Goal: Task Accomplishment & Management: Complete application form

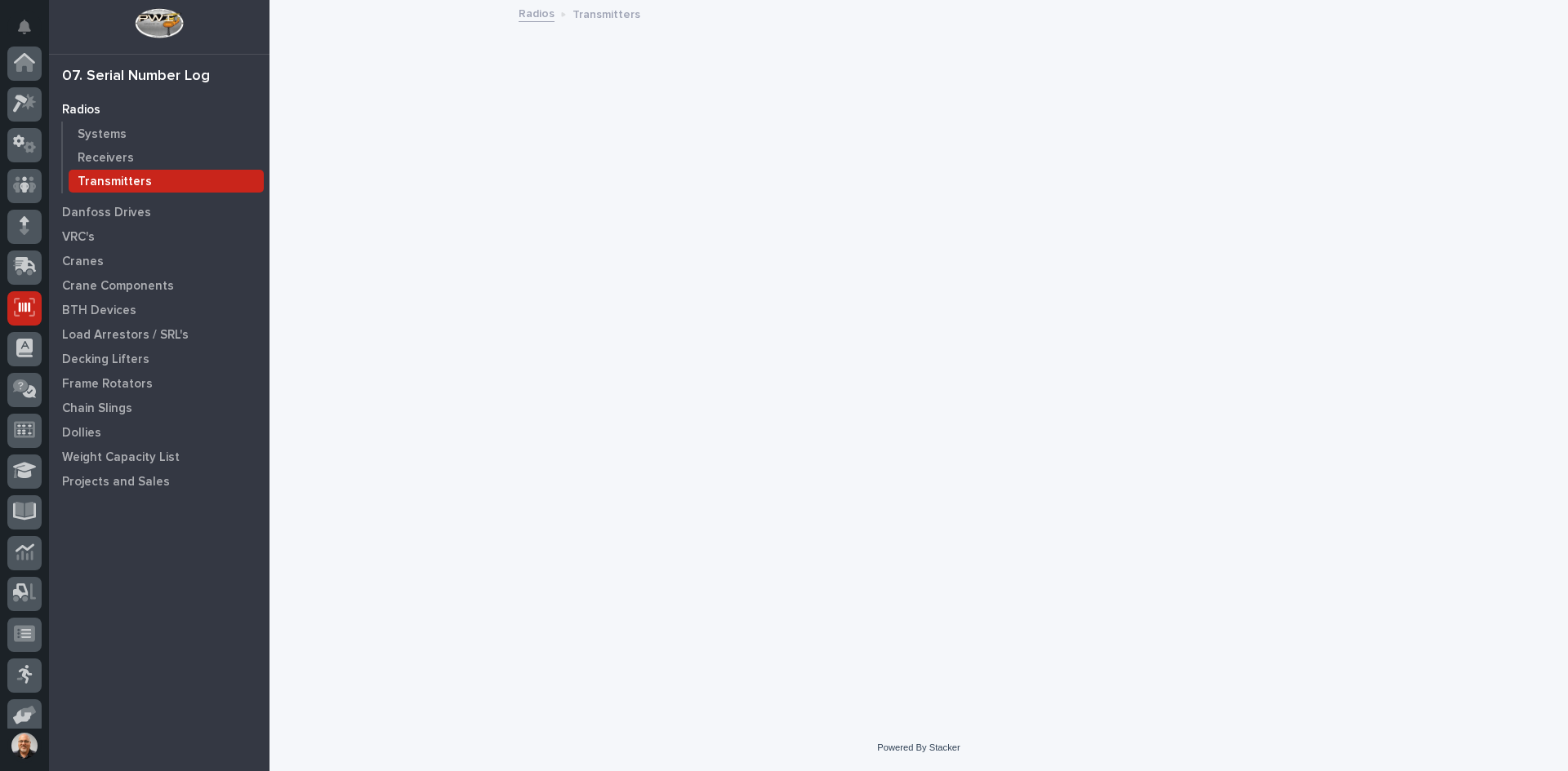
scroll to position [134, 0]
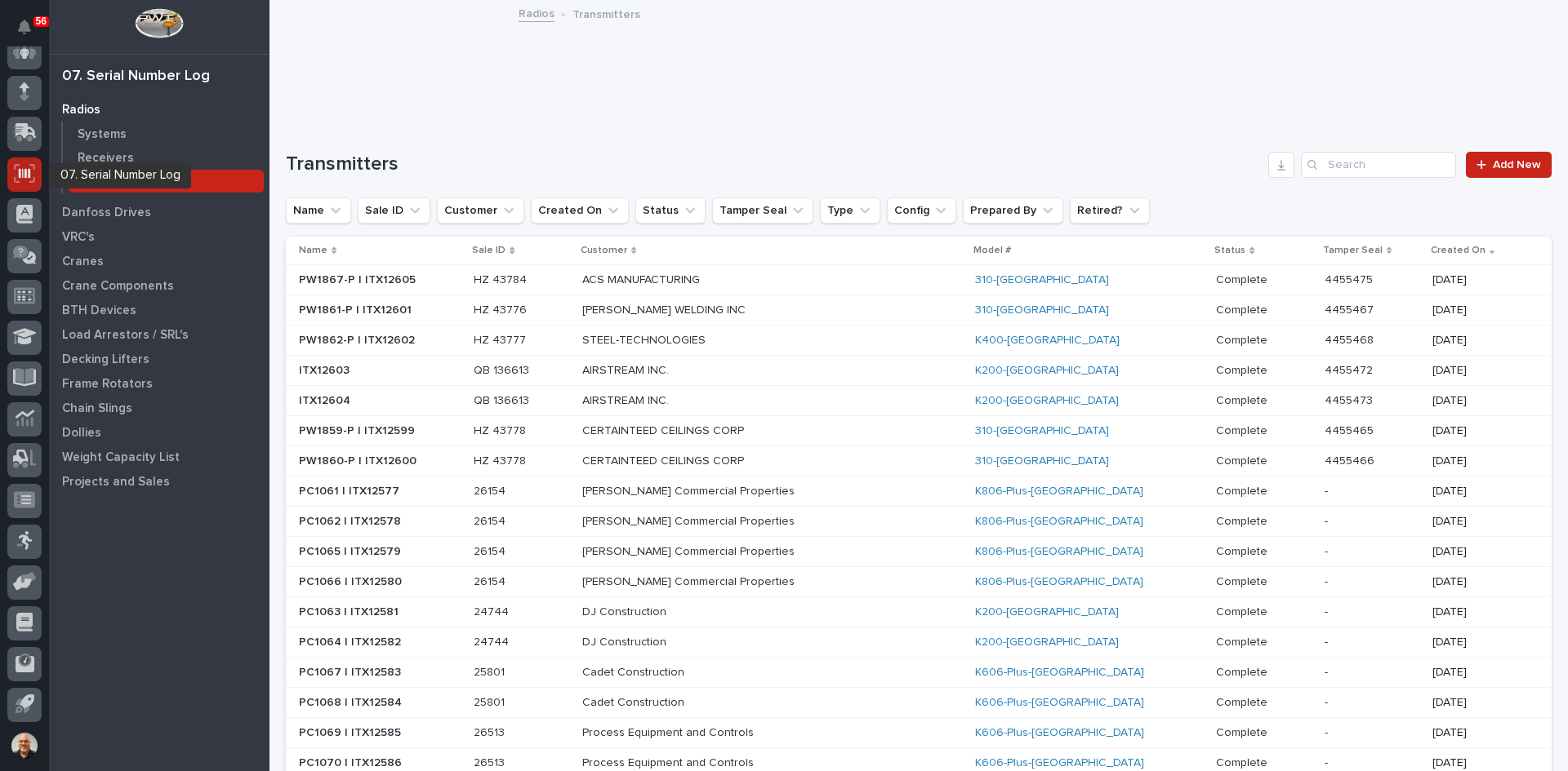
click at [26, 175] on icon at bounding box center [25, 174] width 11 height 10
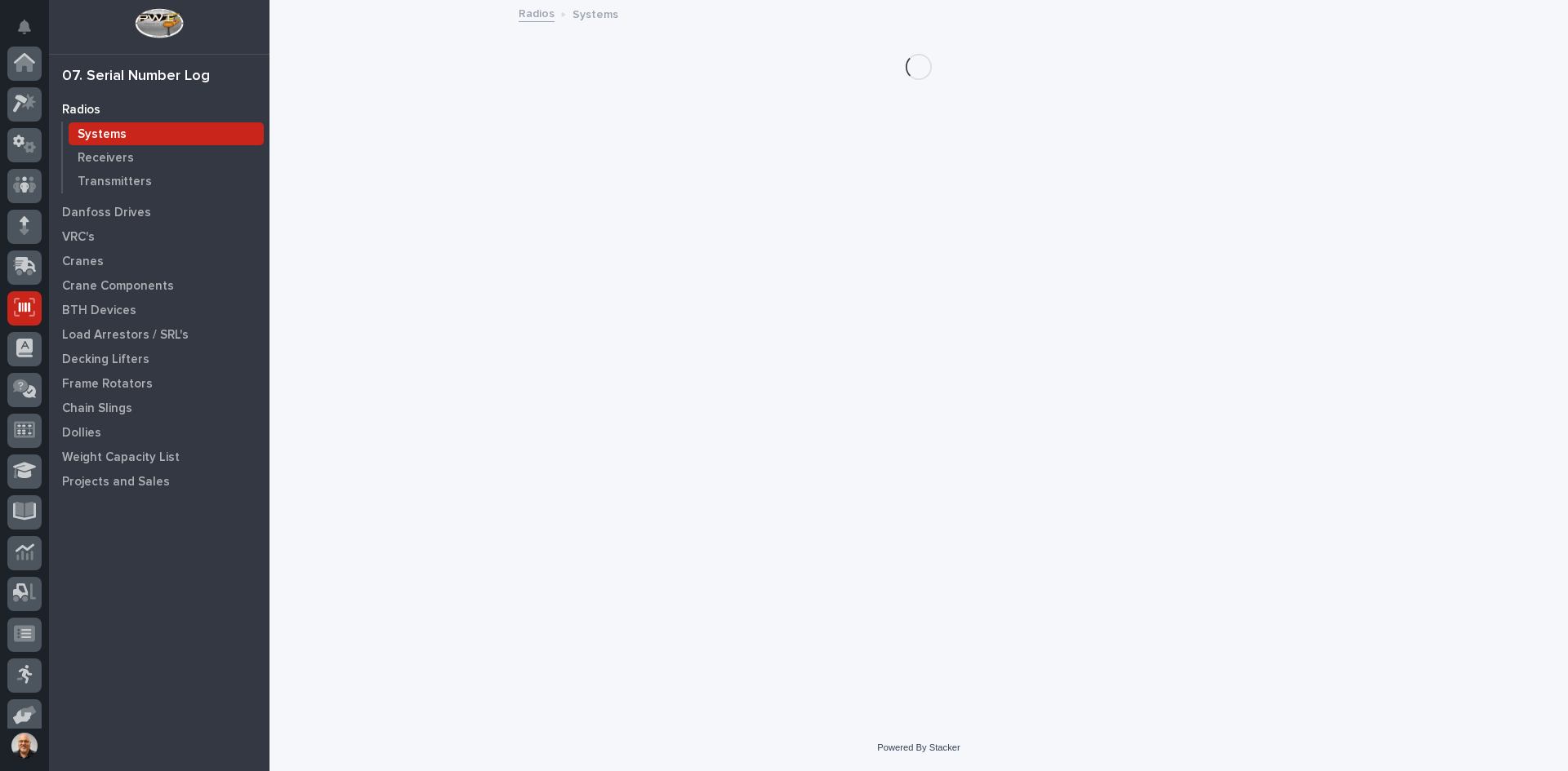
scroll to position [134, 0]
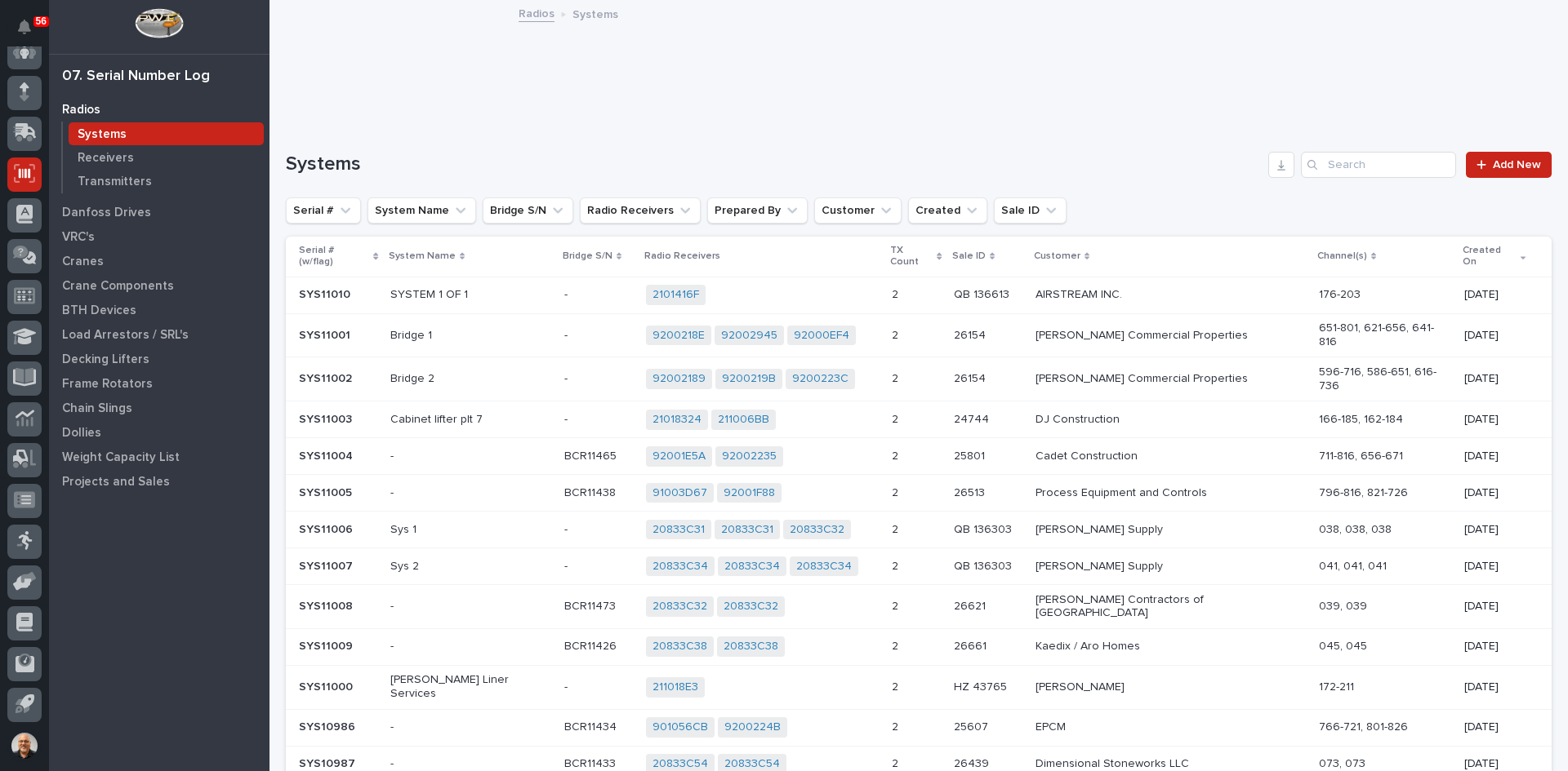
click at [106, 132] on p "Systems" at bounding box center [102, 135] width 49 height 15
click at [1501, 162] on span "Add New" at bounding box center [1516, 165] width 48 height 11
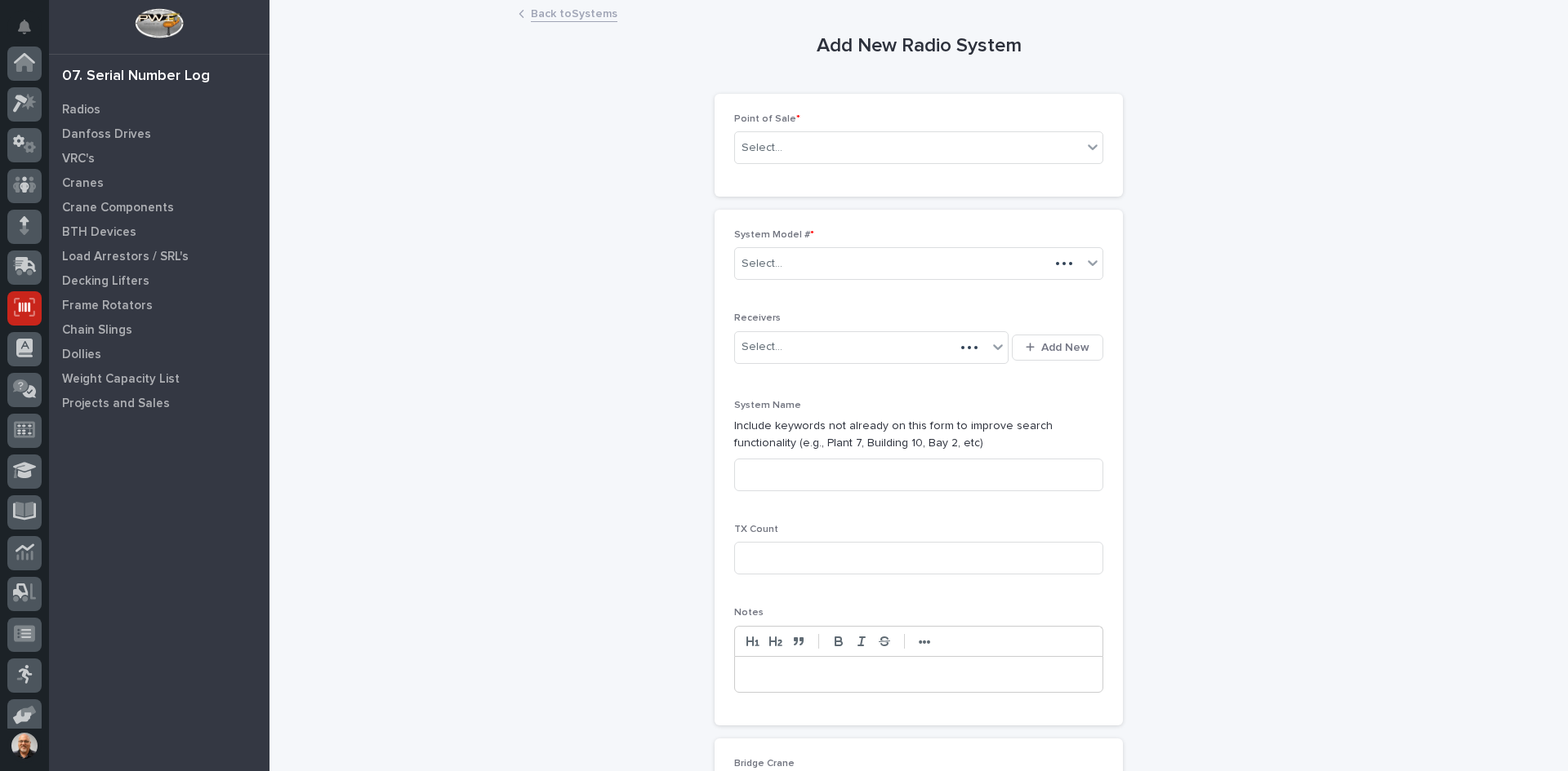
scroll to position [134, 0]
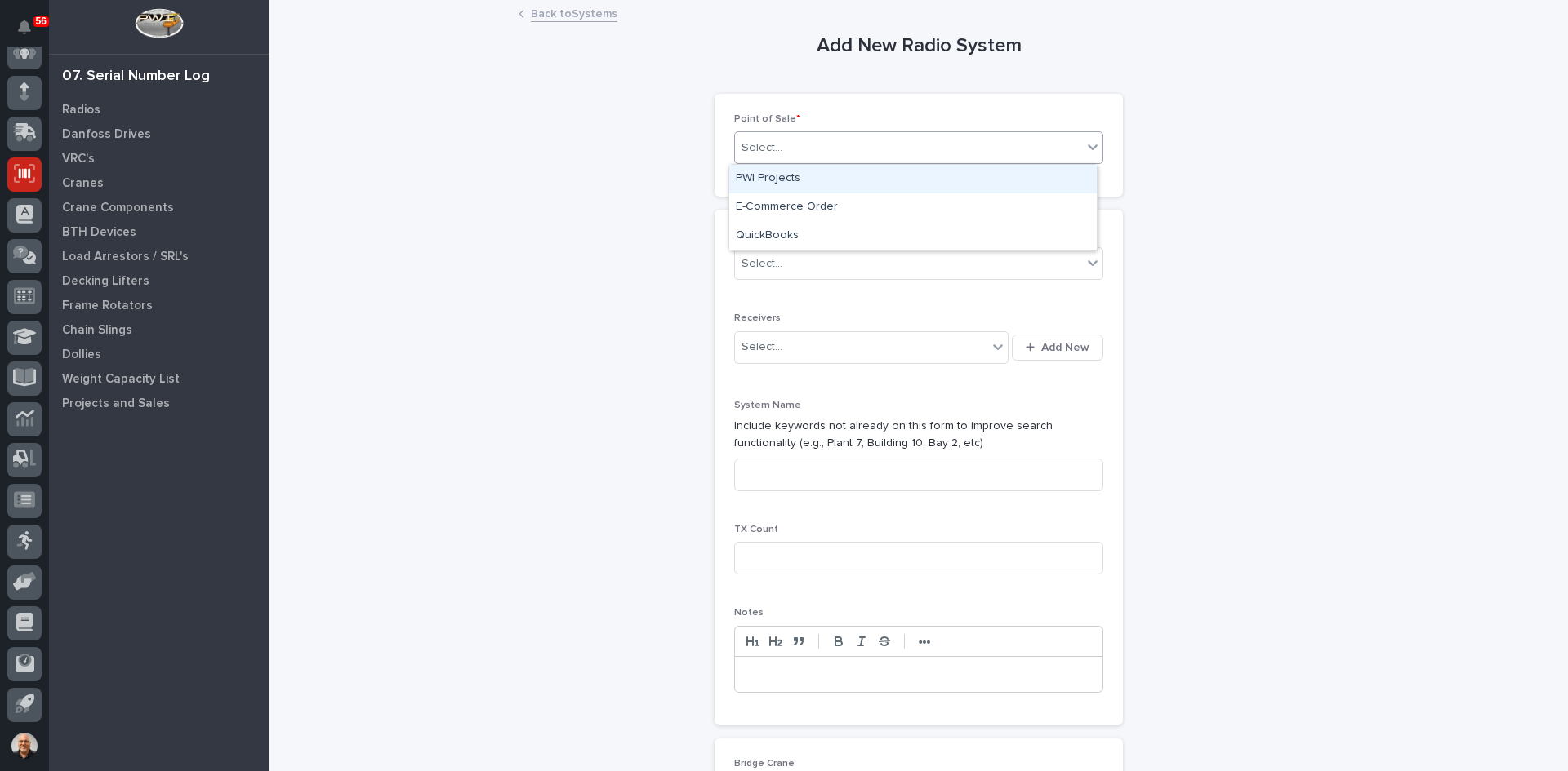
click at [839, 151] on div "Select..." at bounding box center [908, 148] width 347 height 27
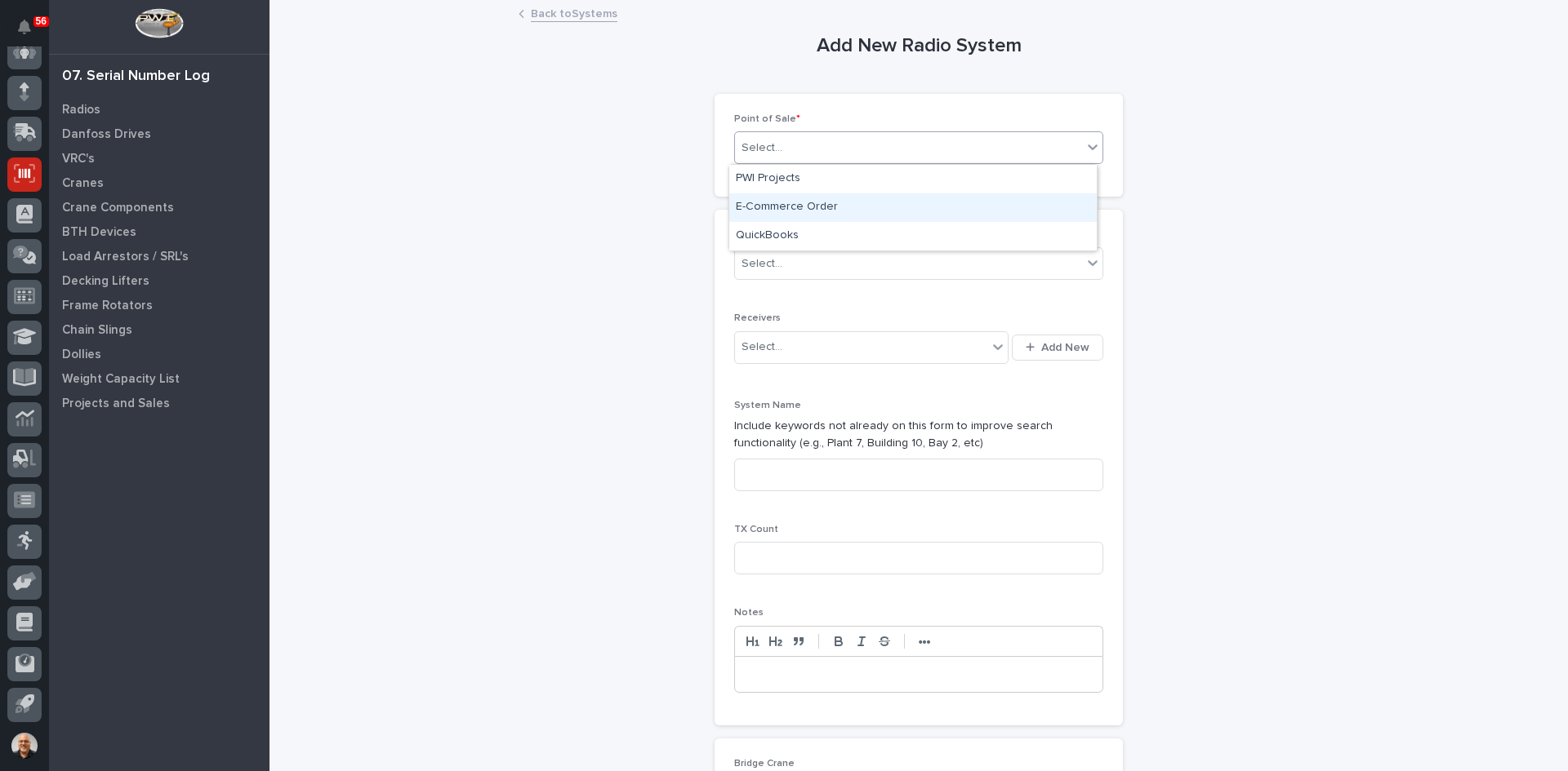
click at [788, 211] on div "E-Commerce Order" at bounding box center [912, 208] width 367 height 29
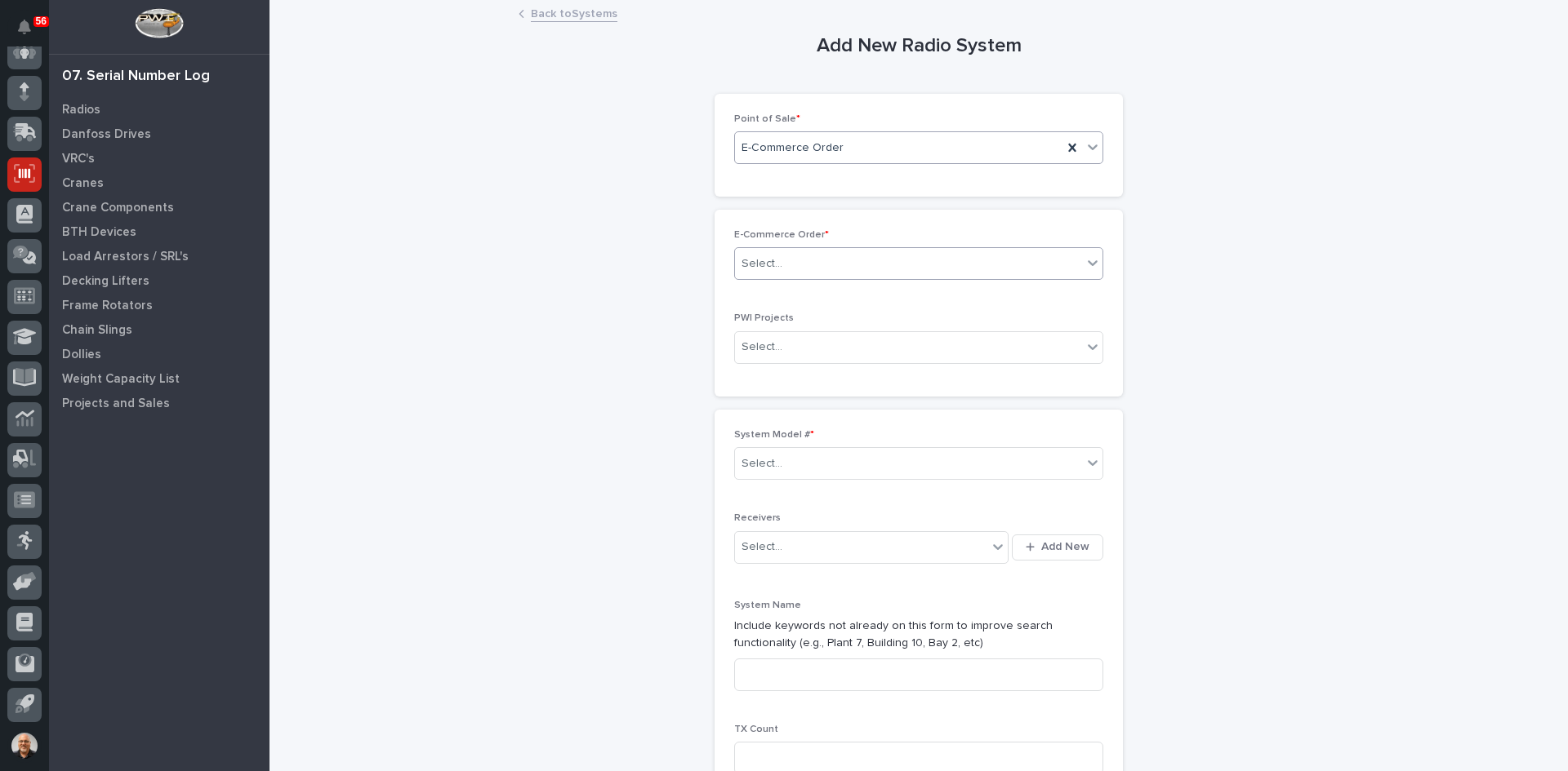
click at [798, 260] on div "Select..." at bounding box center [908, 263] width 347 height 27
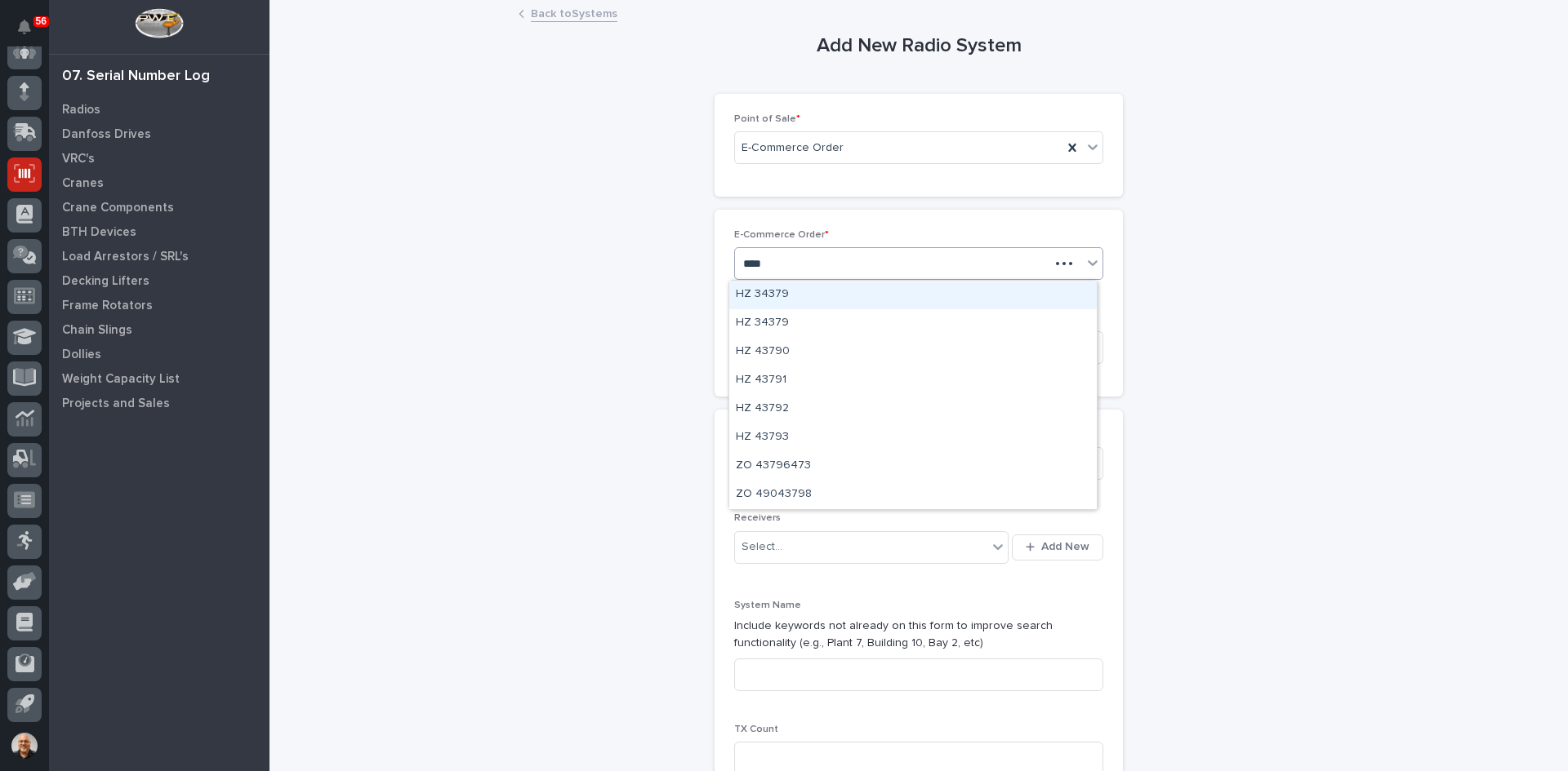
type input "*****"
click at [771, 292] on div "HZ 43790" at bounding box center [912, 294] width 367 height 29
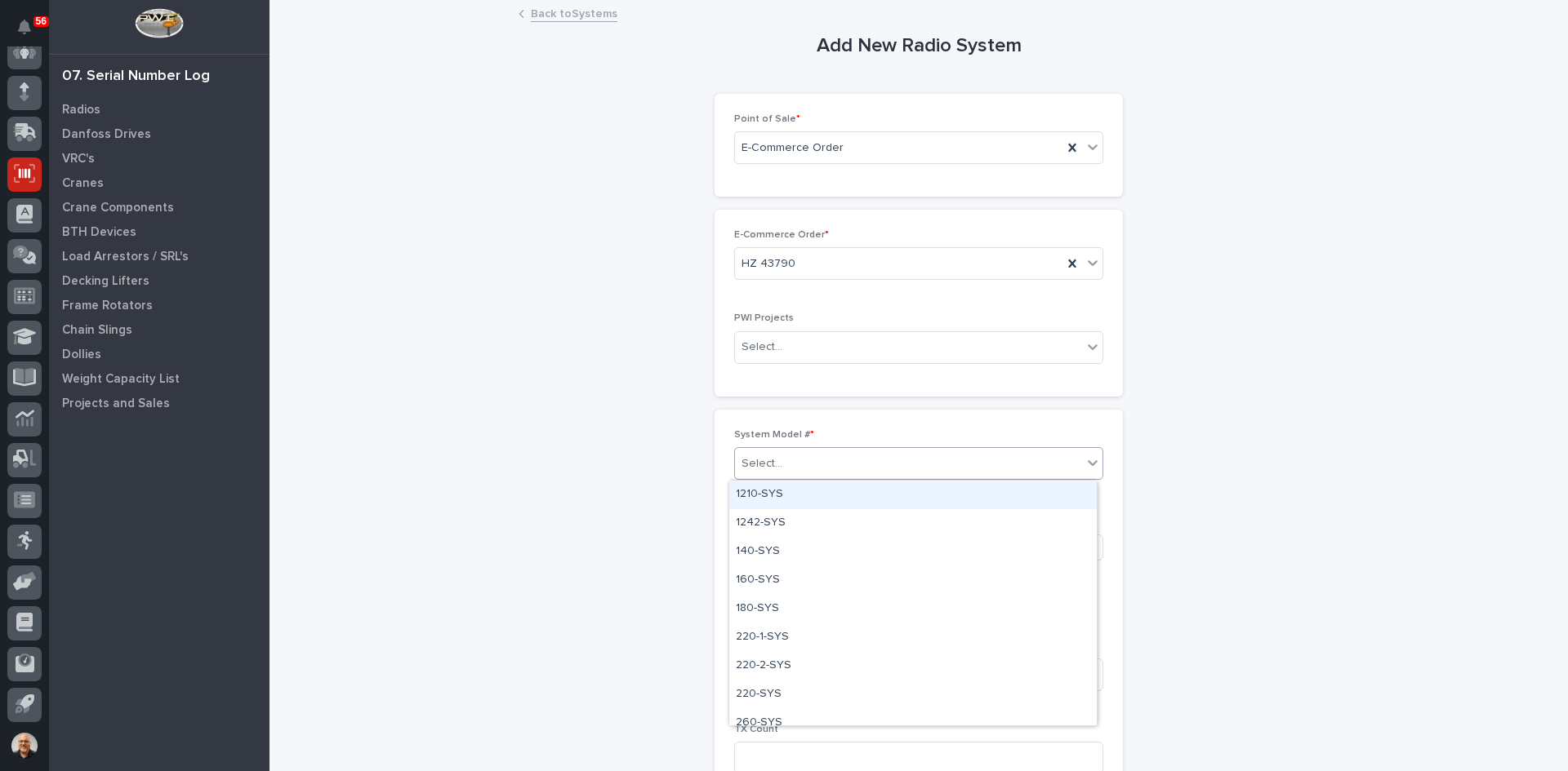
click at [796, 467] on div "Select..." at bounding box center [908, 464] width 347 height 27
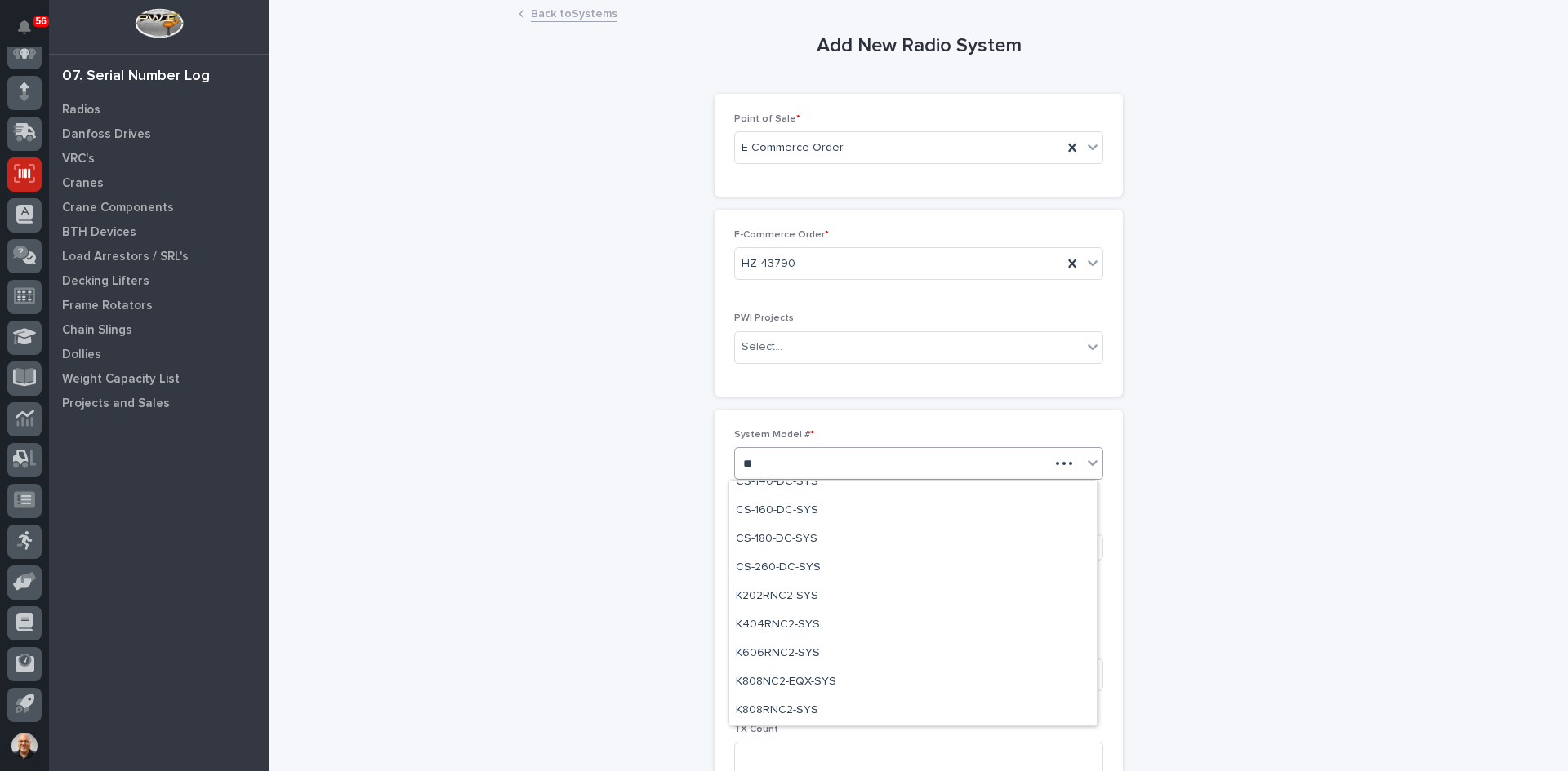
scroll to position [0, 0]
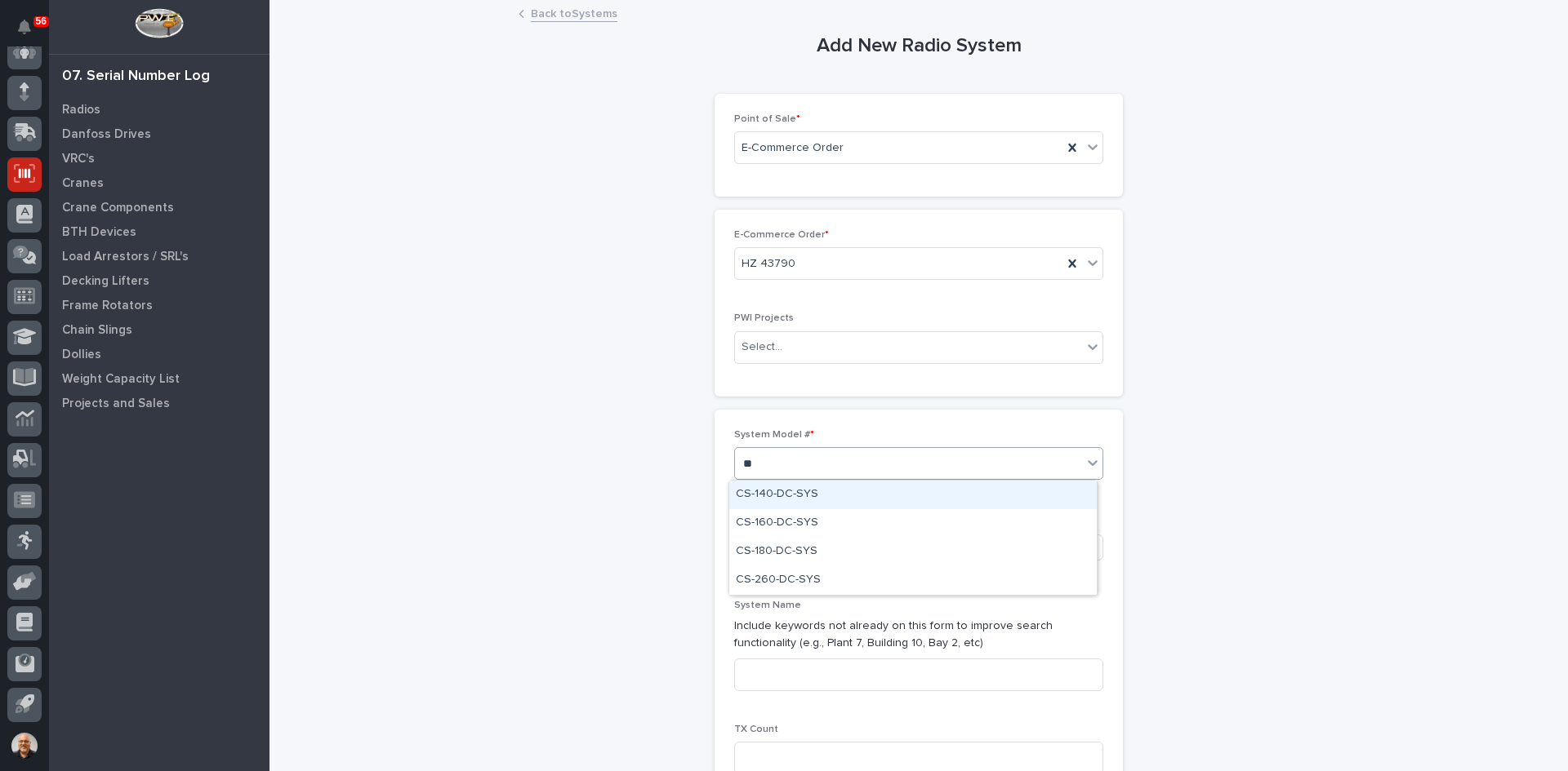
type input "*"
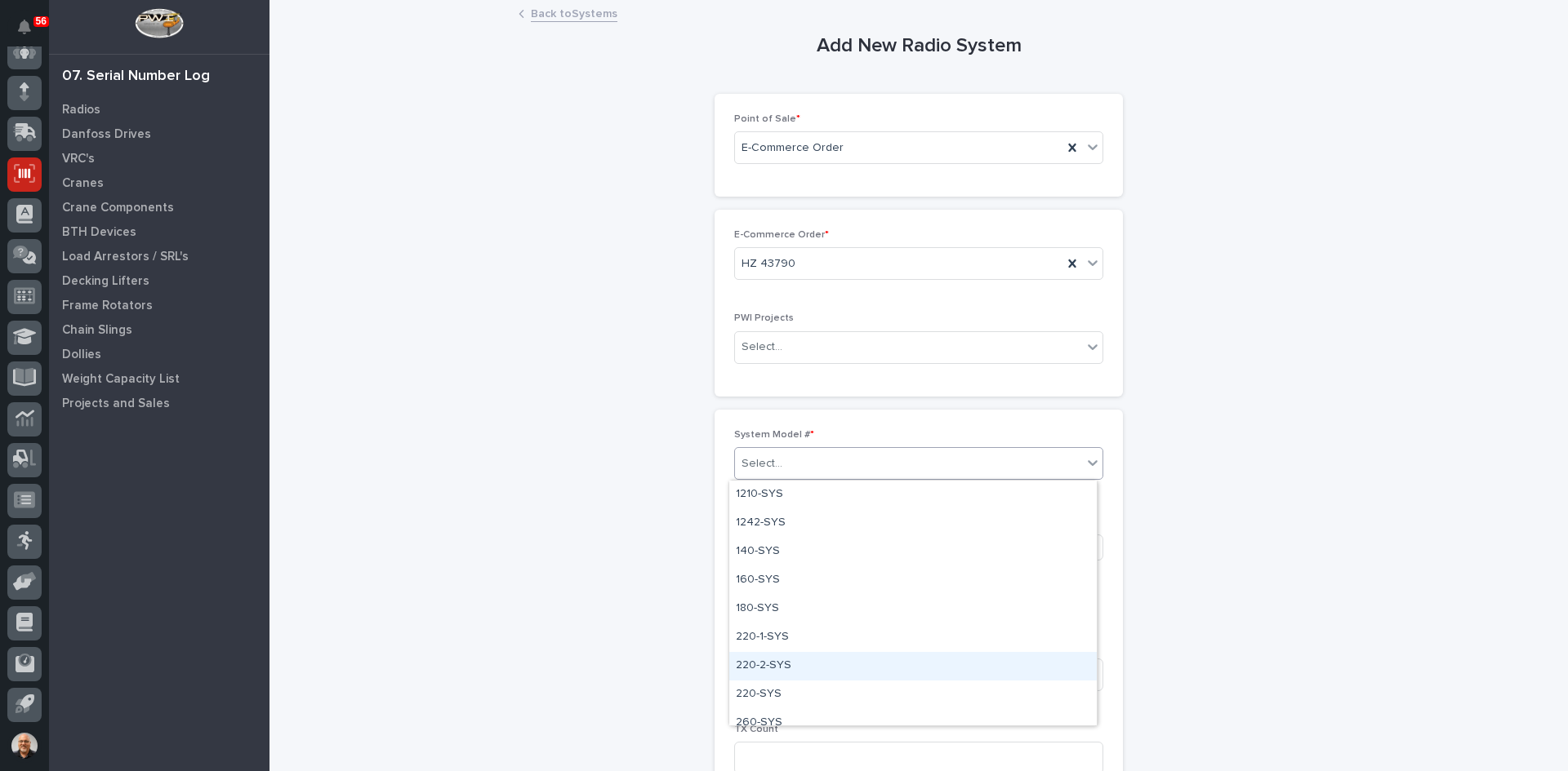
click at [758, 666] on div "220-2-SYS" at bounding box center [912, 666] width 367 height 29
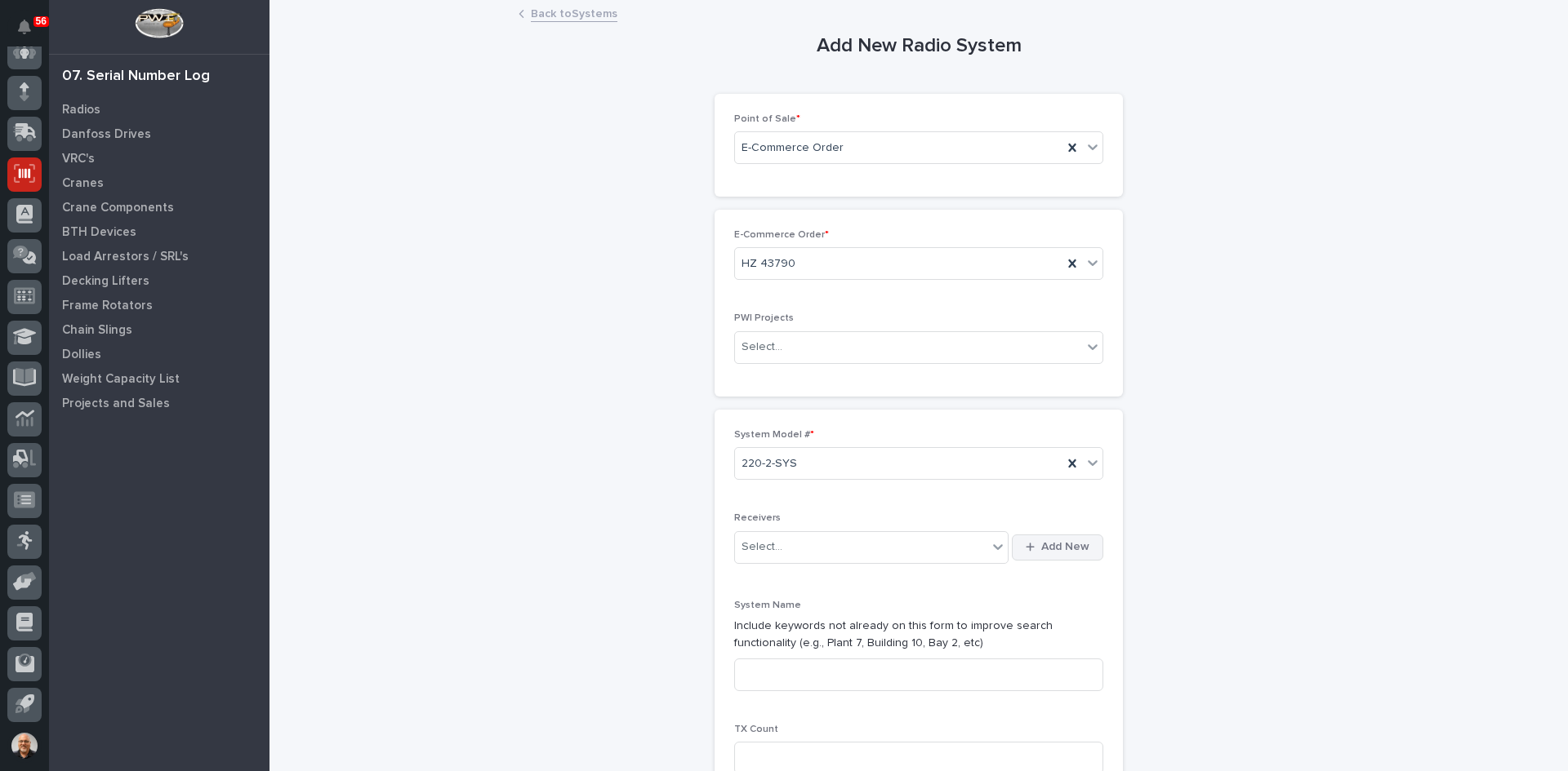
click at [1063, 542] on span "Add New" at bounding box center [1065, 547] width 48 height 15
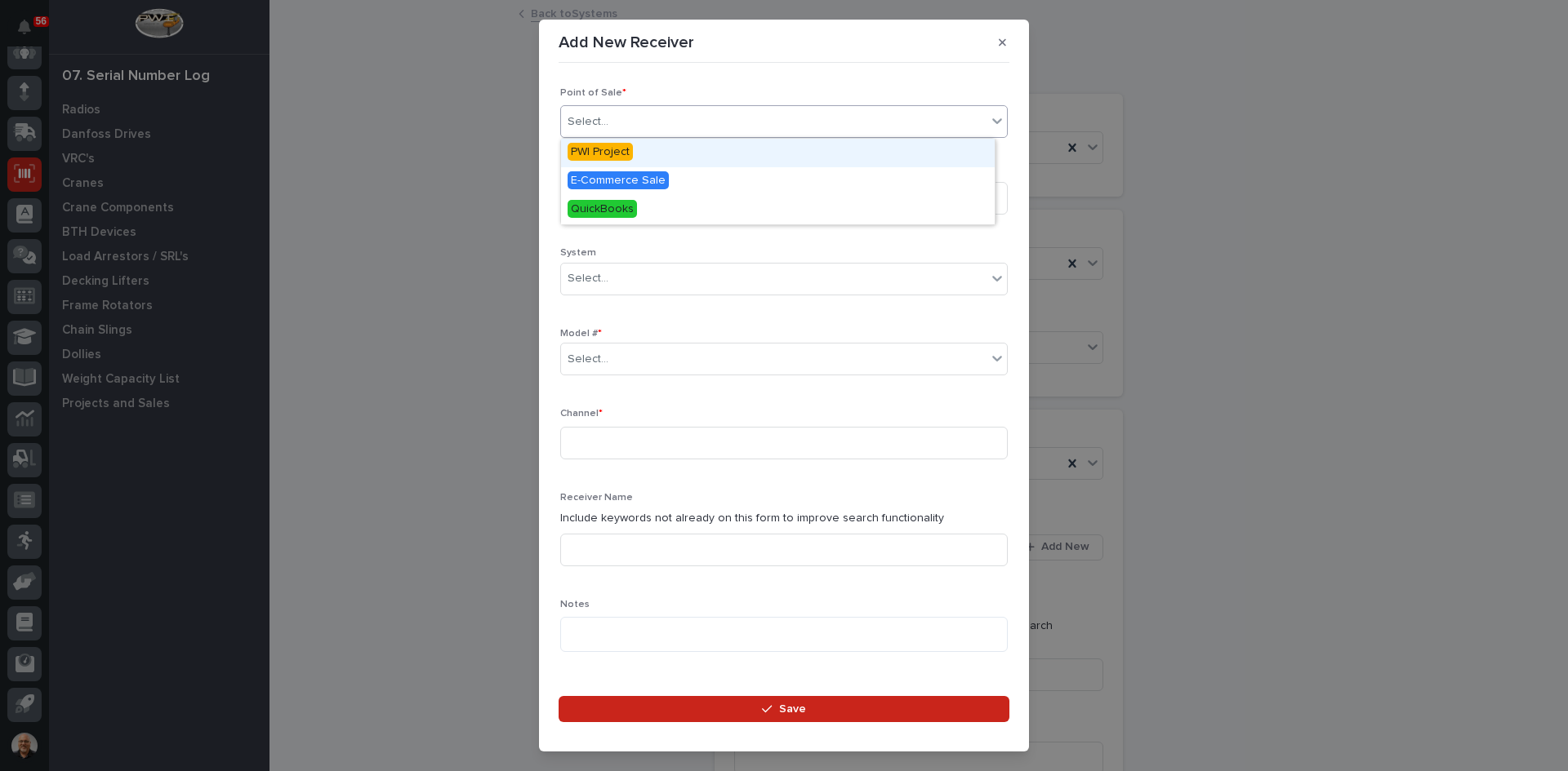
click at [624, 115] on div "Select..." at bounding box center [774, 122] width 425 height 27
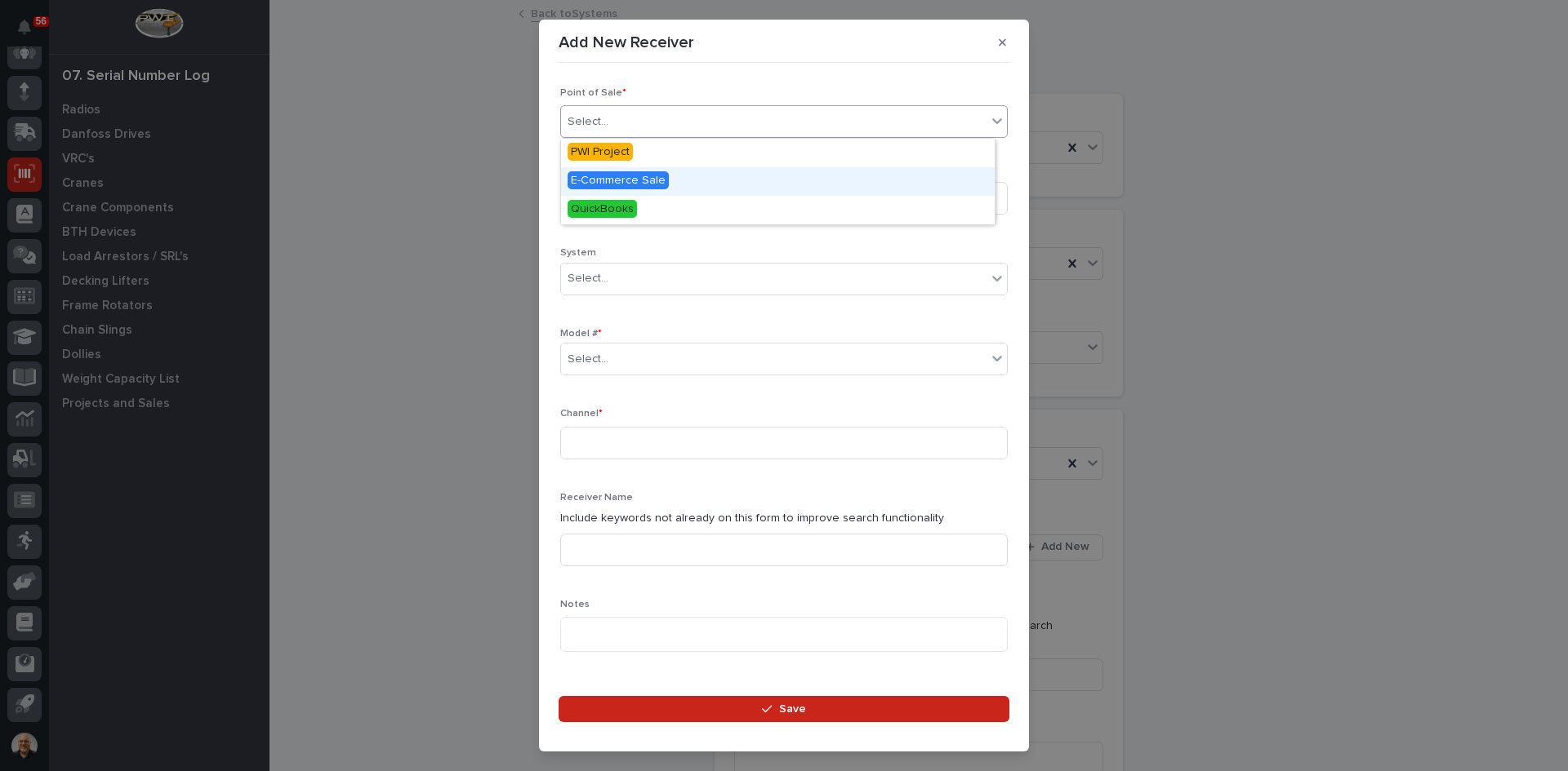
click at [626, 183] on span "E-Commerce Sale" at bounding box center [618, 181] width 101 height 18
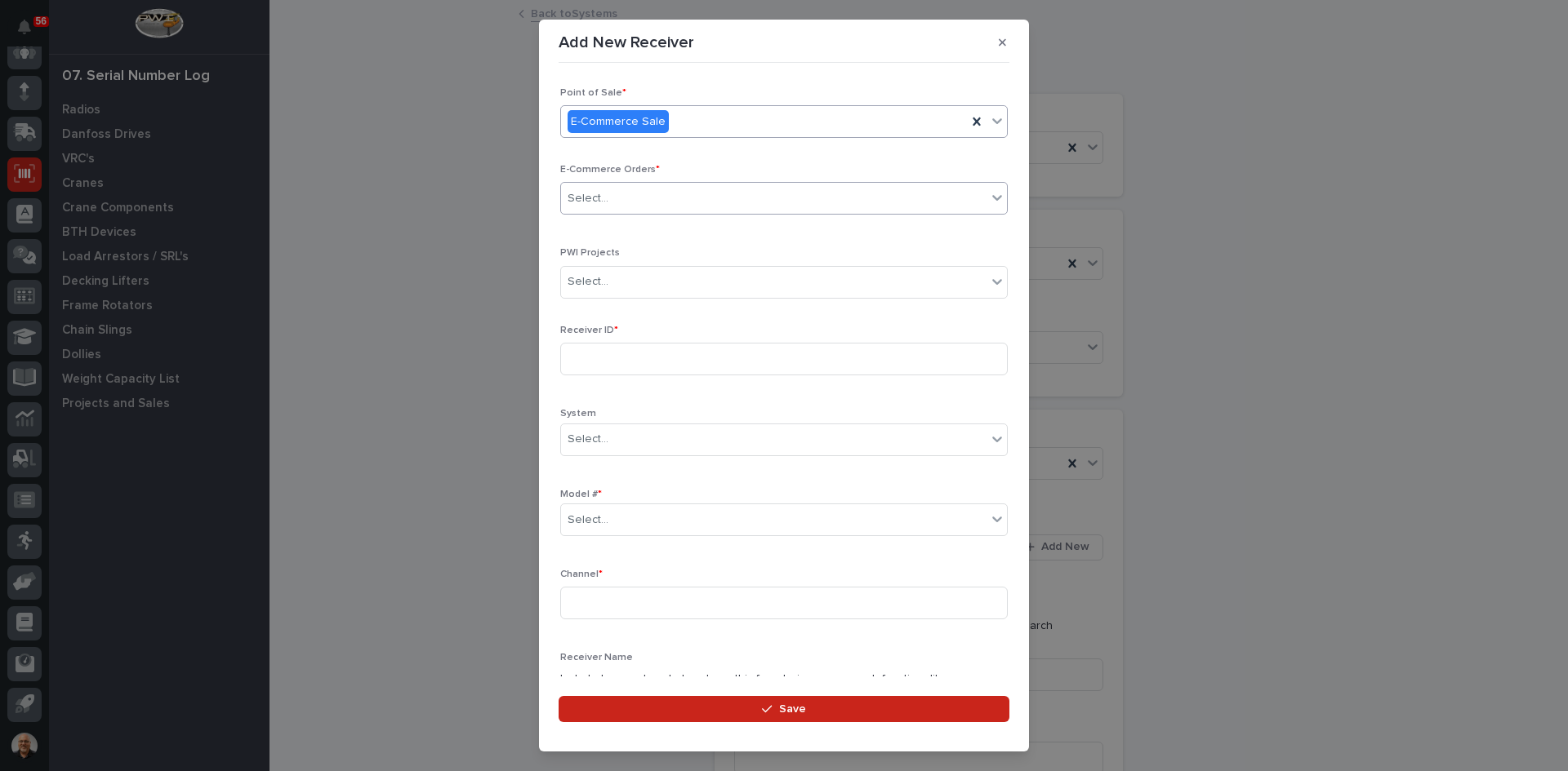
click at [610, 201] on div "Select..." at bounding box center [774, 199] width 425 height 27
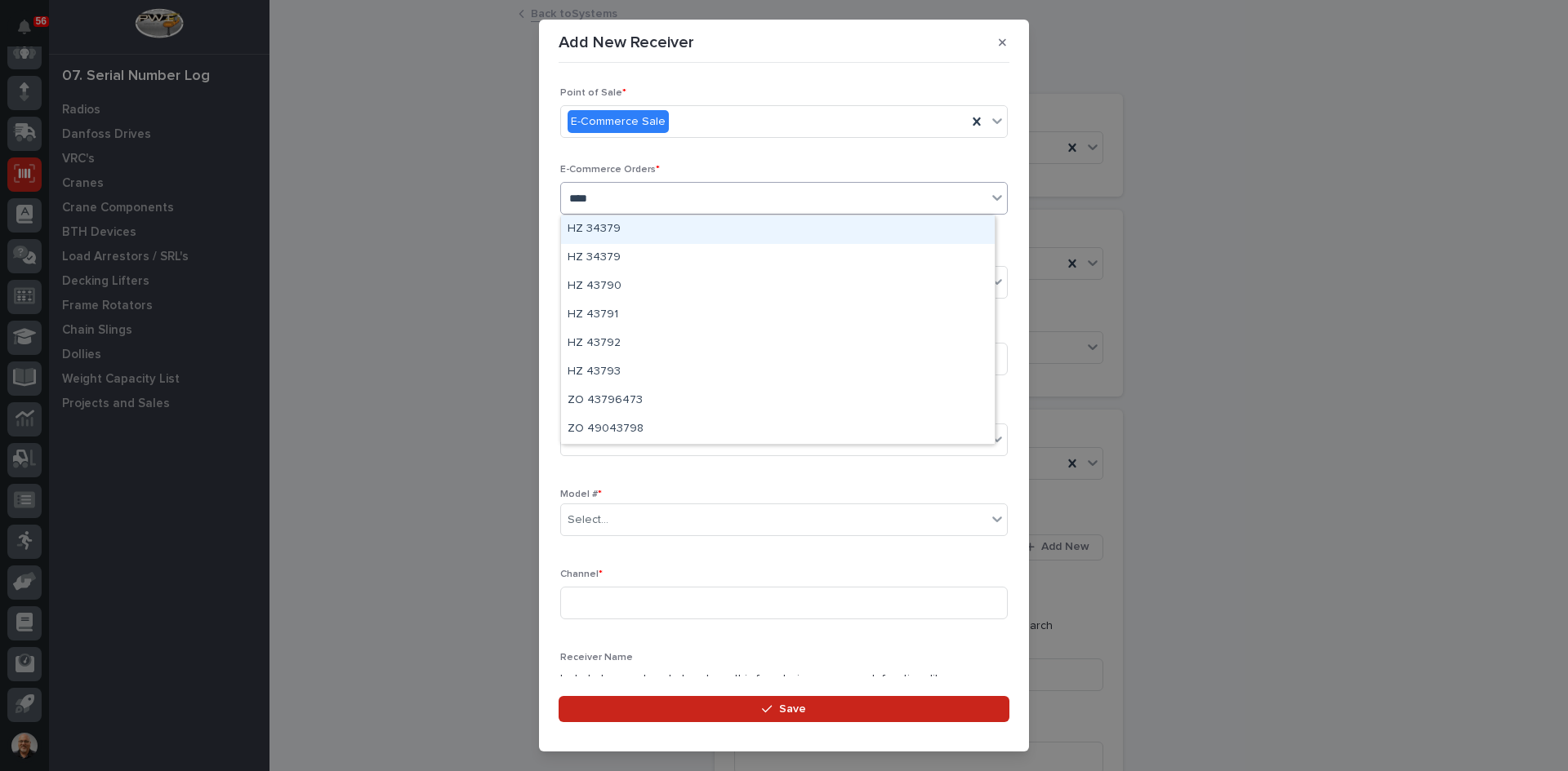
type input "*****"
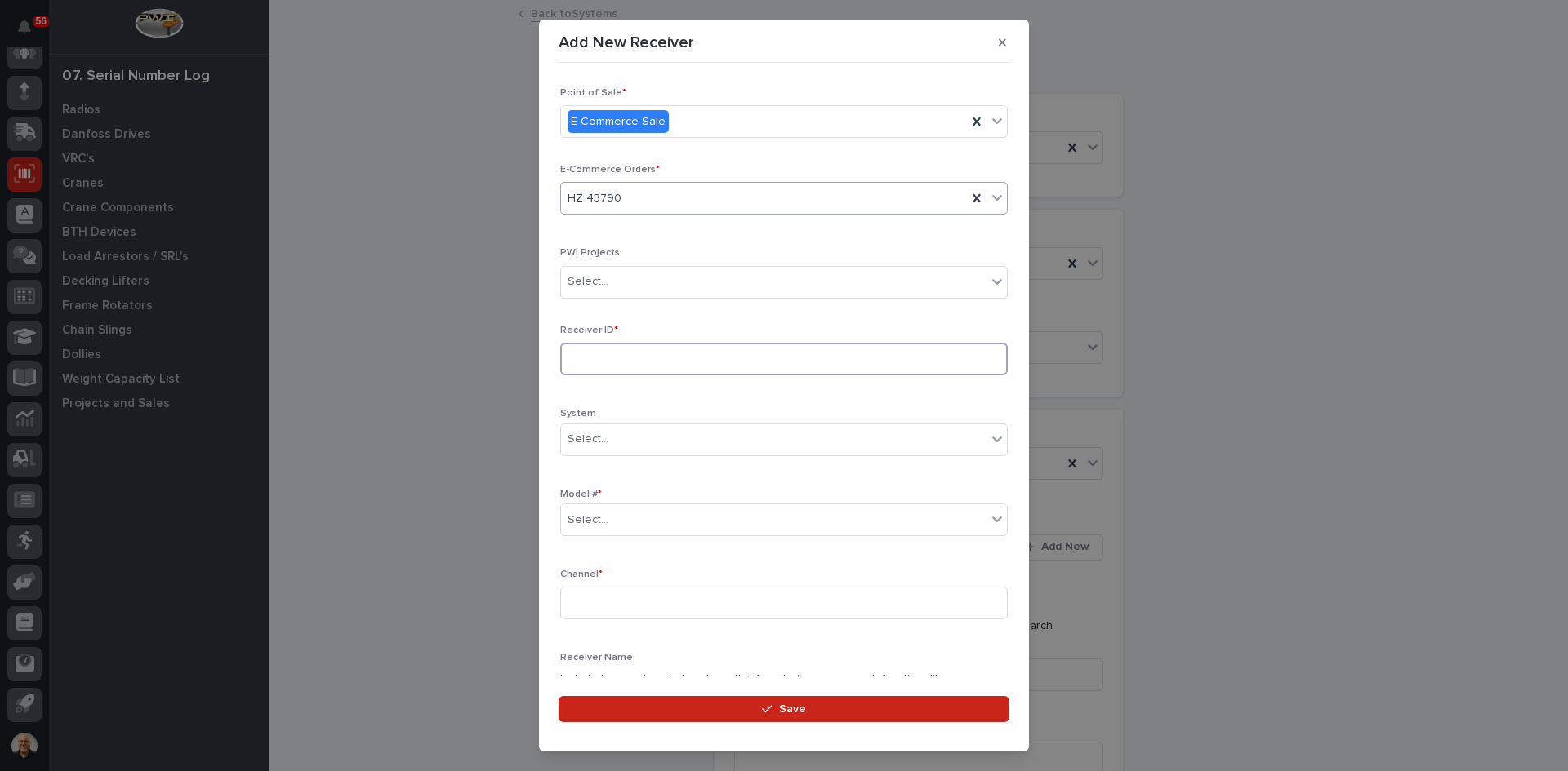
click at [598, 363] on input at bounding box center [784, 359] width 447 height 33
type input "AA045797"
click at [617, 521] on div "Select..." at bounding box center [774, 520] width 425 height 27
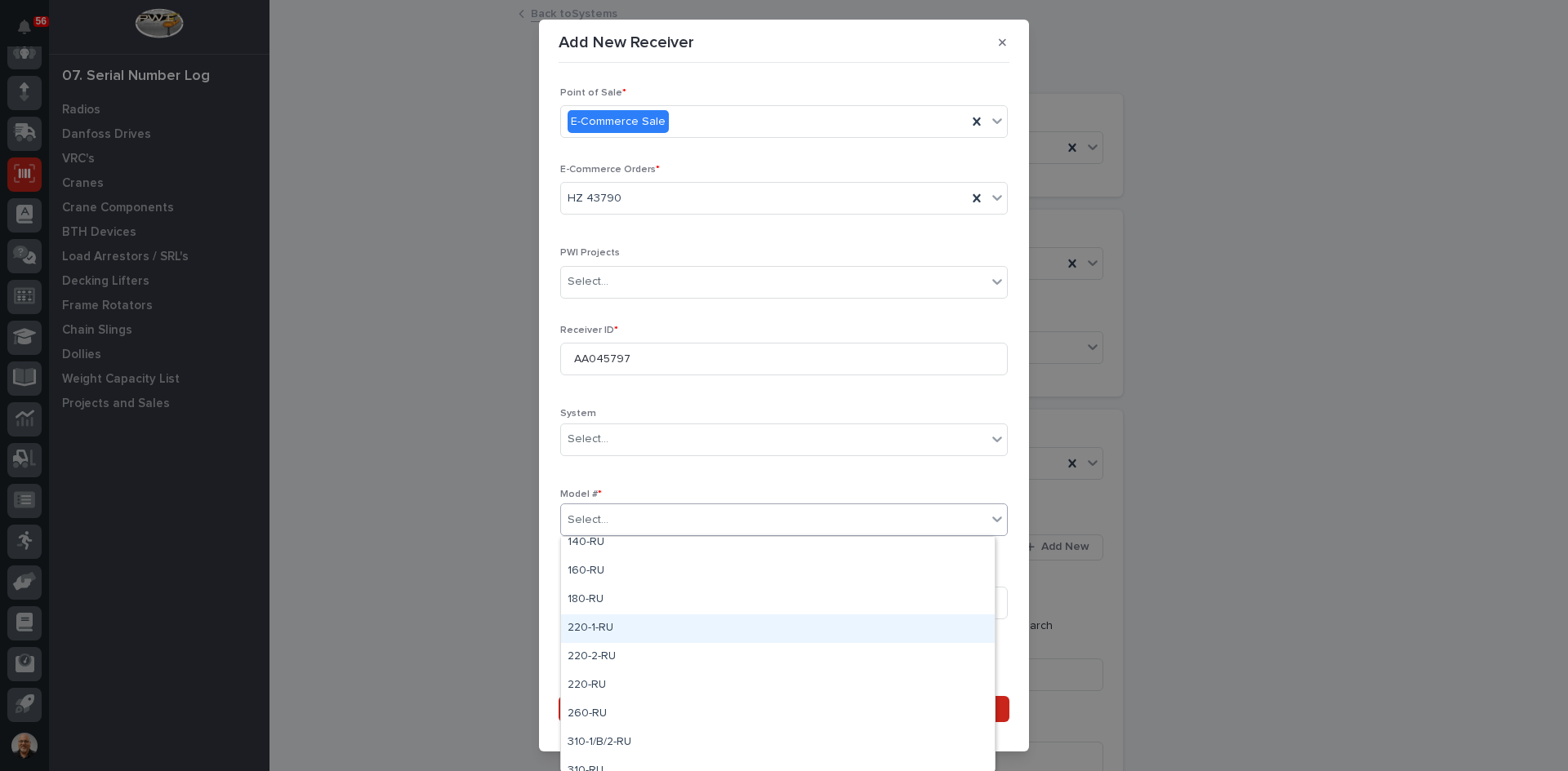
scroll to position [82, 0]
click at [592, 645] on div "220-2-RU" at bounding box center [778, 641] width 434 height 29
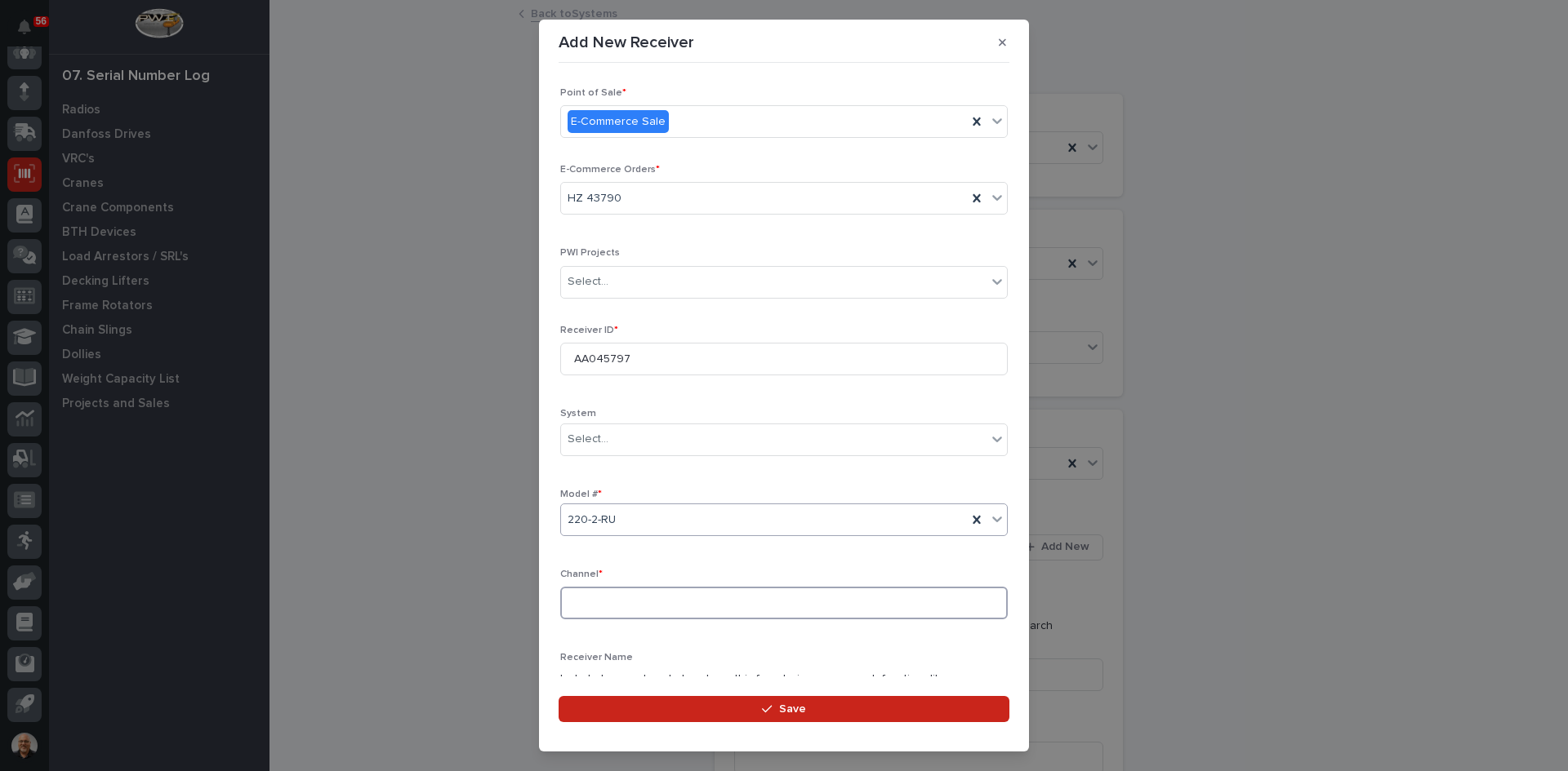
click at [579, 606] on input at bounding box center [784, 603] width 447 height 33
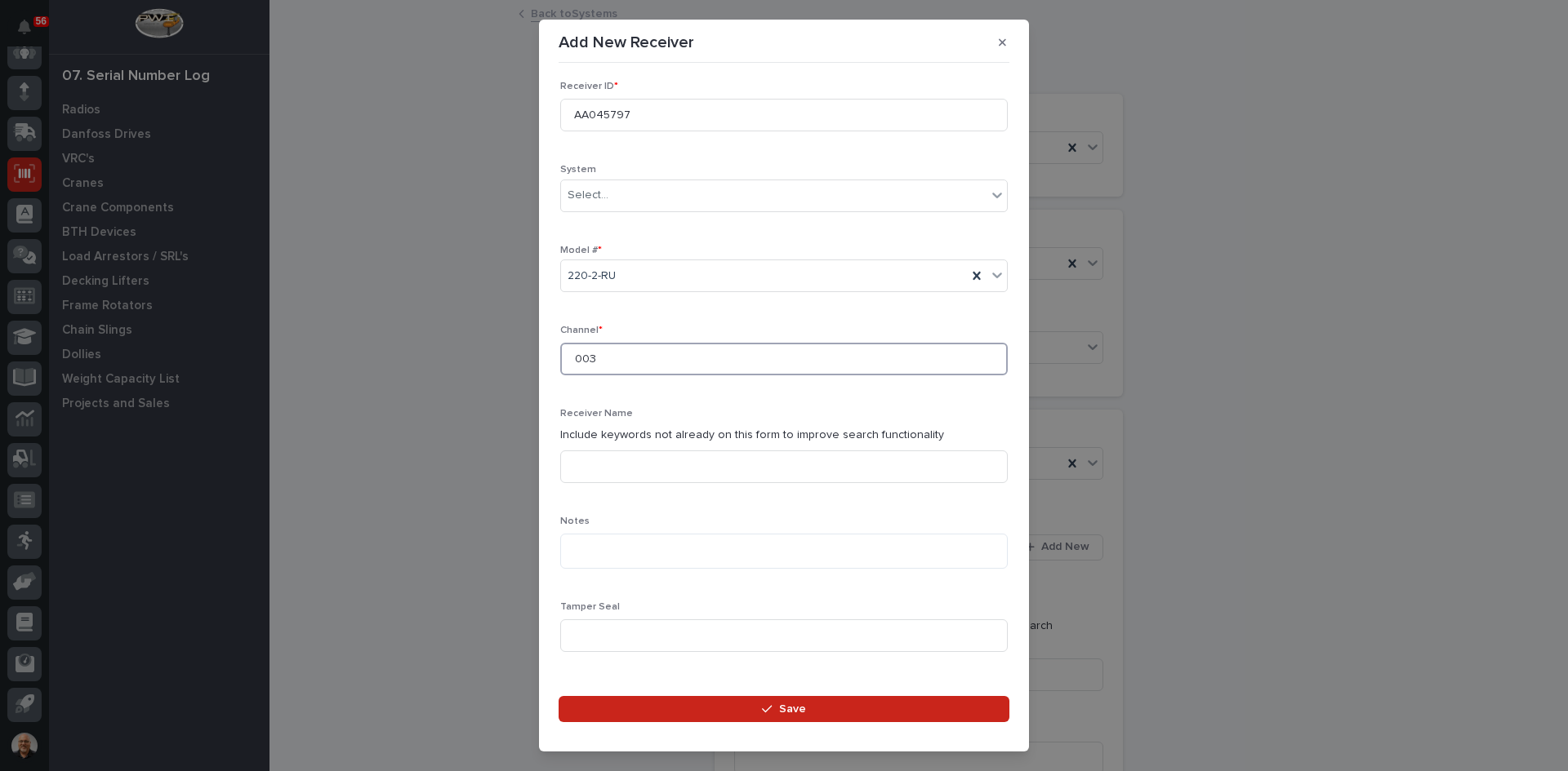
scroll to position [244, 0]
type input "003"
click at [592, 550] on textarea at bounding box center [784, 550] width 447 height 35
type textarea "*********"
click at [606, 630] on input at bounding box center [784, 635] width 447 height 33
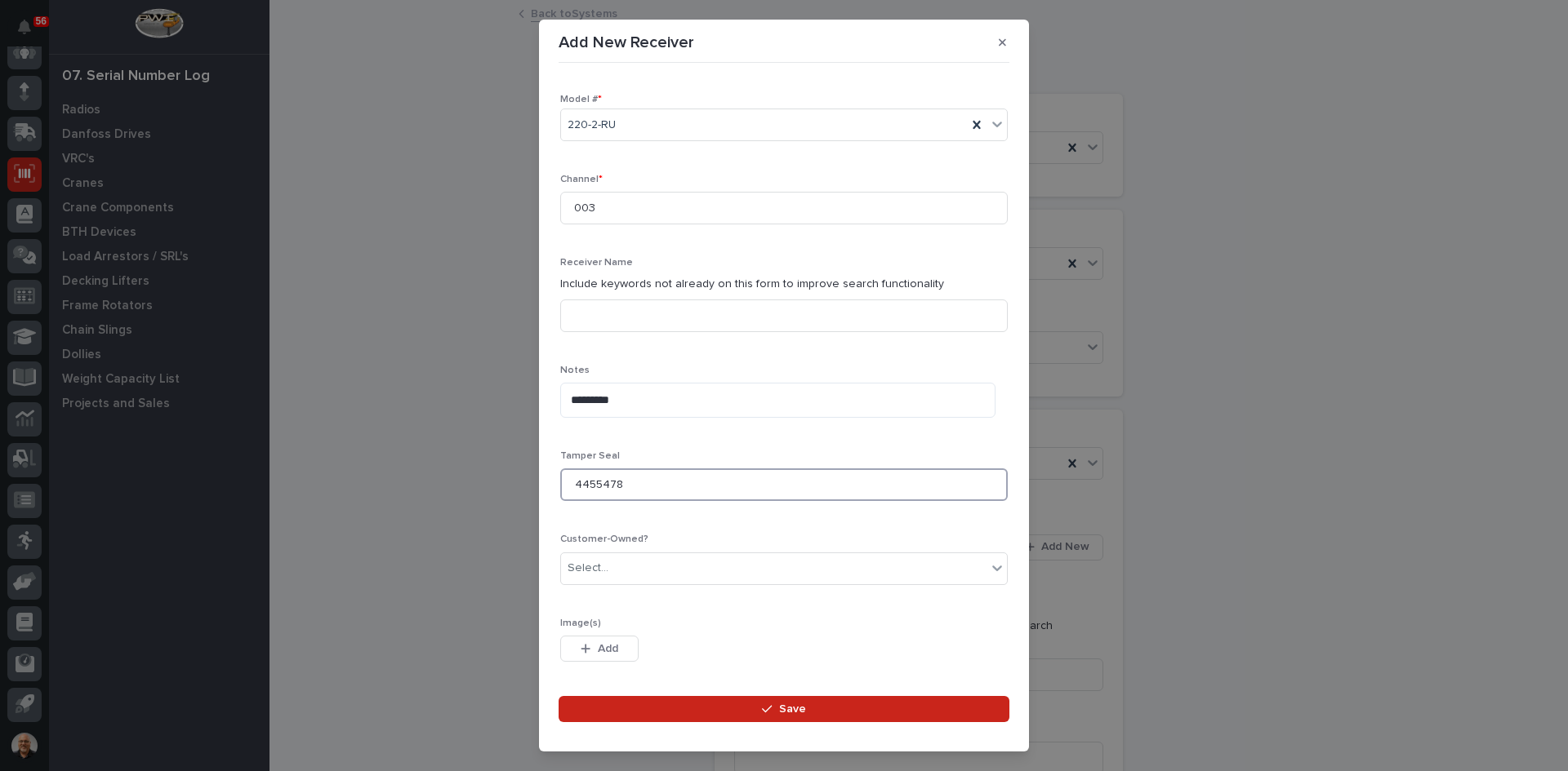
scroll to position [459, 0]
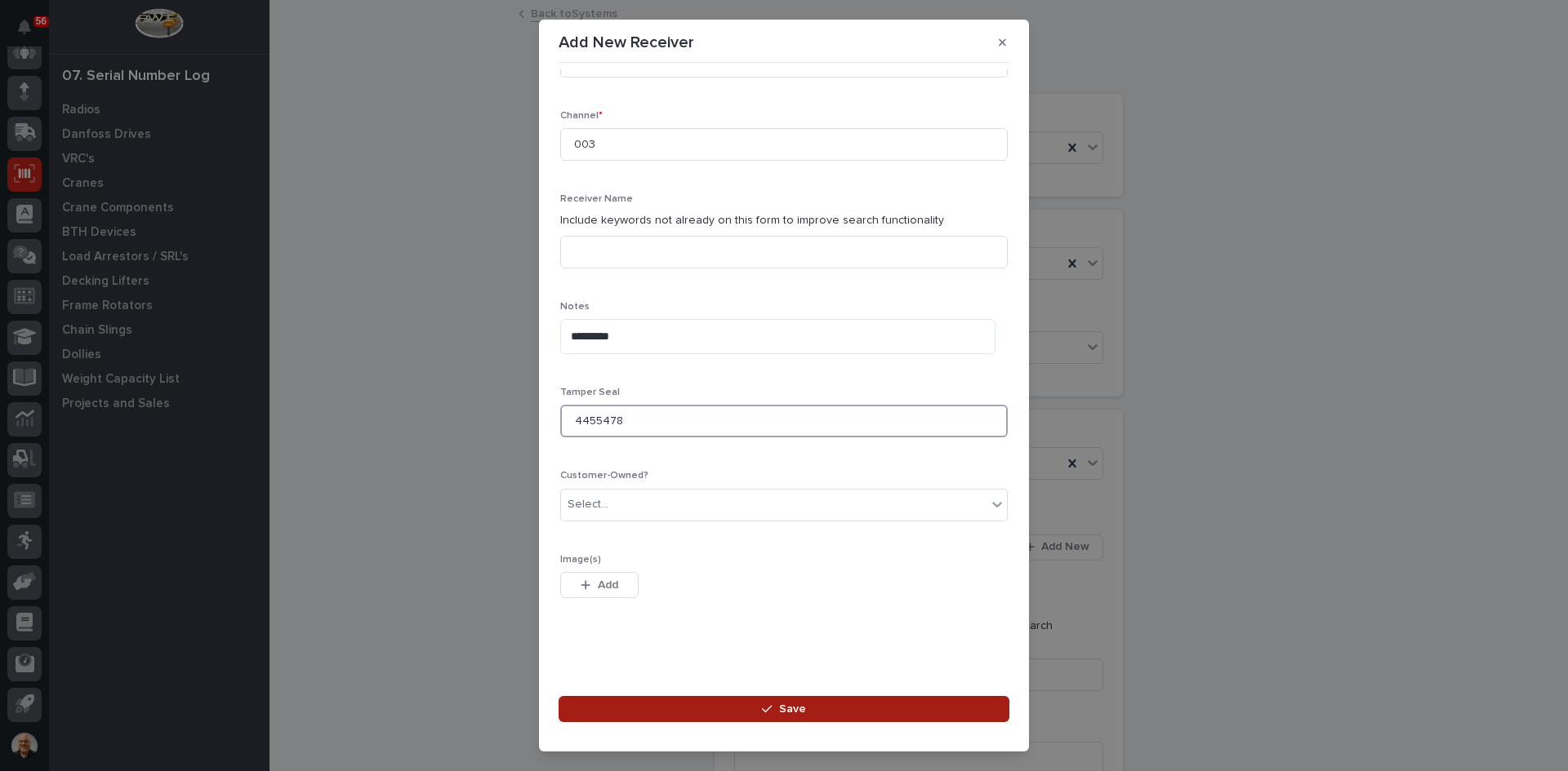
type input "4455478"
click at [777, 710] on div "button" at bounding box center [770, 709] width 16 height 11
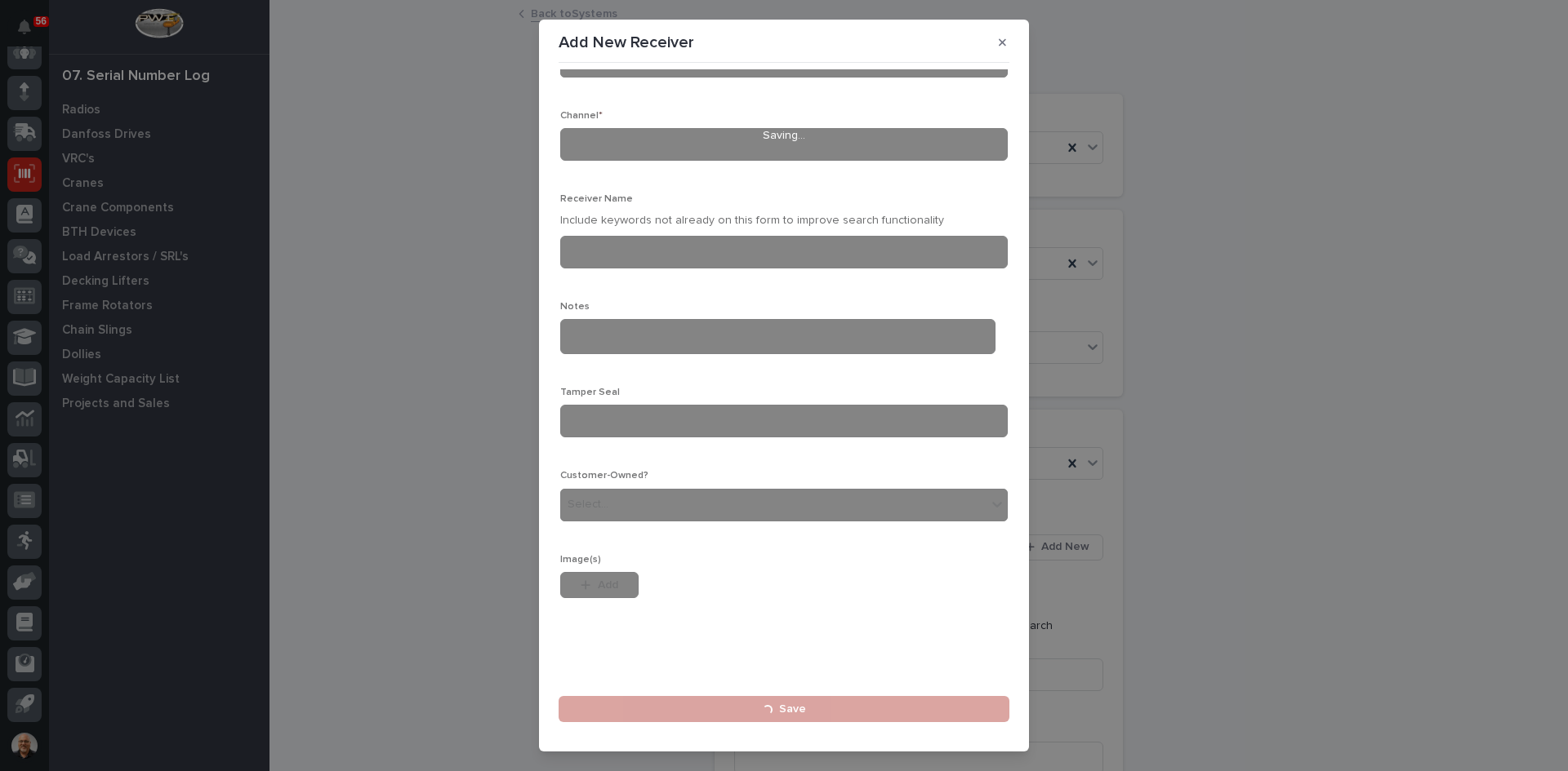
scroll to position [0, 0]
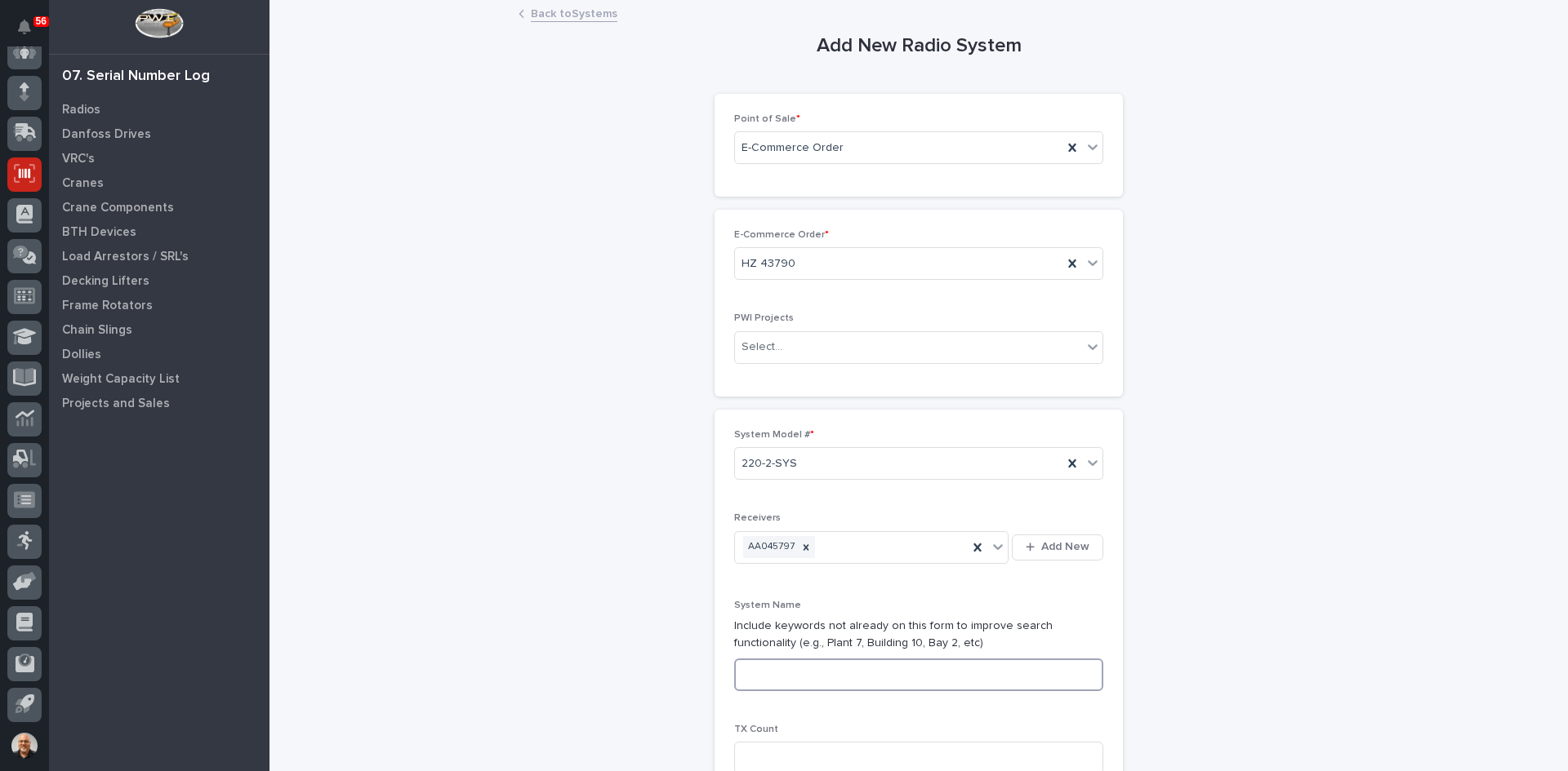
click at [757, 674] on input at bounding box center [918, 675] width 369 height 33
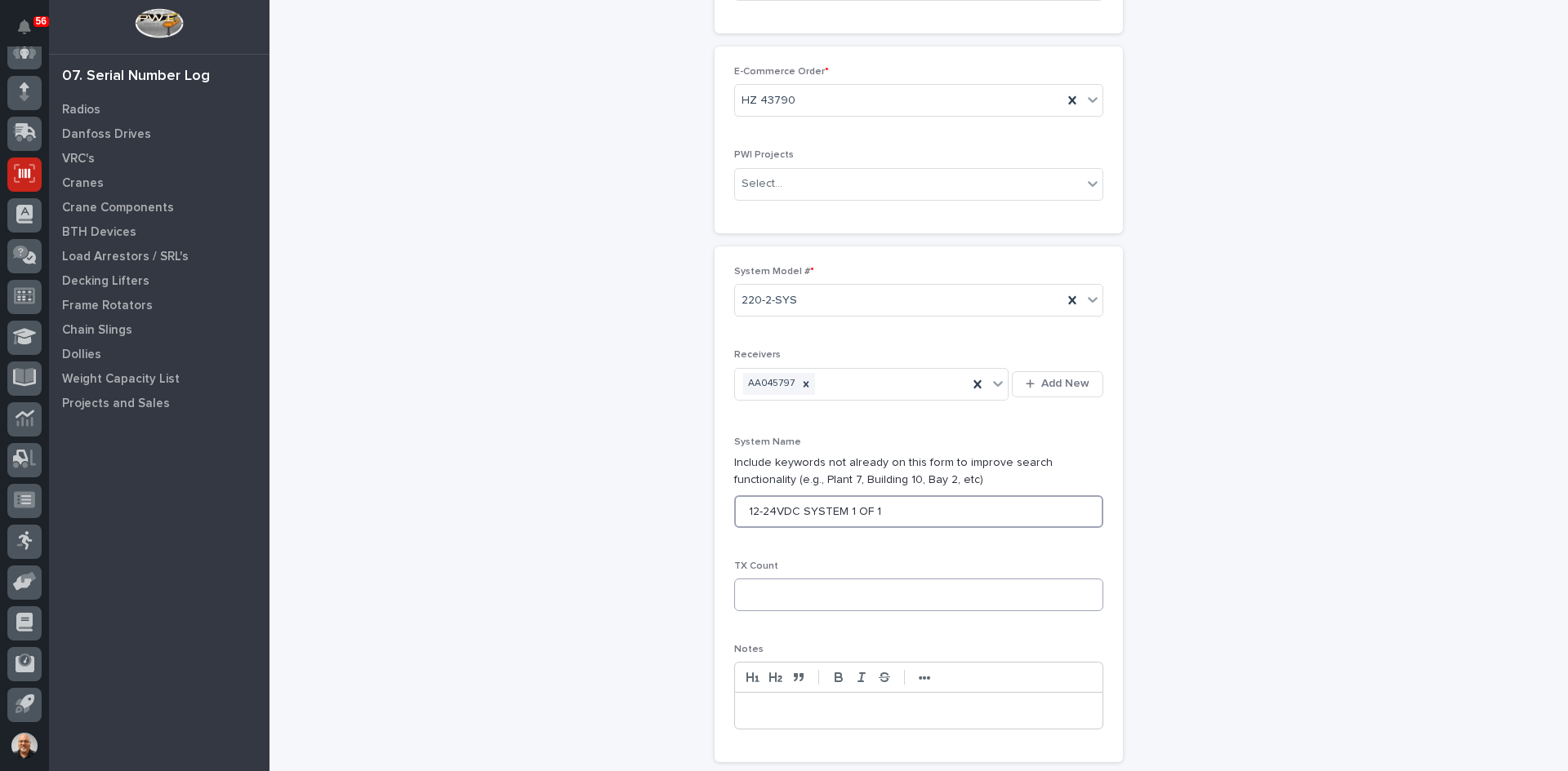
type input "12-24VDC SYSTEM 1 OF 1"
click at [764, 601] on input at bounding box center [918, 595] width 369 height 33
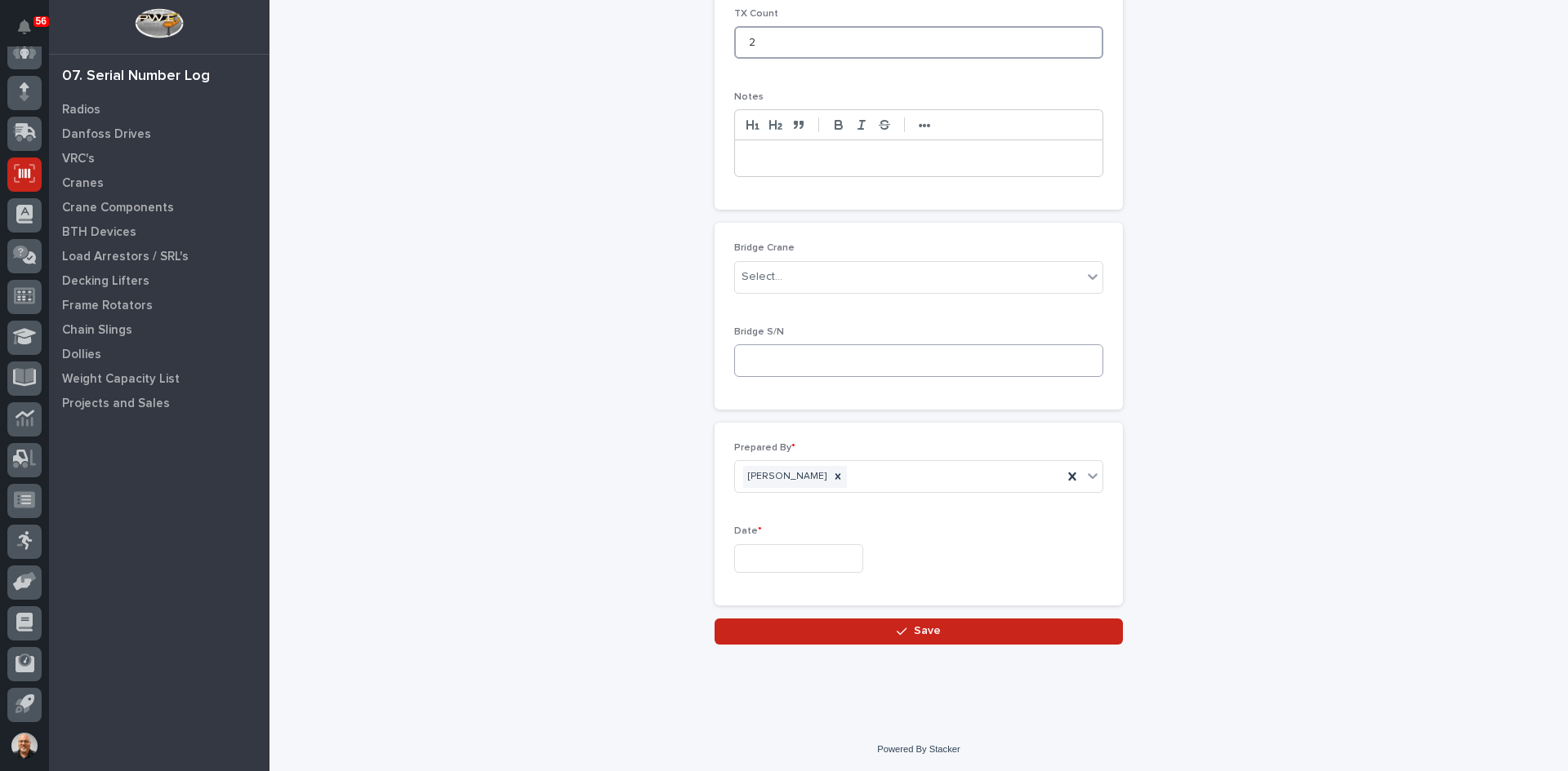
scroll to position [716, 0]
type input "2"
click at [790, 563] on input "text" at bounding box center [798, 558] width 129 height 29
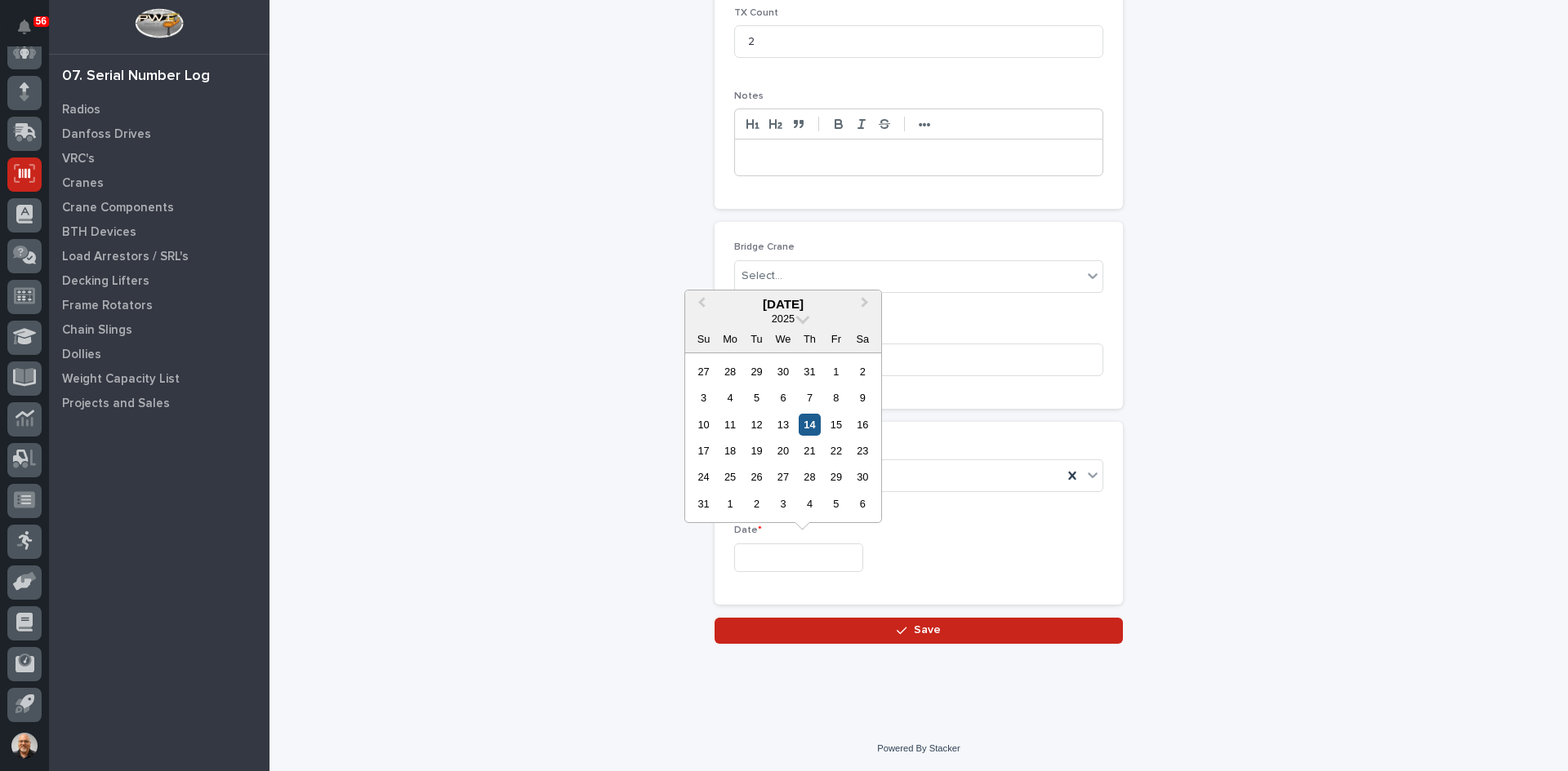
click at [805, 427] on div "14" at bounding box center [809, 424] width 22 height 22
type input "**********"
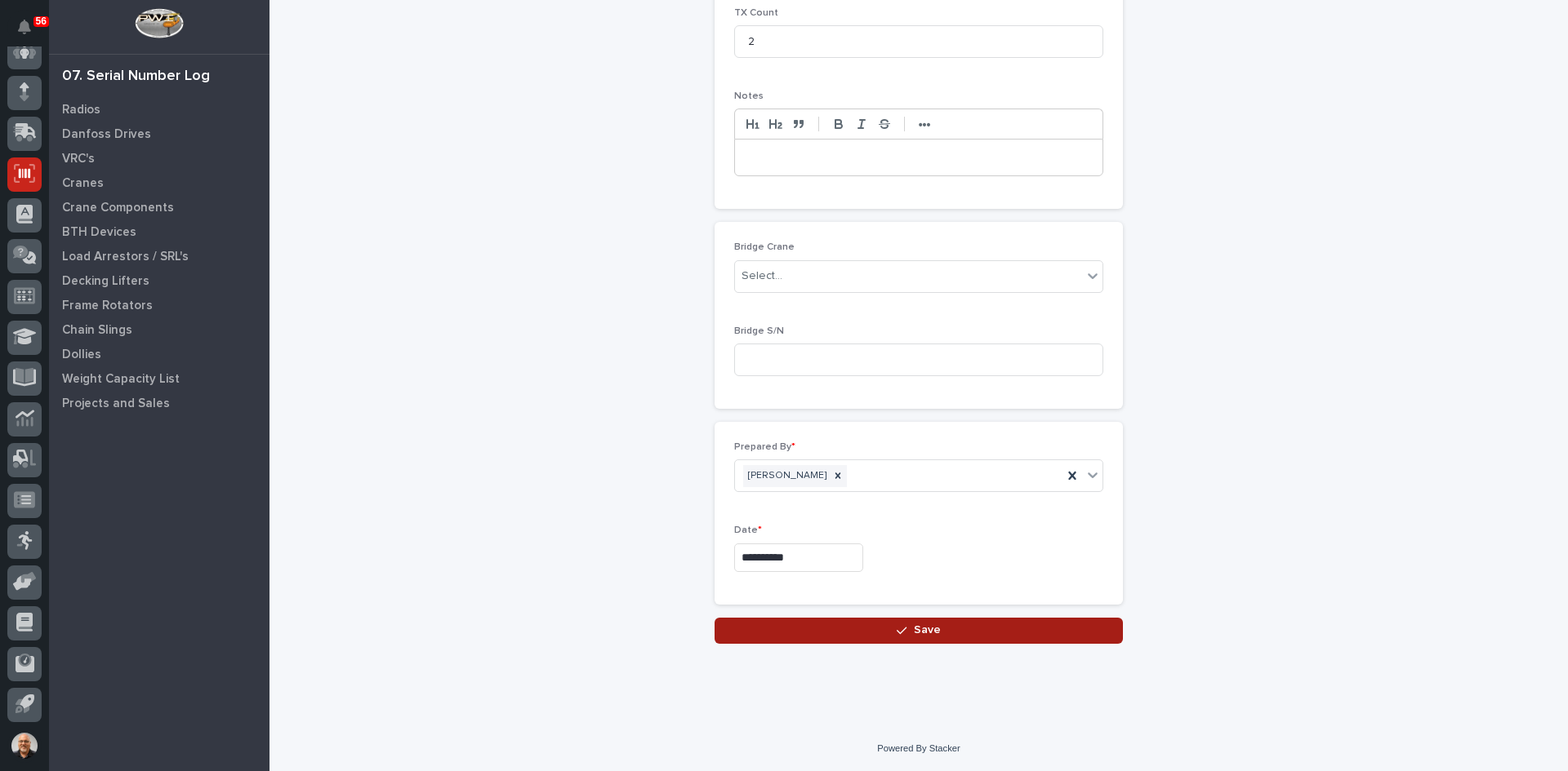
click at [922, 628] on span "Save" at bounding box center [927, 630] width 27 height 15
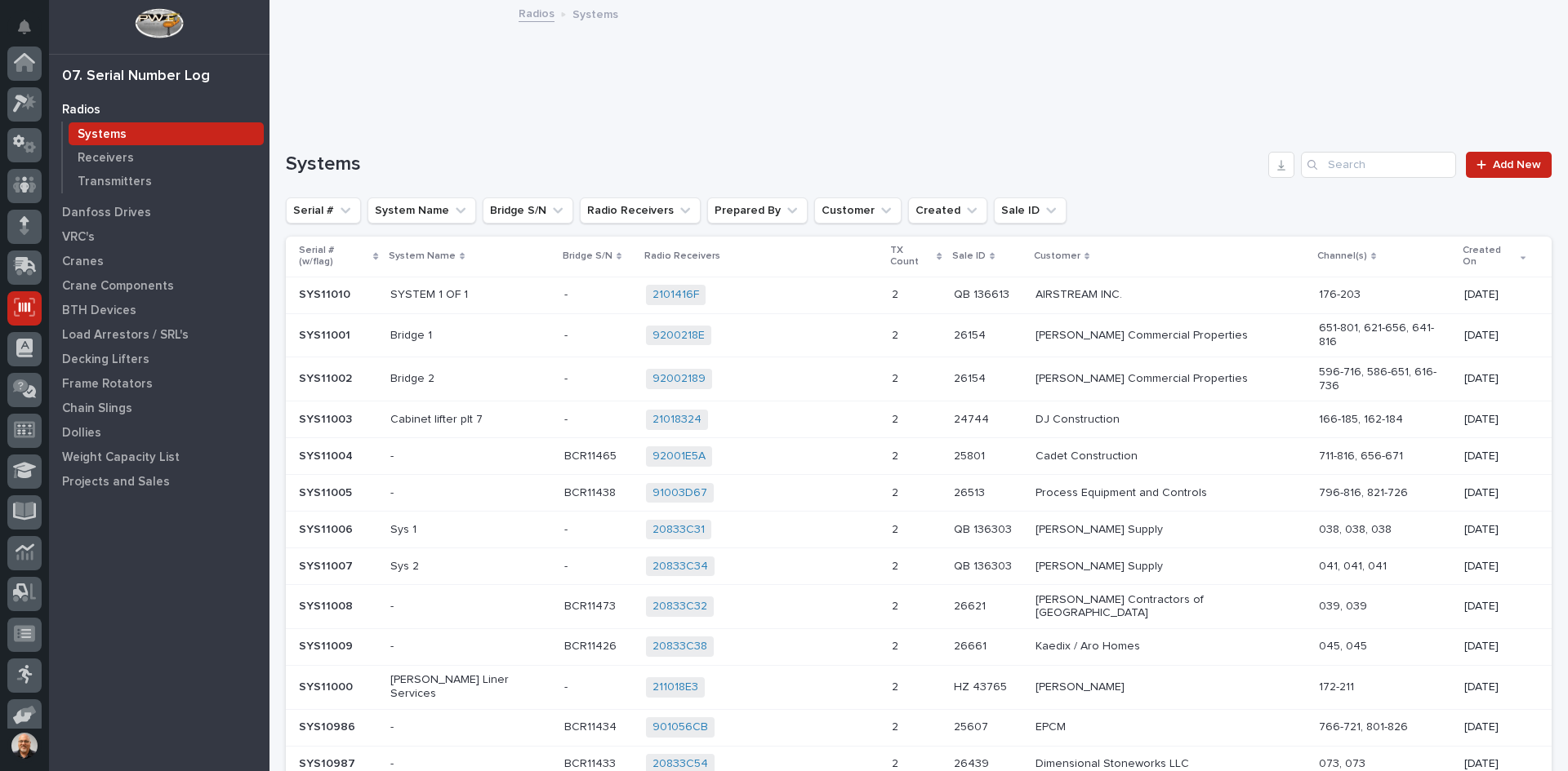
scroll to position [134, 0]
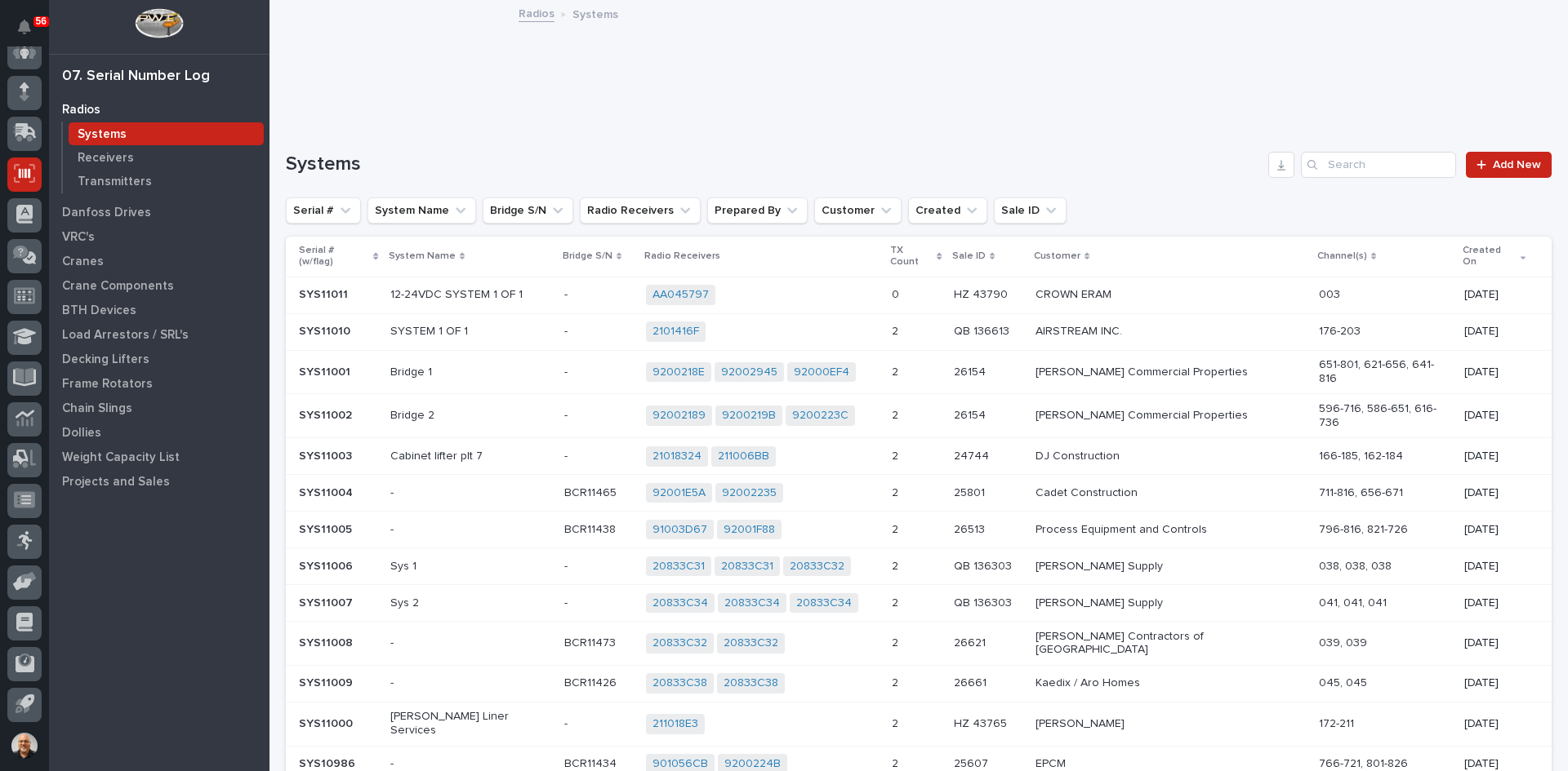
click at [808, 285] on div "AA045797 + 0" at bounding box center [762, 294] width 232 height 20
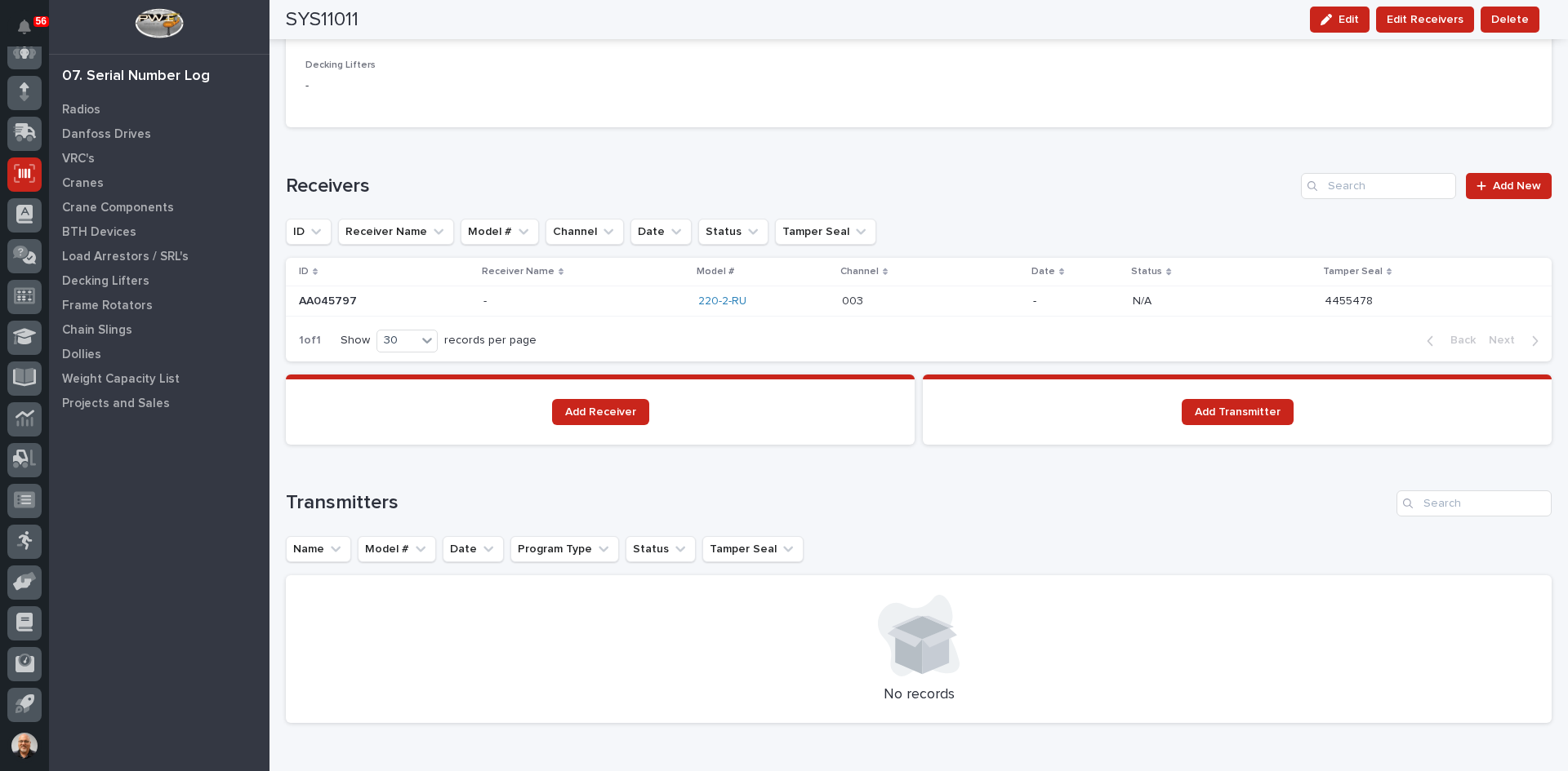
scroll to position [979, 0]
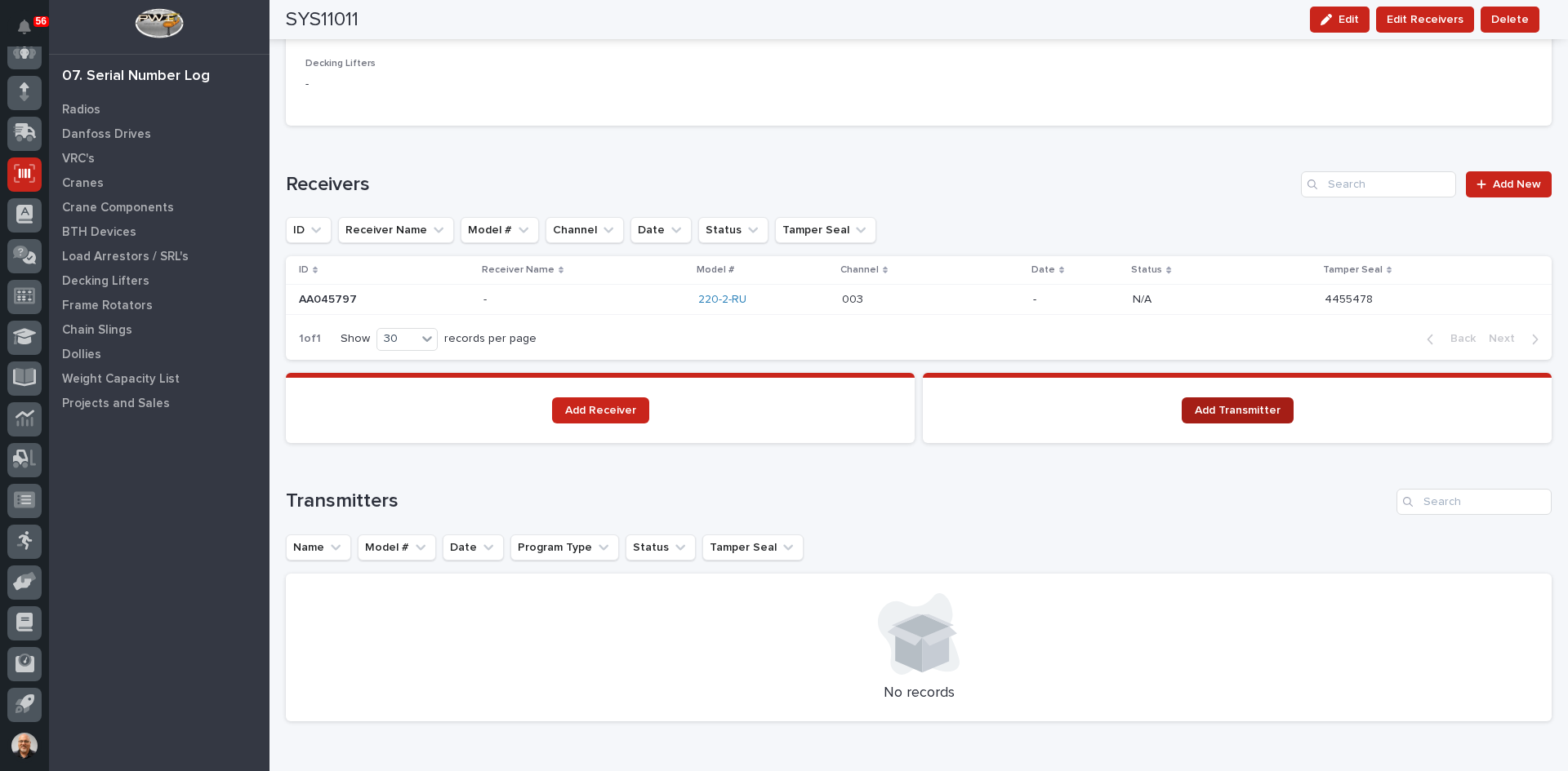
click at [1213, 410] on span "Add Transmitter" at bounding box center [1237, 410] width 86 height 11
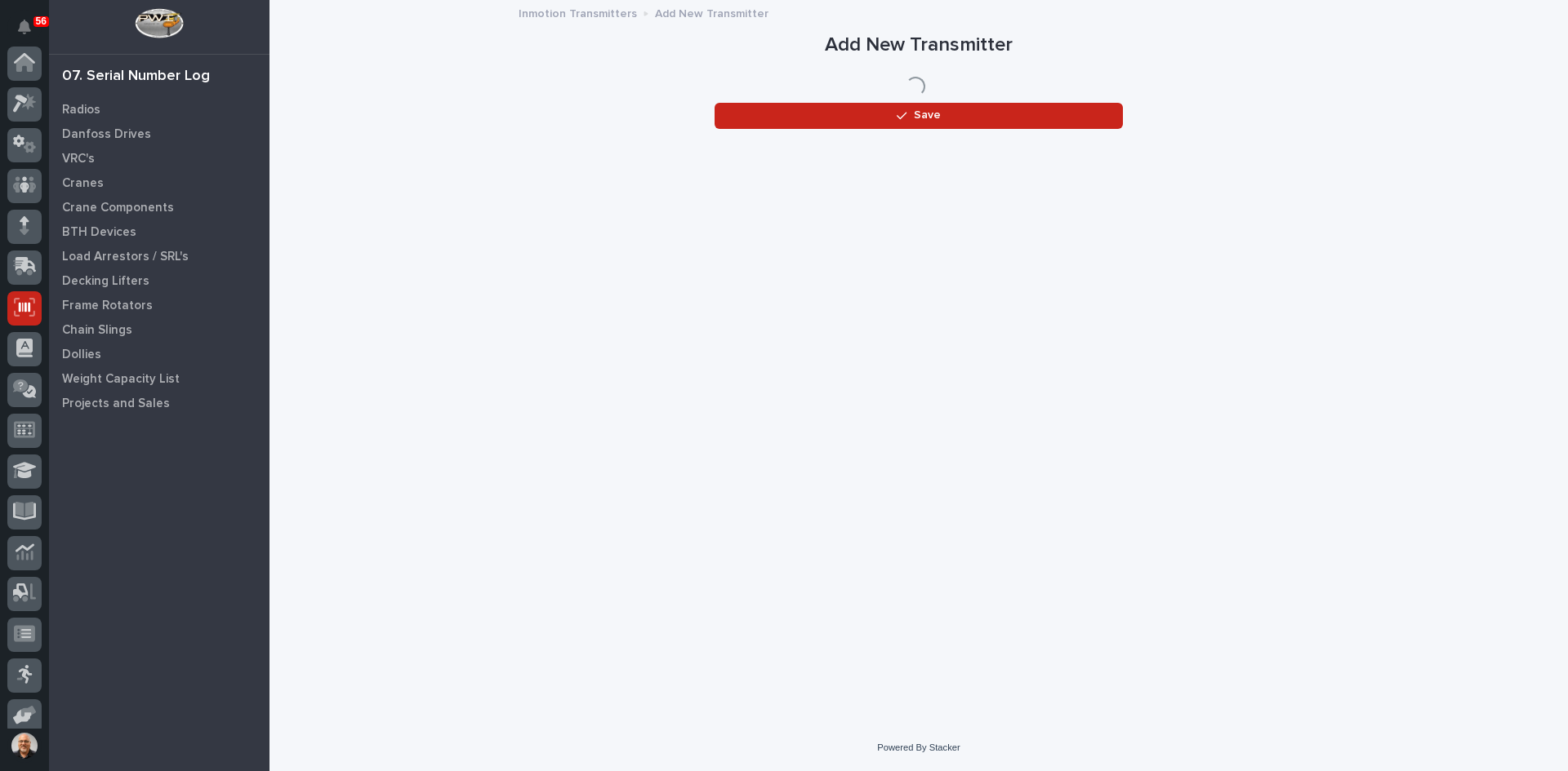
scroll to position [134, 0]
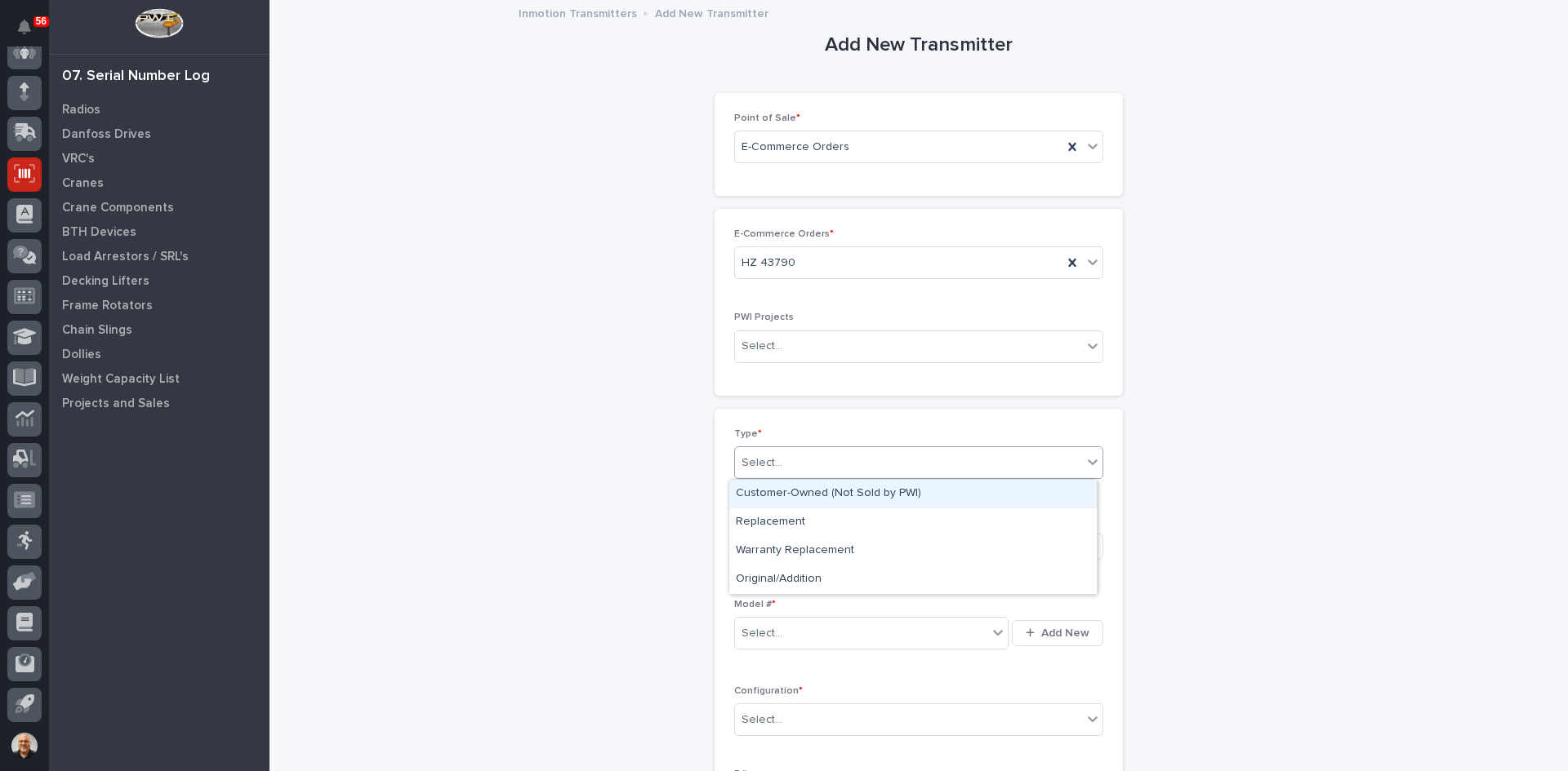
click at [805, 466] on div "Select..." at bounding box center [908, 463] width 347 height 27
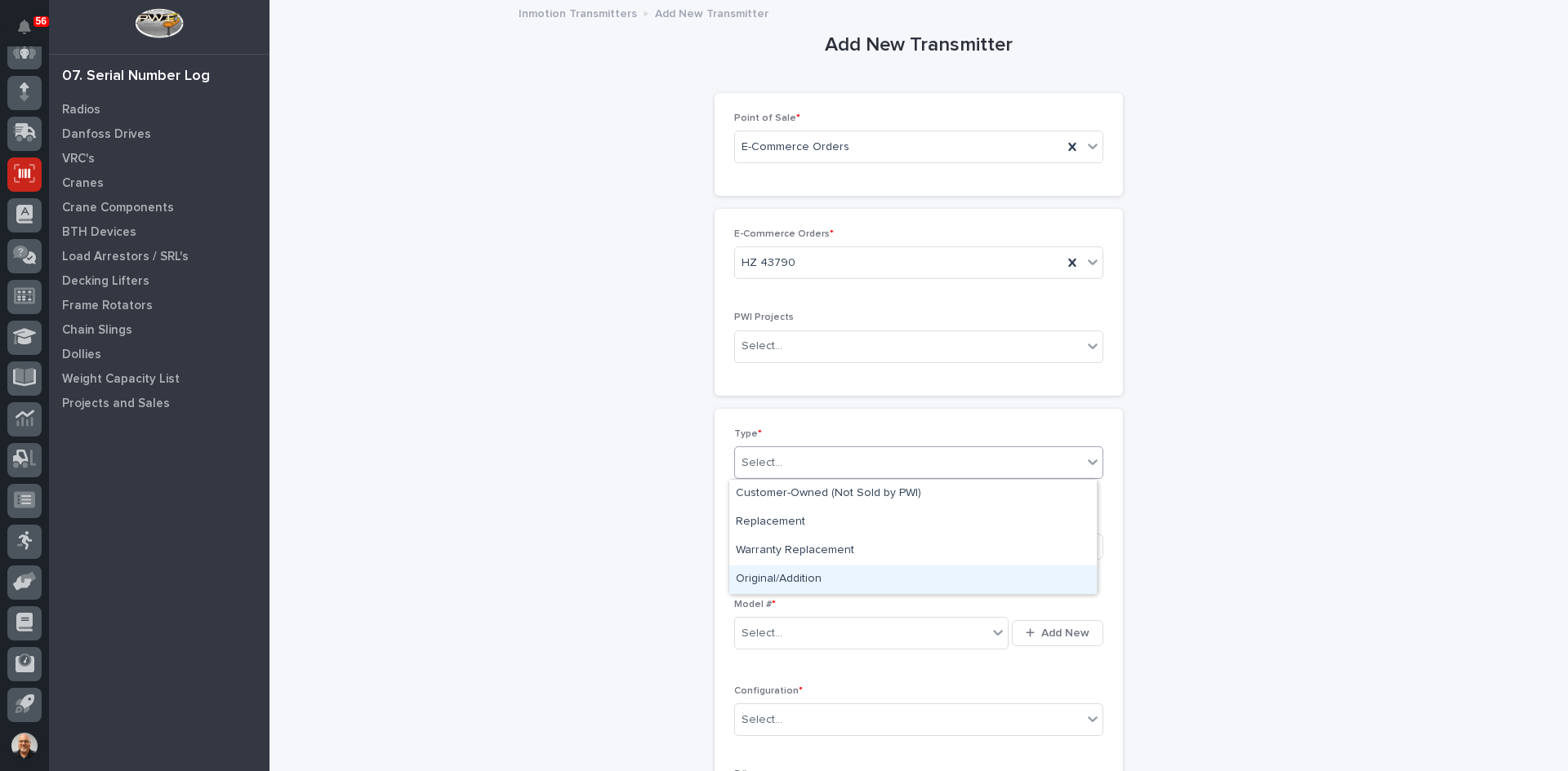
click at [796, 575] on div "Original/Addition" at bounding box center [912, 580] width 367 height 29
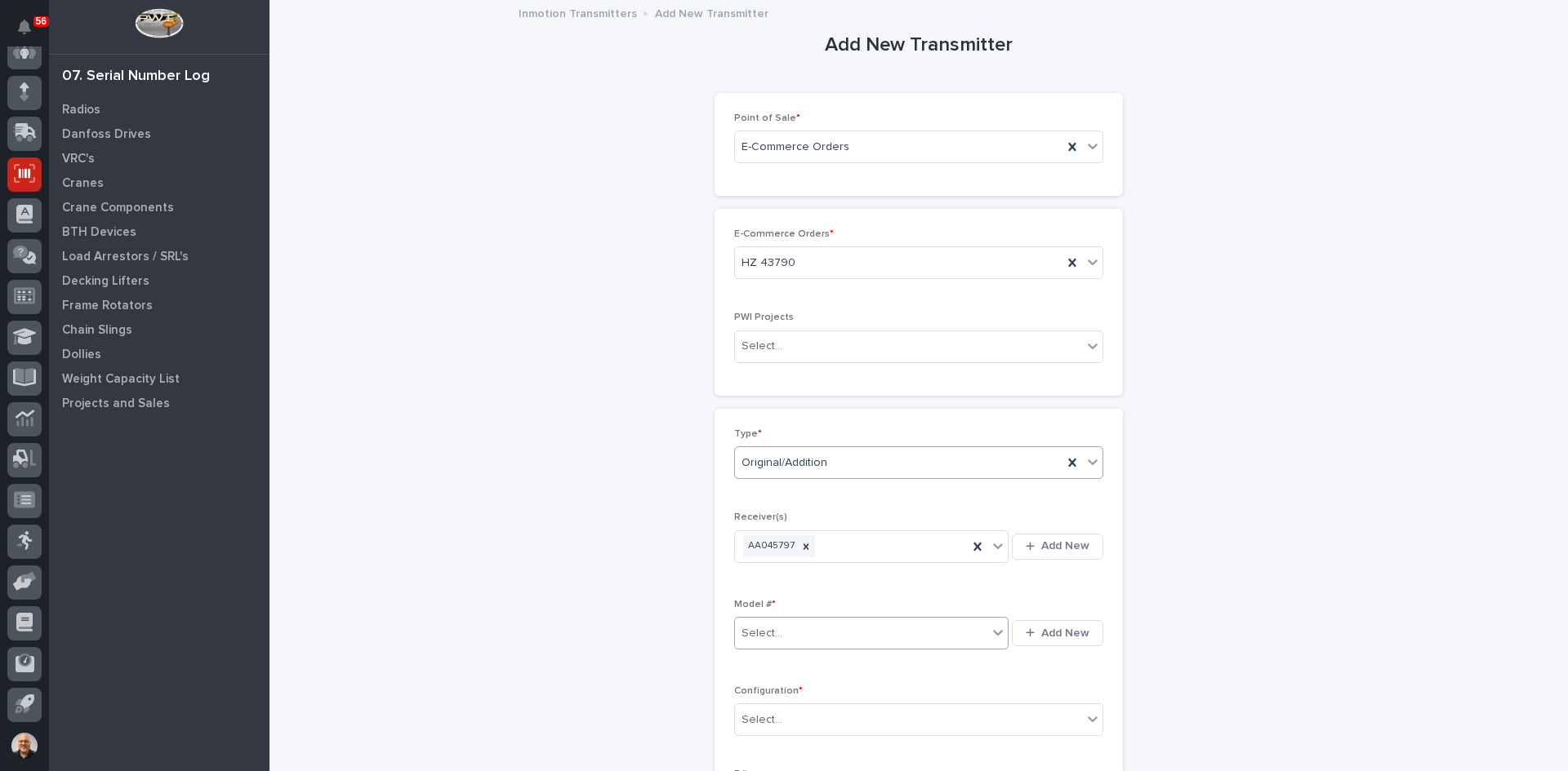
click at [793, 634] on div "Select..." at bounding box center [860, 634] width 252 height 27
type input "*****"
click at [751, 664] on div "220-2-[GEOGRAPHIC_DATA]" at bounding box center [865, 665] width 273 height 29
click at [792, 720] on div "Select..." at bounding box center [908, 719] width 347 height 27
click at [759, 599] on div "Standard" at bounding box center [912, 603] width 367 height 29
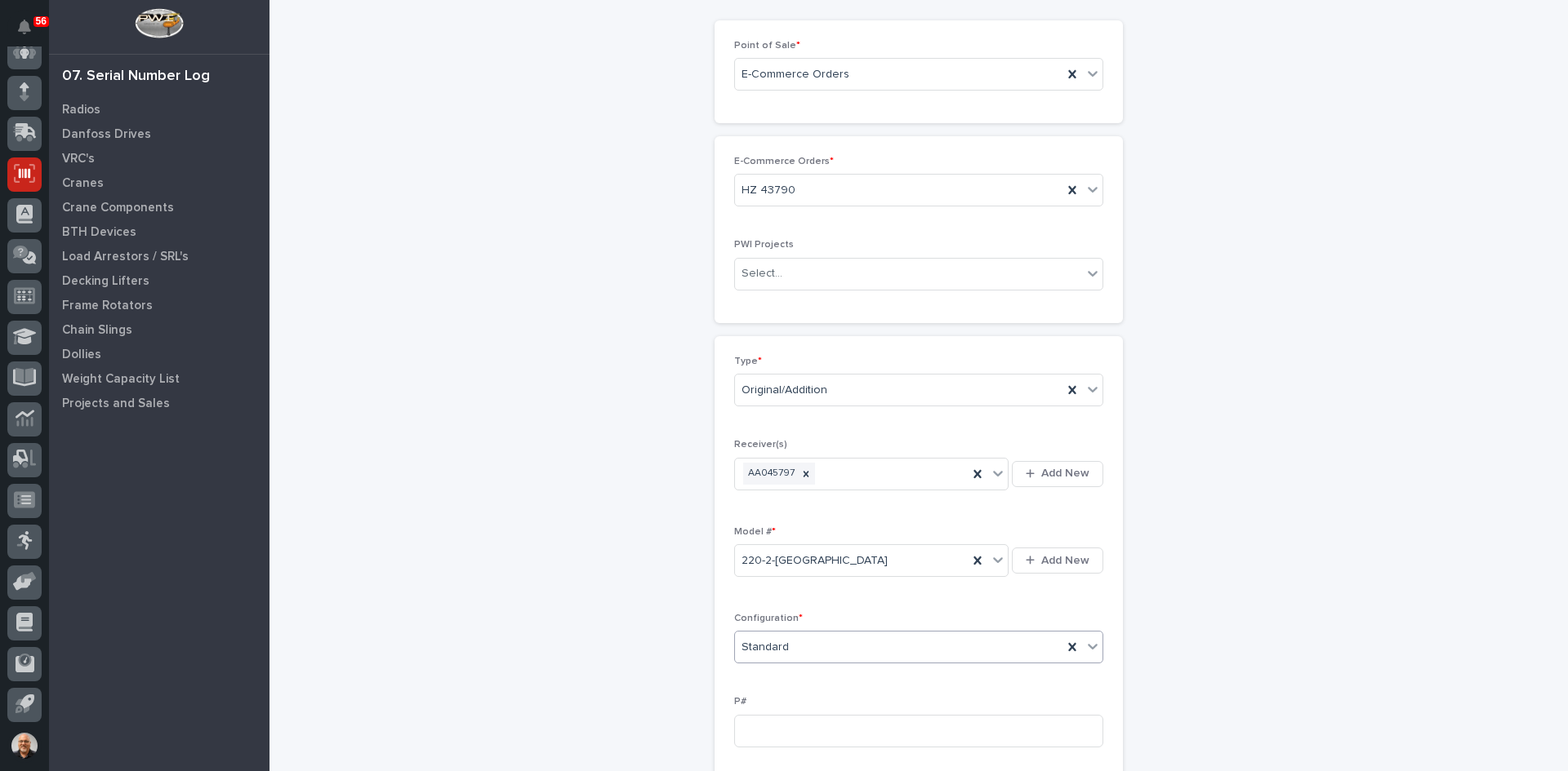
scroll to position [326, 0]
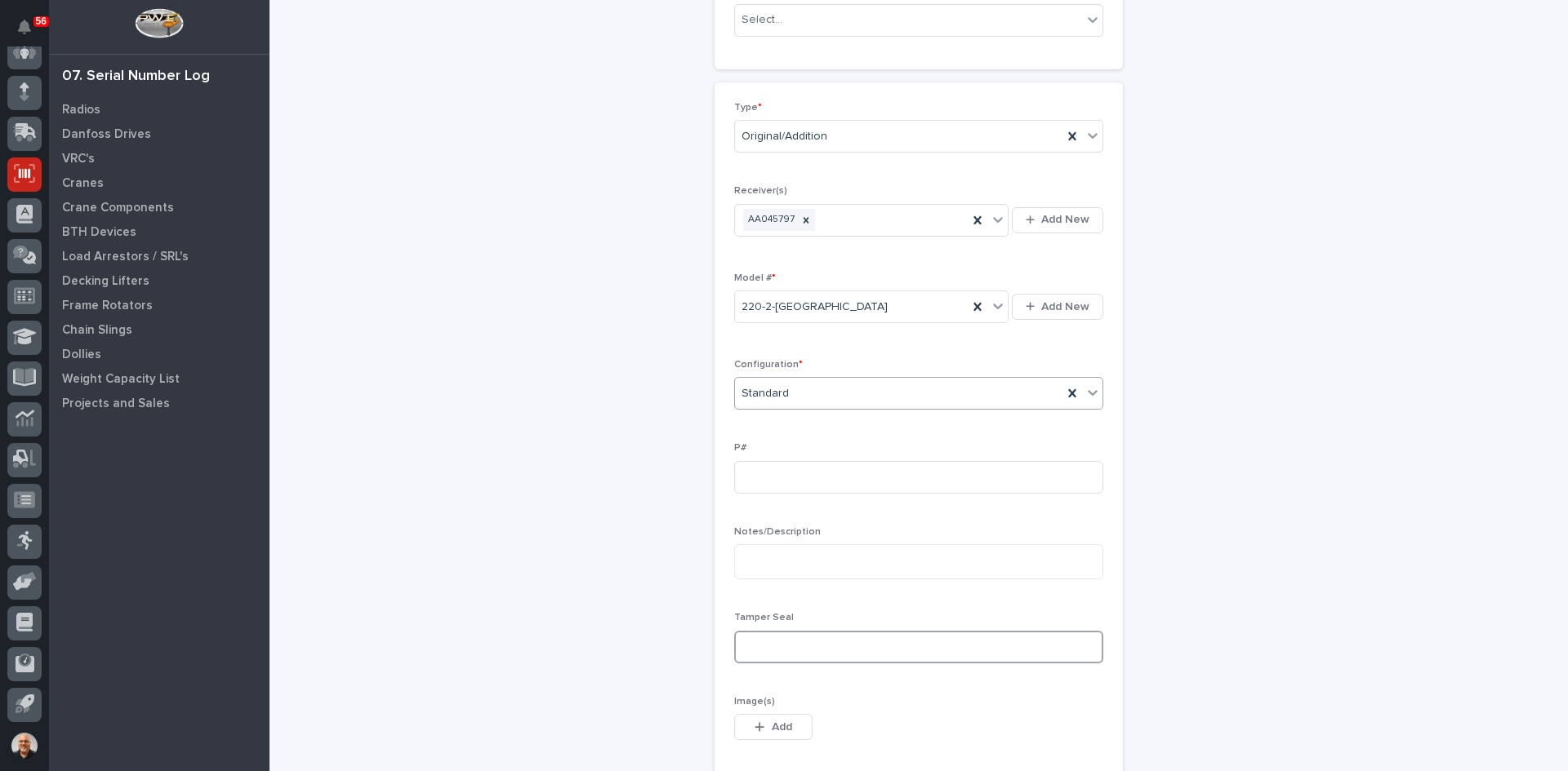
click at [762, 639] on input at bounding box center [918, 648] width 369 height 33
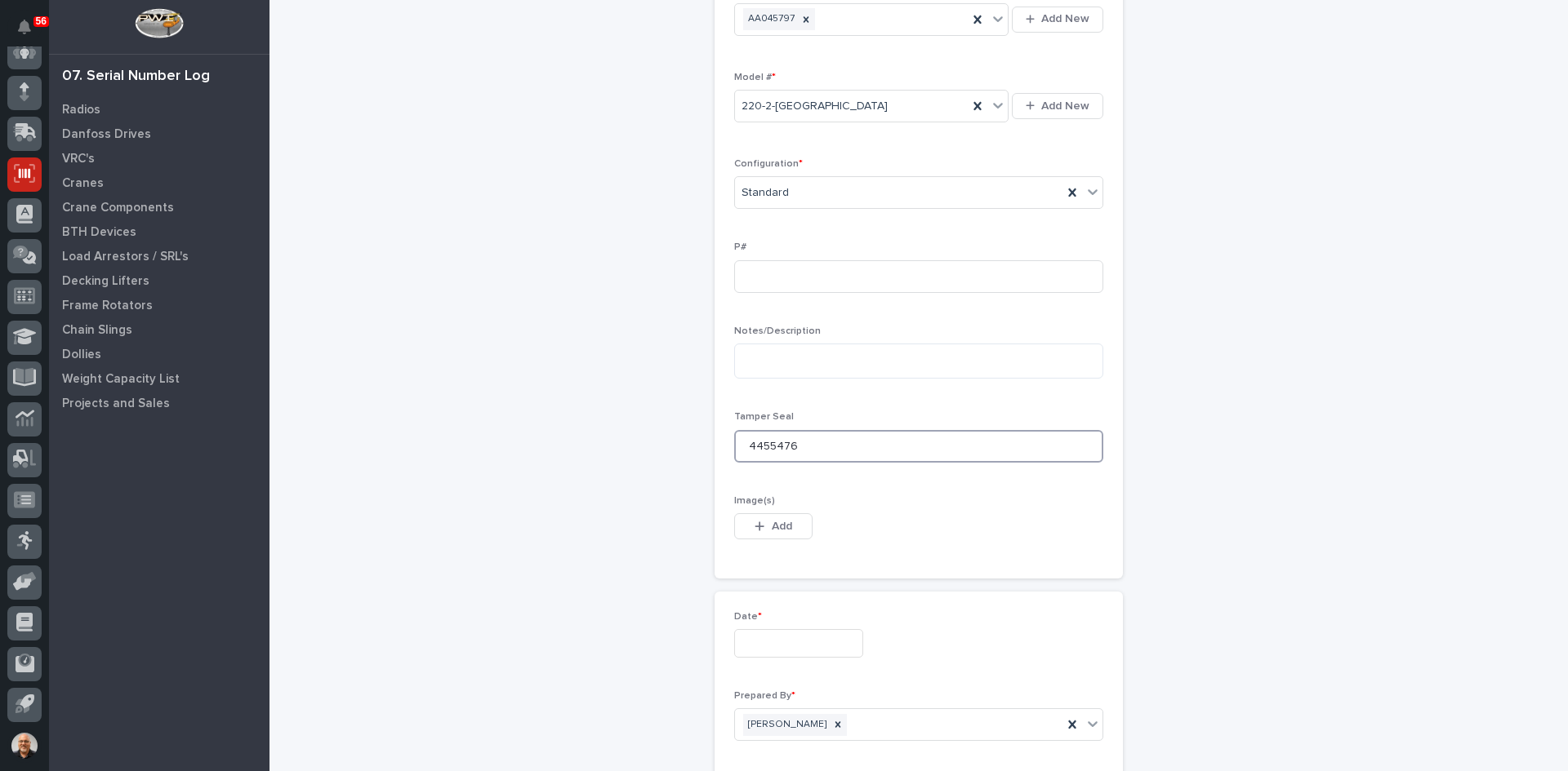
scroll to position [572, 0]
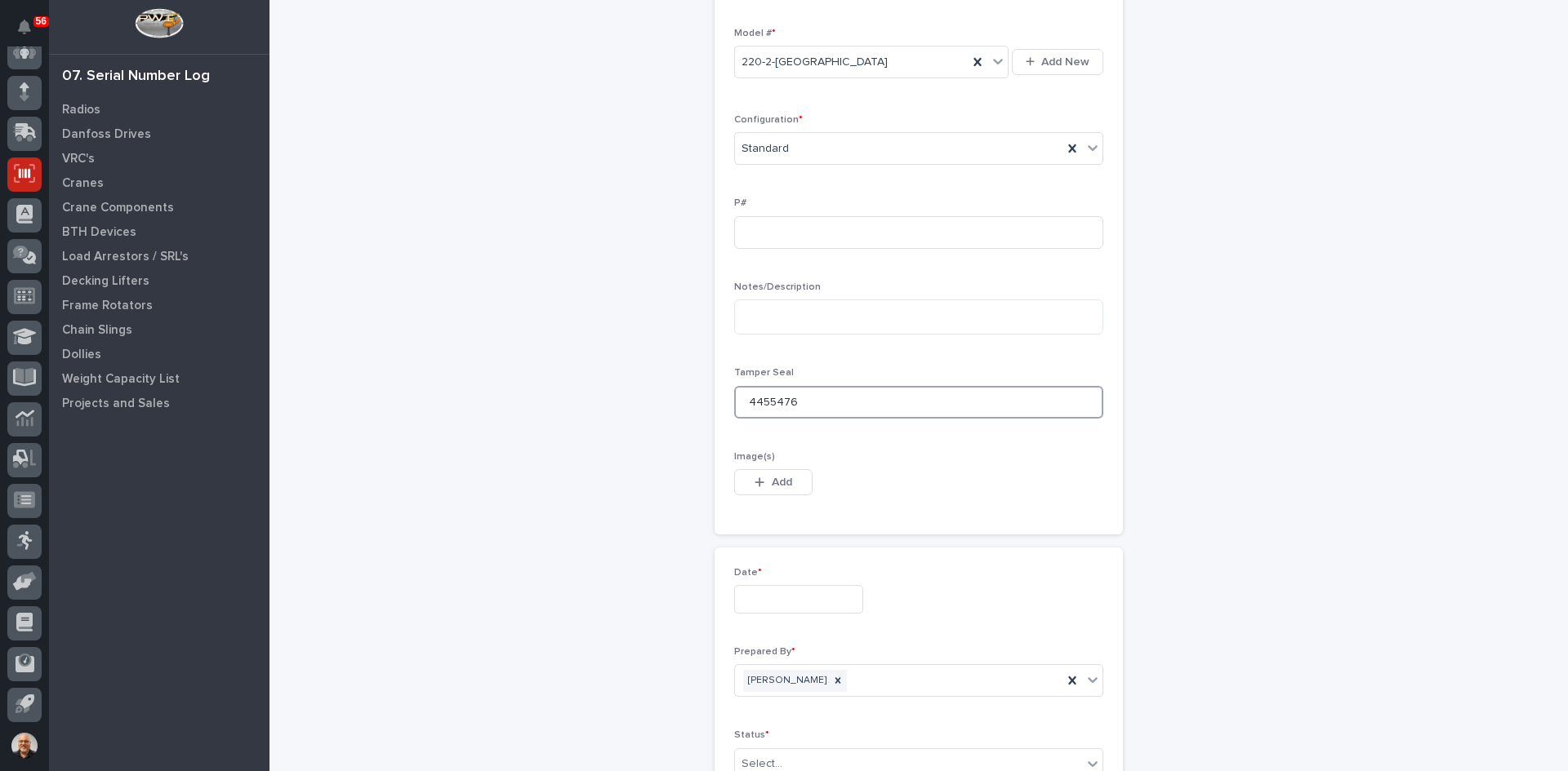
type input "4455476"
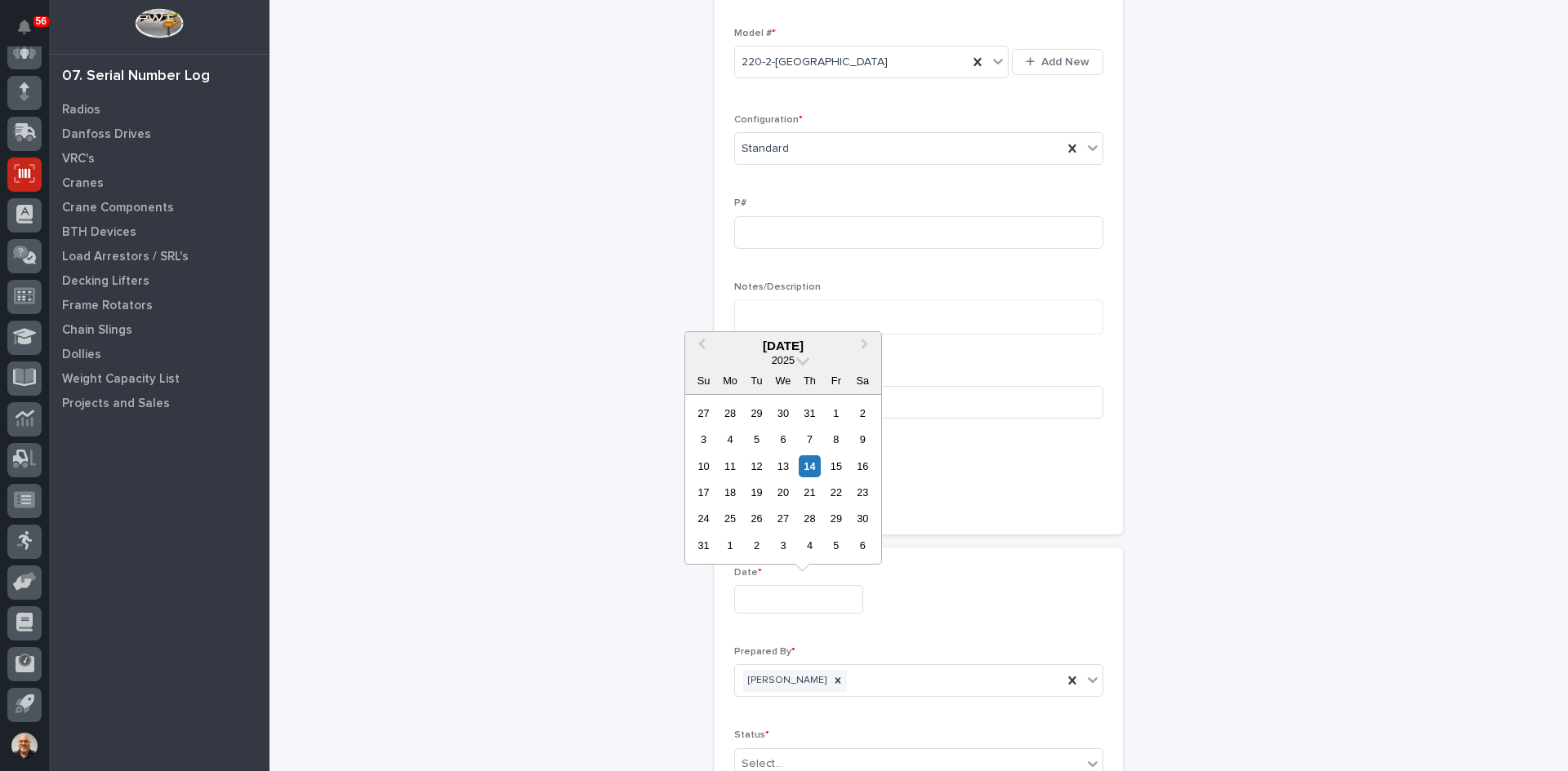
click at [758, 607] on input "text" at bounding box center [798, 599] width 129 height 29
click at [809, 464] on div "14" at bounding box center [809, 466] width 22 height 22
type input "**********"
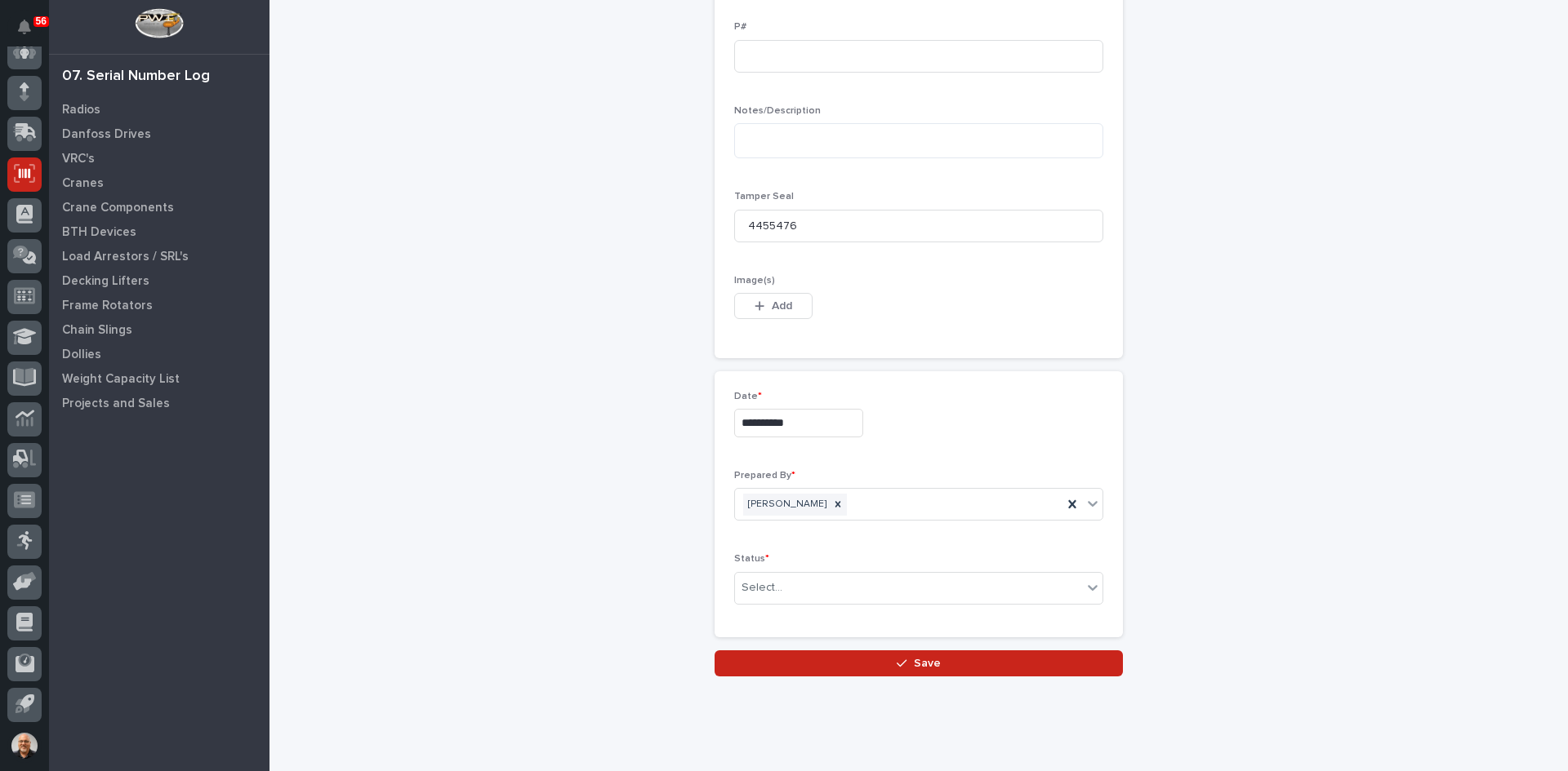
scroll to position [781, 0]
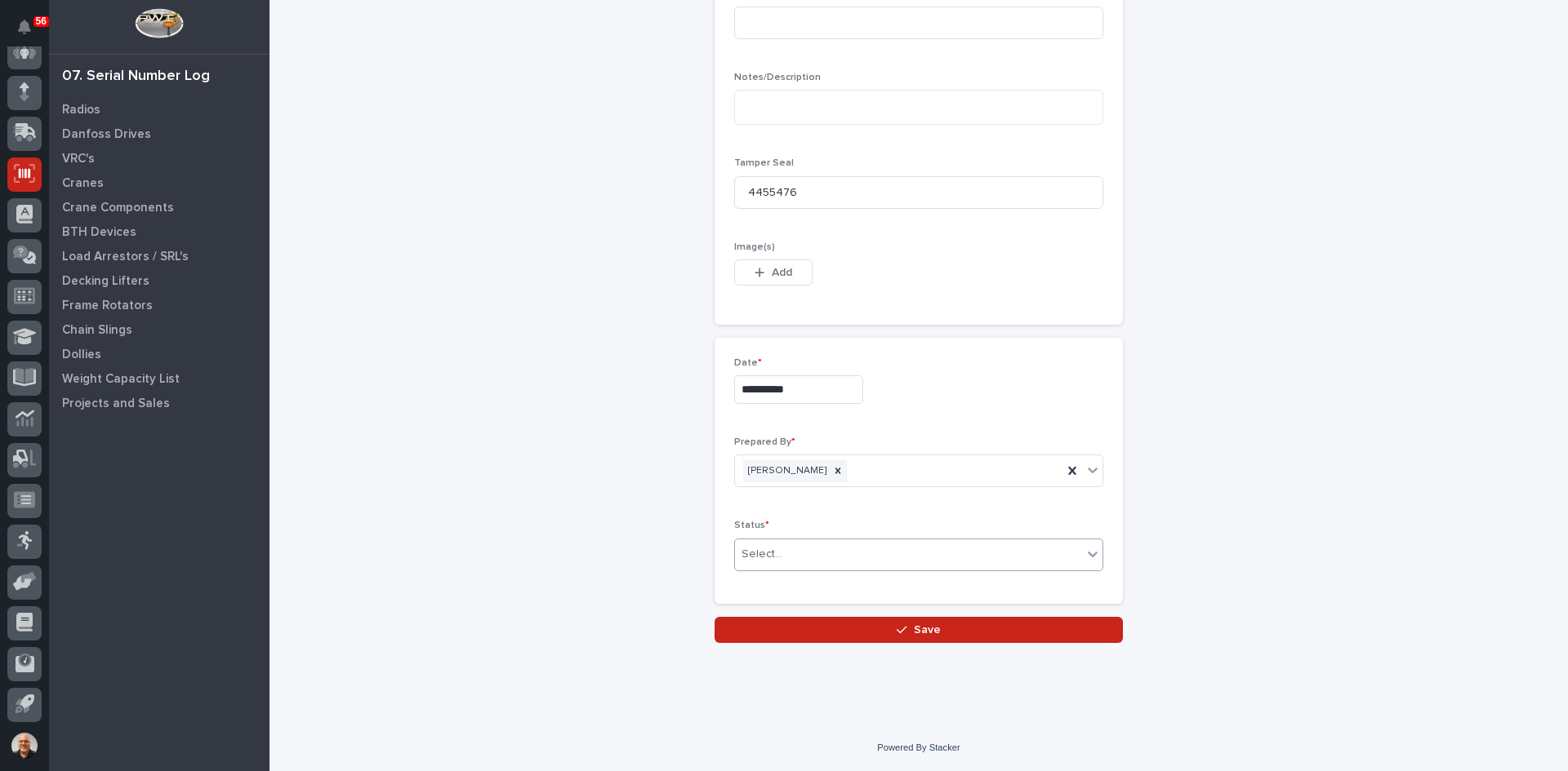
click at [815, 558] on div "Select..." at bounding box center [908, 554] width 347 height 27
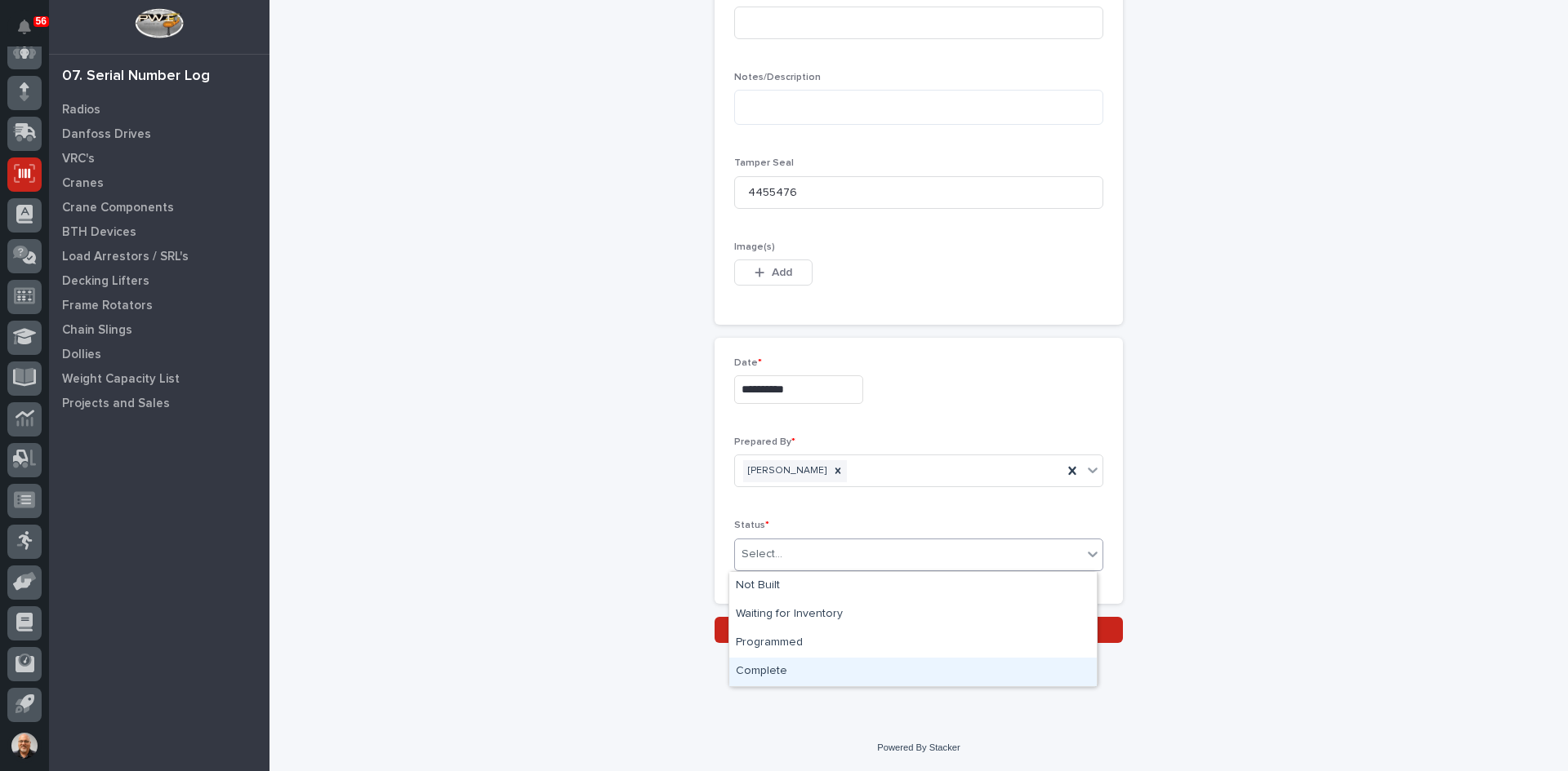
click at [780, 673] on div "Complete" at bounding box center [912, 672] width 367 height 29
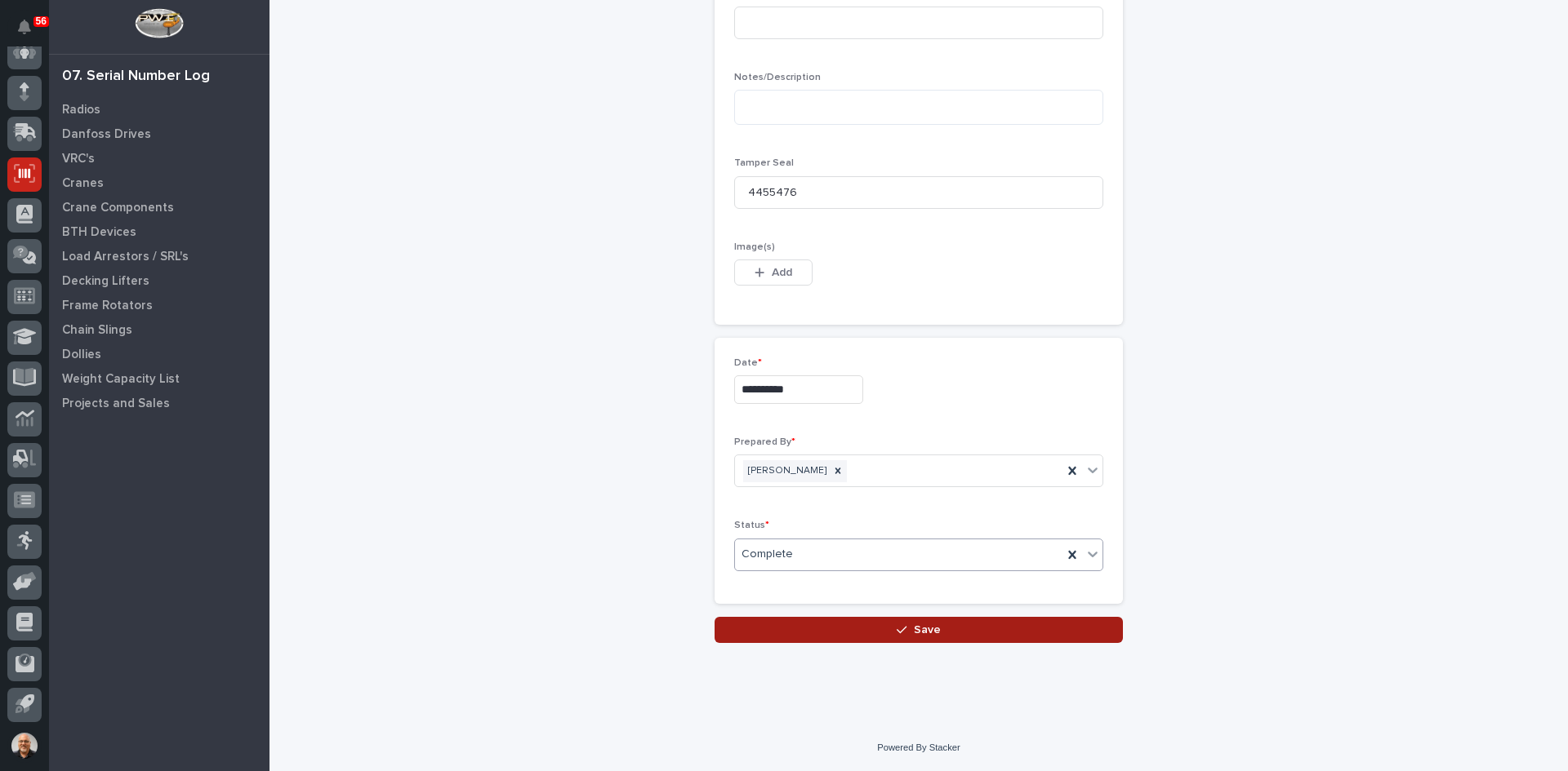
click at [912, 638] on button "Save" at bounding box center [918, 630] width 408 height 26
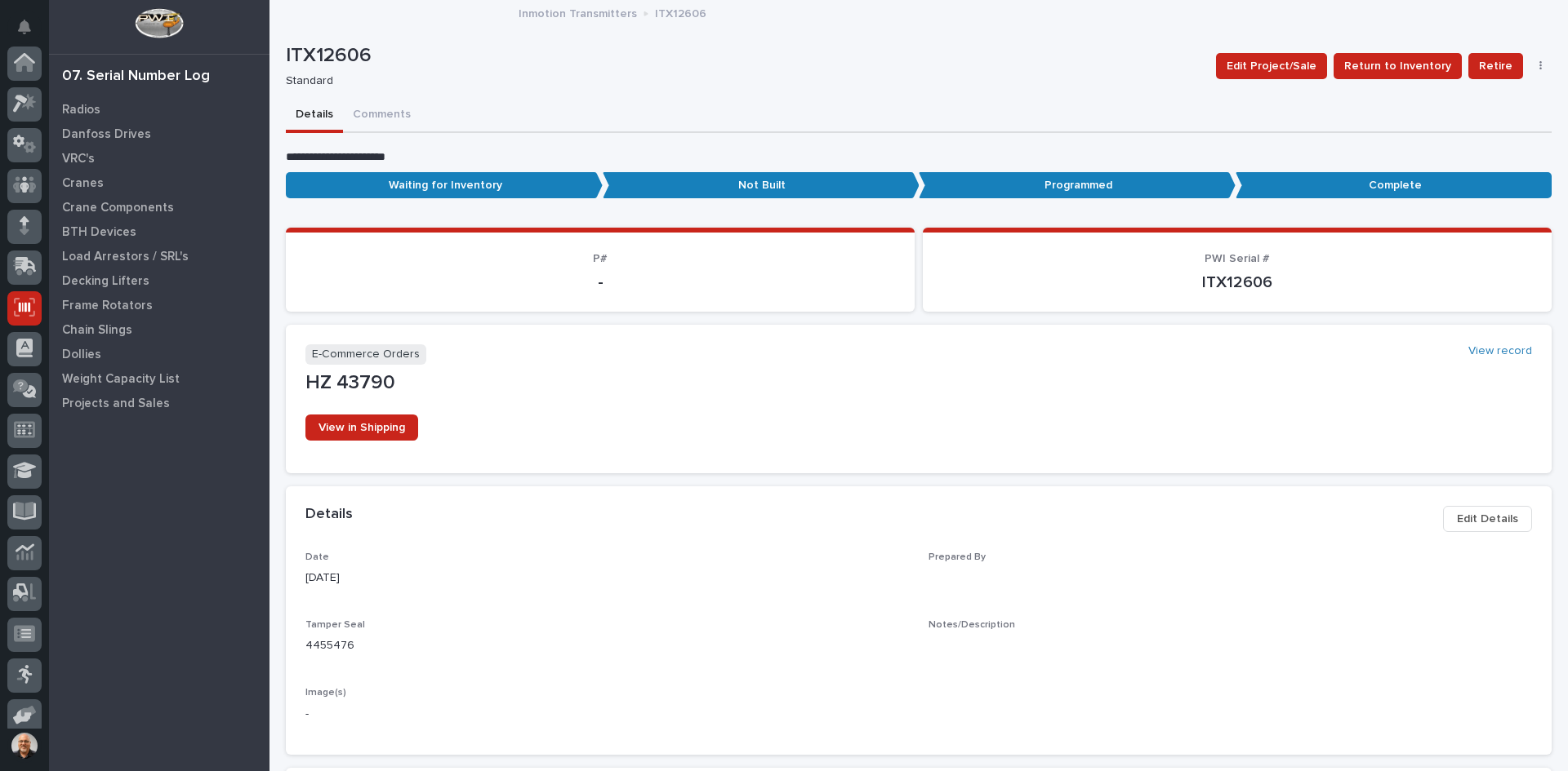
scroll to position [134, 0]
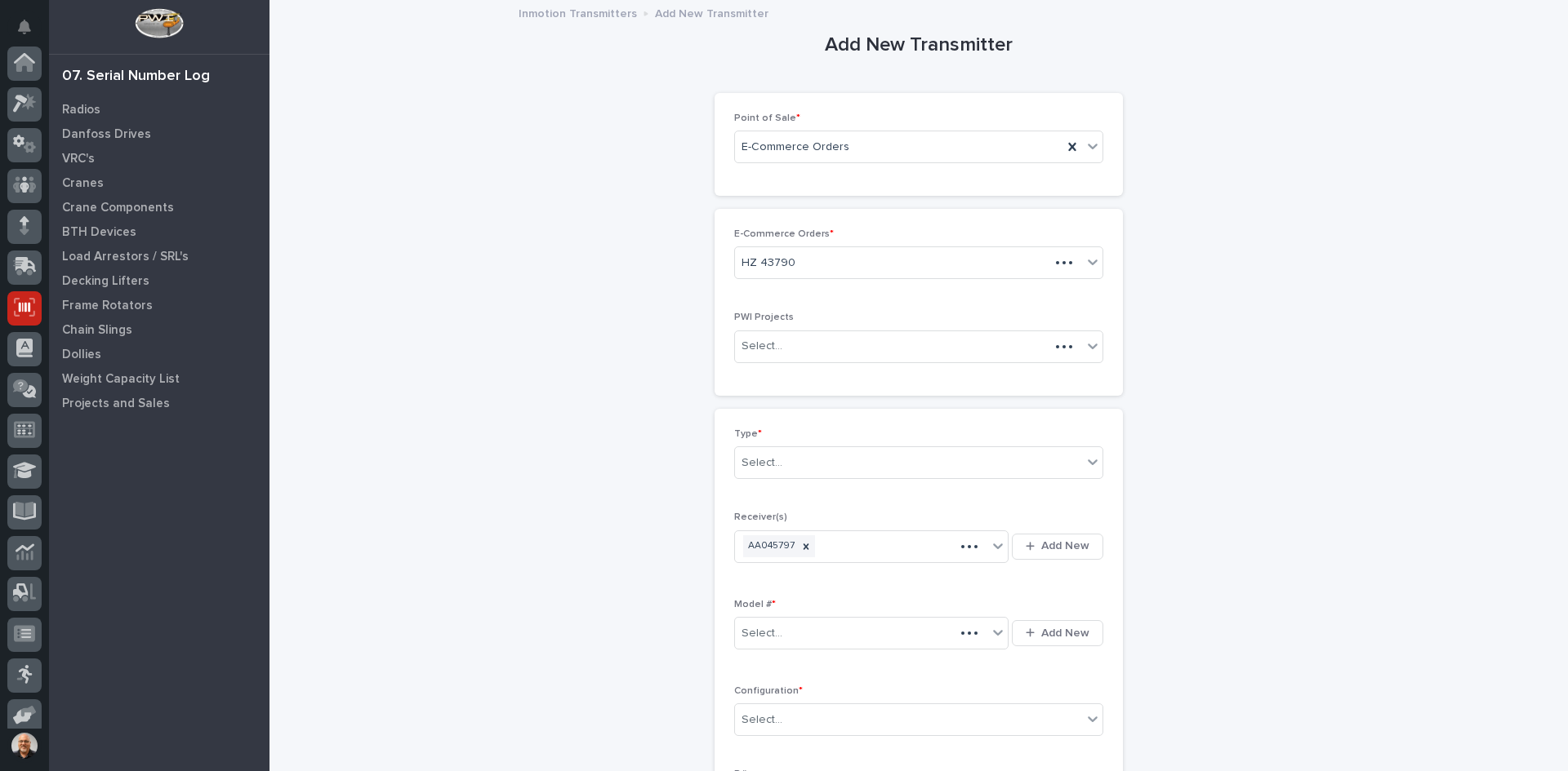
scroll to position [134, 0]
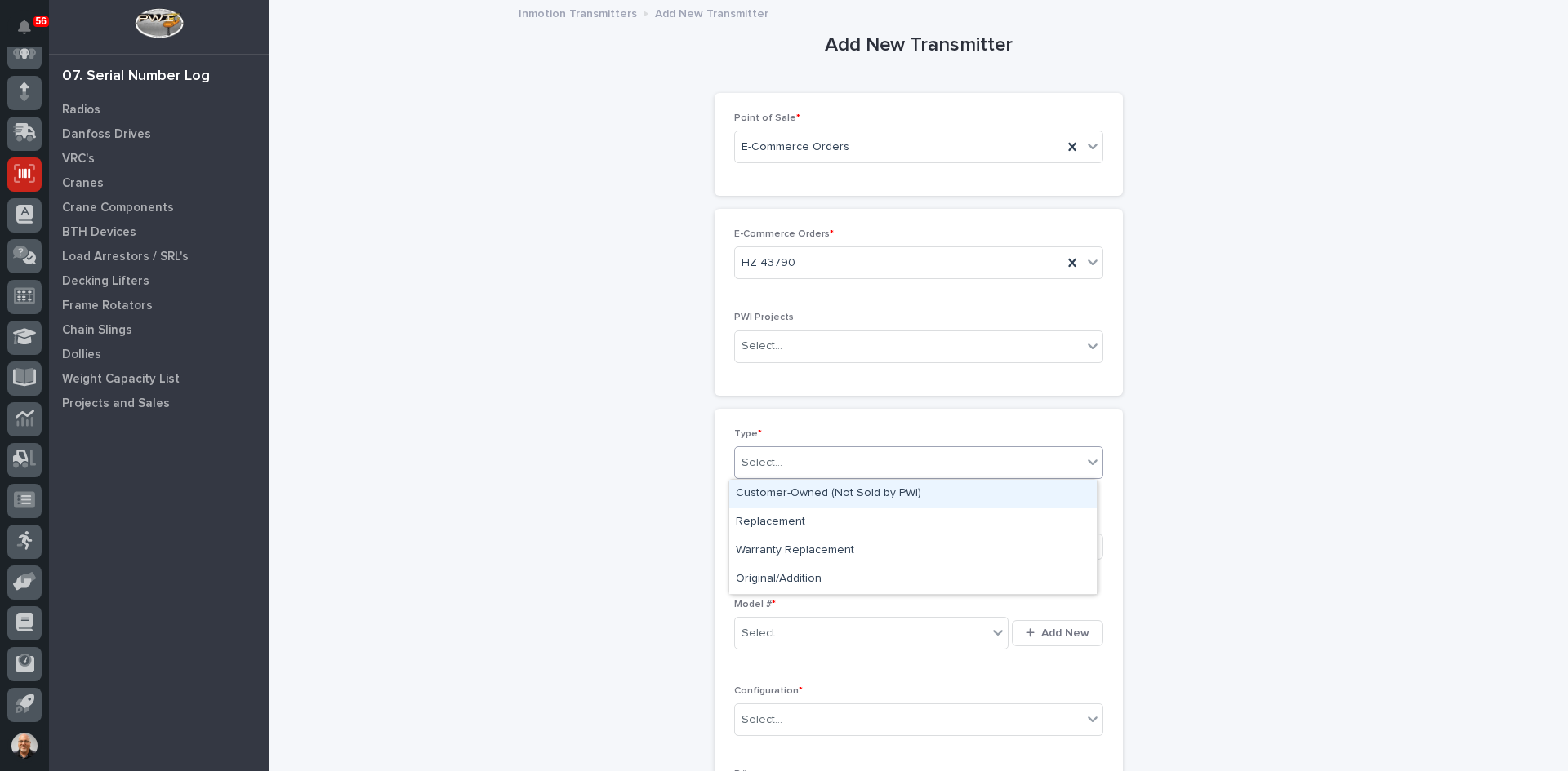
click at [786, 463] on div "Select..." at bounding box center [908, 463] width 347 height 27
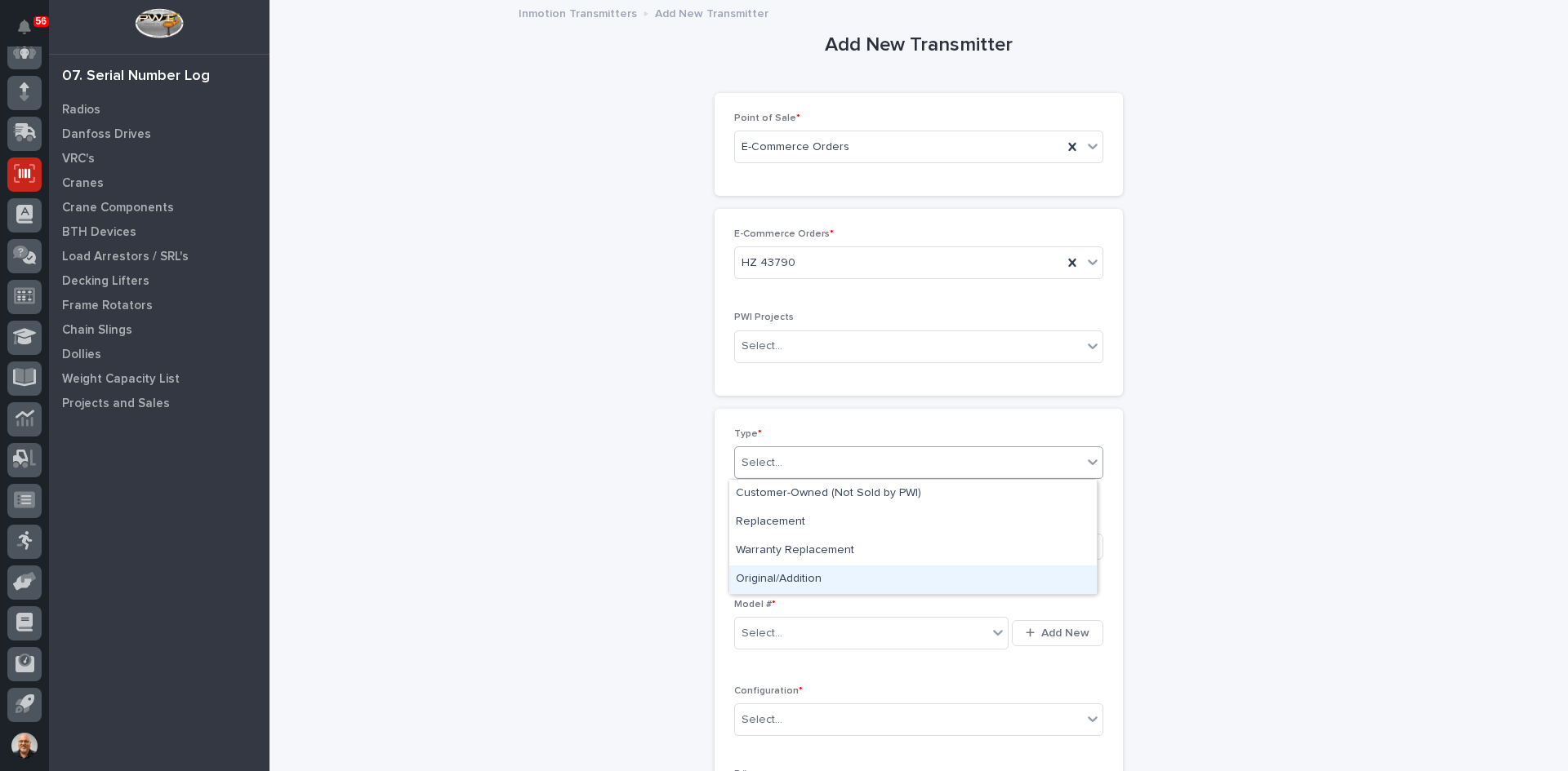
click at [788, 574] on div "Original/Addition" at bounding box center [912, 580] width 367 height 29
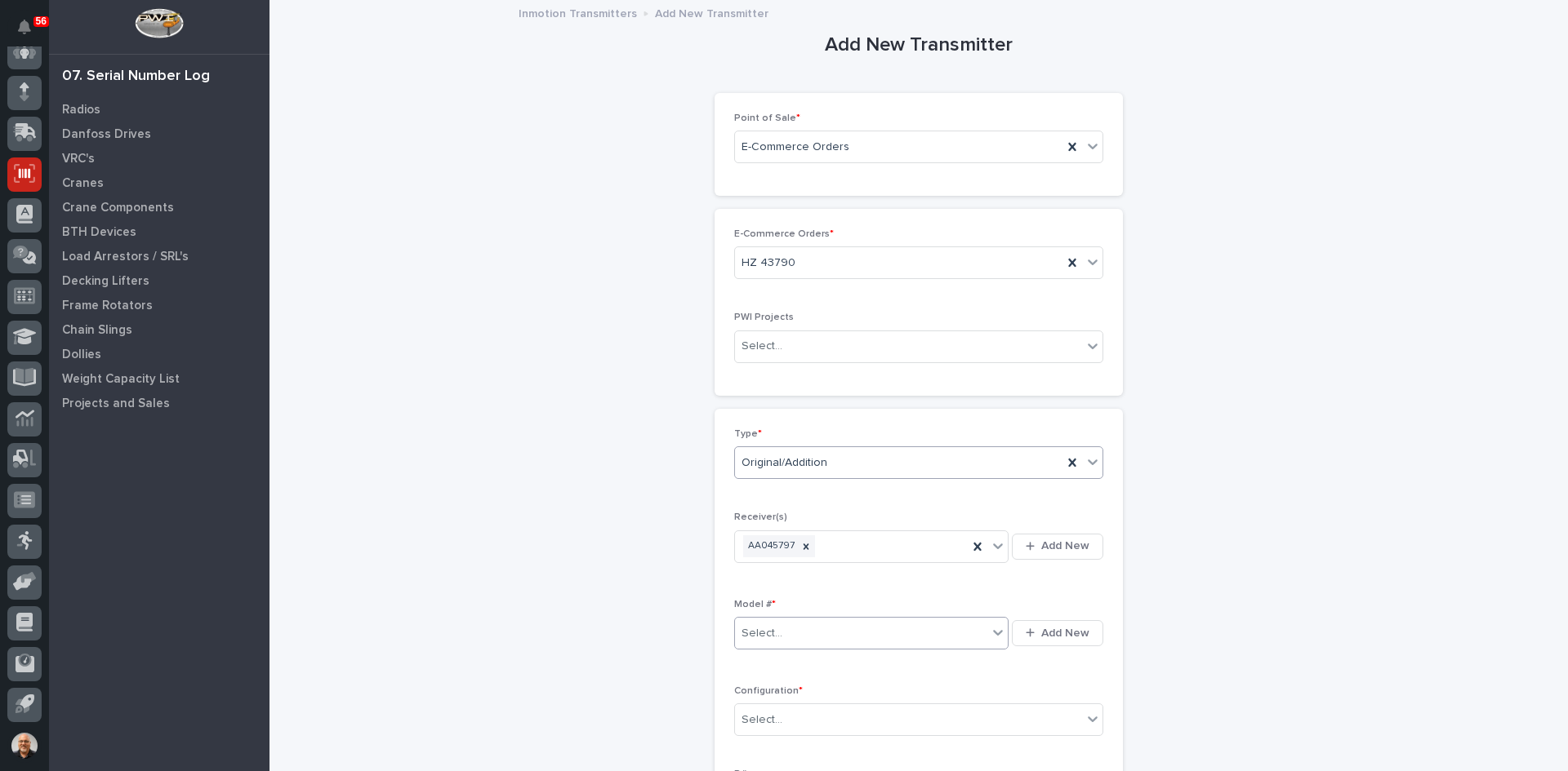
click at [783, 634] on div "Select..." at bounding box center [860, 634] width 252 height 27
type input "*****"
click at [787, 665] on div "220-2-[GEOGRAPHIC_DATA]" at bounding box center [865, 665] width 273 height 29
click at [784, 724] on div "Select..." at bounding box center [908, 719] width 347 height 27
click at [767, 598] on div "Standard" at bounding box center [912, 603] width 367 height 29
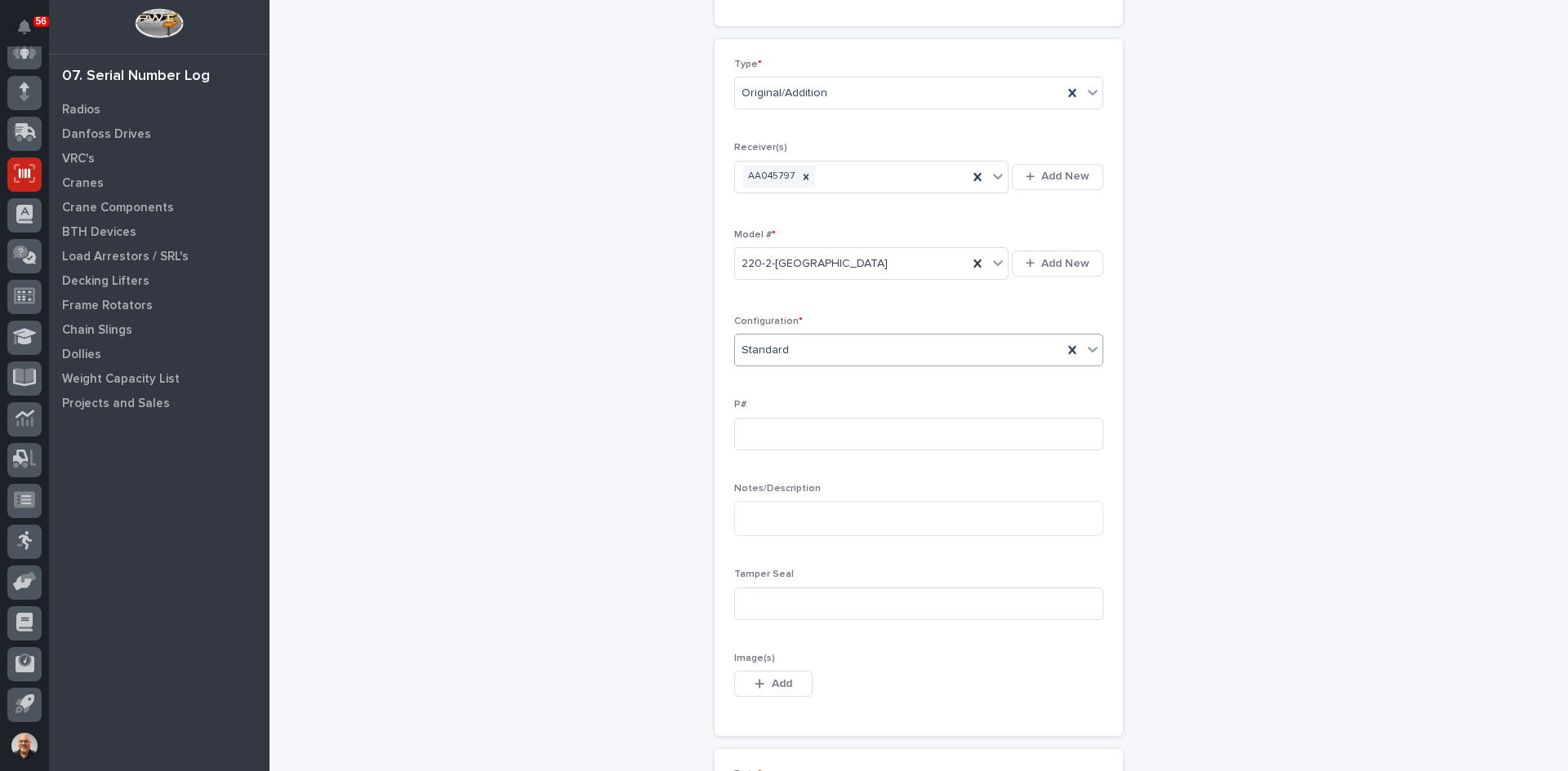
scroll to position [408, 0]
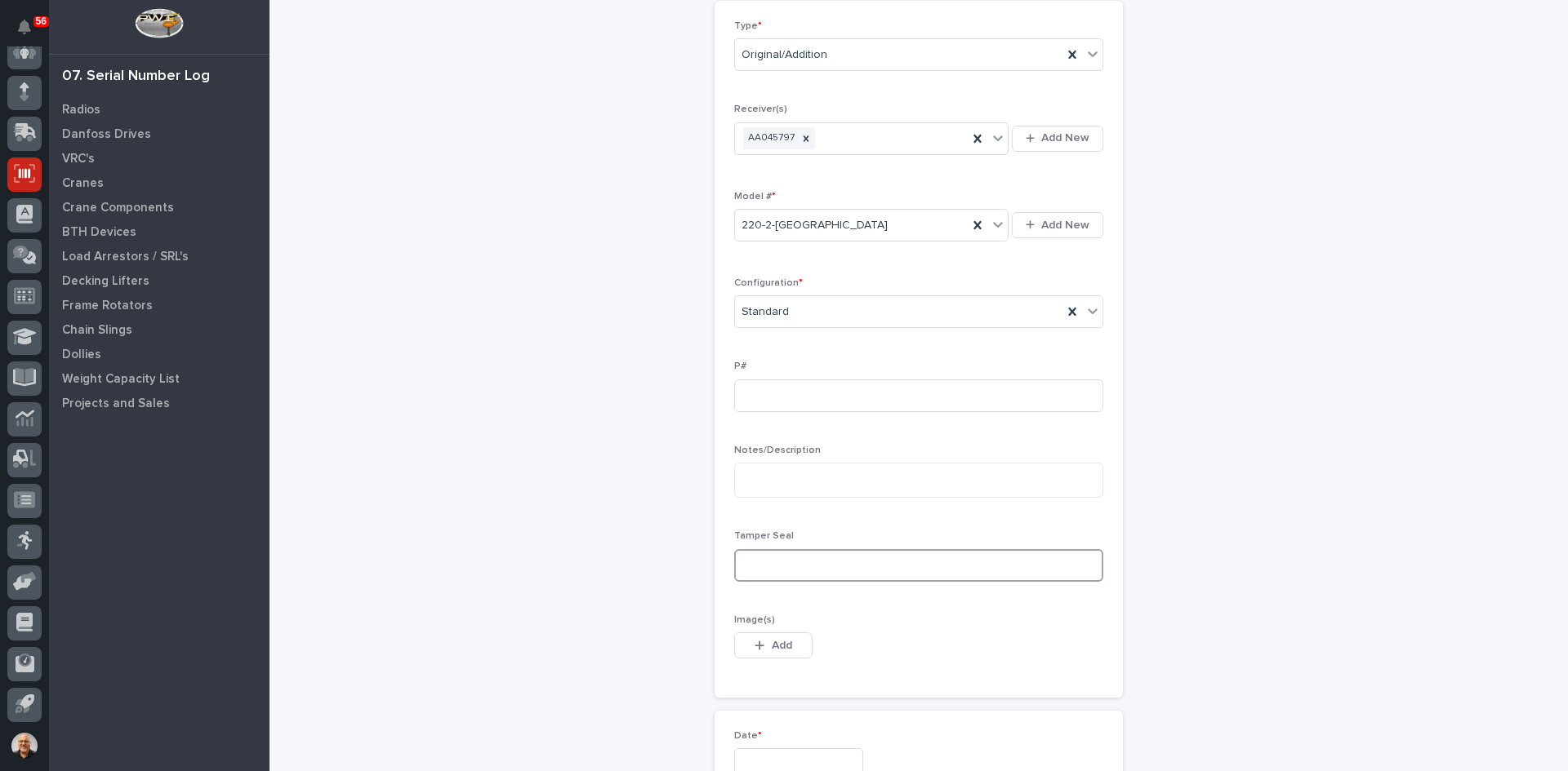
click at [746, 572] on input at bounding box center [918, 566] width 369 height 33
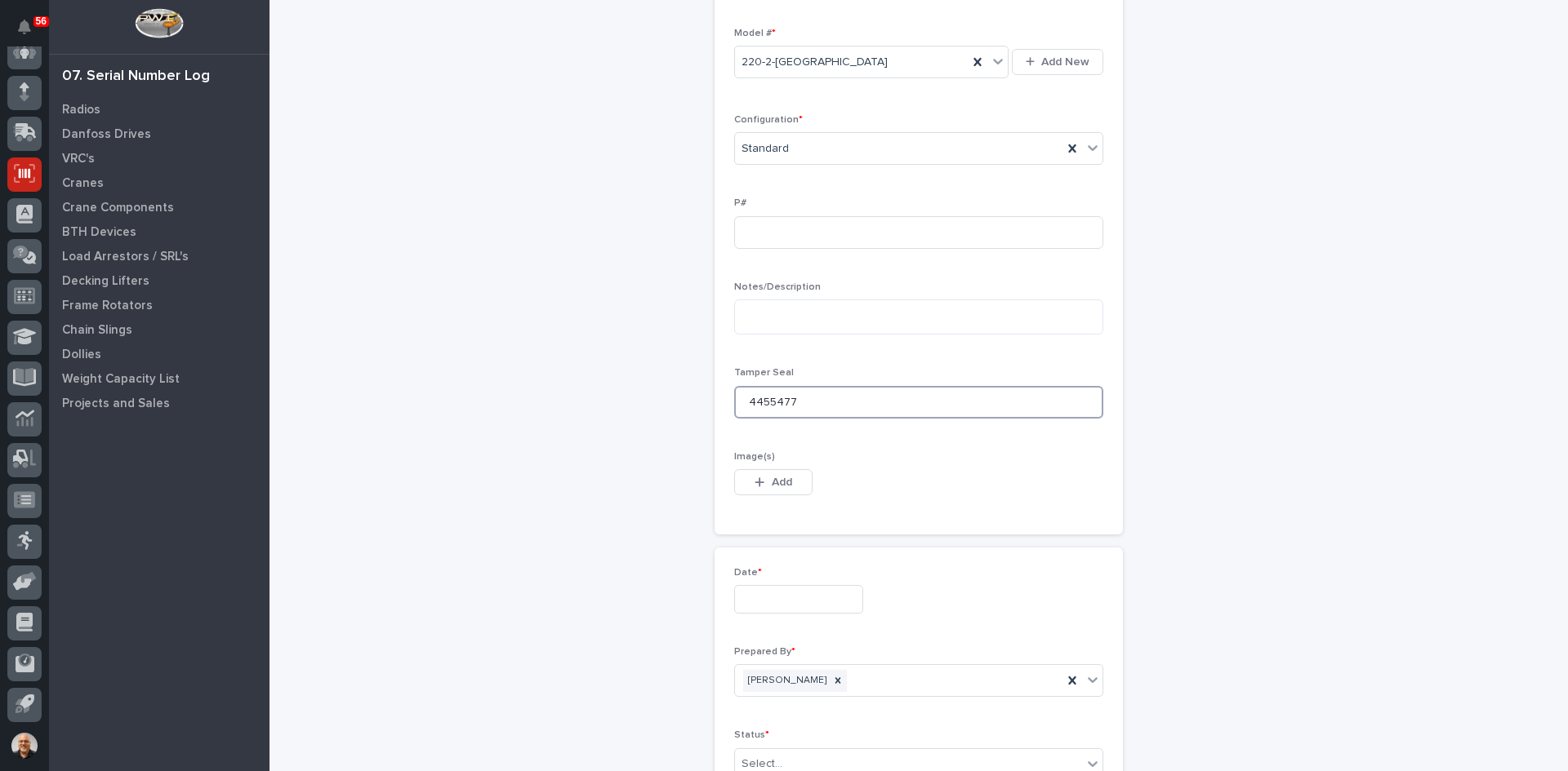
type input "4455477"
click at [789, 603] on input "text" at bounding box center [798, 599] width 129 height 29
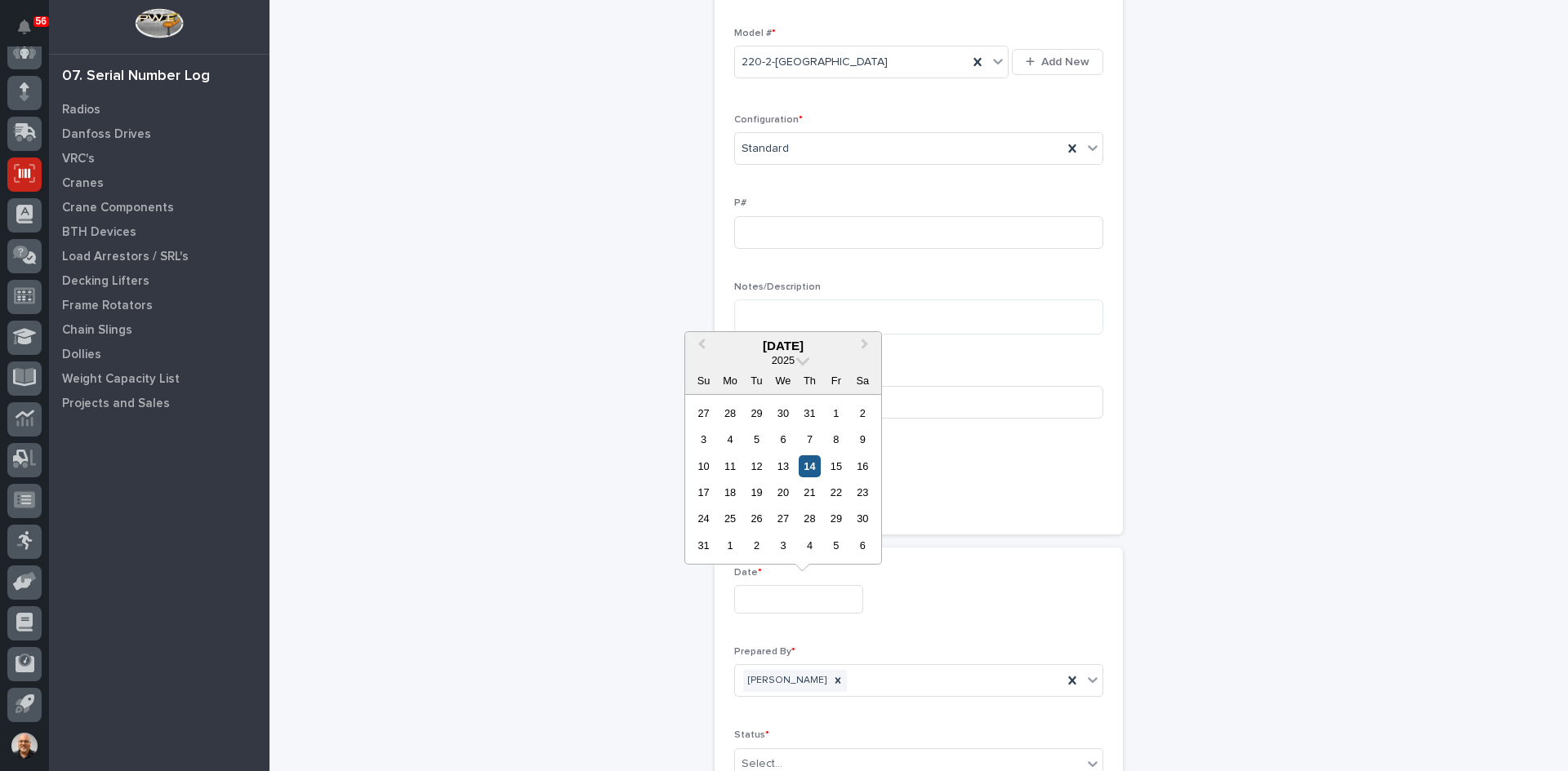
click at [804, 472] on div "14" at bounding box center [809, 466] width 22 height 22
type input "**********"
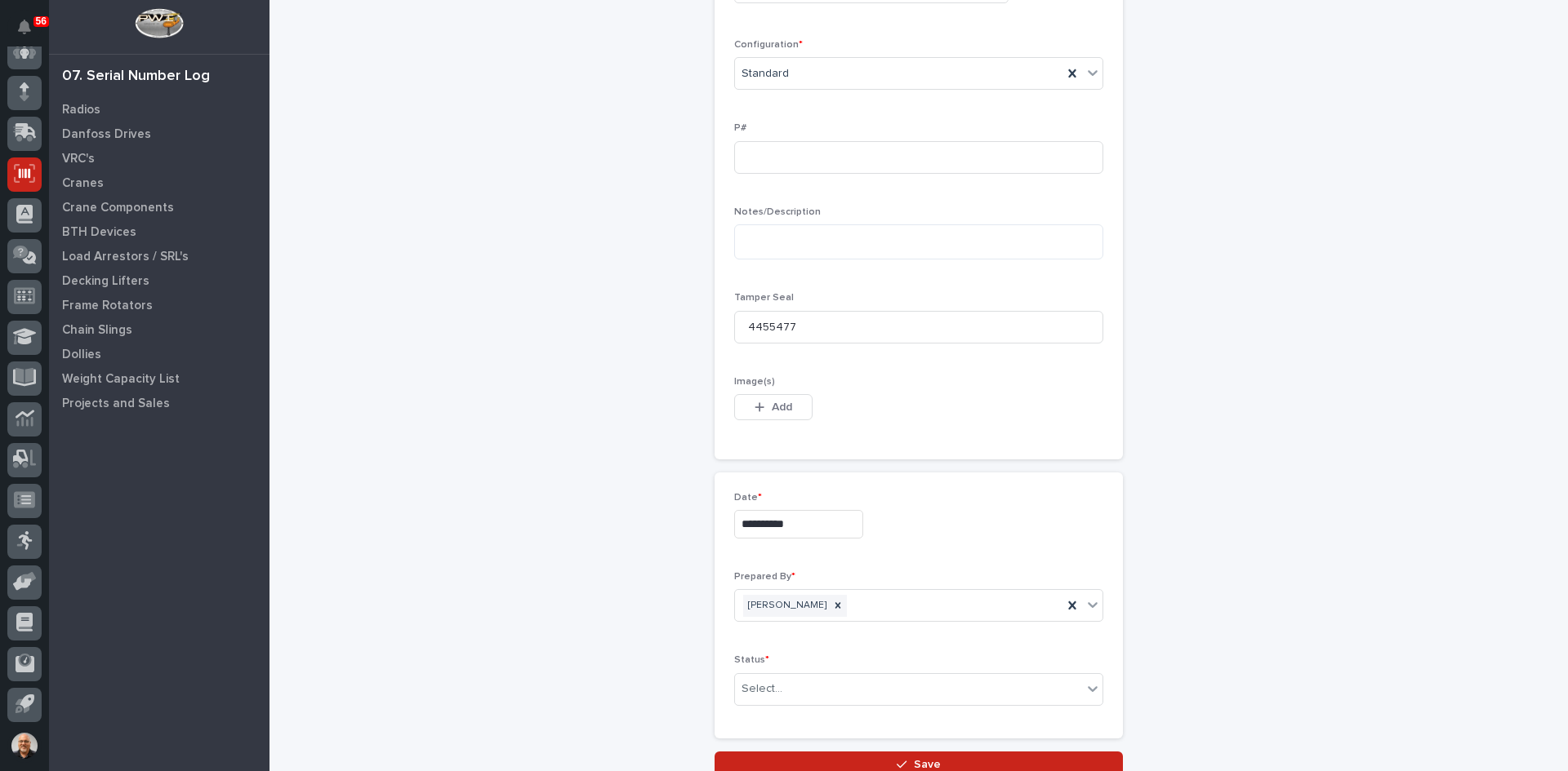
scroll to position [781, 0]
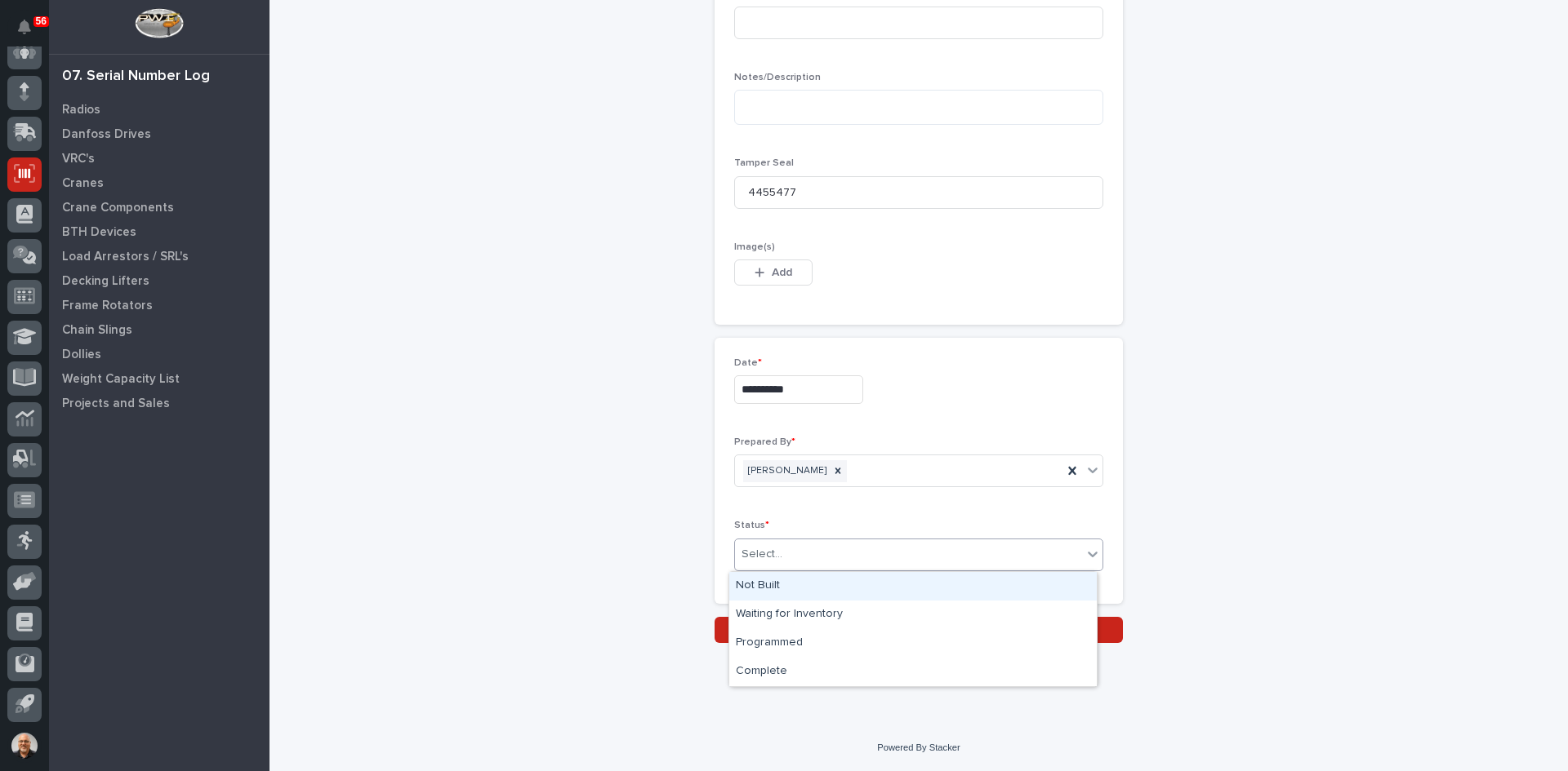
click at [797, 546] on div "Select..." at bounding box center [908, 554] width 347 height 27
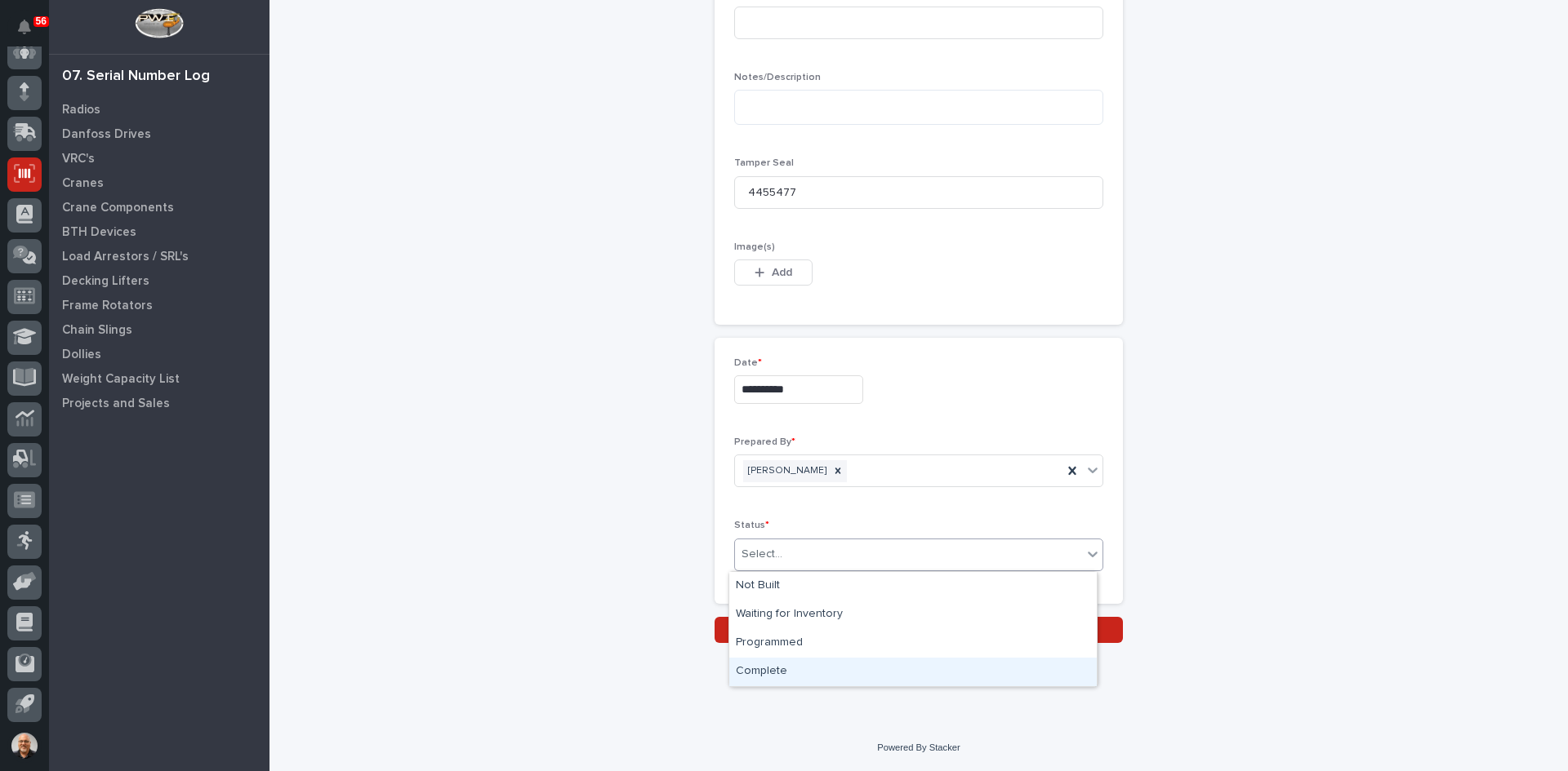
click at [785, 663] on div "Complete" at bounding box center [912, 672] width 367 height 29
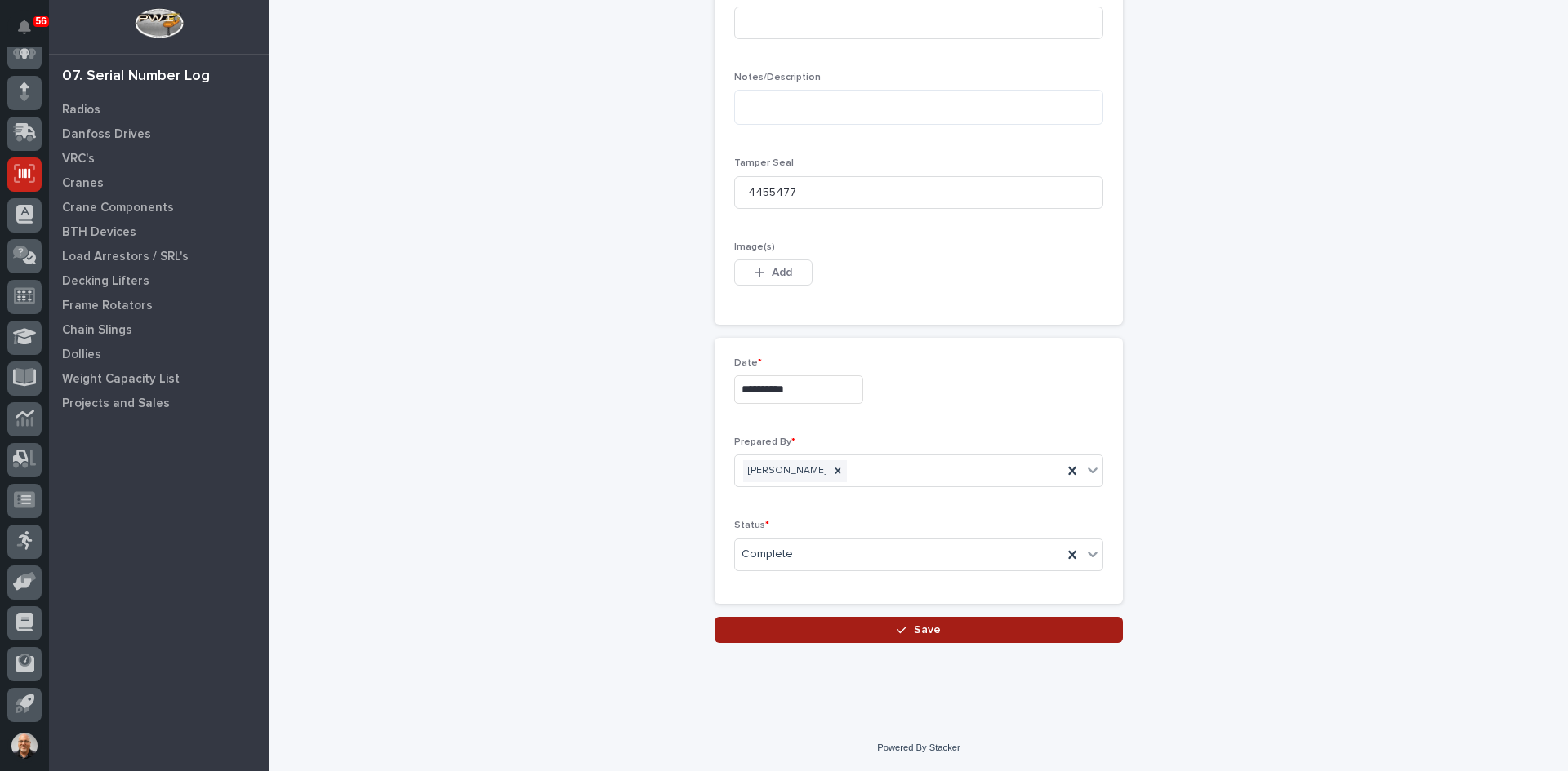
click at [931, 634] on span "Save" at bounding box center [927, 630] width 27 height 15
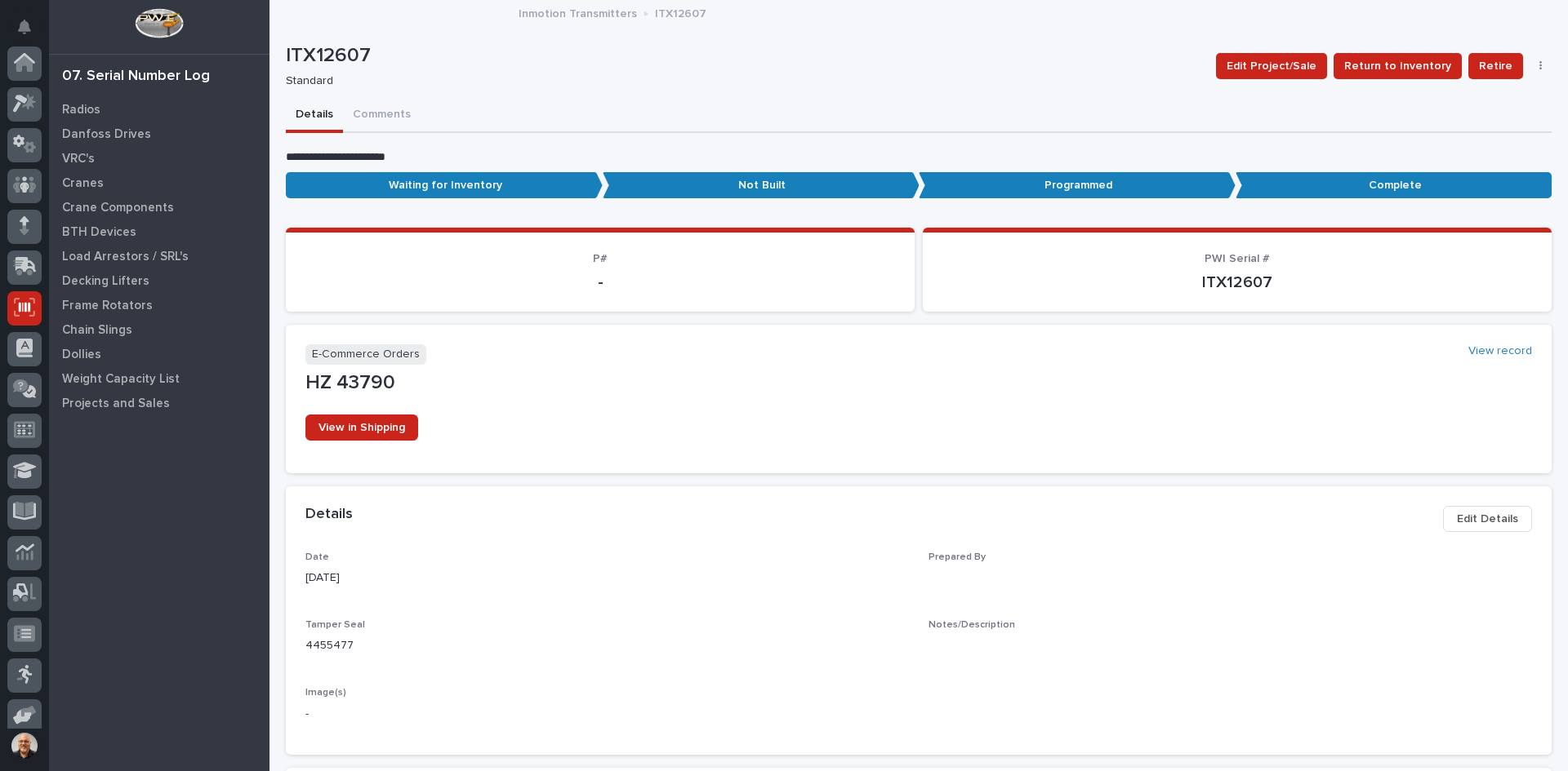
scroll to position [134, 0]
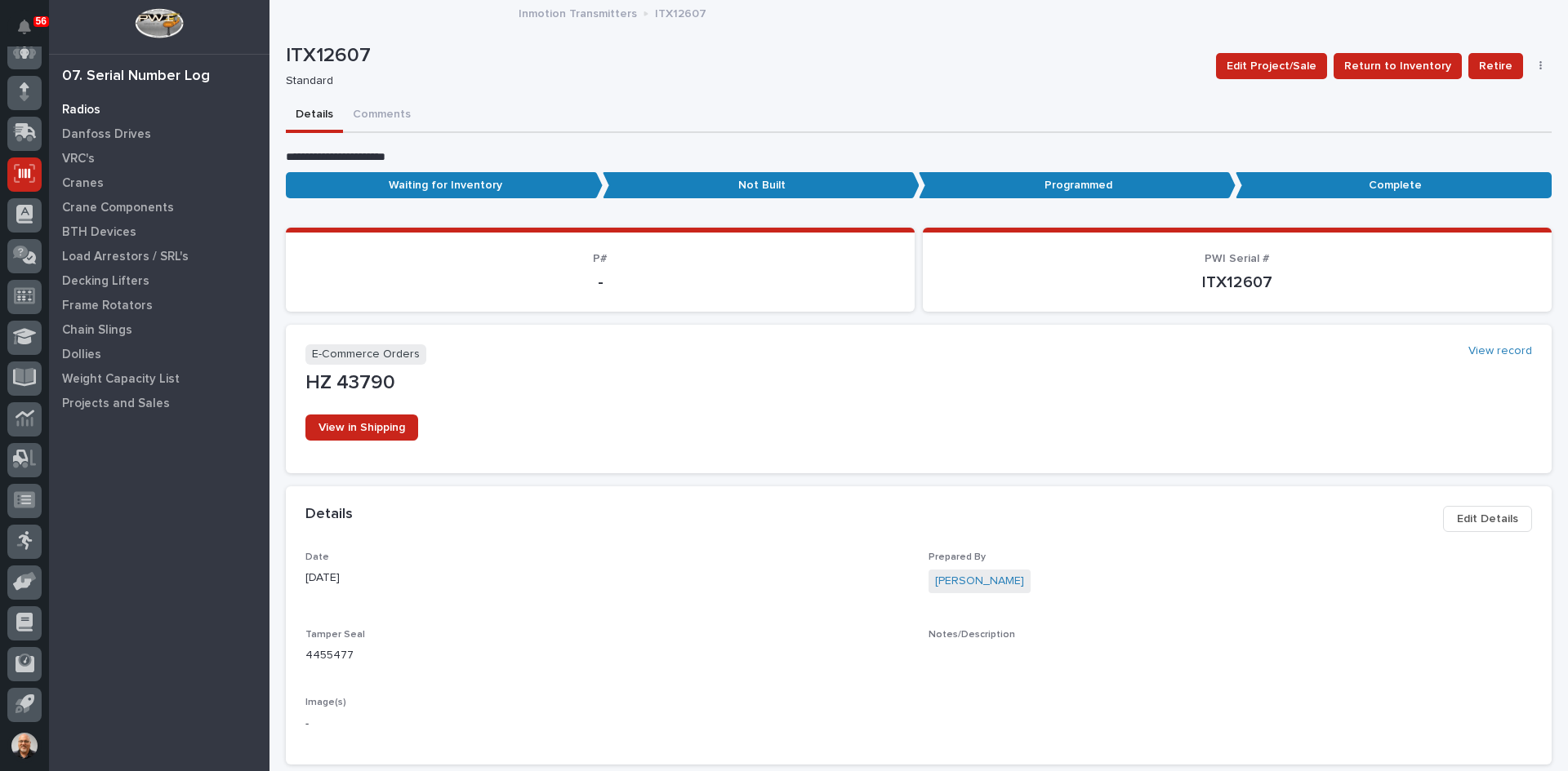
click at [77, 105] on p "Radios" at bounding box center [81, 110] width 38 height 15
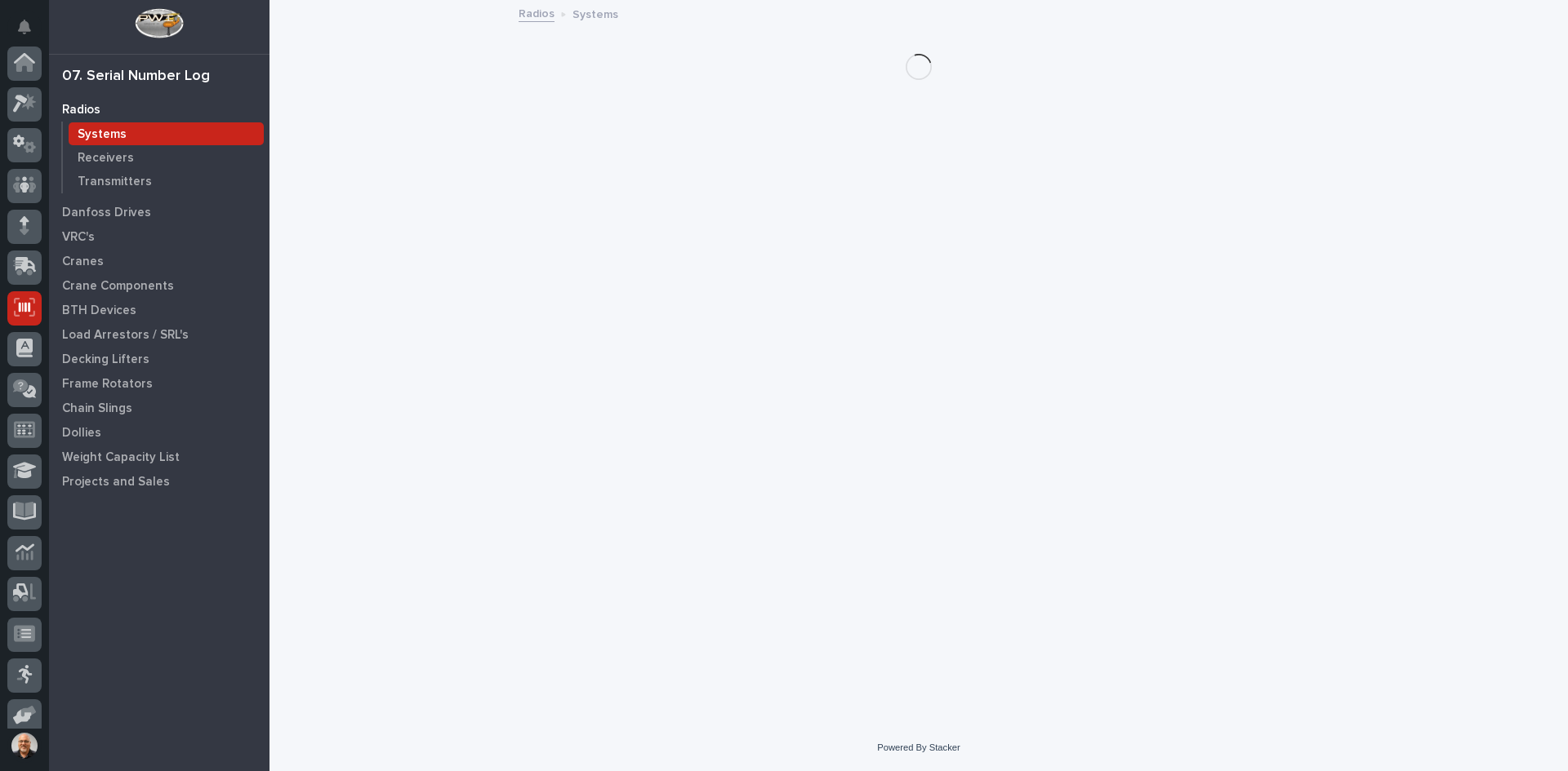
scroll to position [134, 0]
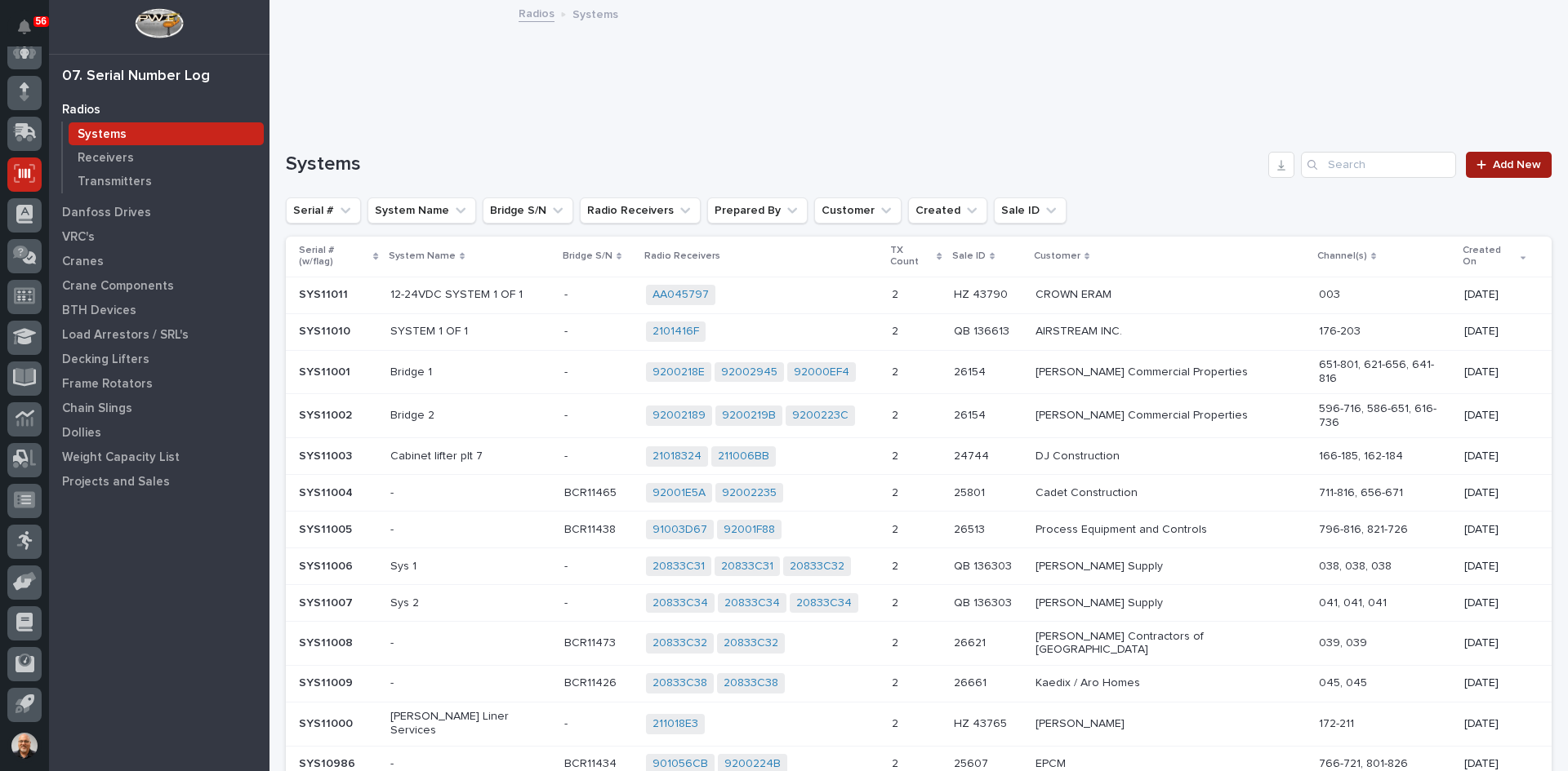
click at [1505, 167] on span "Add New" at bounding box center [1516, 165] width 48 height 11
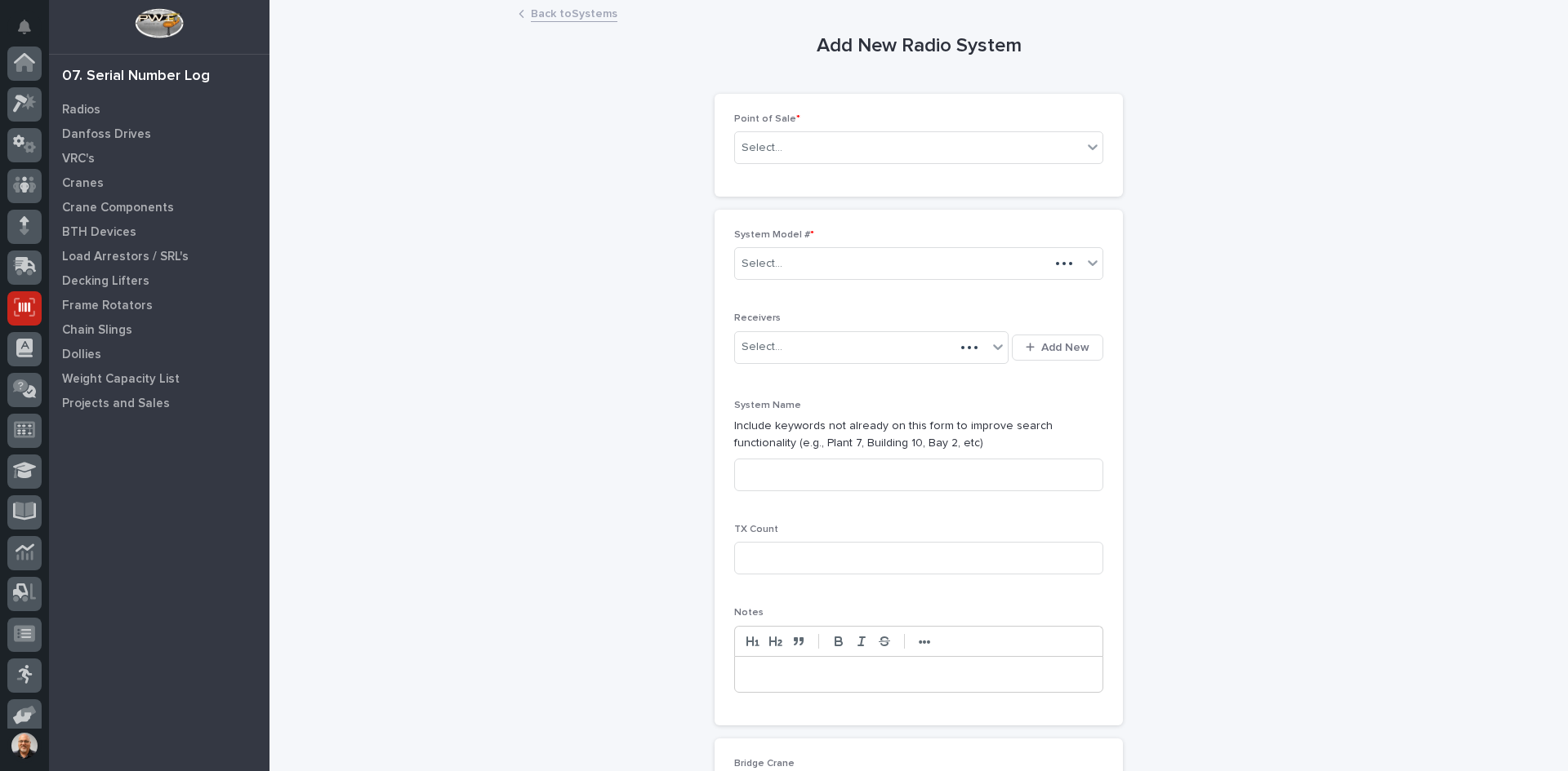
scroll to position [134, 0]
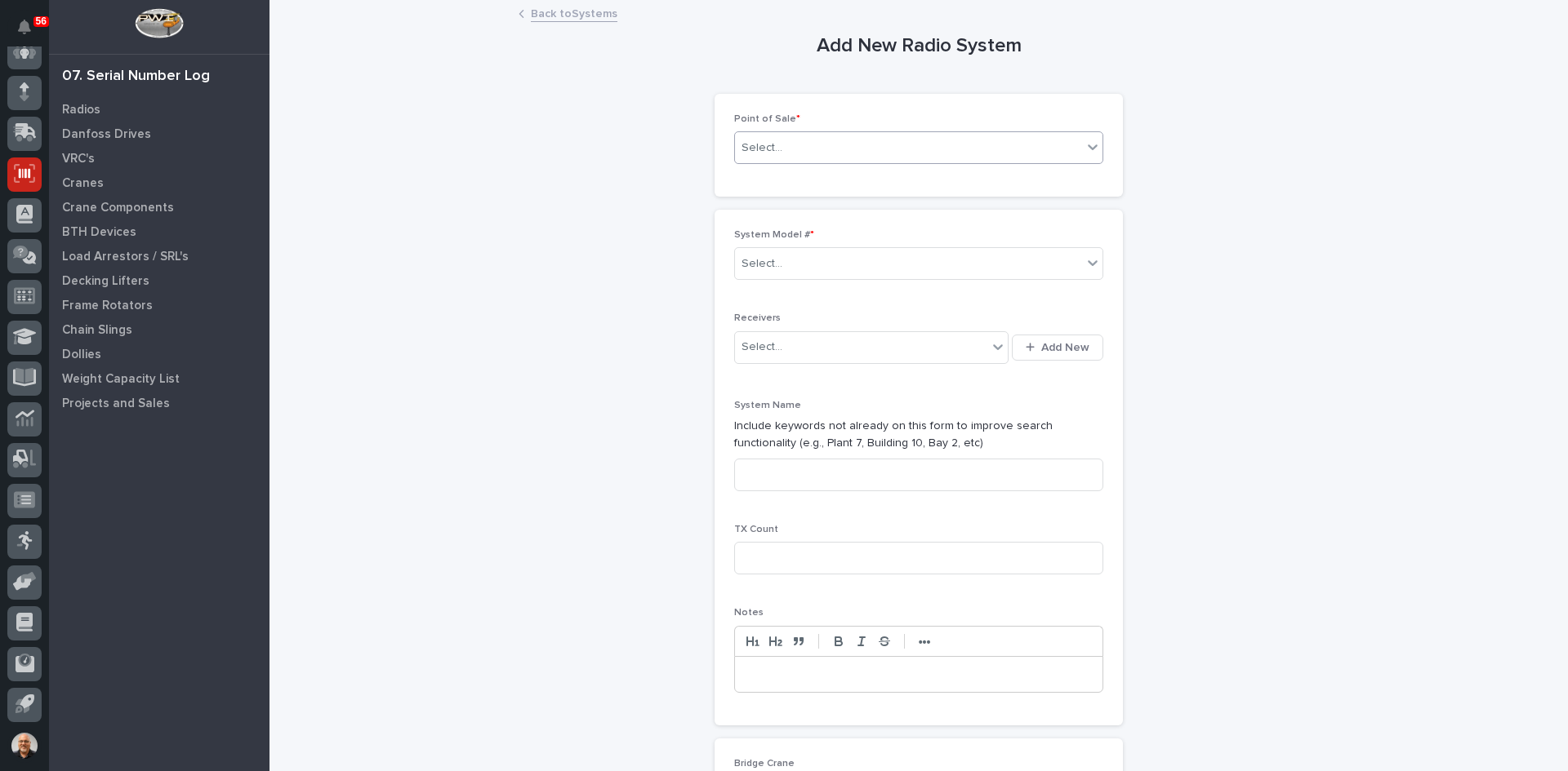
click at [800, 146] on div "Select..." at bounding box center [908, 148] width 347 height 27
click at [797, 200] on div "E-Commerce Order" at bounding box center [912, 208] width 367 height 29
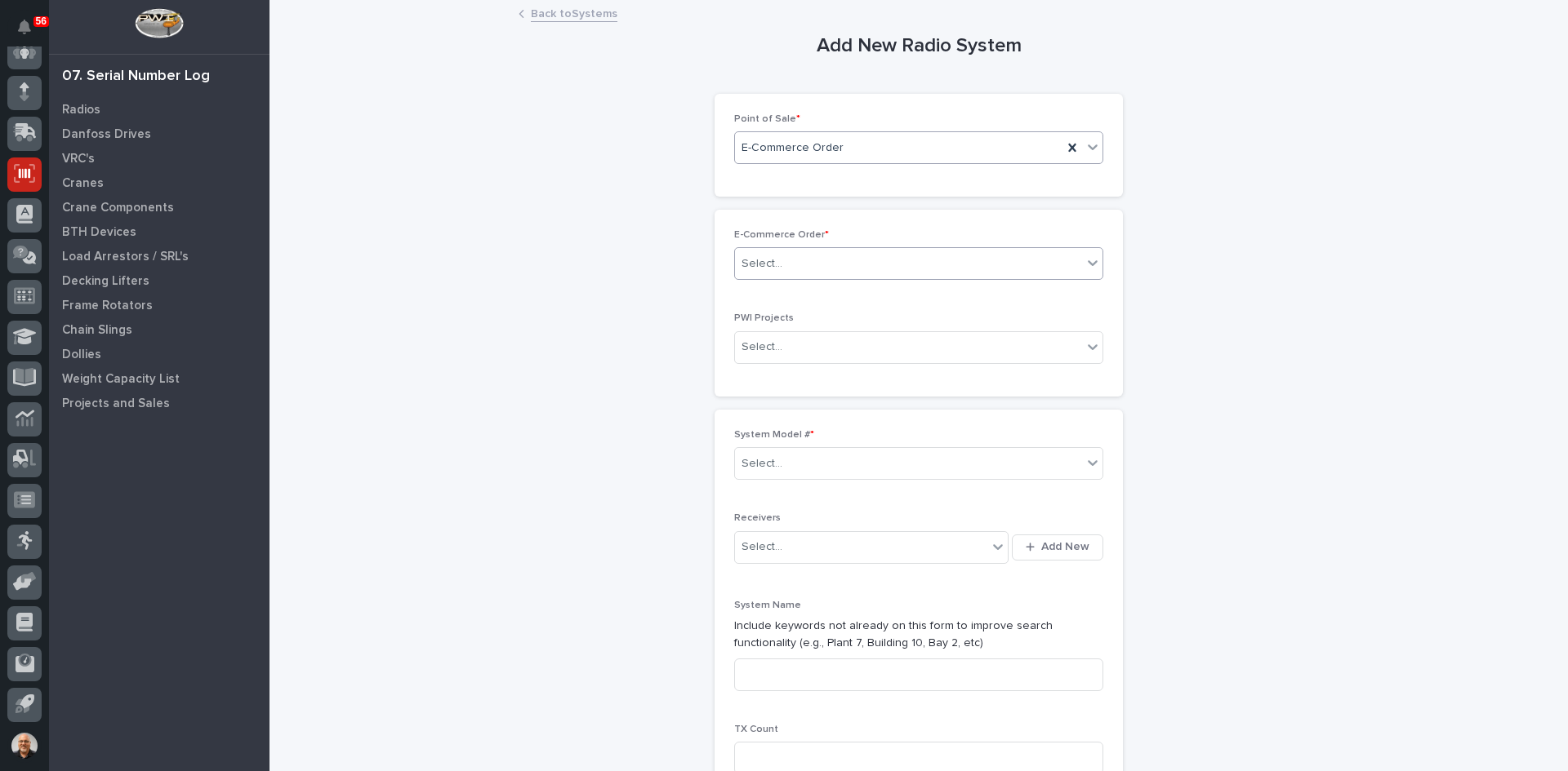
click at [791, 262] on div "Select..." at bounding box center [908, 263] width 347 height 27
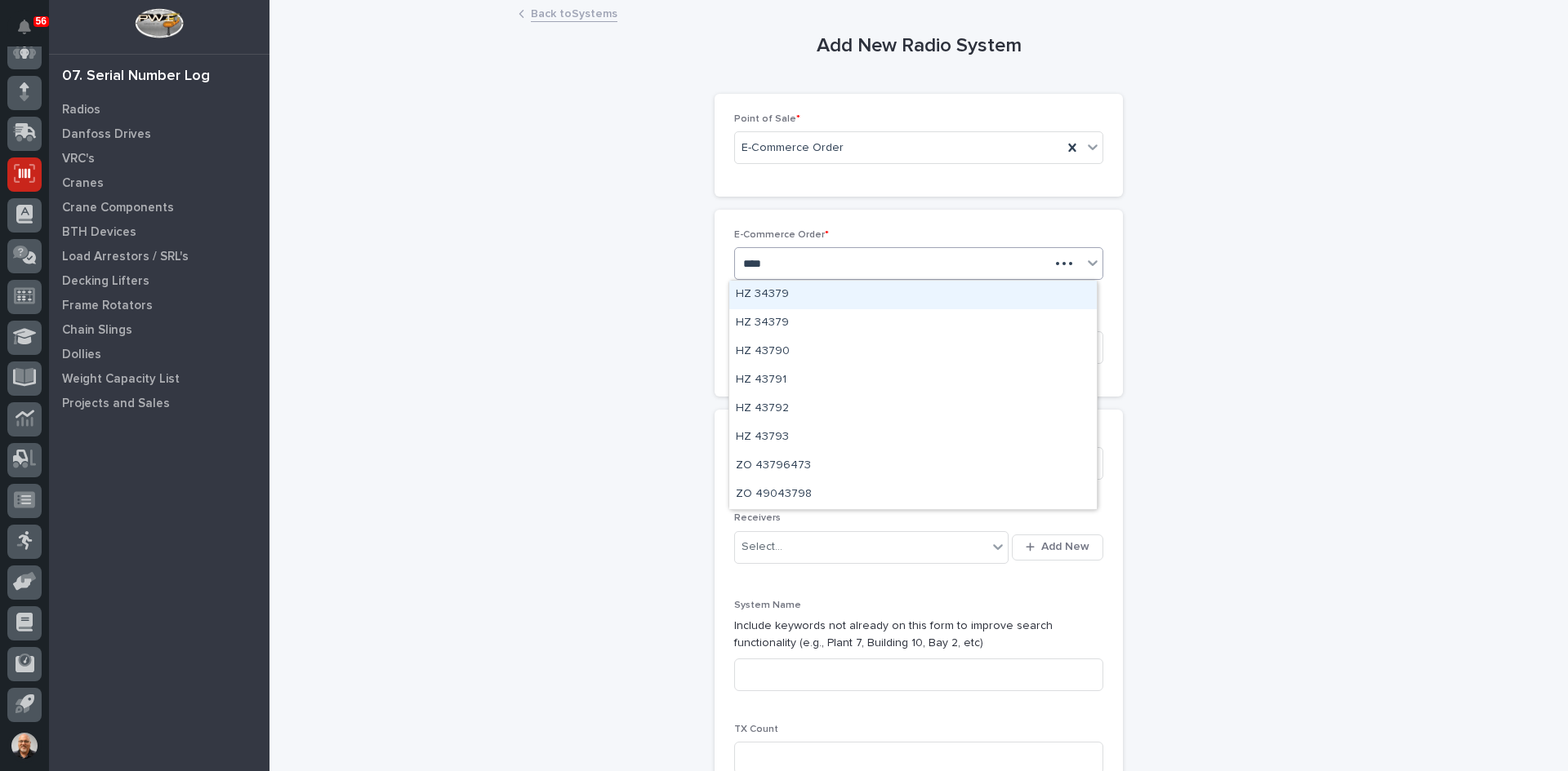
type input "*****"
click at [787, 455] on div "Select..." at bounding box center [908, 464] width 347 height 27
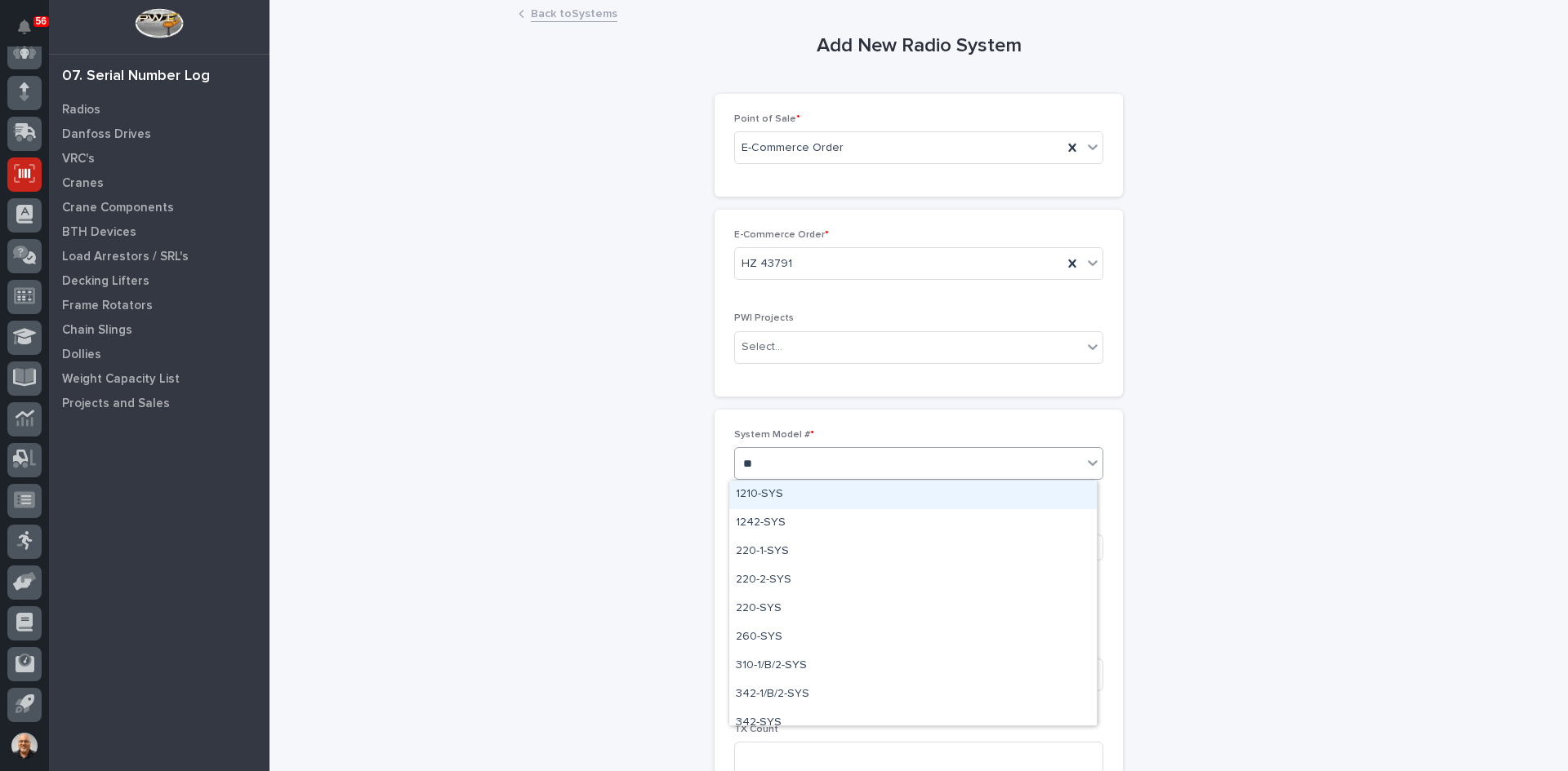
type input "***"
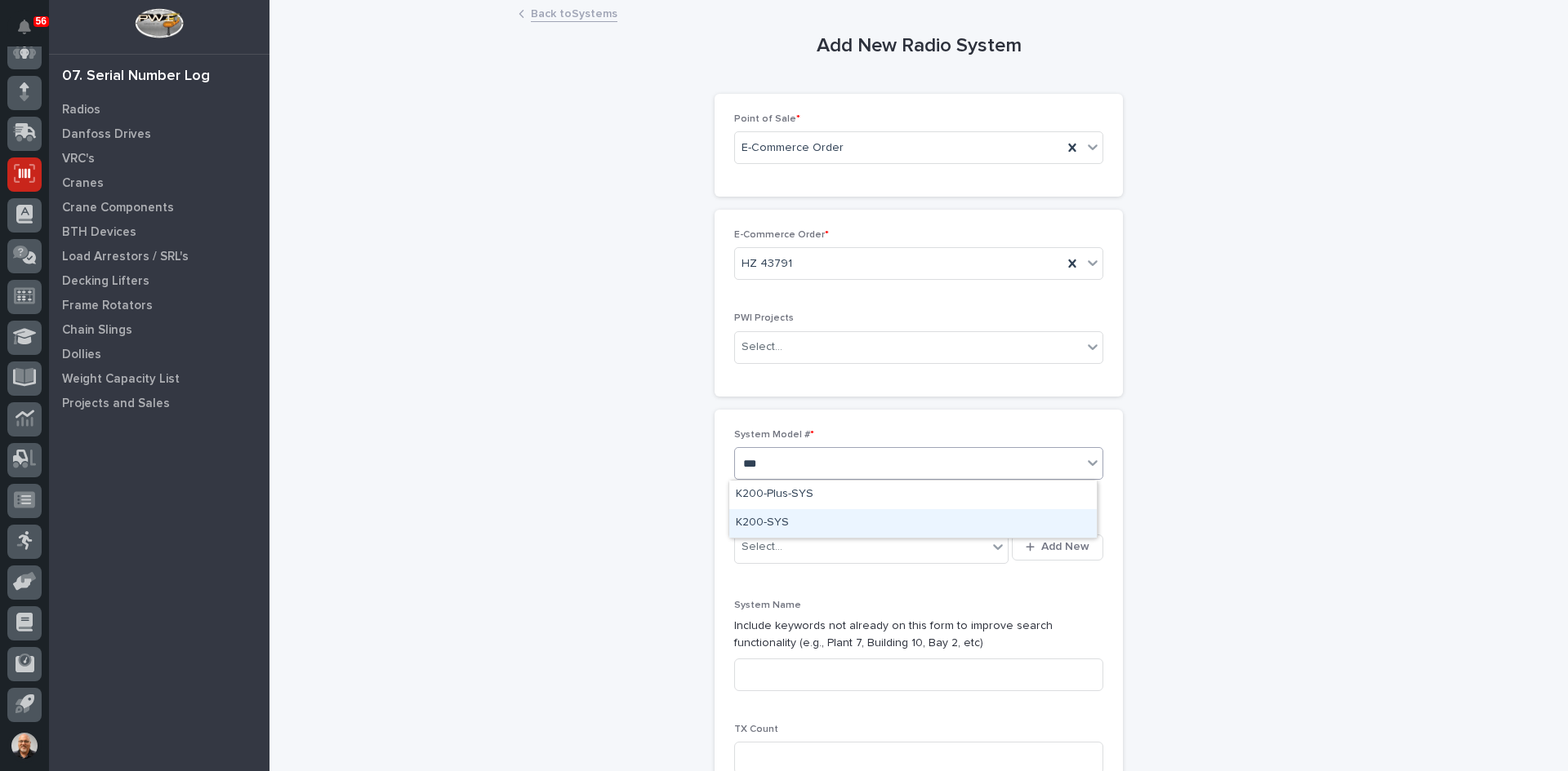
click at [777, 520] on div "K200-SYS" at bounding box center [912, 523] width 367 height 29
click at [1061, 543] on span "Add New" at bounding box center [1065, 547] width 48 height 15
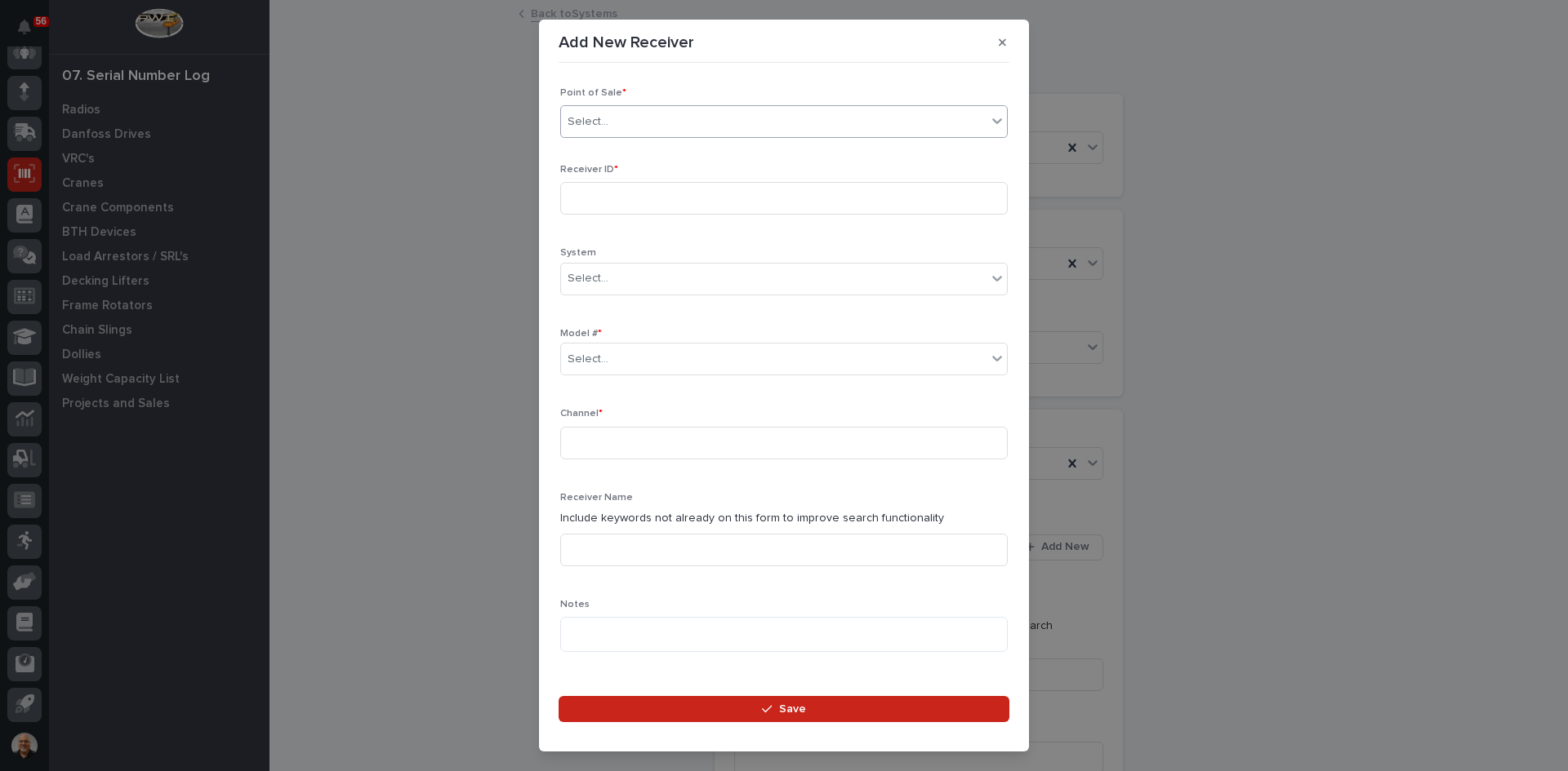
click at [623, 115] on div "Select..." at bounding box center [774, 122] width 425 height 27
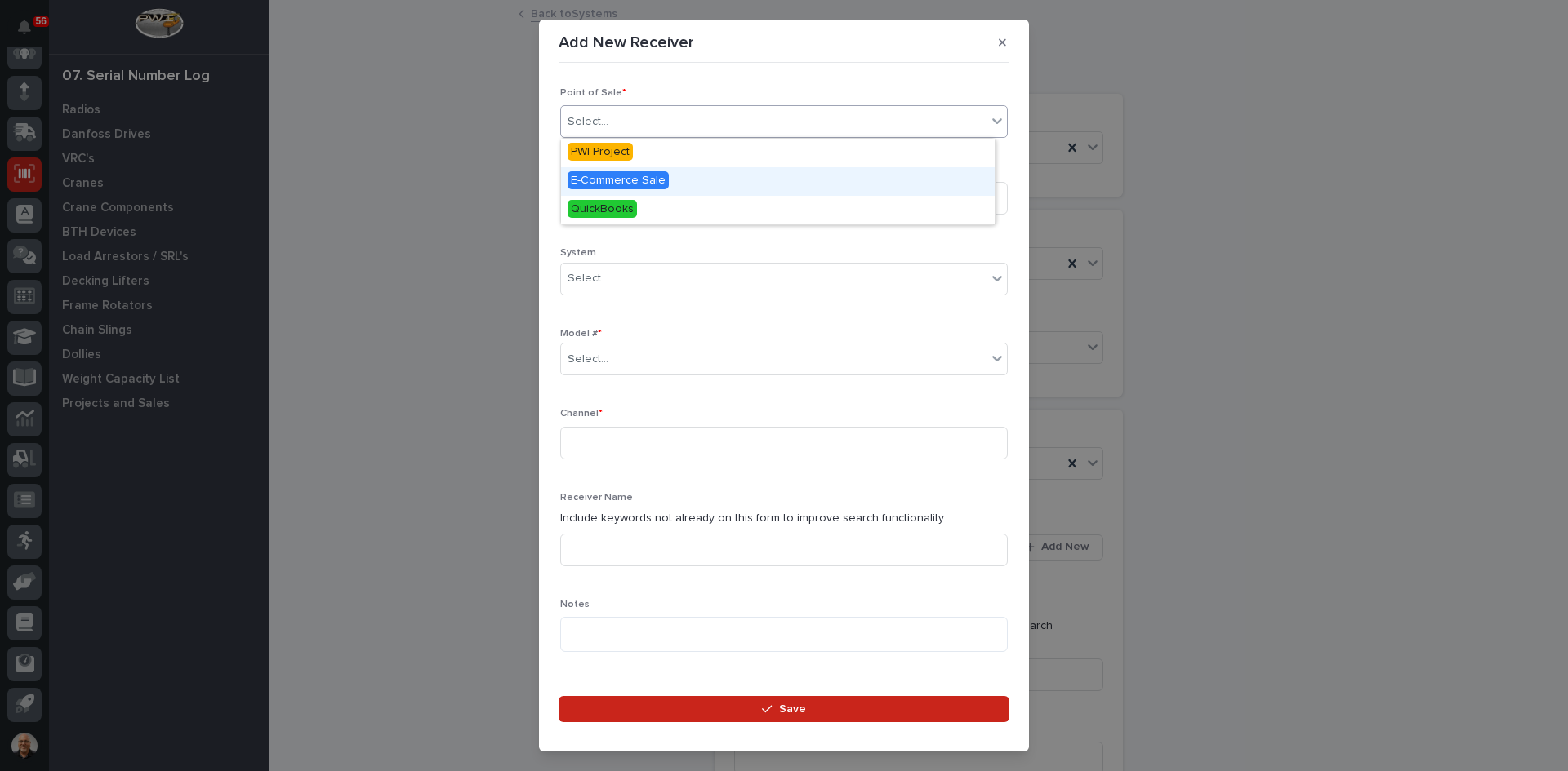
click at [626, 177] on span "E-Commerce Sale" at bounding box center [618, 181] width 101 height 18
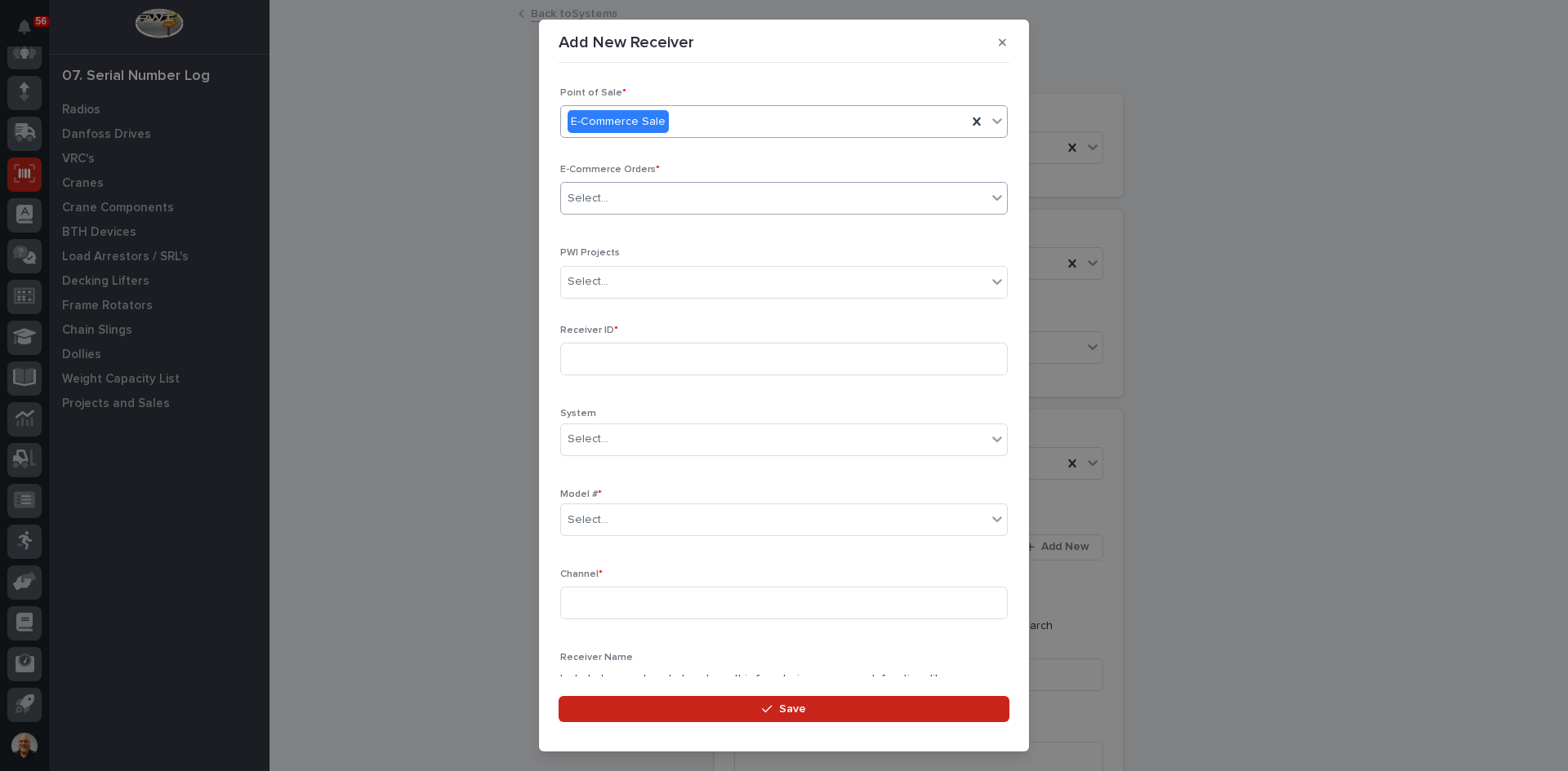
click at [613, 199] on div "Select..." at bounding box center [774, 199] width 425 height 27
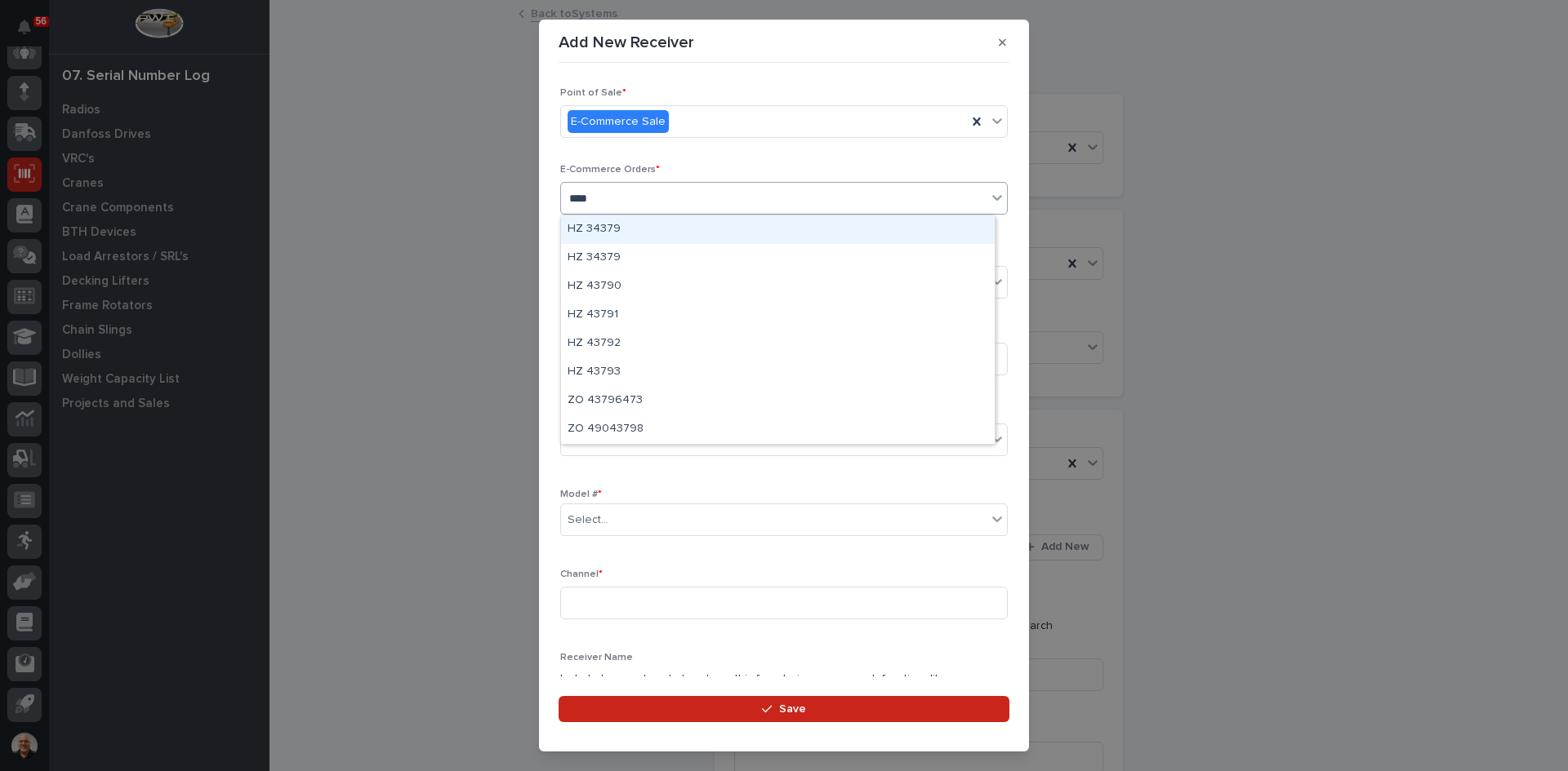
type input "*****"
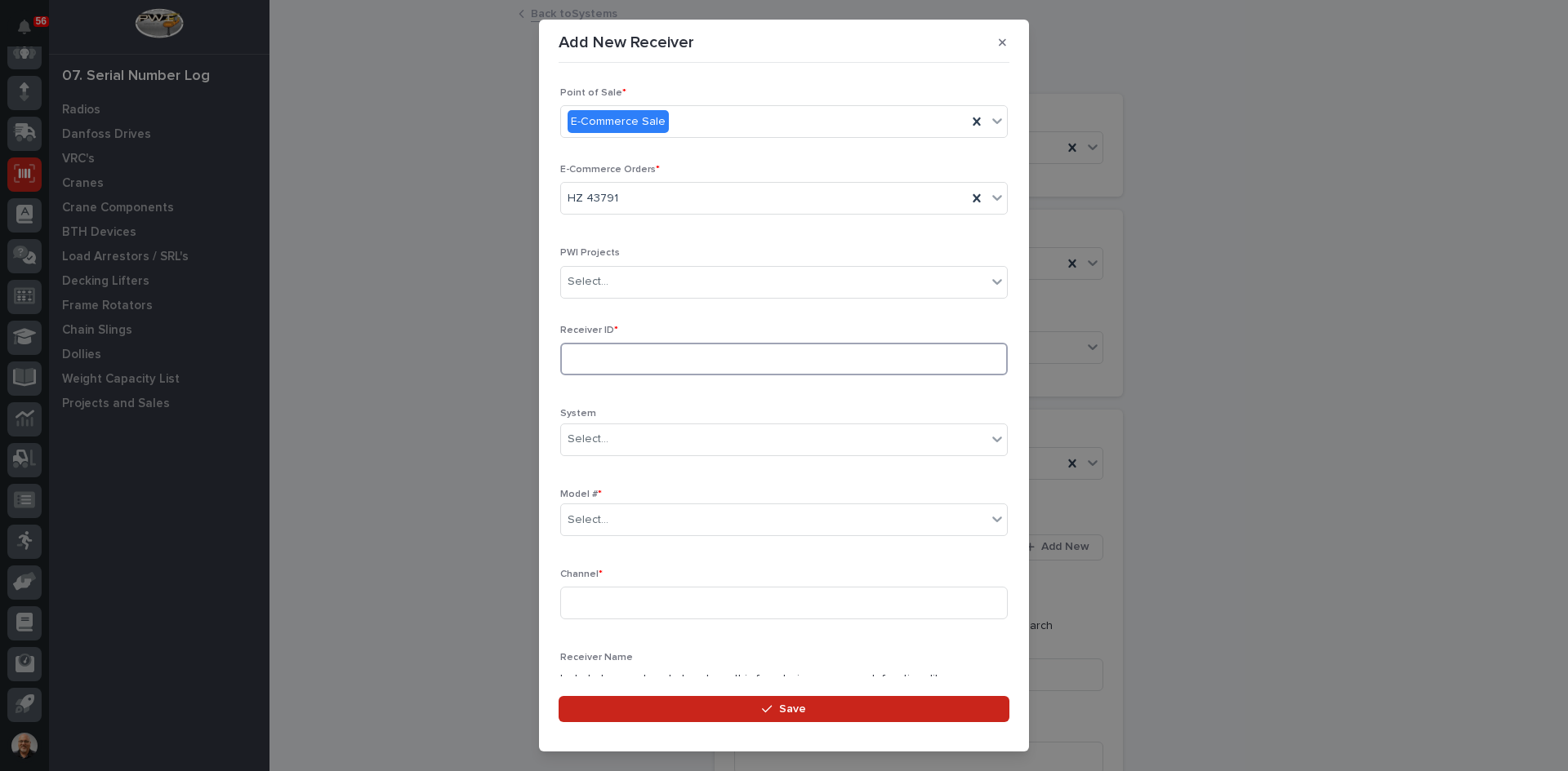
click at [597, 359] on input at bounding box center [784, 359] width 447 height 33
type input "21014167"
click at [614, 519] on div "Select..." at bounding box center [774, 520] width 425 height 27
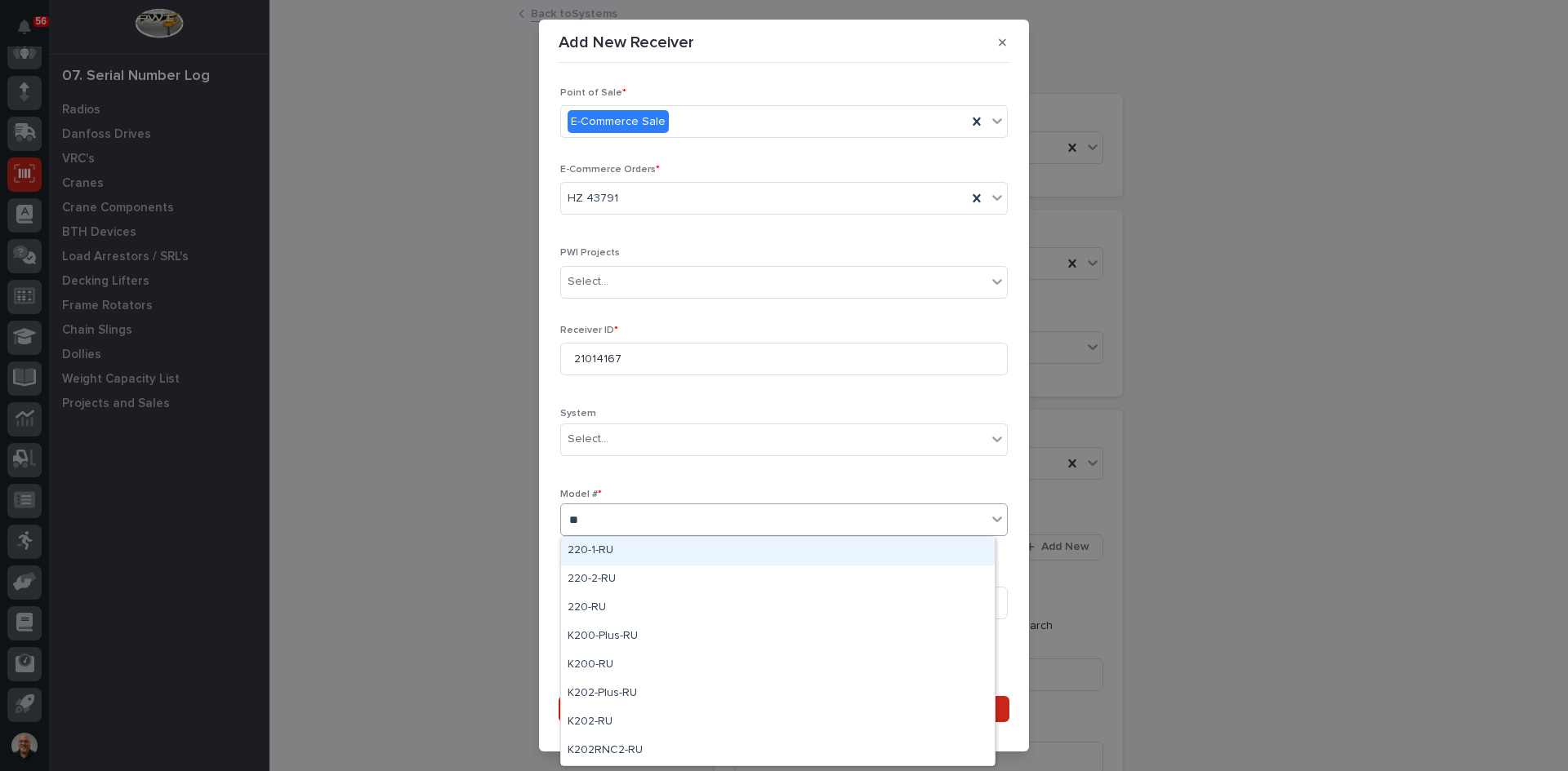
type input "***"
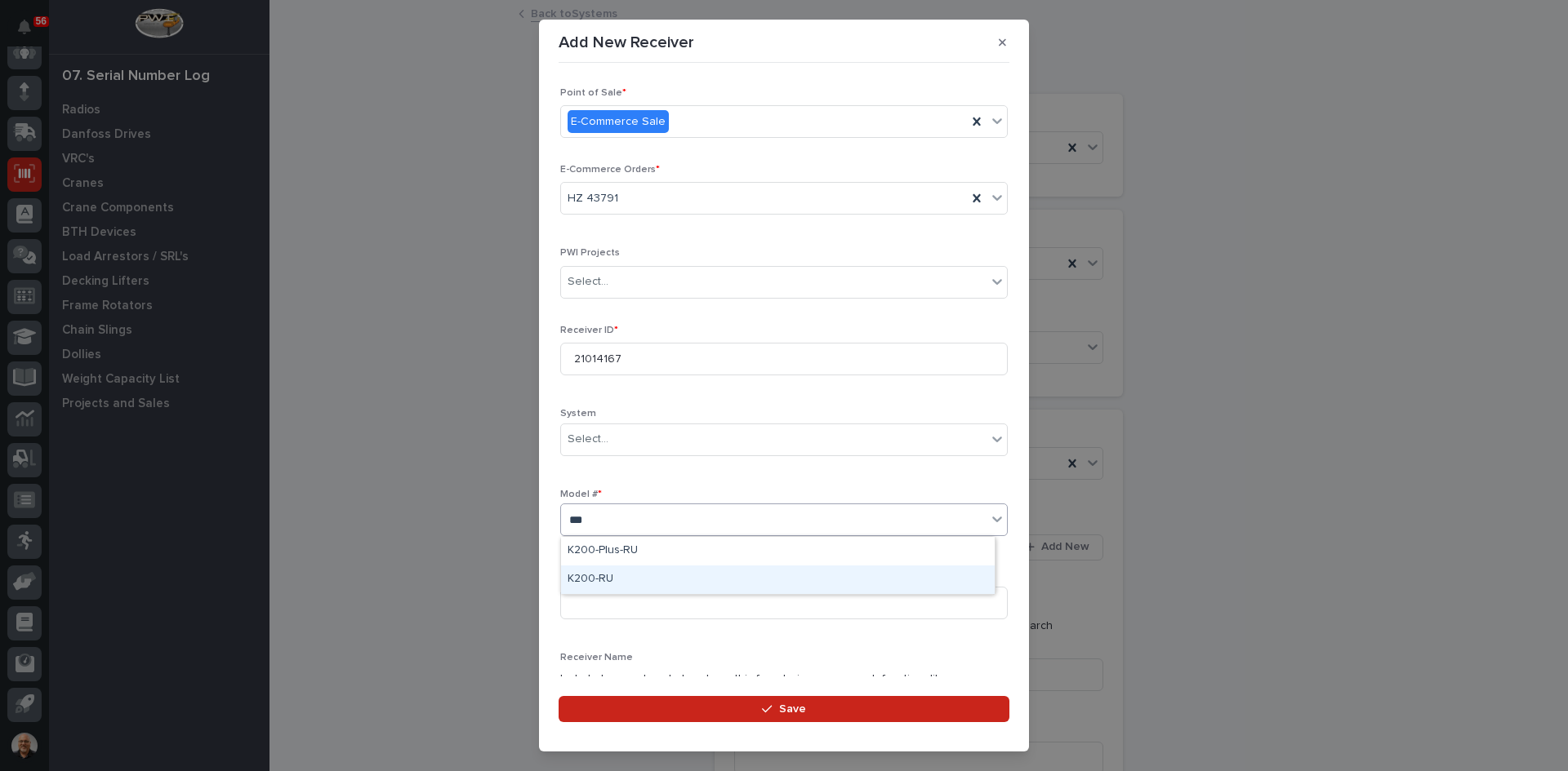
click at [597, 575] on div "K200-RU" at bounding box center [778, 580] width 434 height 29
click at [592, 605] on input at bounding box center [784, 603] width 447 height 33
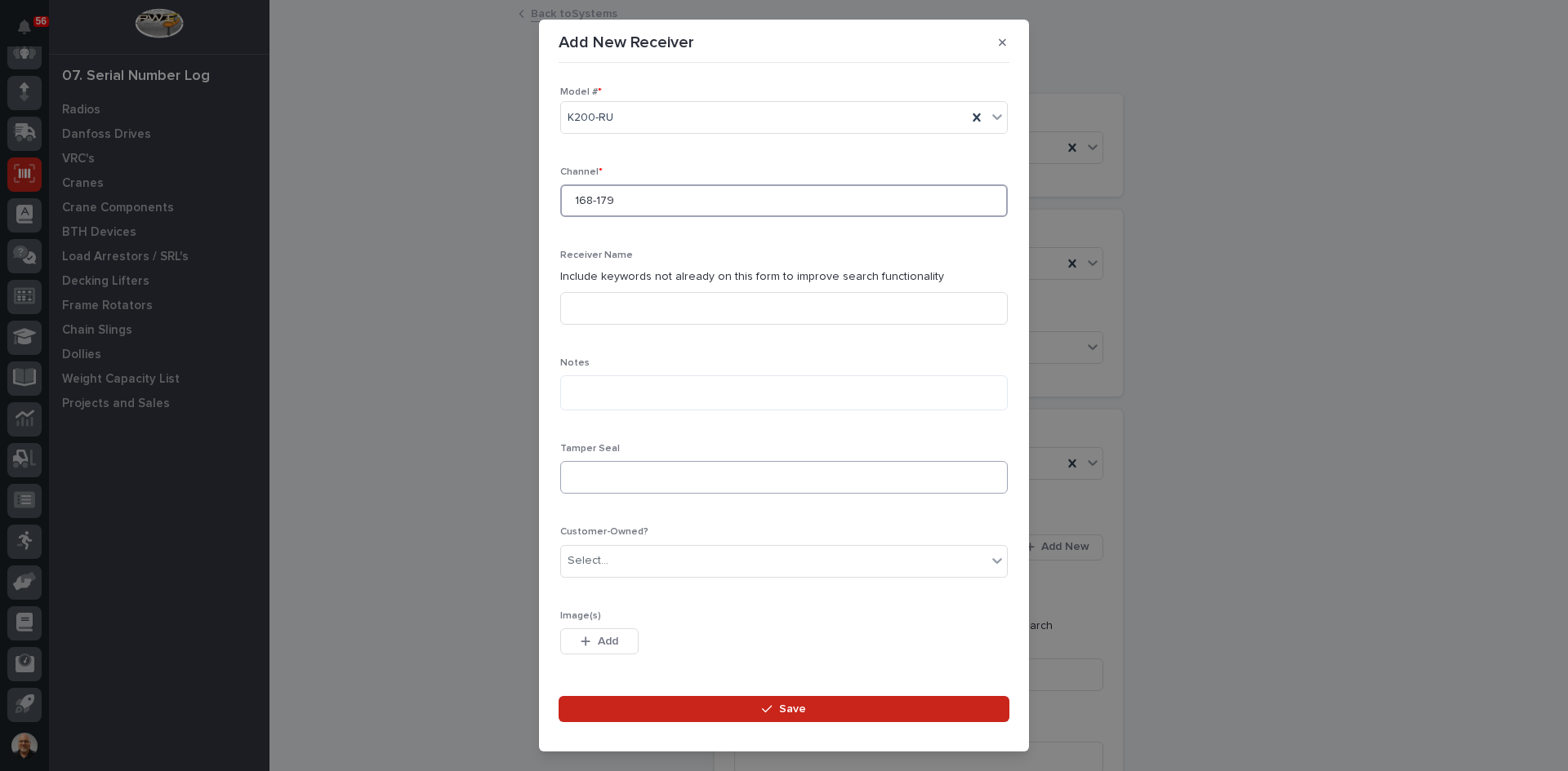
scroll to position [408, 0]
type input "168-179"
click at [582, 473] on input at bounding box center [784, 472] width 447 height 33
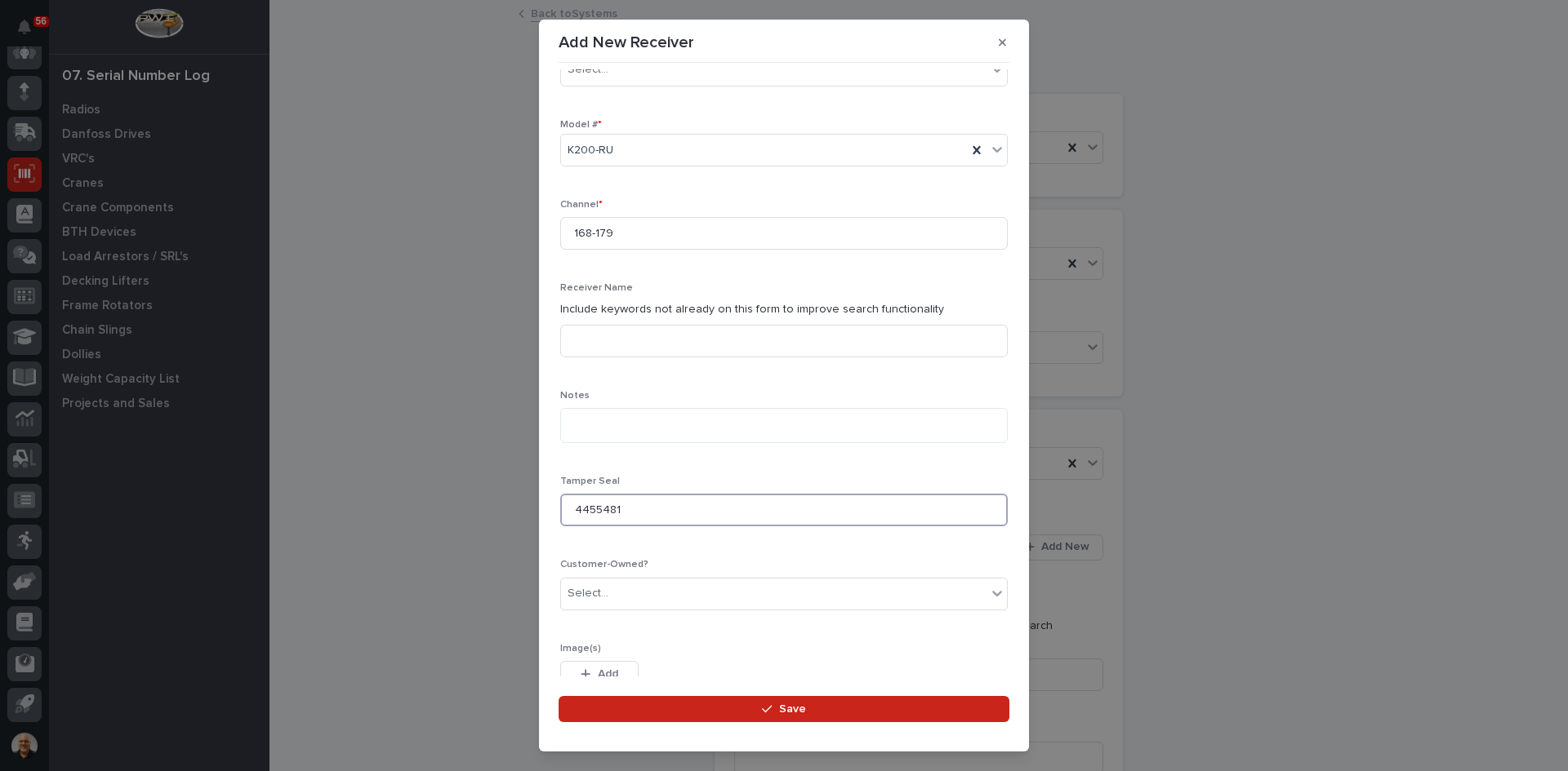
scroll to position [459, 0]
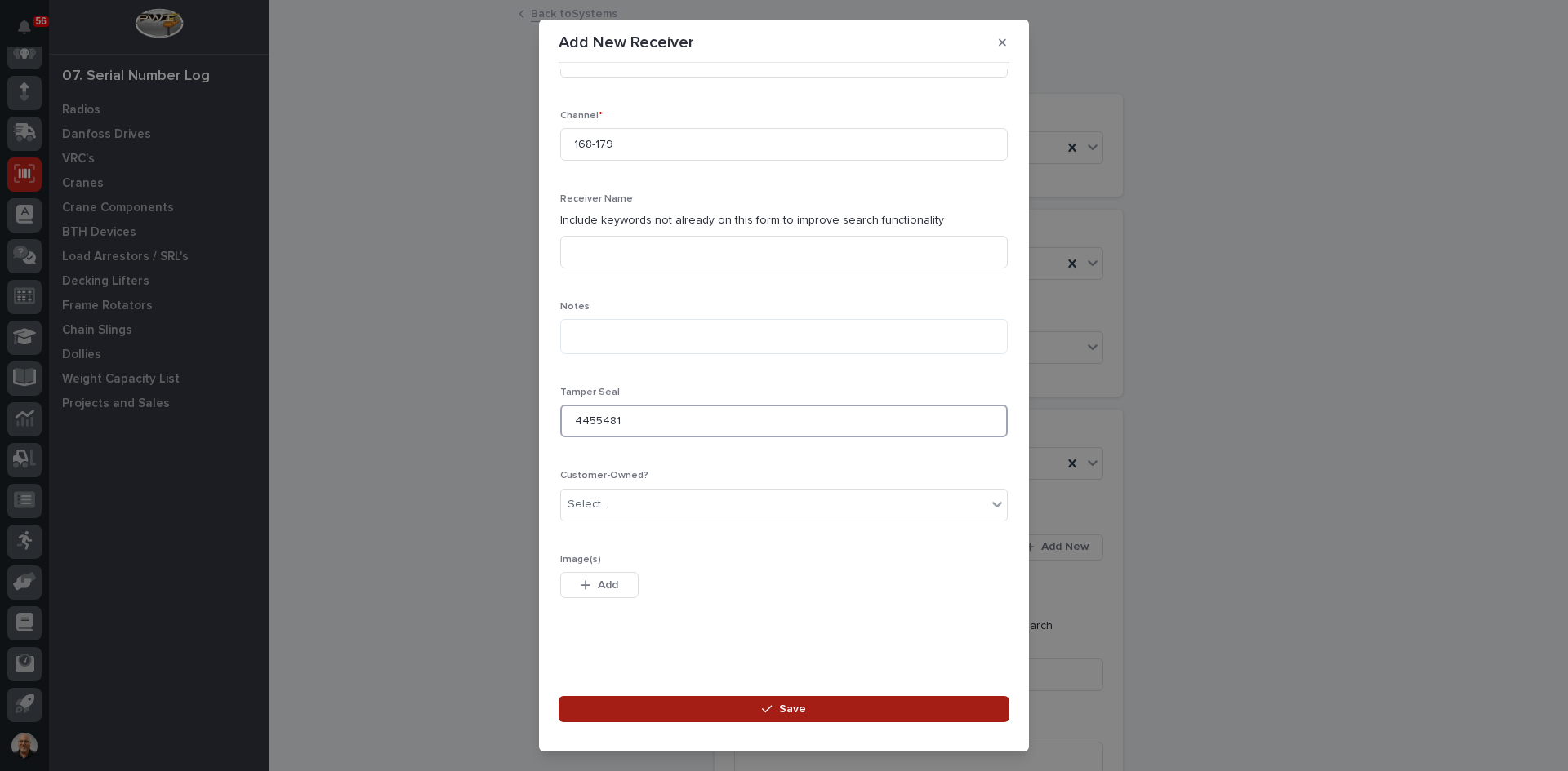
type input "4455481"
click at [797, 706] on span "Save" at bounding box center [792, 709] width 27 height 15
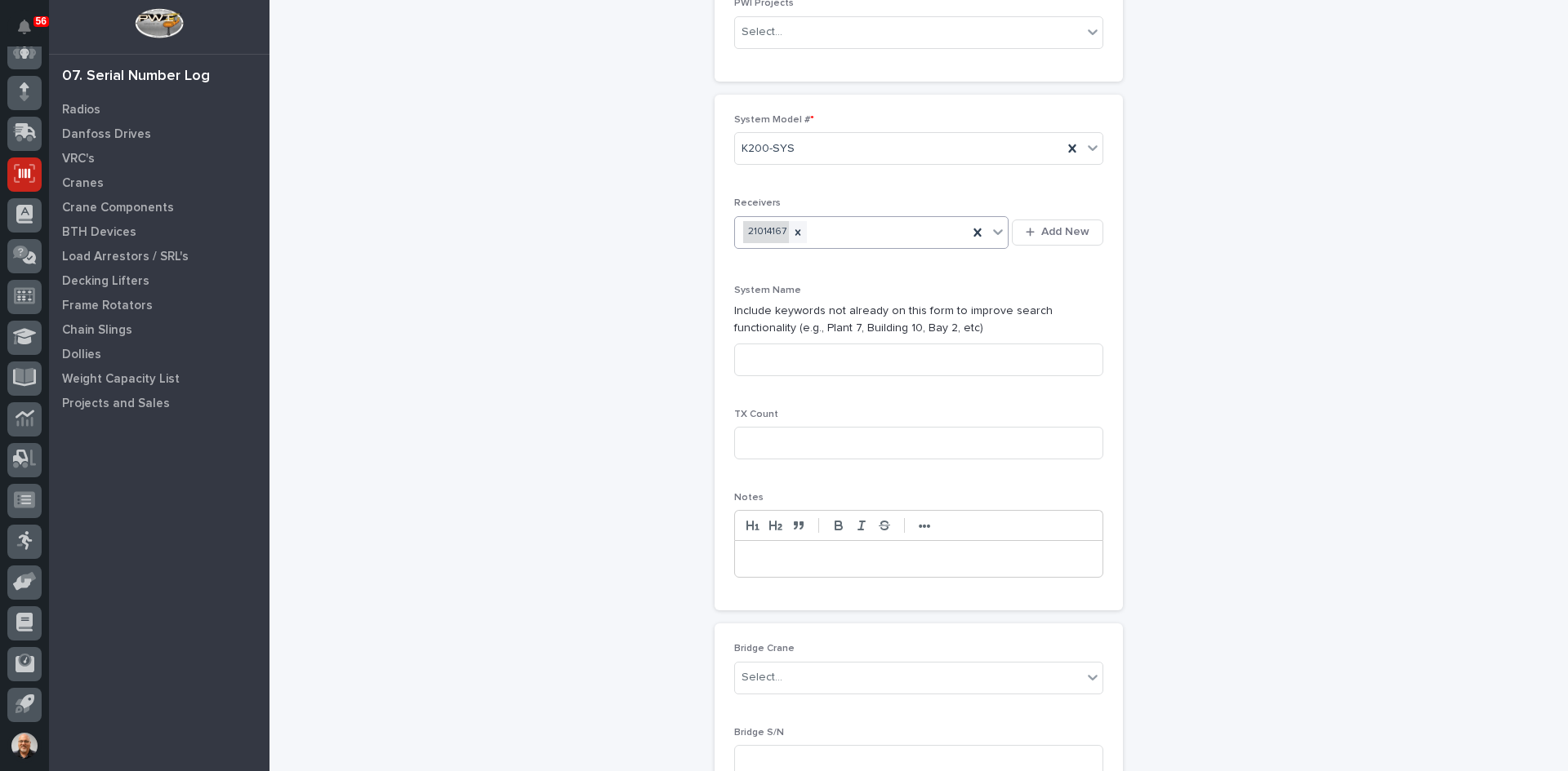
scroll to position [326, 0]
click at [757, 343] on input at bounding box center [918, 348] width 369 height 33
type input "SYSTEM 1 OF 1"
click at [790, 439] on input at bounding box center [918, 432] width 369 height 33
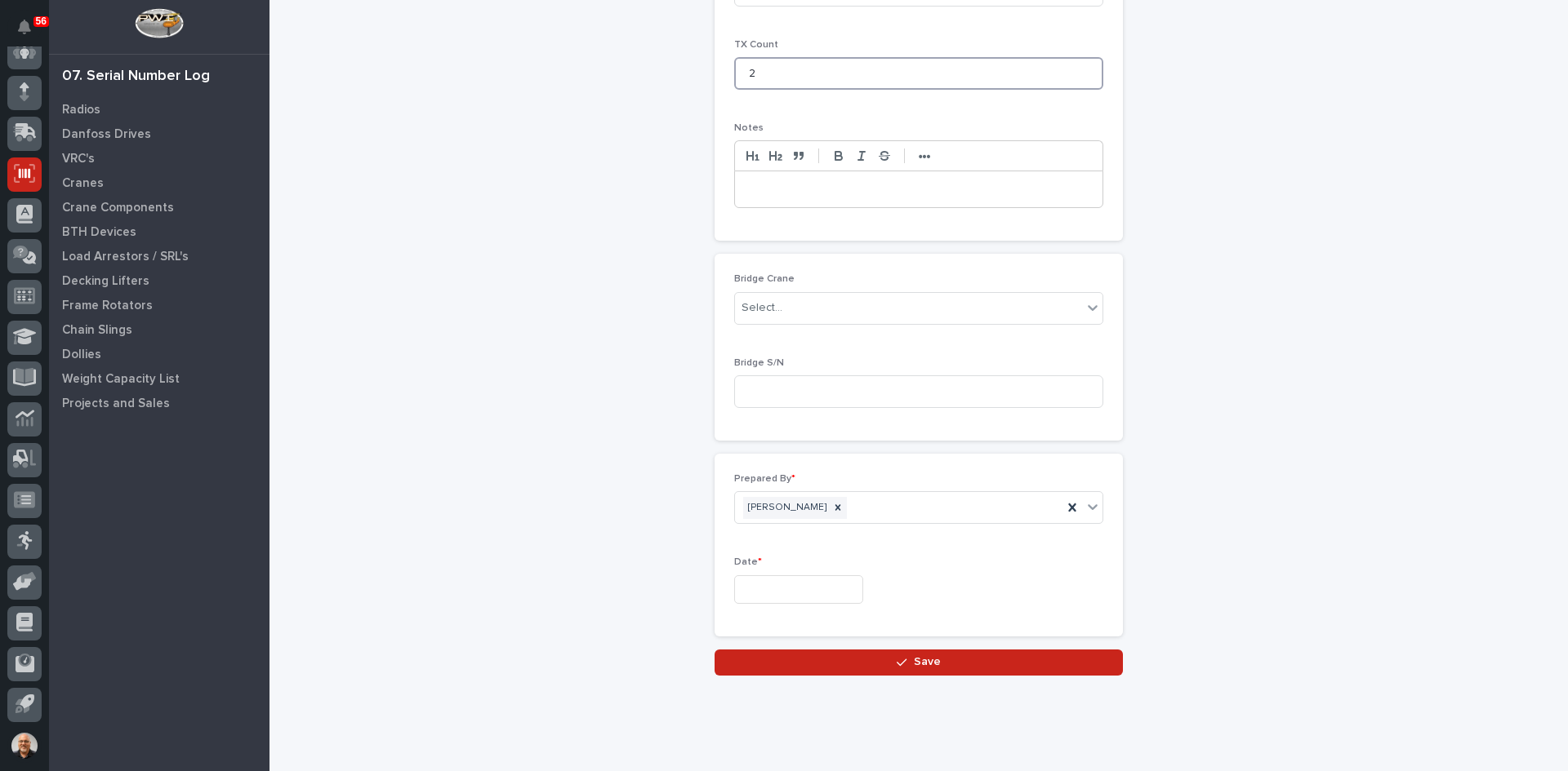
scroll to position [716, 0]
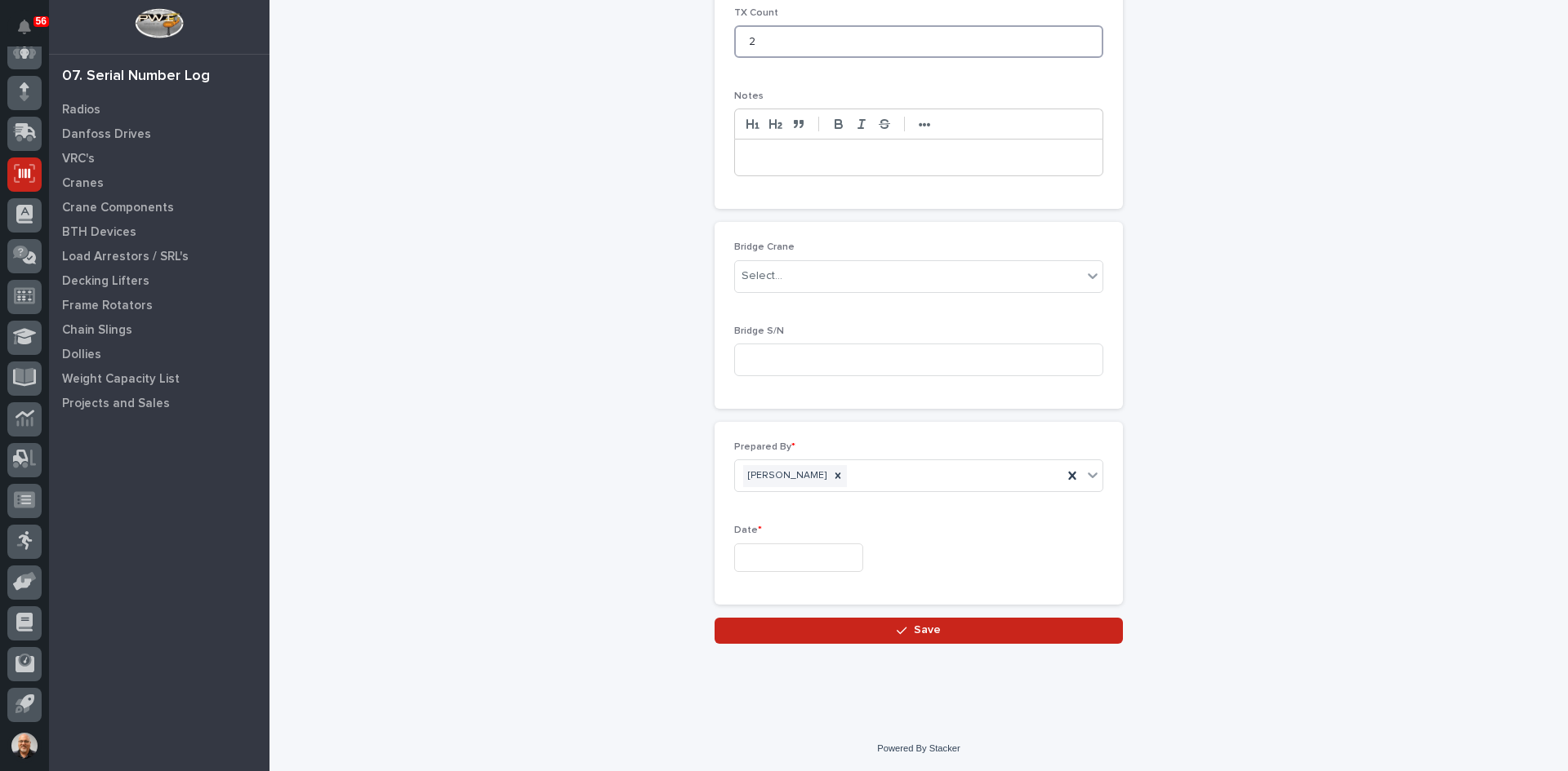
type input "2"
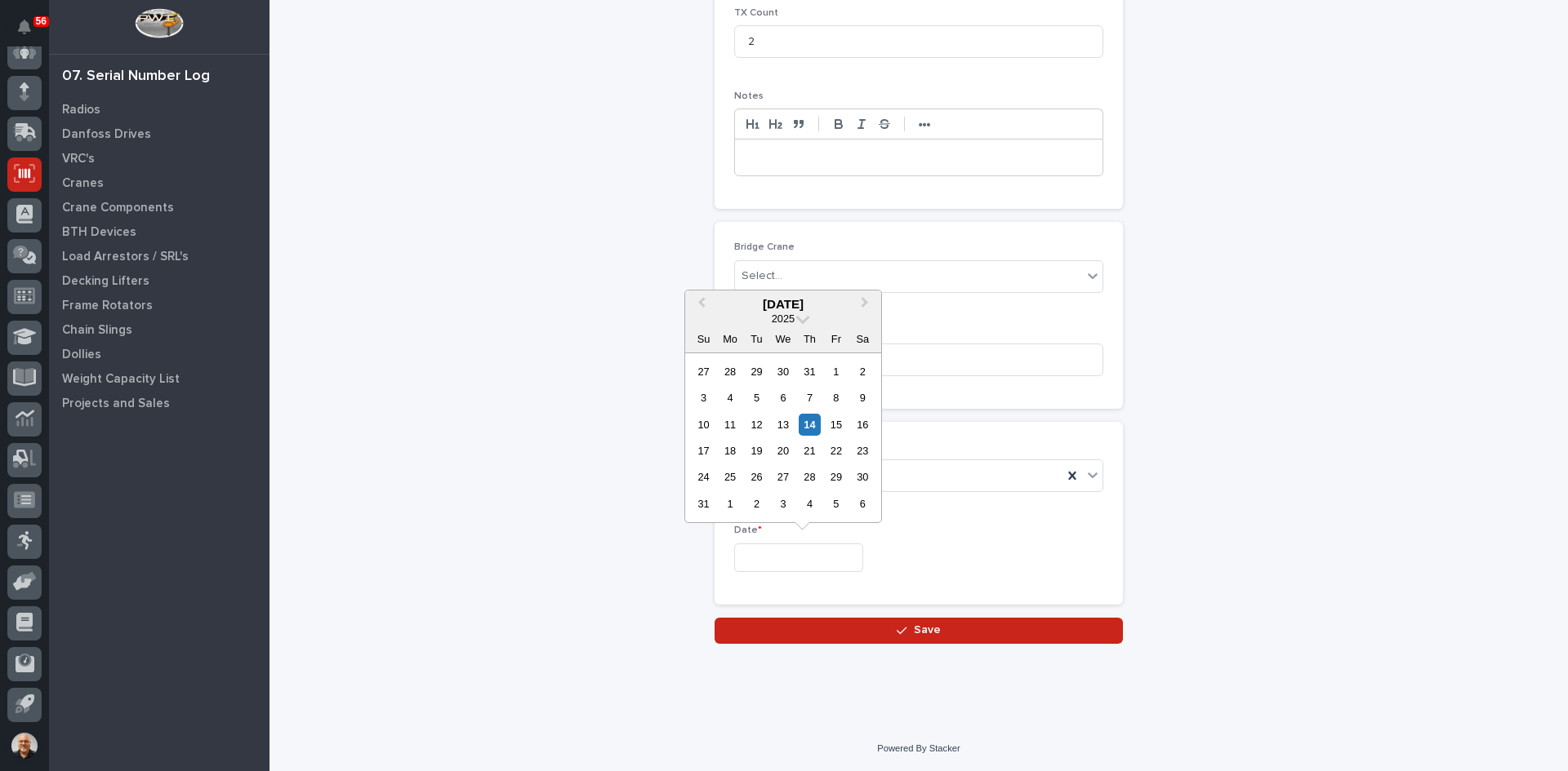
click at [783, 558] on input "text" at bounding box center [798, 558] width 129 height 29
click at [808, 424] on div "14" at bounding box center [809, 424] width 22 height 22
type input "**********"
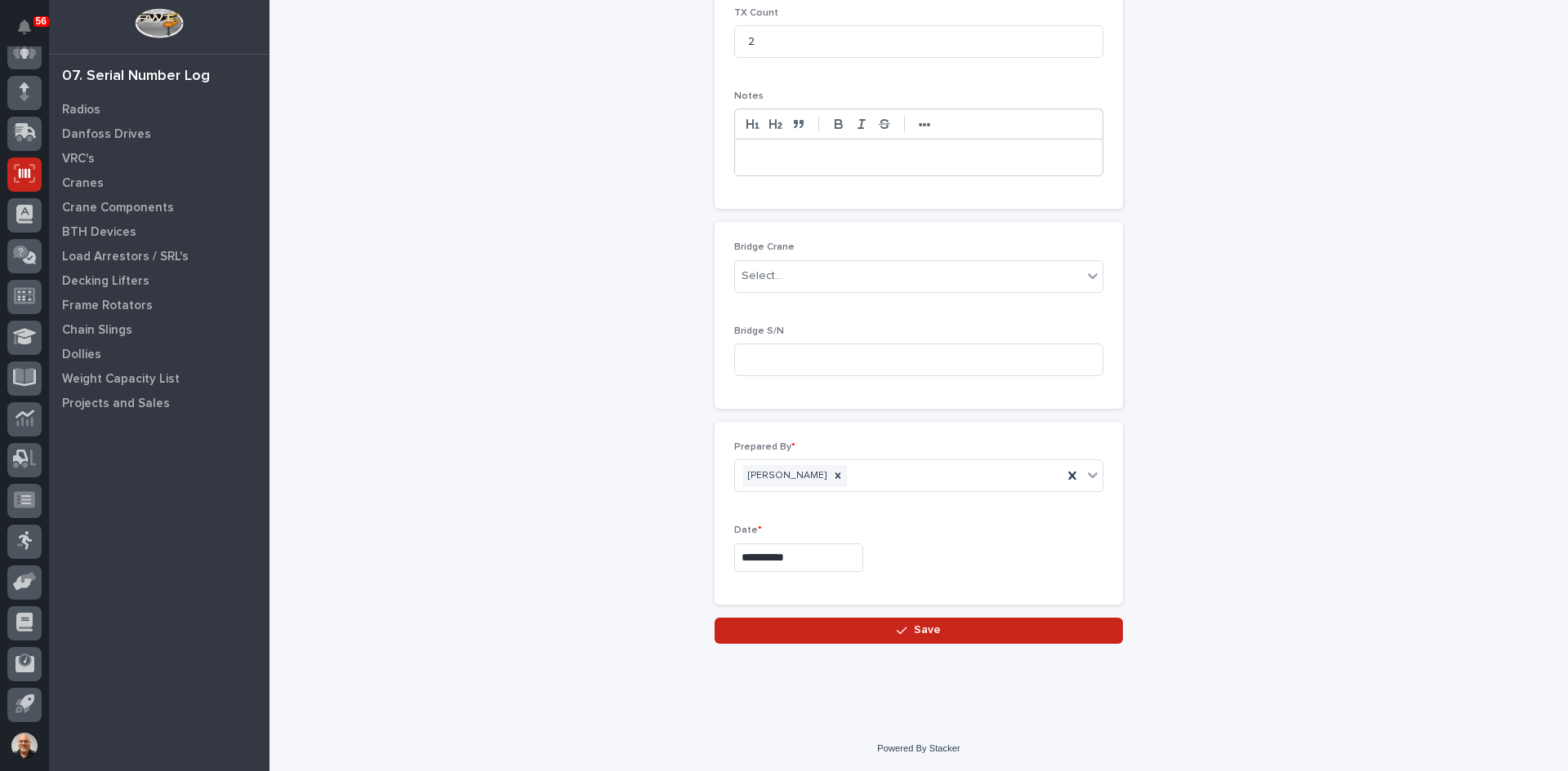
click at [919, 634] on span "Save" at bounding box center [927, 630] width 27 height 15
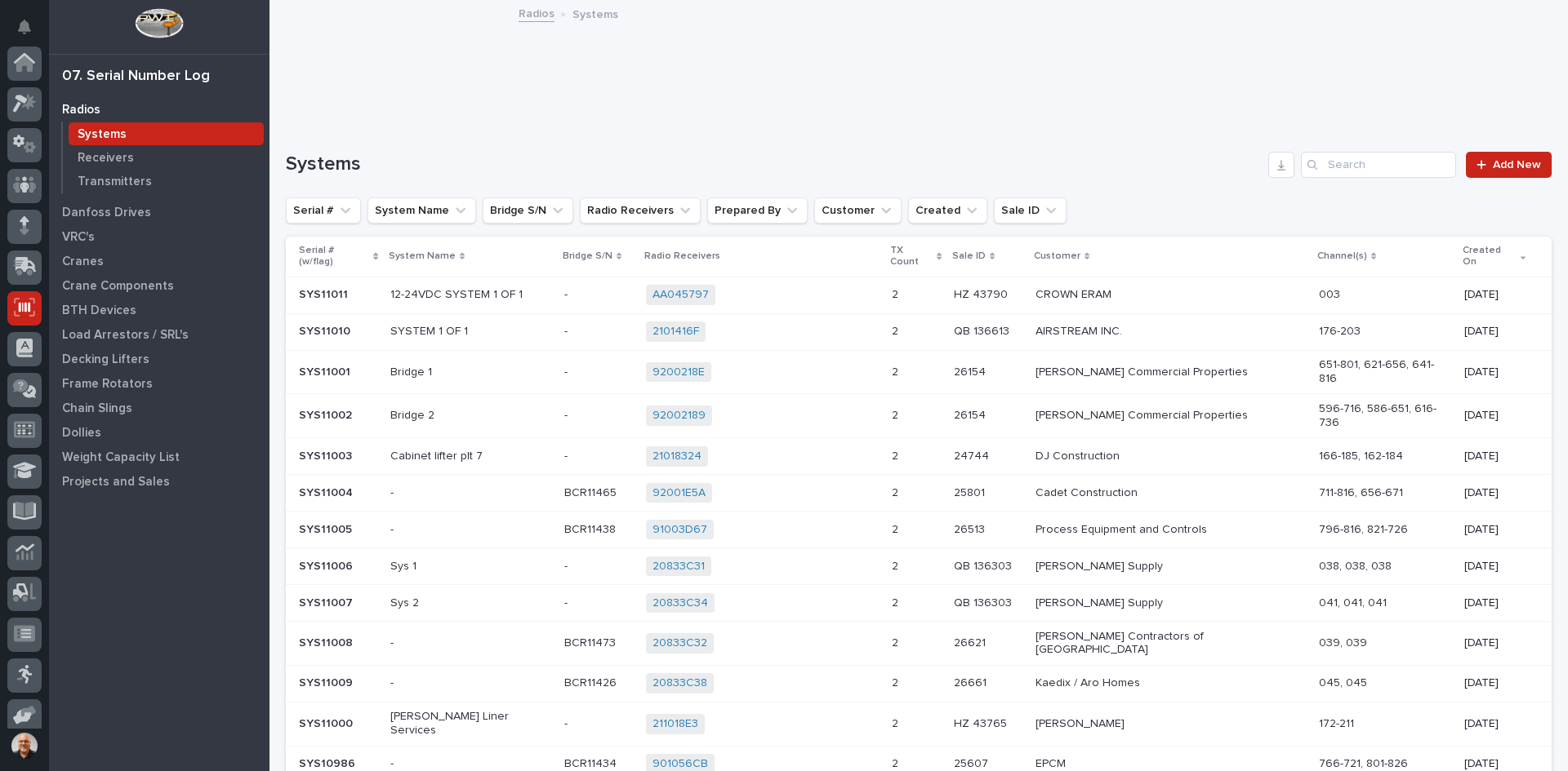
scroll to position [134, 0]
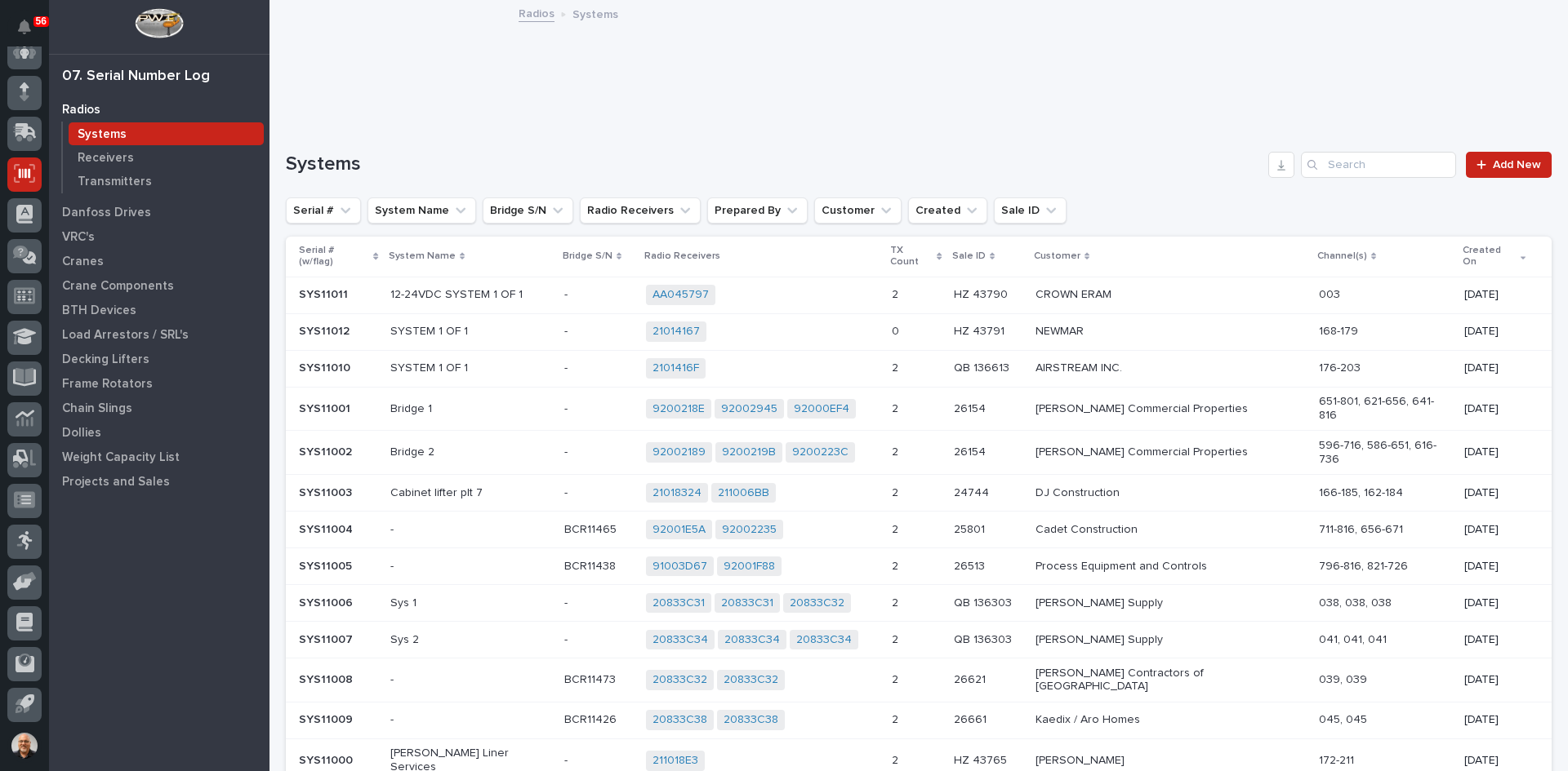
click at [874, 321] on div "21014167 + 0" at bounding box center [762, 331] width 232 height 20
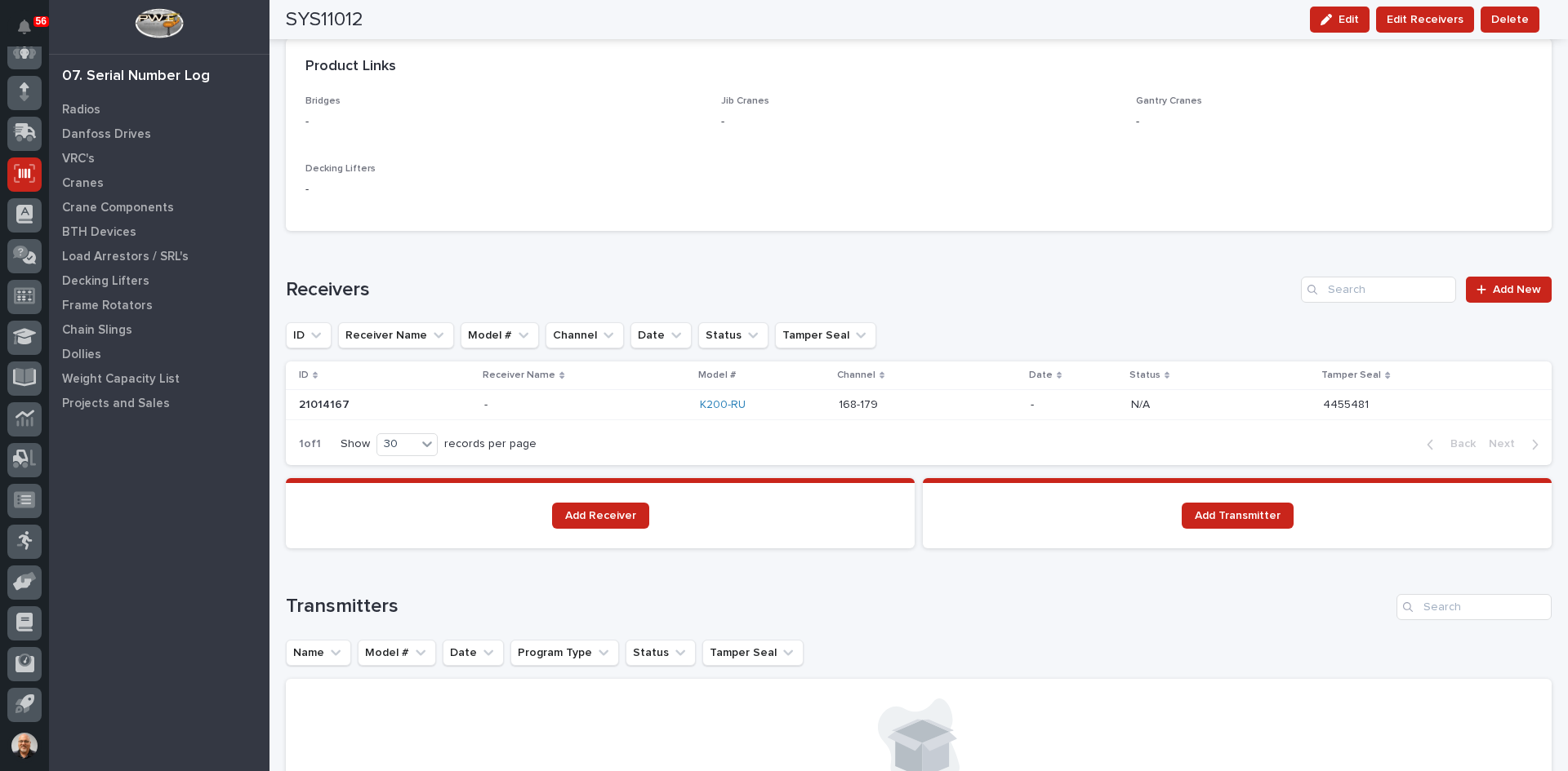
scroll to position [979, 0]
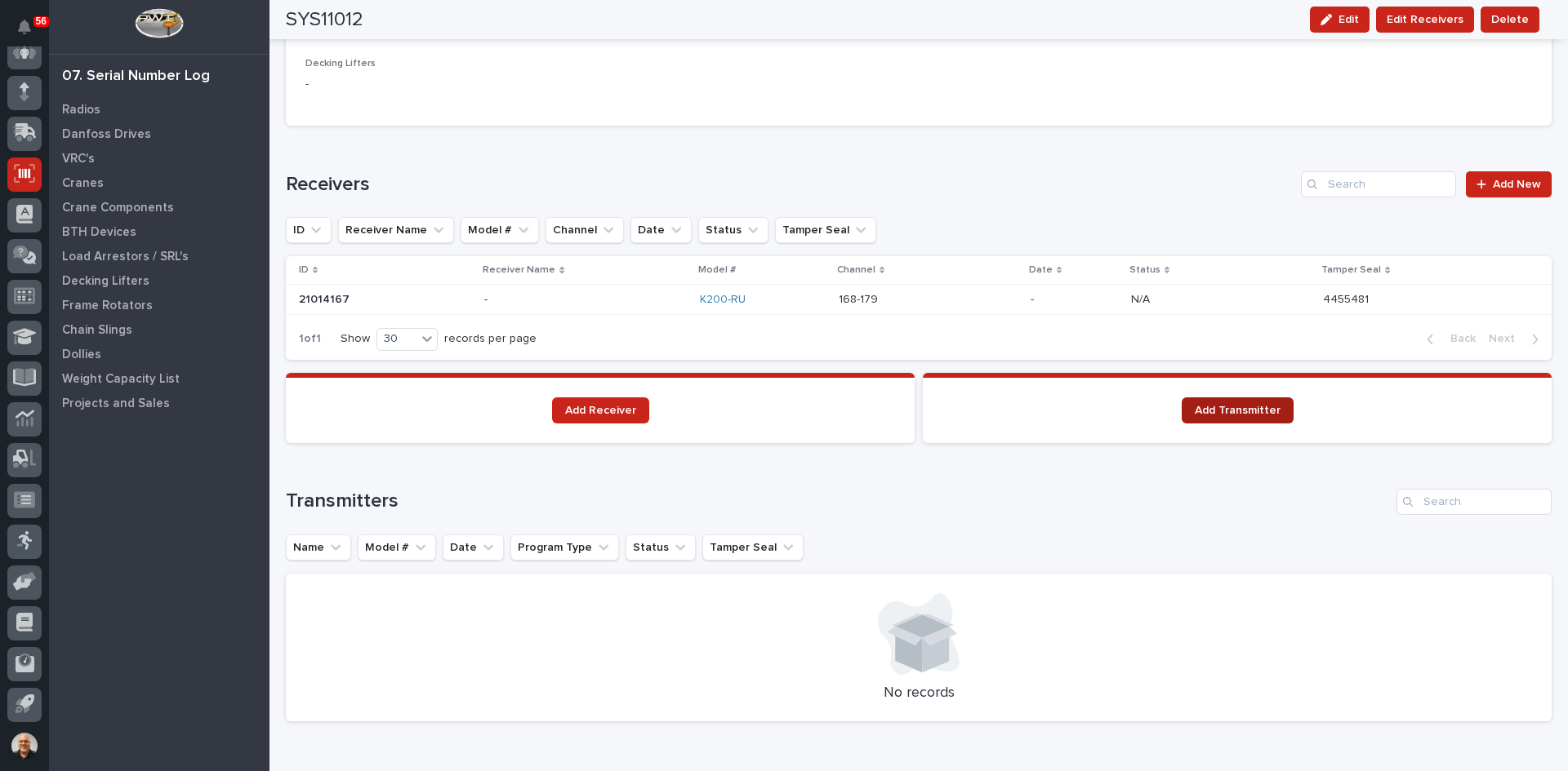
click at [1221, 412] on span "Add Transmitter" at bounding box center [1237, 410] width 86 height 11
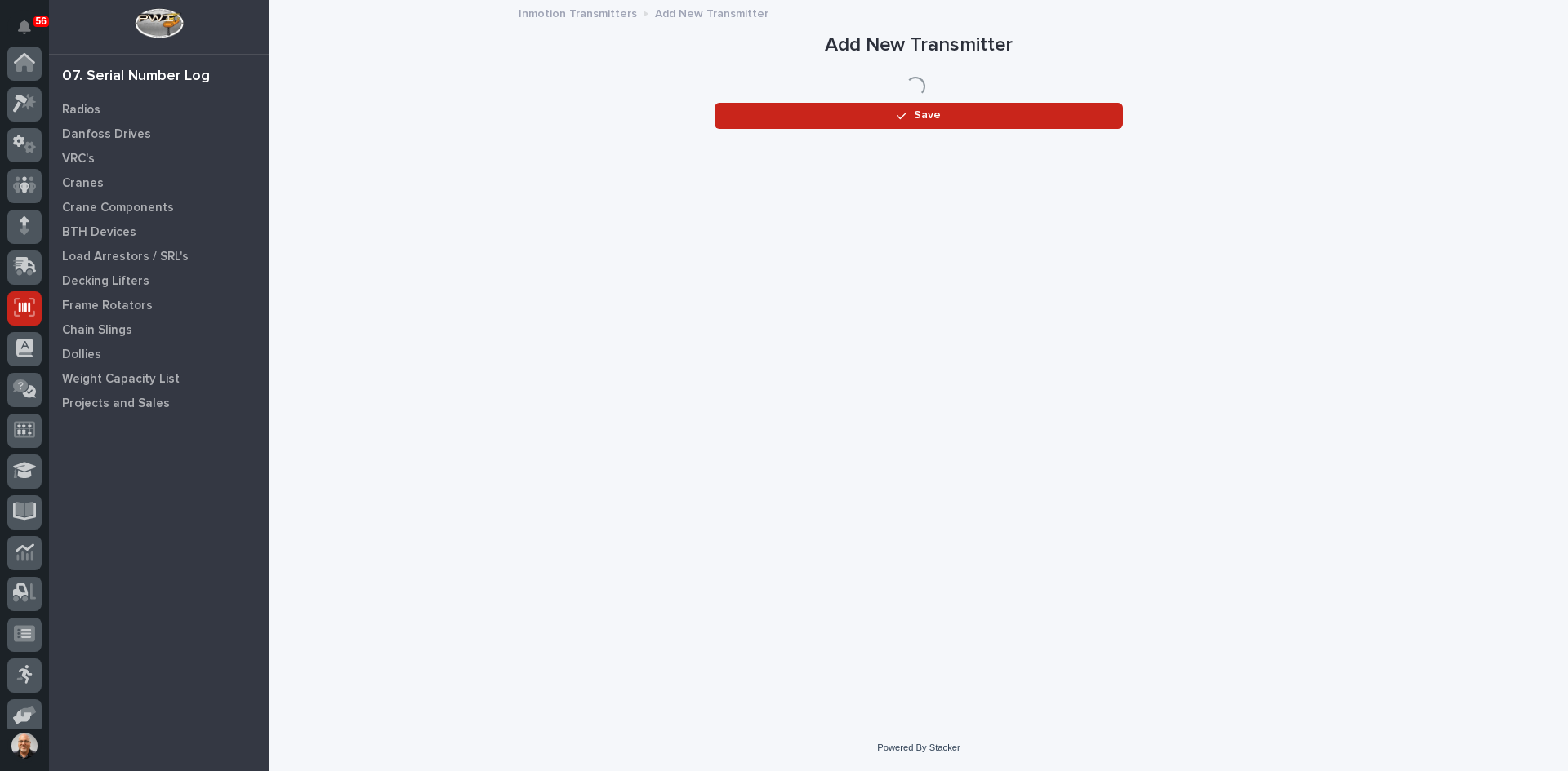
scroll to position [134, 0]
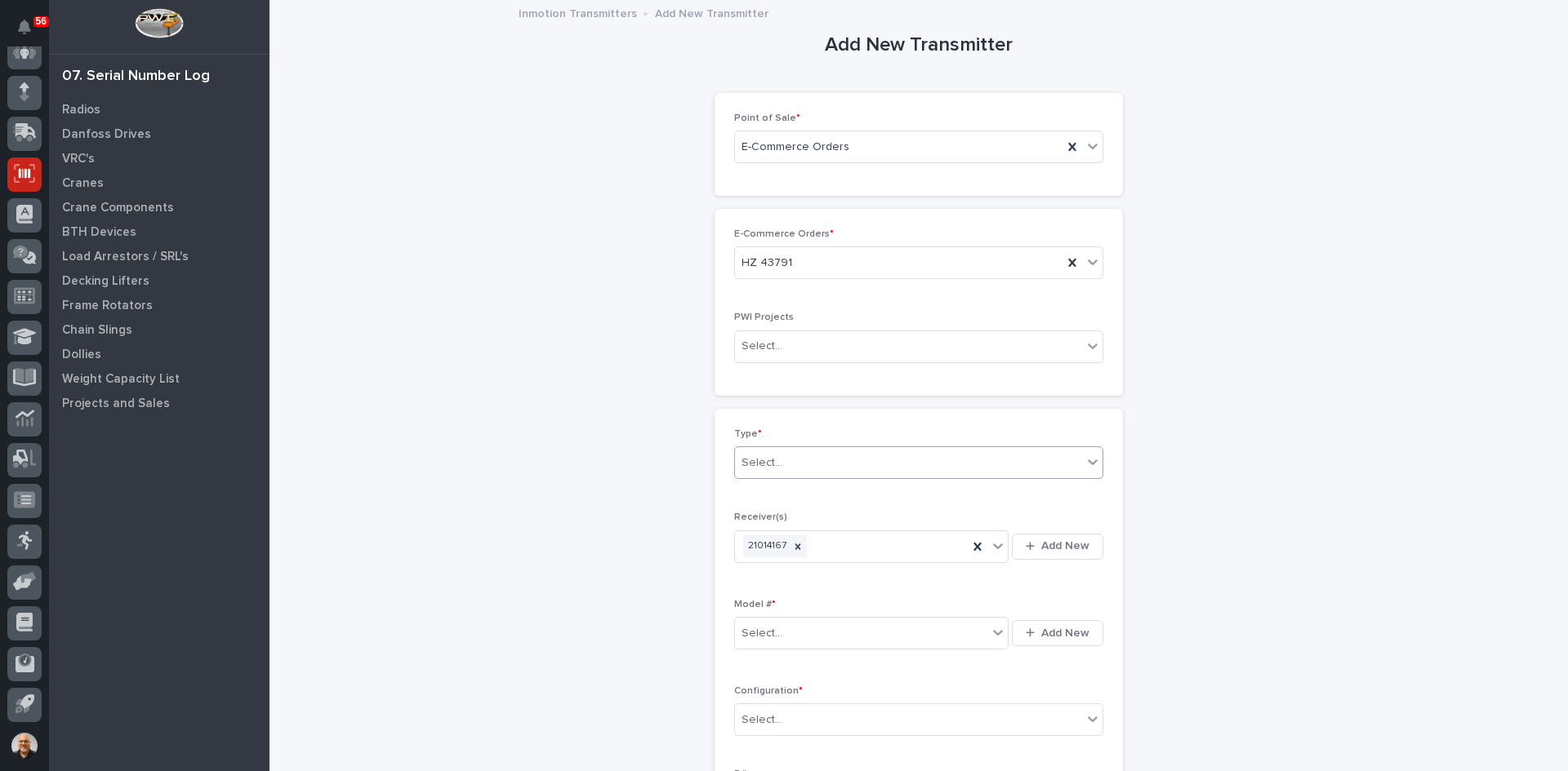
click at [788, 462] on div "Select..." at bounding box center [908, 463] width 347 height 27
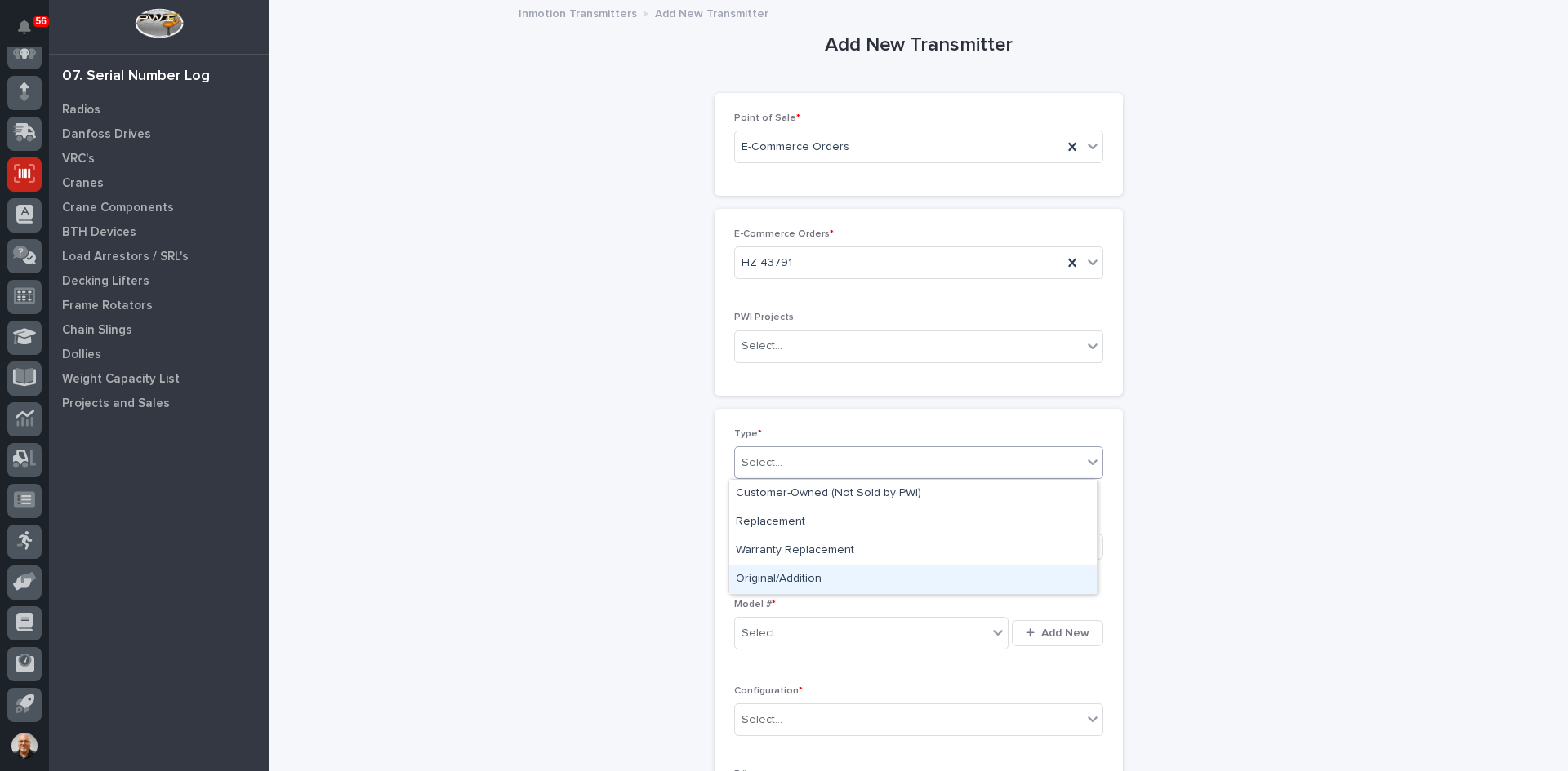
click at [779, 577] on div "Original/Addition" at bounding box center [912, 580] width 367 height 29
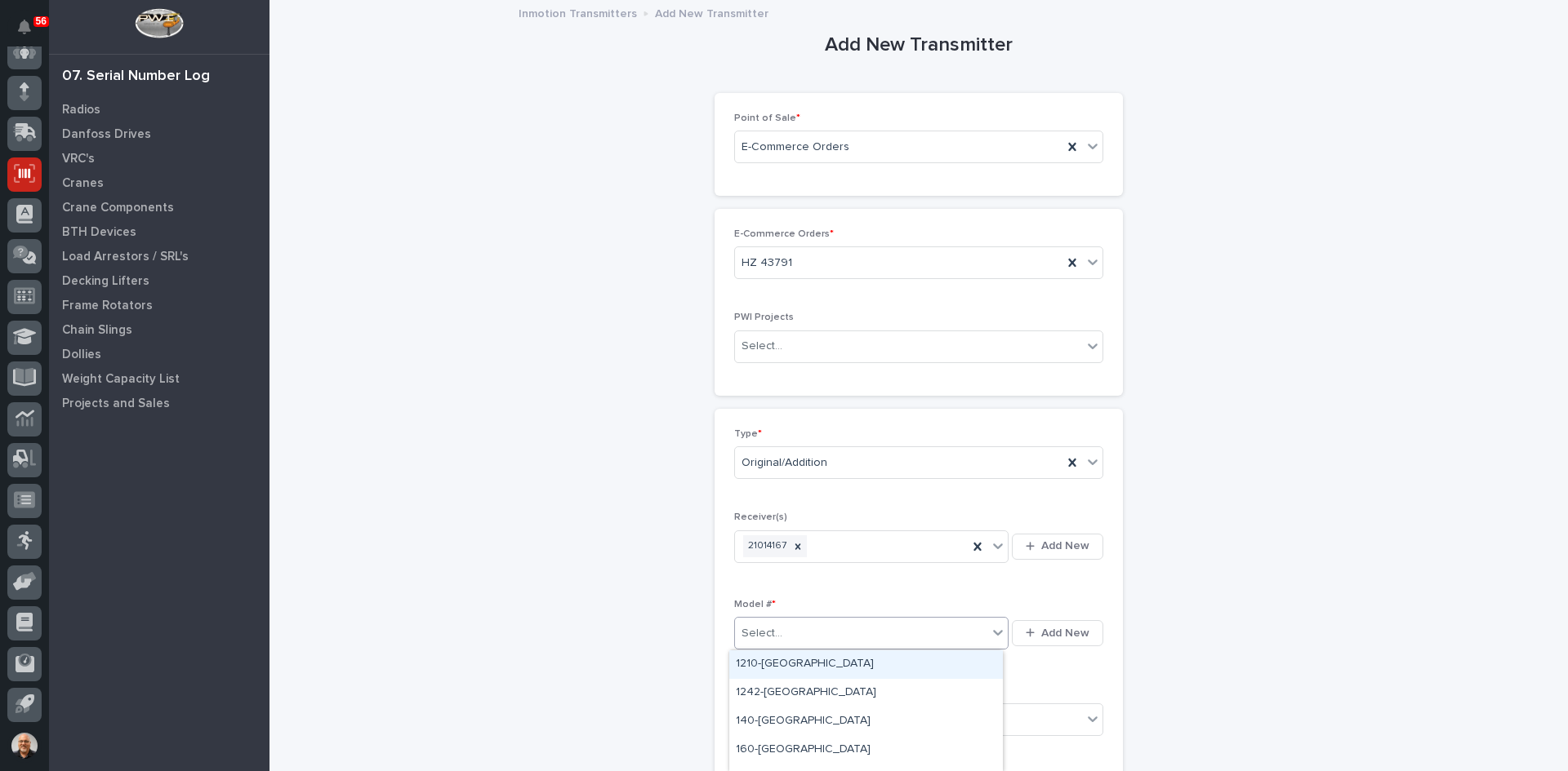
click at [792, 625] on div "Select..." at bounding box center [860, 634] width 252 height 27
type input "***"
click at [754, 693] on div "K200-[GEOGRAPHIC_DATA]" at bounding box center [865, 693] width 273 height 29
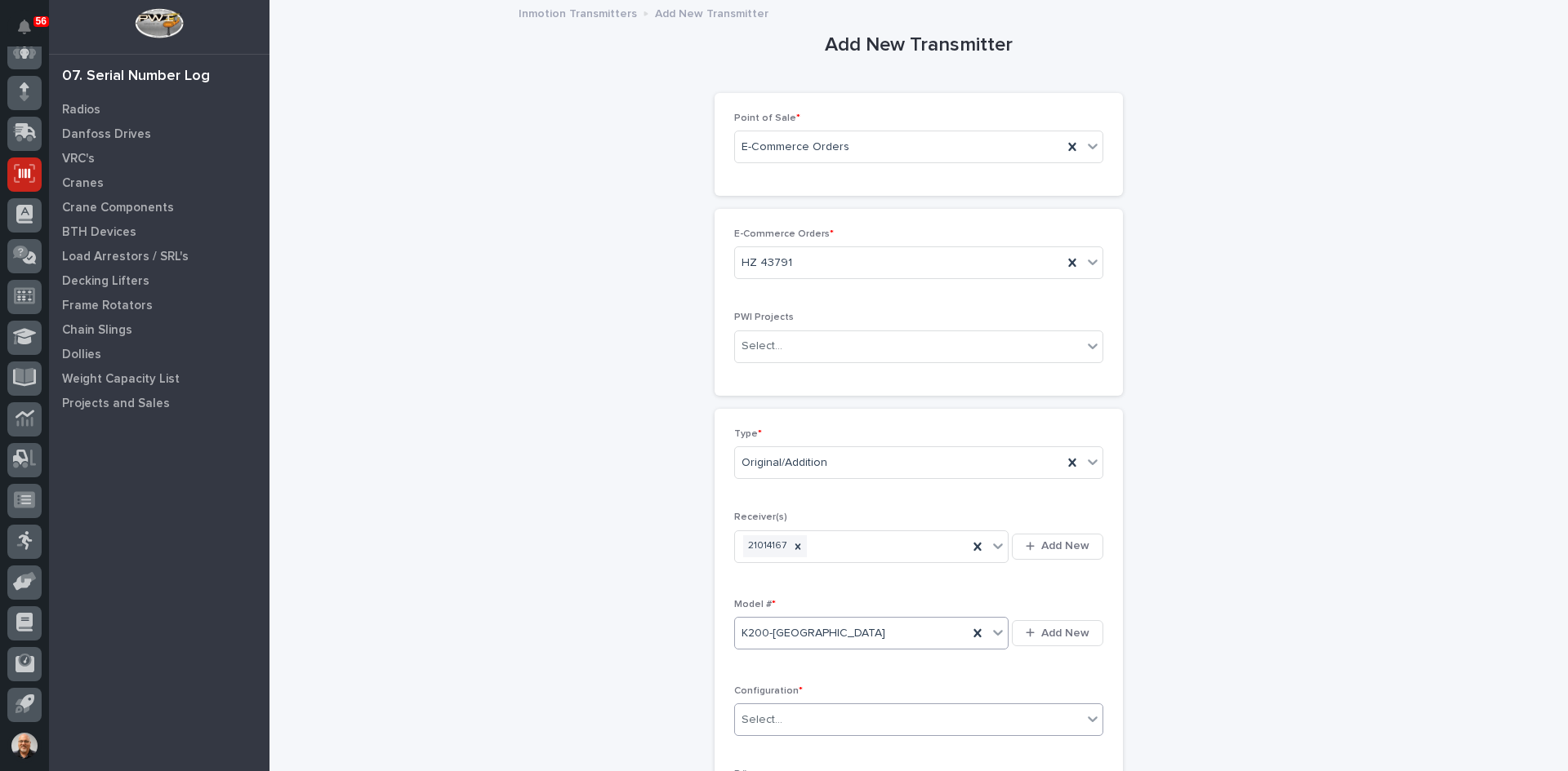
click at [780, 713] on div "Select..." at bounding box center [908, 719] width 347 height 27
click at [774, 601] on div "Standard" at bounding box center [912, 603] width 367 height 29
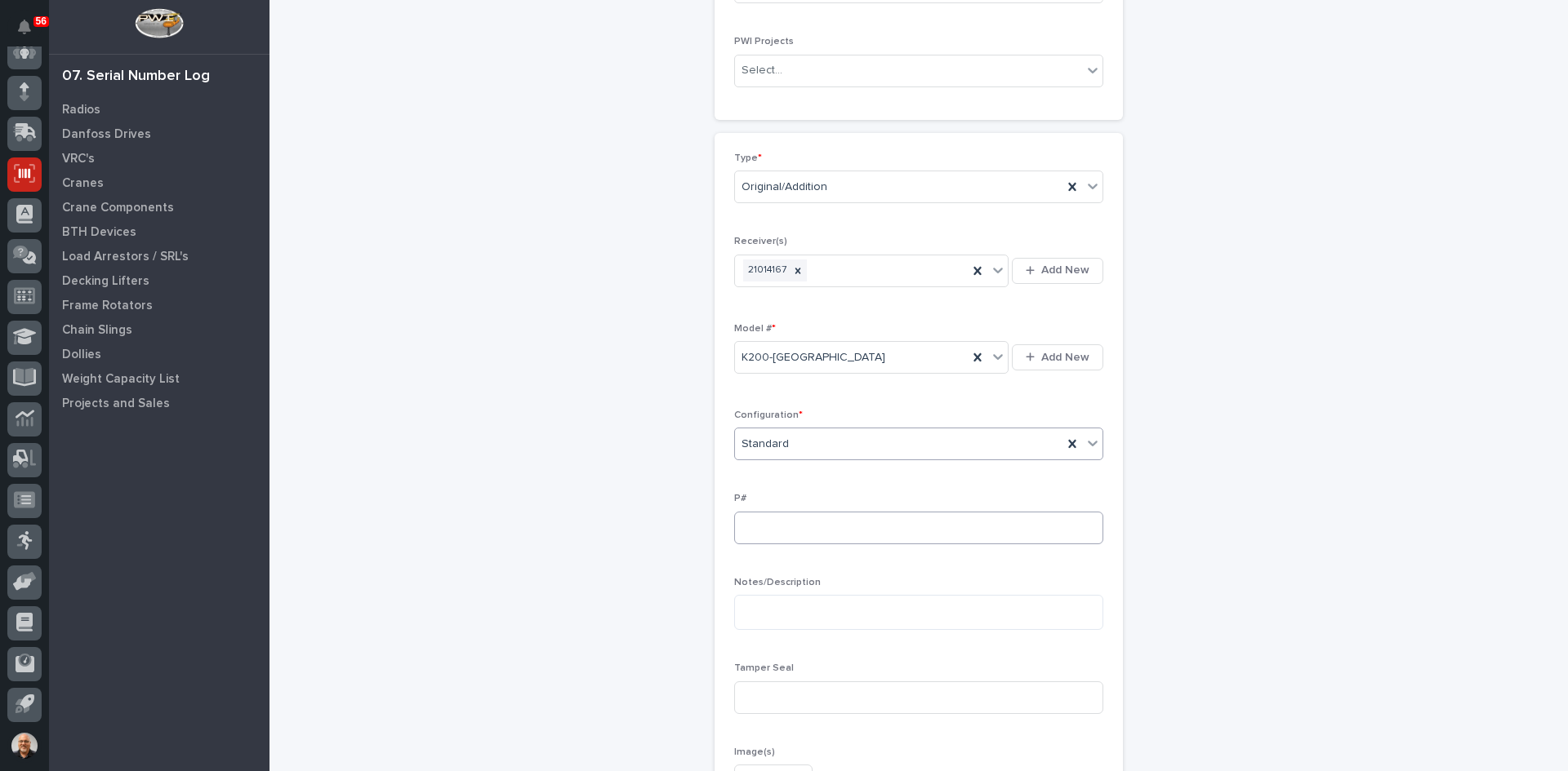
scroll to position [326, 0]
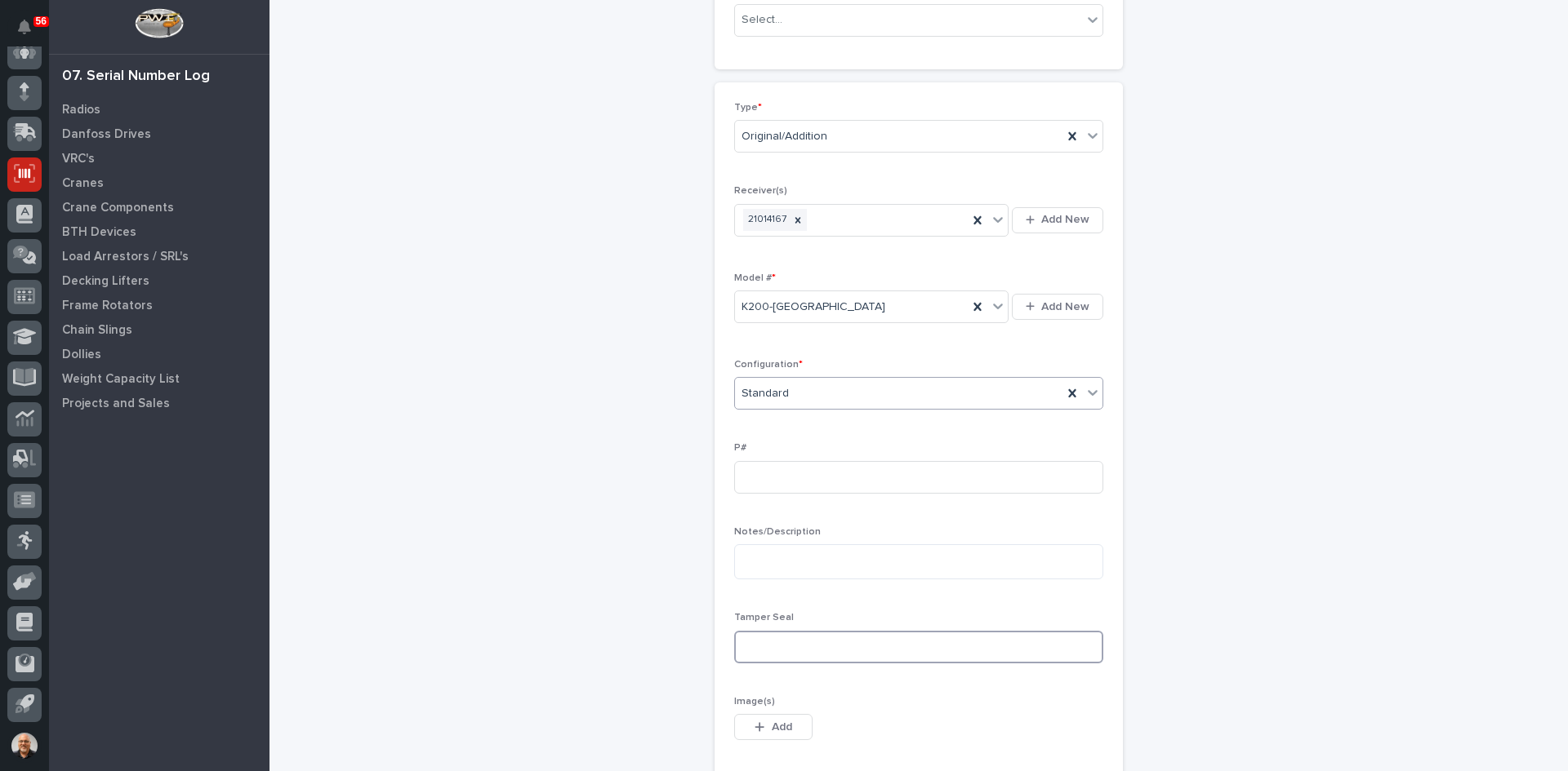
click at [757, 648] on input at bounding box center [918, 648] width 369 height 33
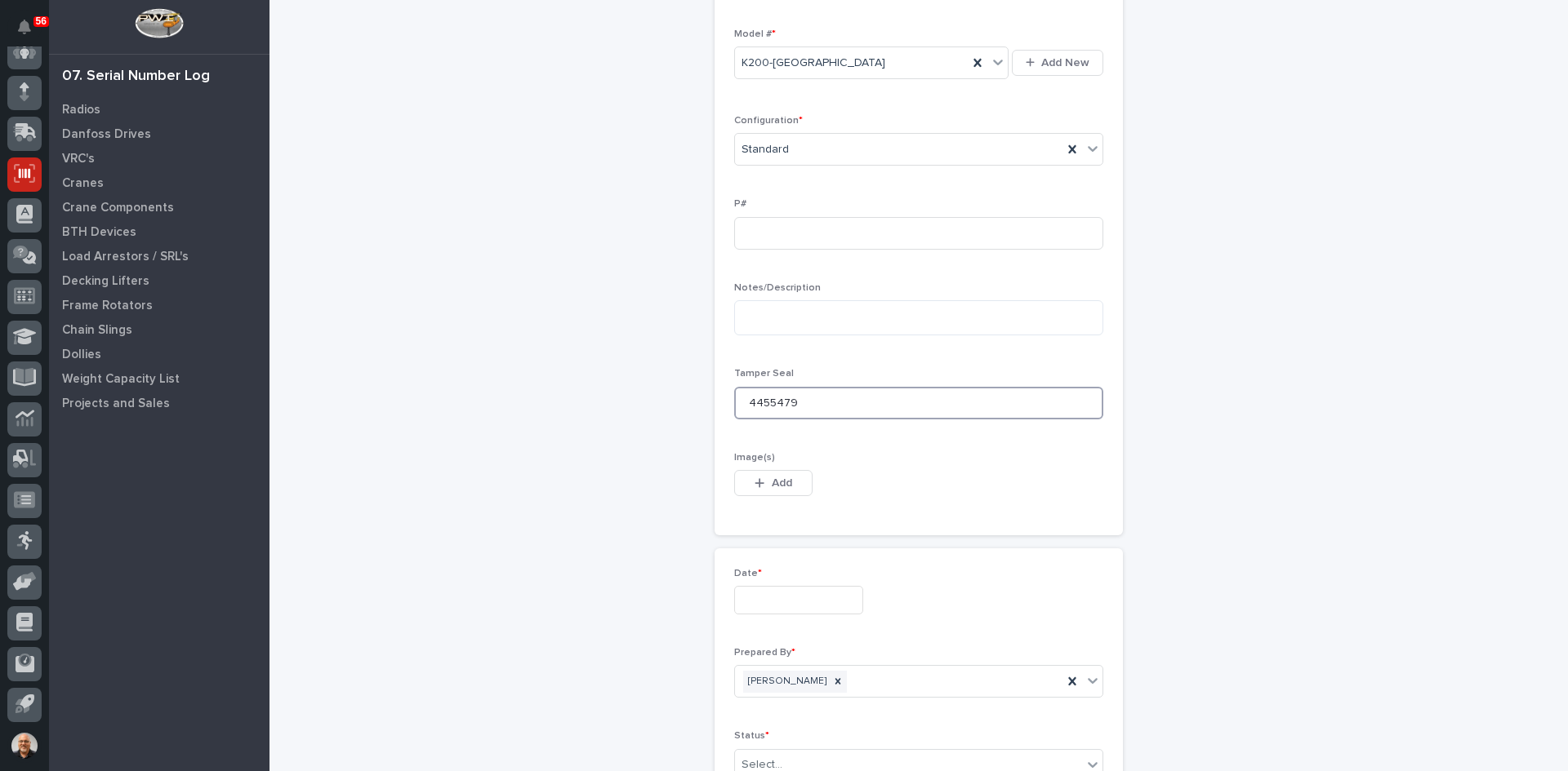
scroll to position [572, 0]
type input "4455479"
click at [762, 599] on input "text" at bounding box center [798, 599] width 129 height 29
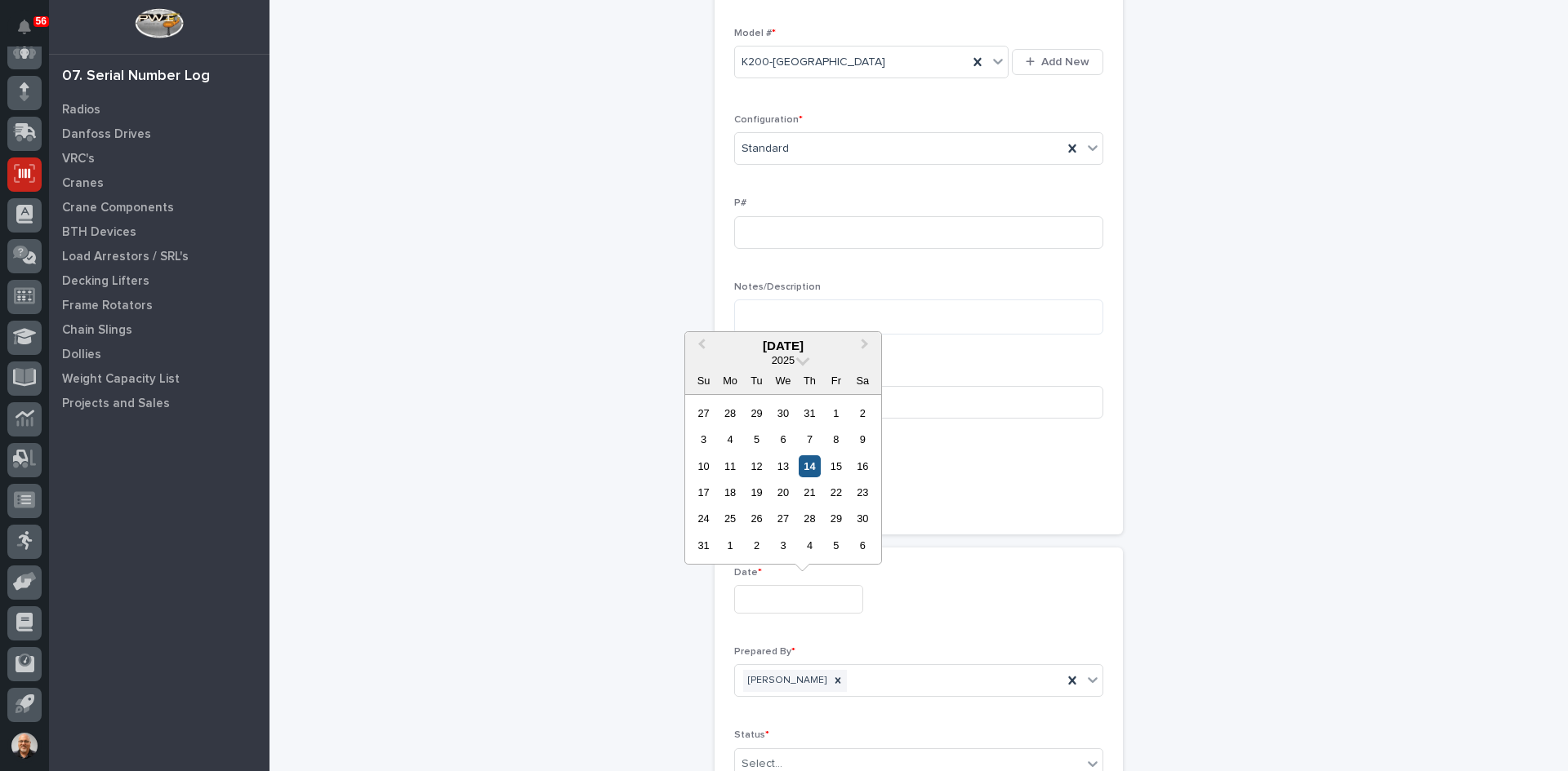
click at [813, 464] on div "14" at bounding box center [809, 466] width 22 height 22
type input "**********"
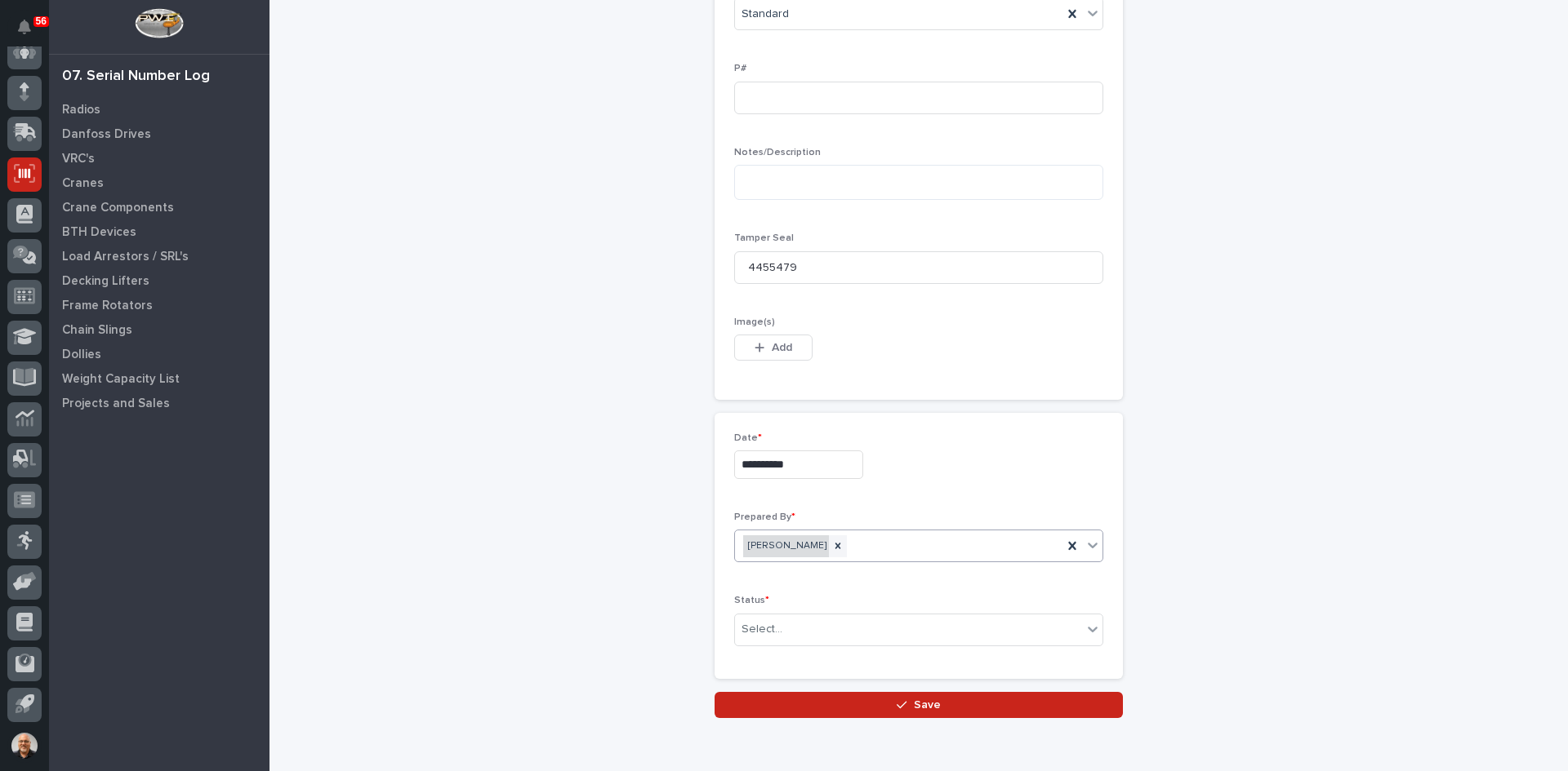
scroll to position [781, 0]
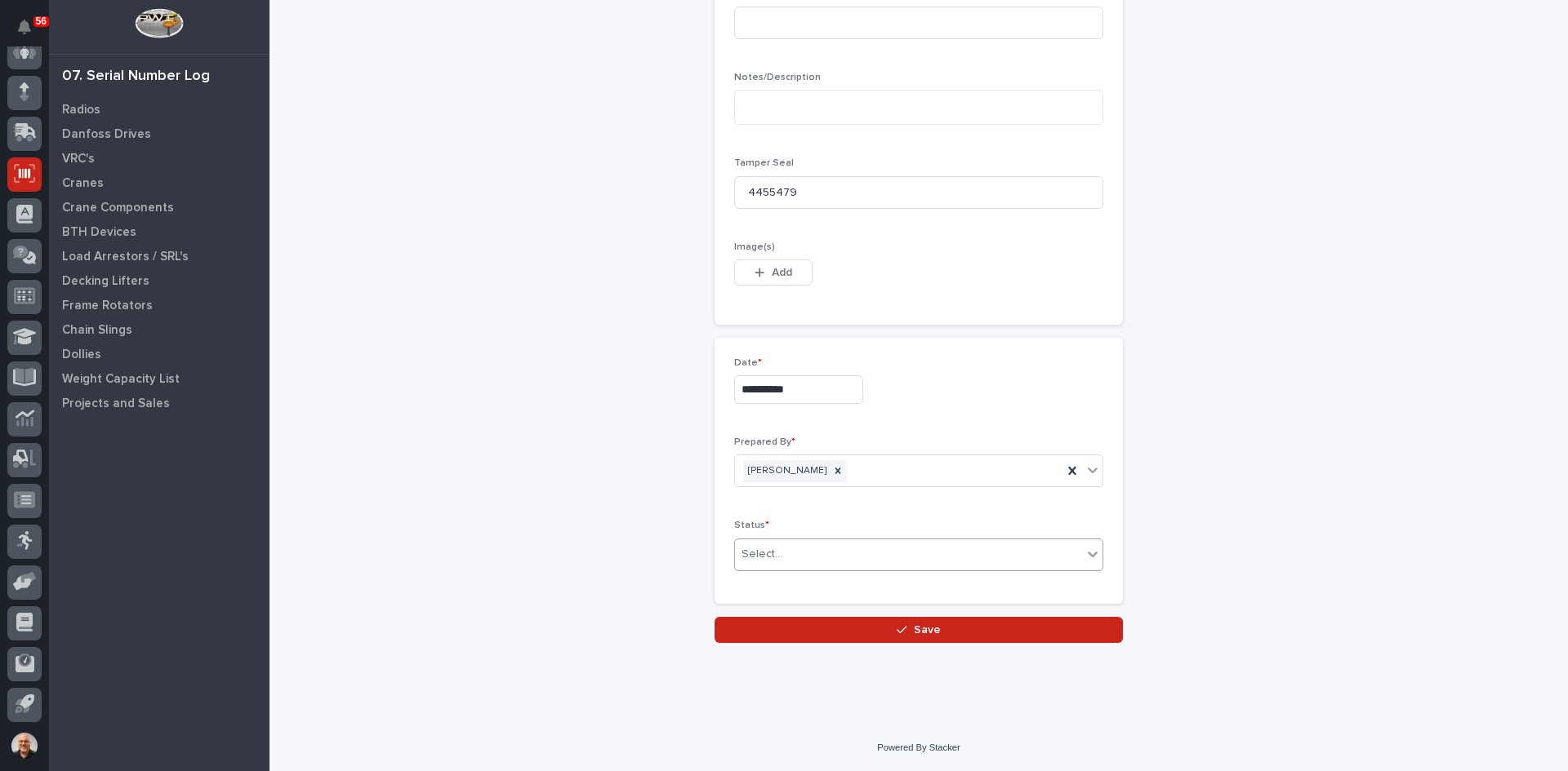
click at [790, 554] on div "Select..." at bounding box center [908, 554] width 347 height 27
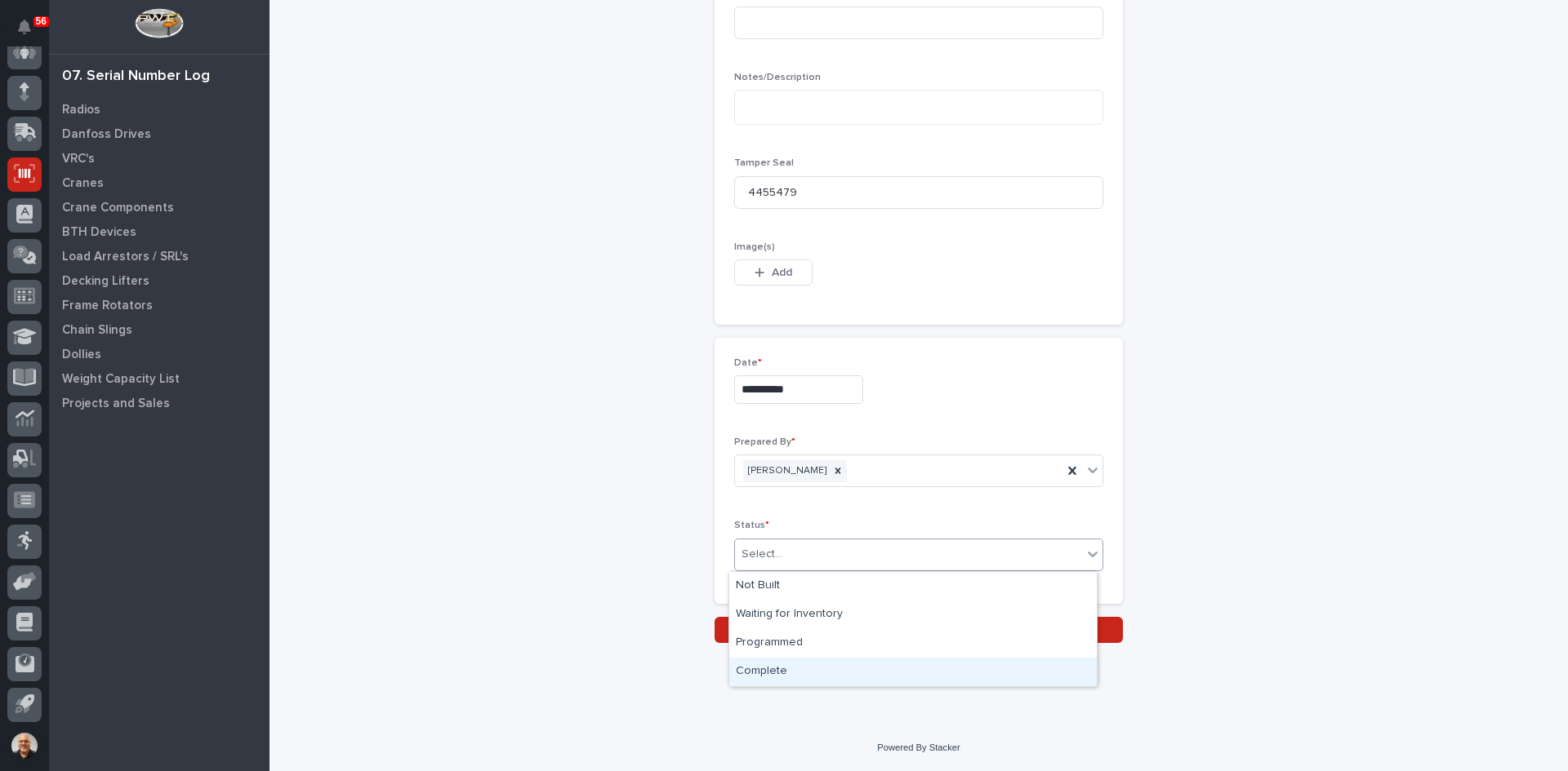
click at [780, 674] on div "Complete" at bounding box center [912, 672] width 367 height 29
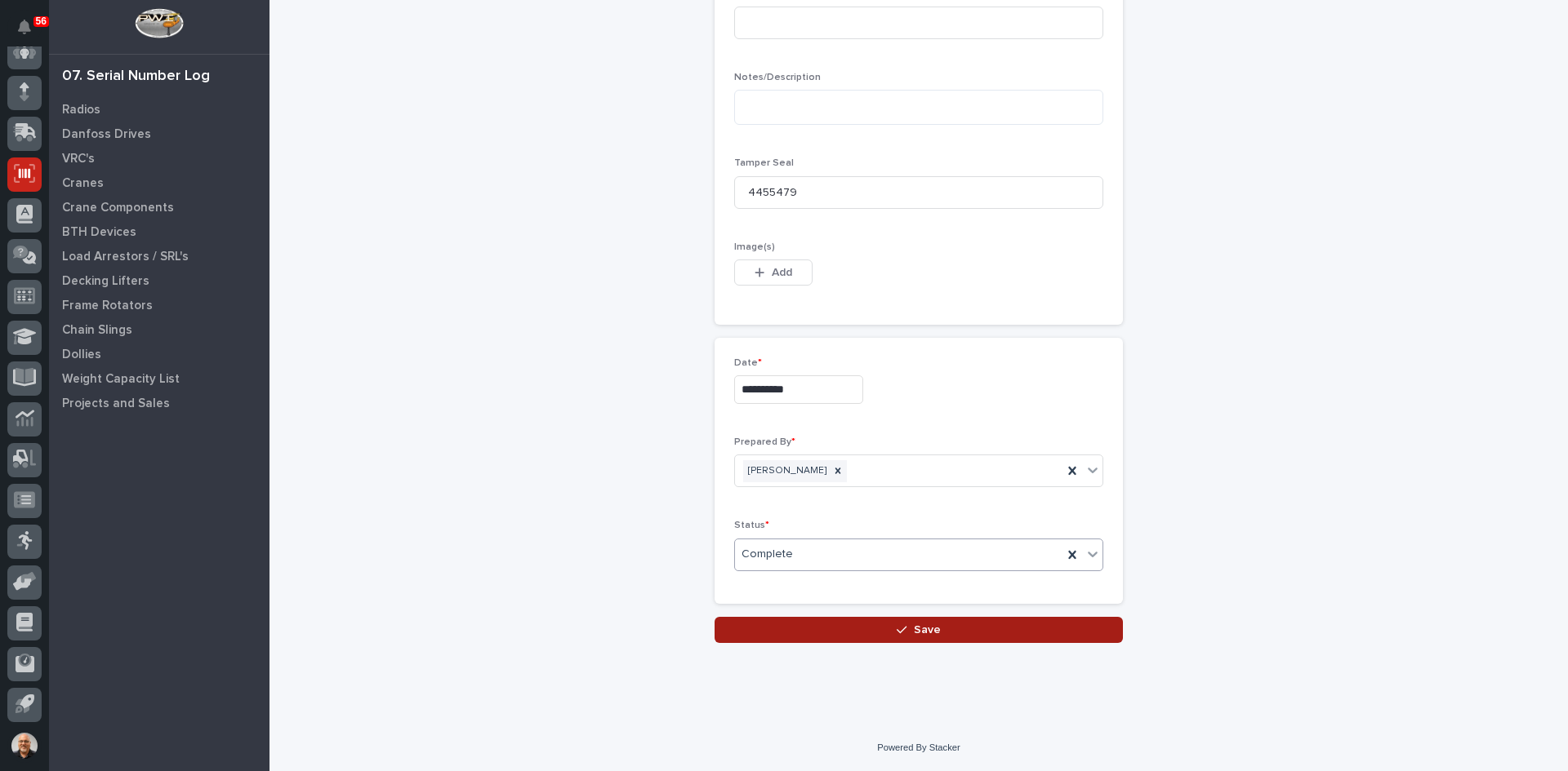
click at [919, 628] on span "Save" at bounding box center [927, 630] width 27 height 15
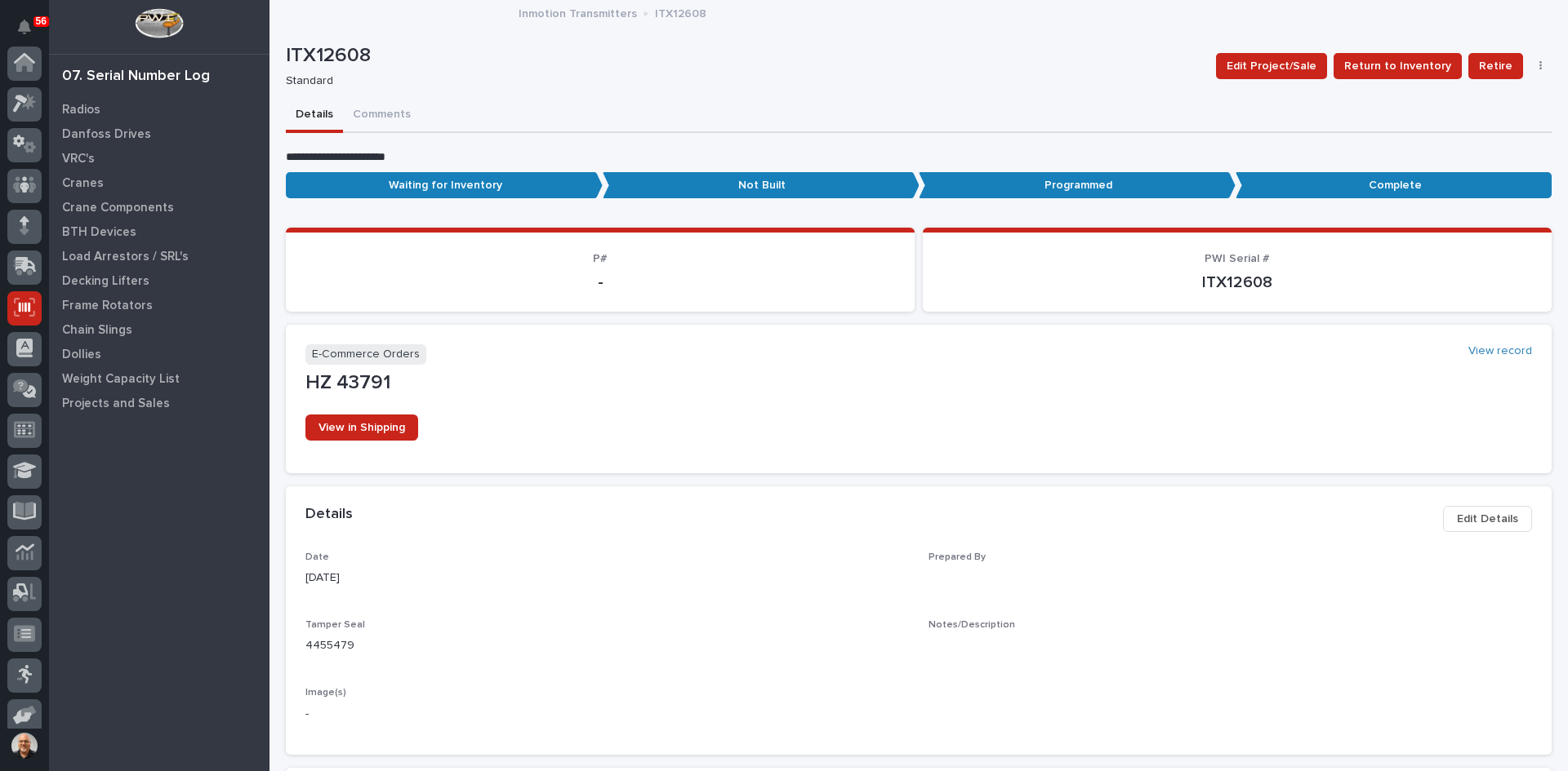
scroll to position [134, 0]
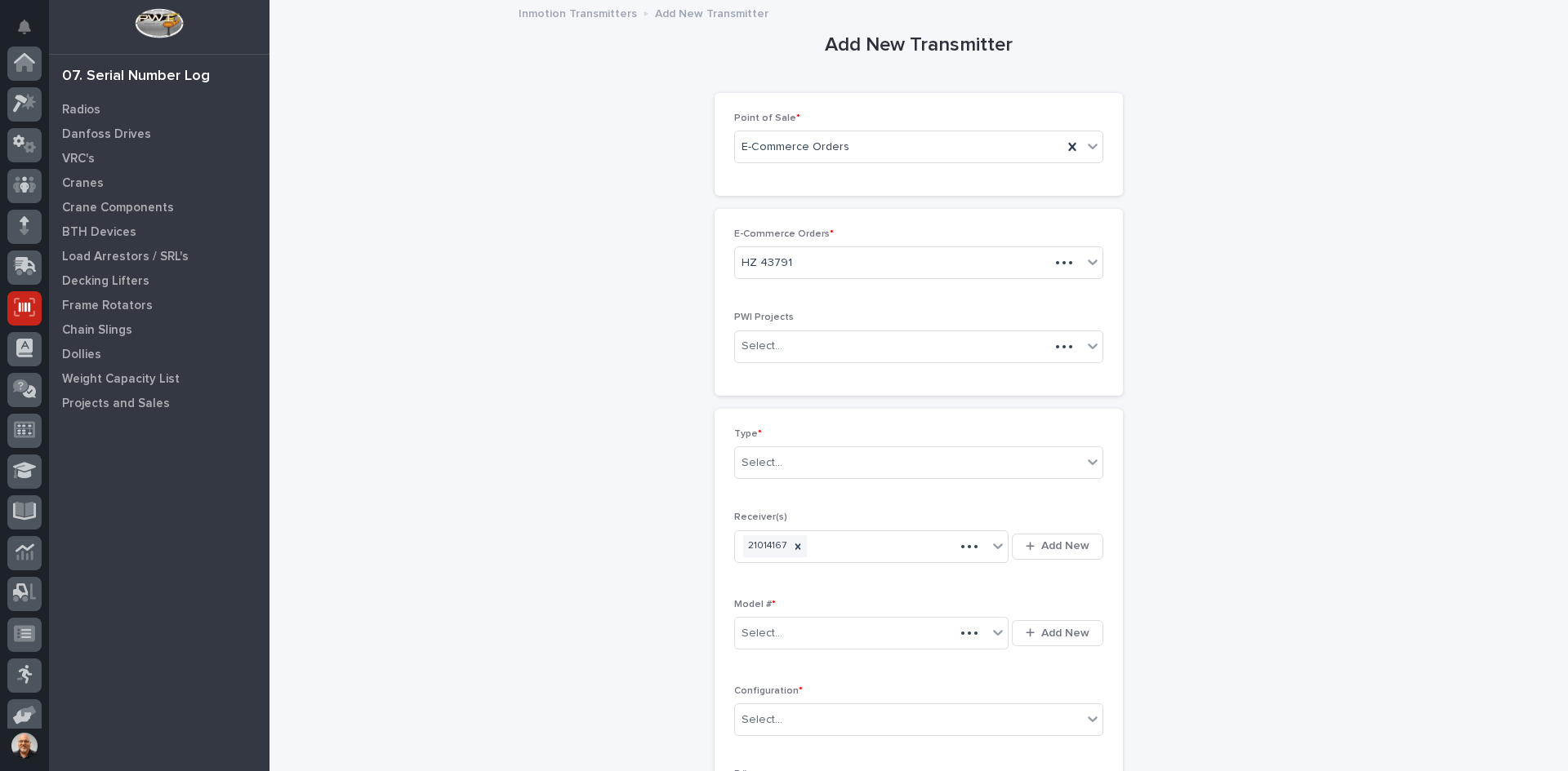
scroll to position [134, 0]
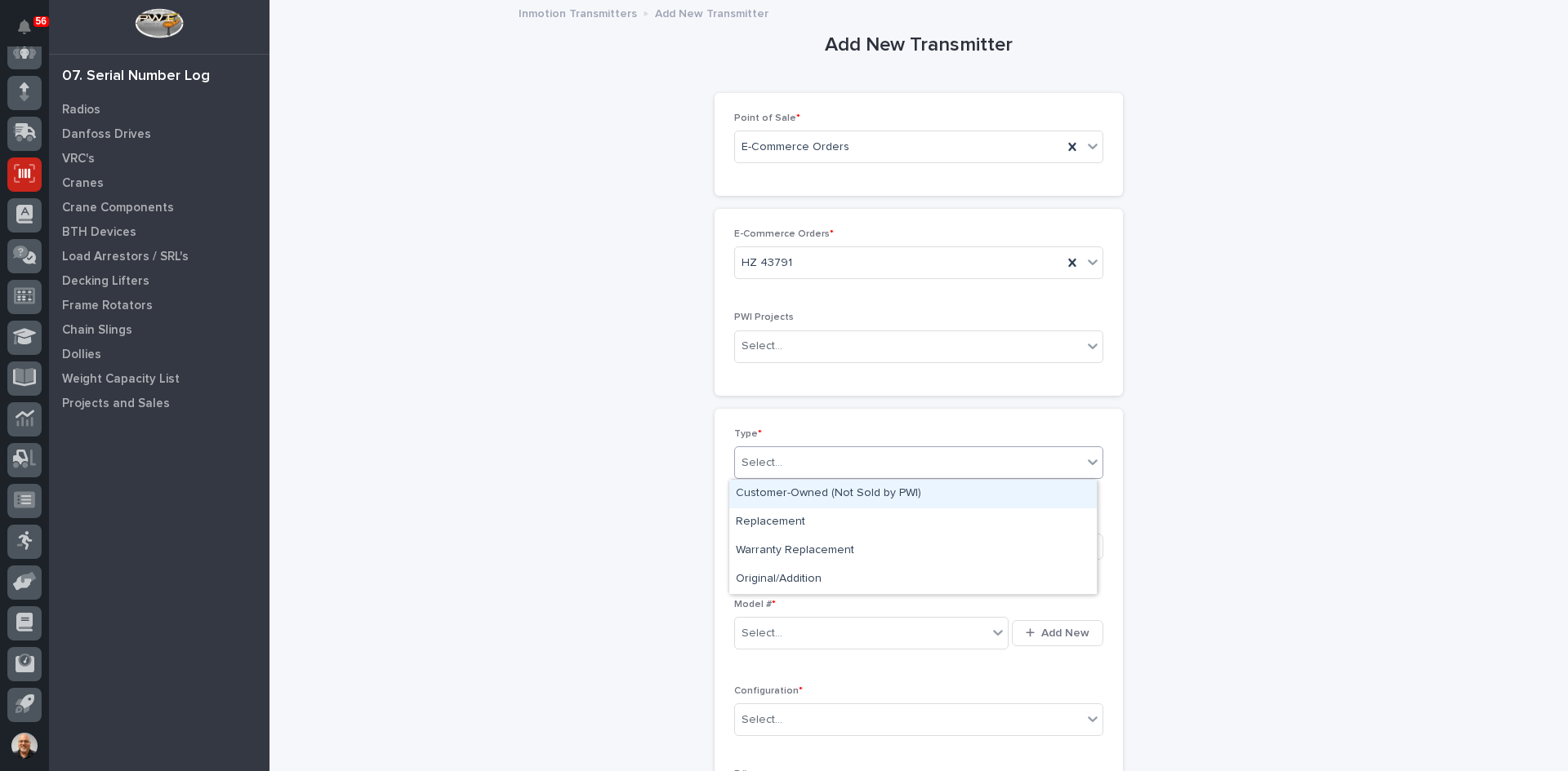
click at [784, 464] on div "Select..." at bounding box center [908, 463] width 347 height 27
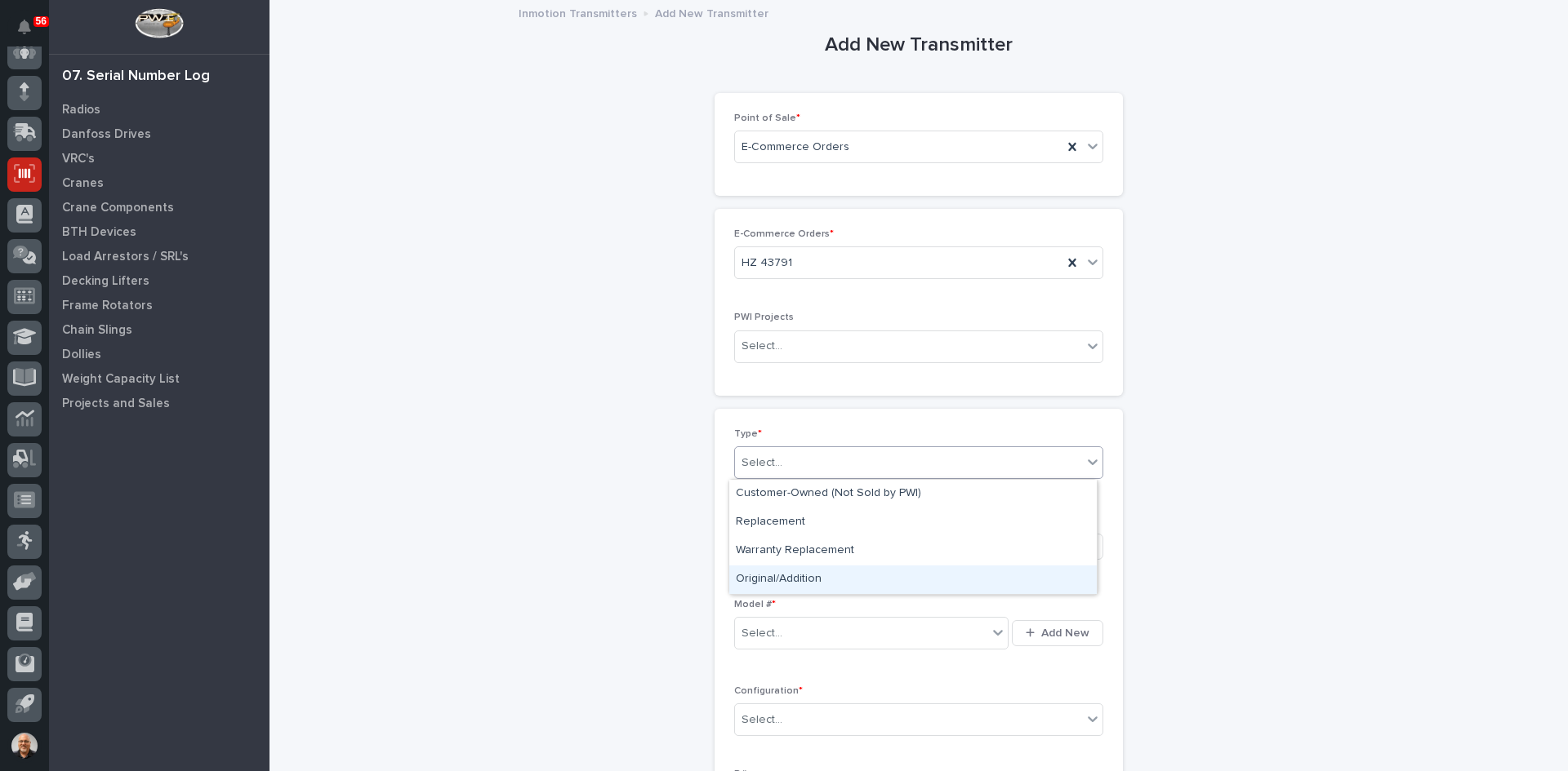
click at [779, 578] on div "Original/Addition" at bounding box center [912, 580] width 367 height 29
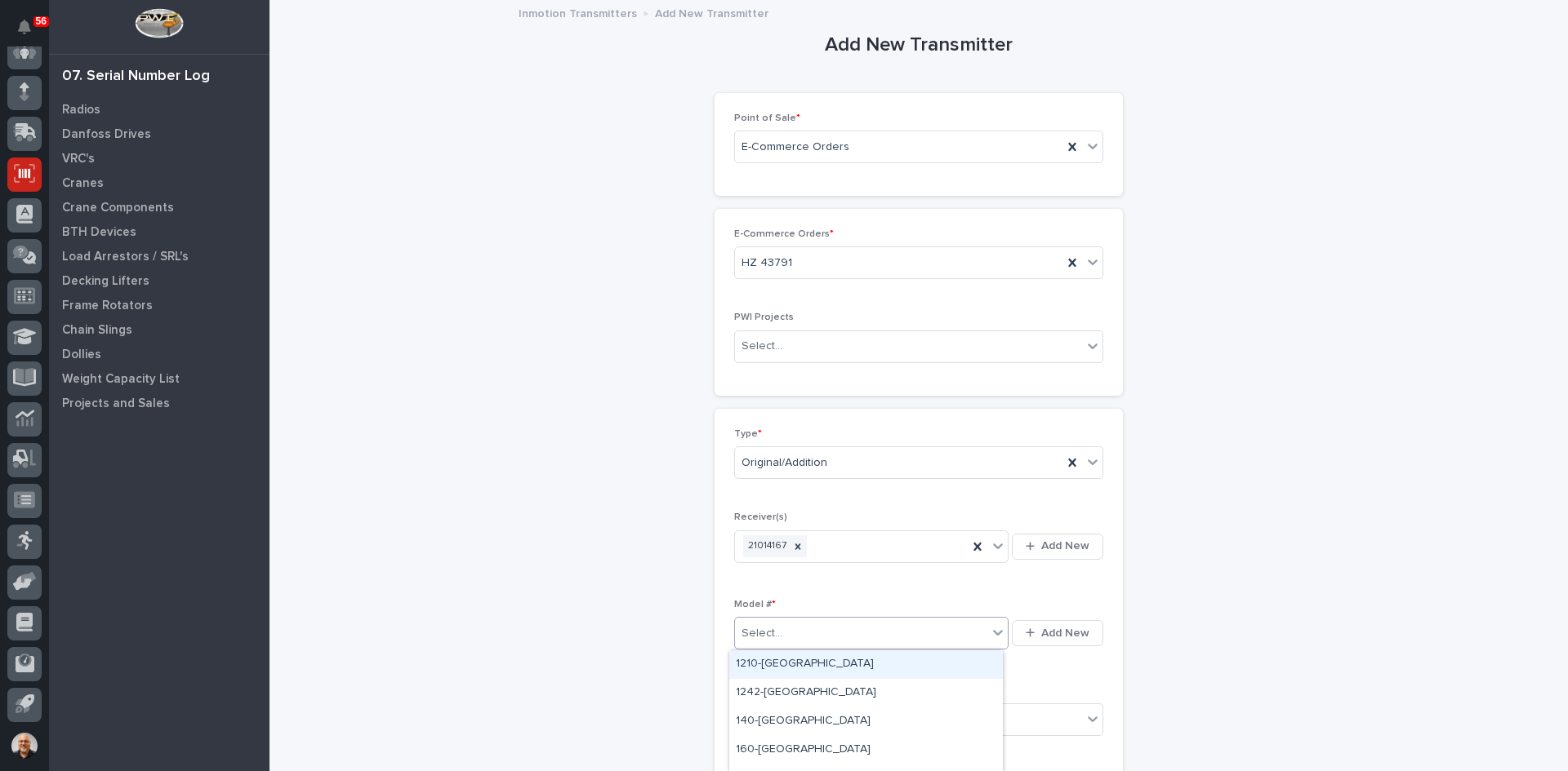
click at [783, 638] on div "Select..." at bounding box center [860, 634] width 252 height 27
type input "***"
click at [757, 689] on div "K200-[GEOGRAPHIC_DATA]" at bounding box center [865, 693] width 273 height 29
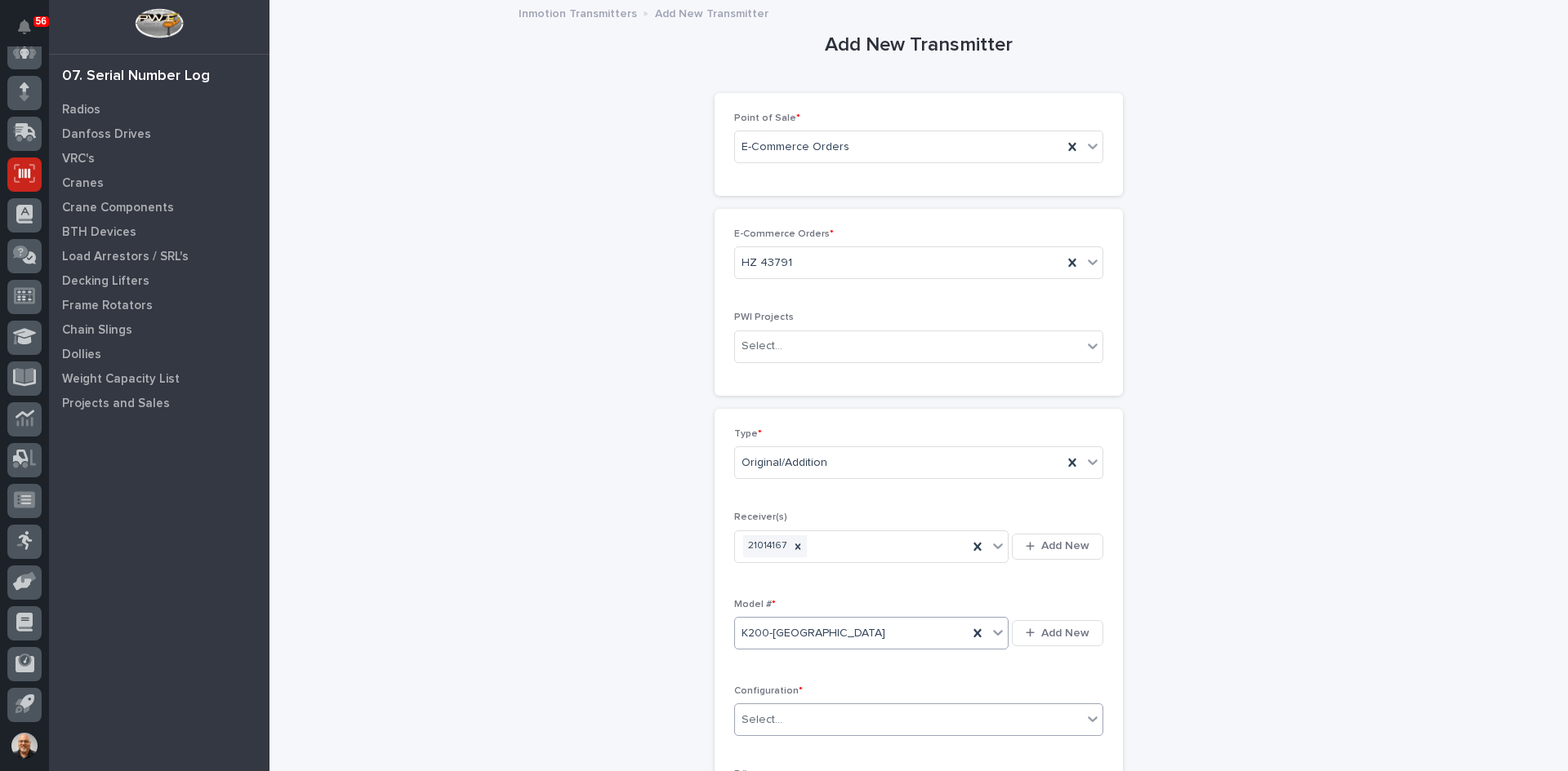
click at [780, 720] on div "Select..." at bounding box center [908, 719] width 347 height 27
click at [752, 599] on div "Standard" at bounding box center [912, 603] width 367 height 29
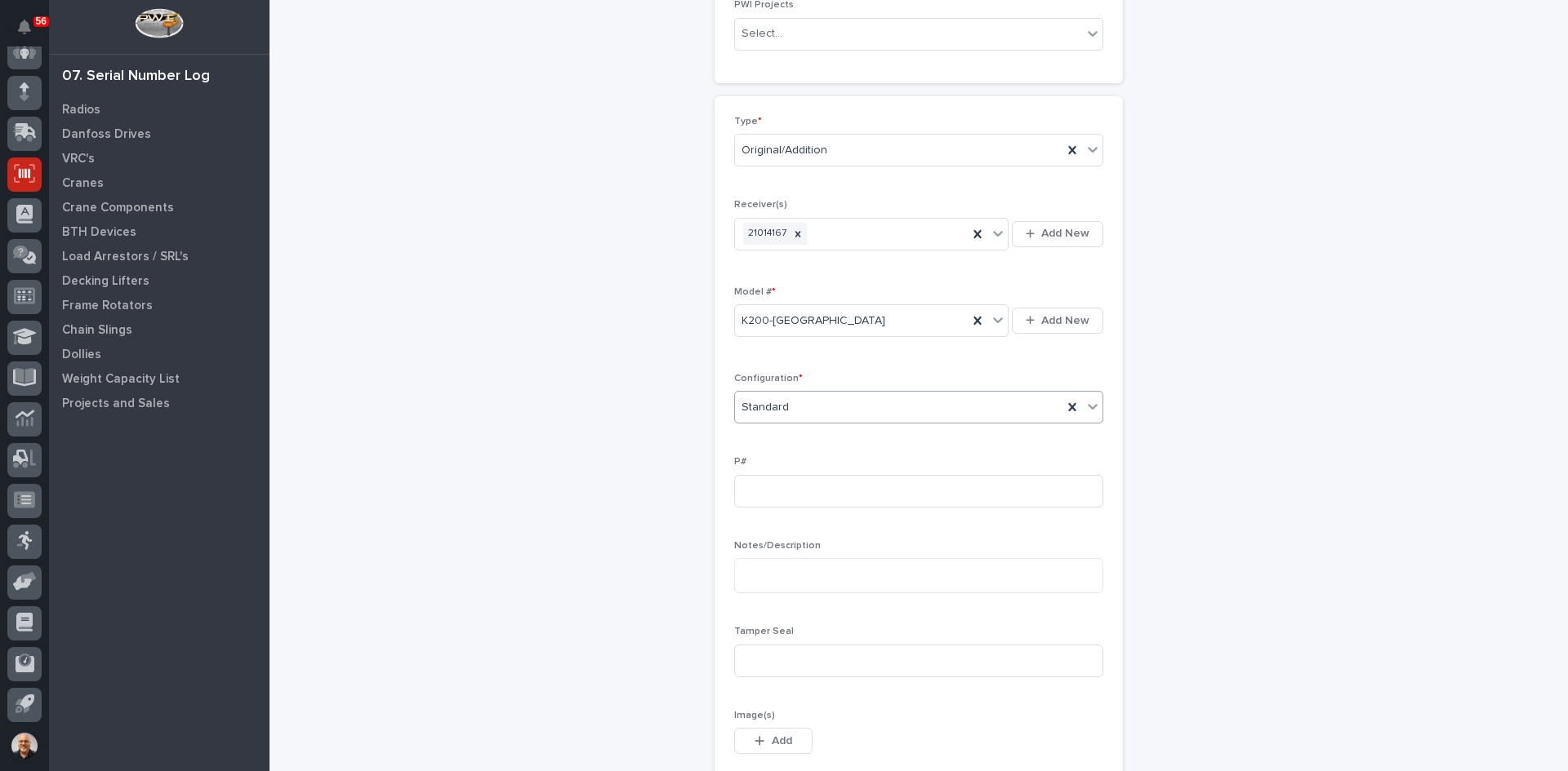
scroll to position [326, 0]
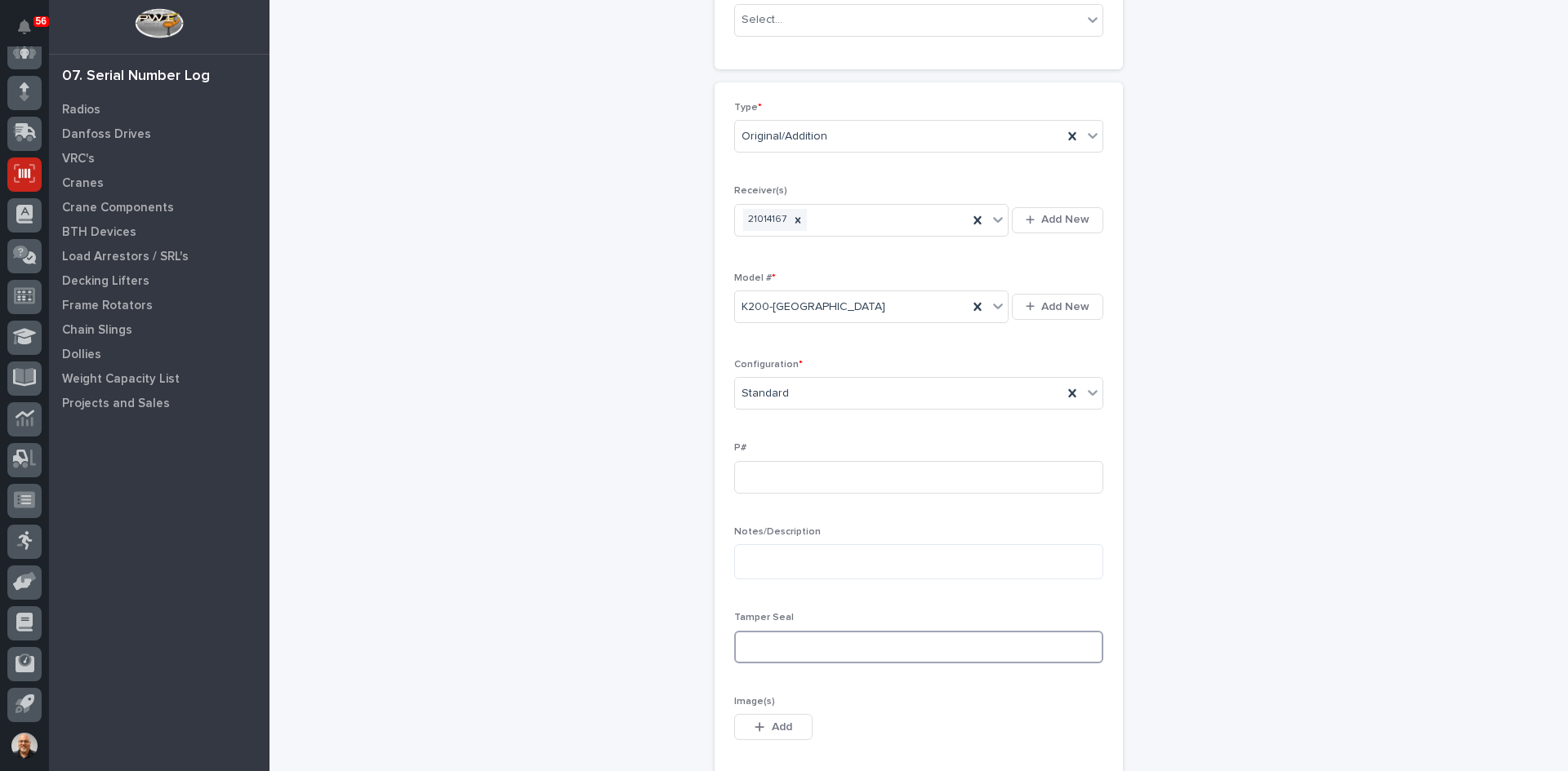
click at [744, 645] on input at bounding box center [918, 648] width 369 height 33
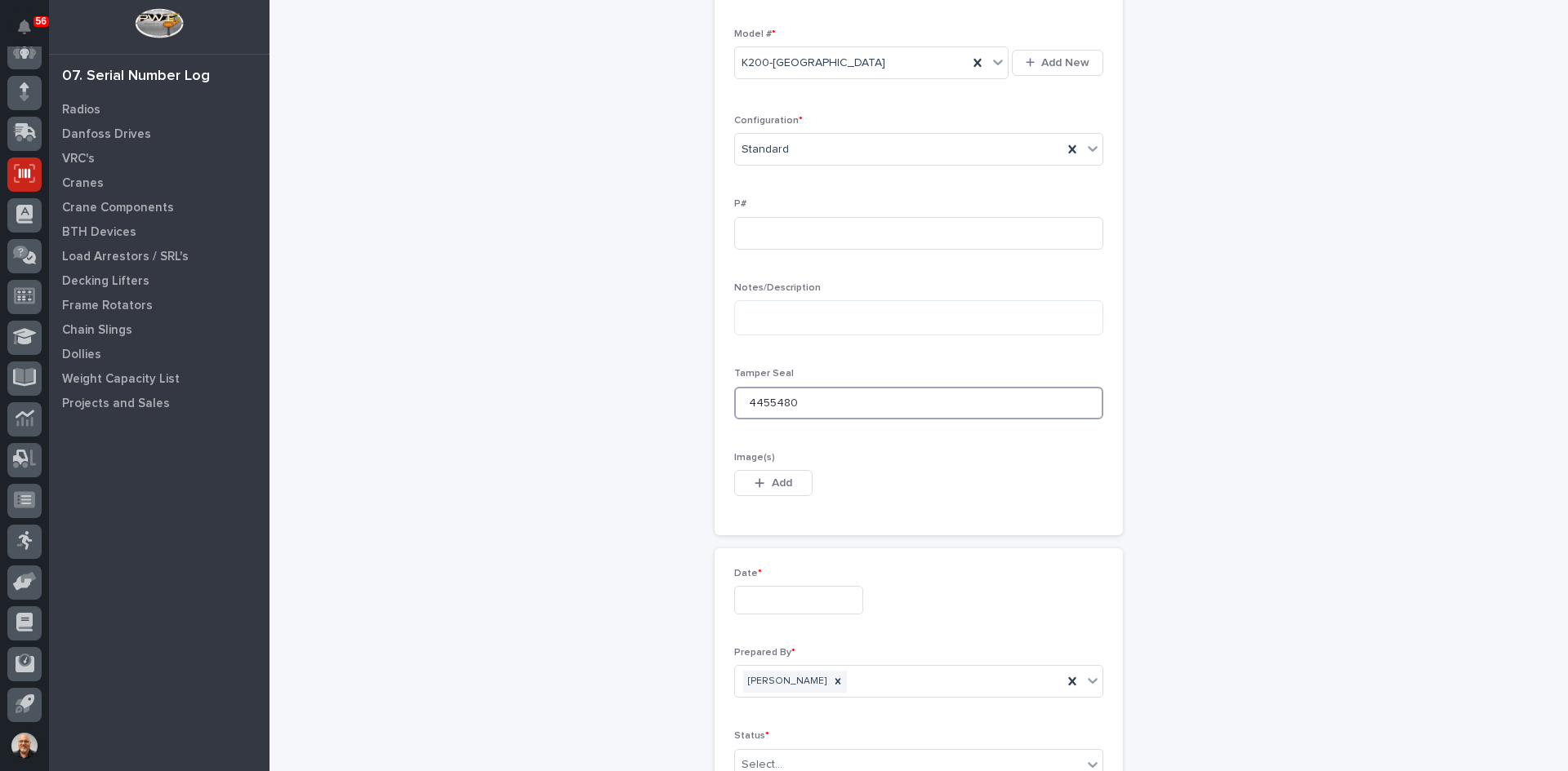
scroll to position [572, 0]
type input "4455480"
click at [761, 601] on input "text" at bounding box center [798, 599] width 129 height 29
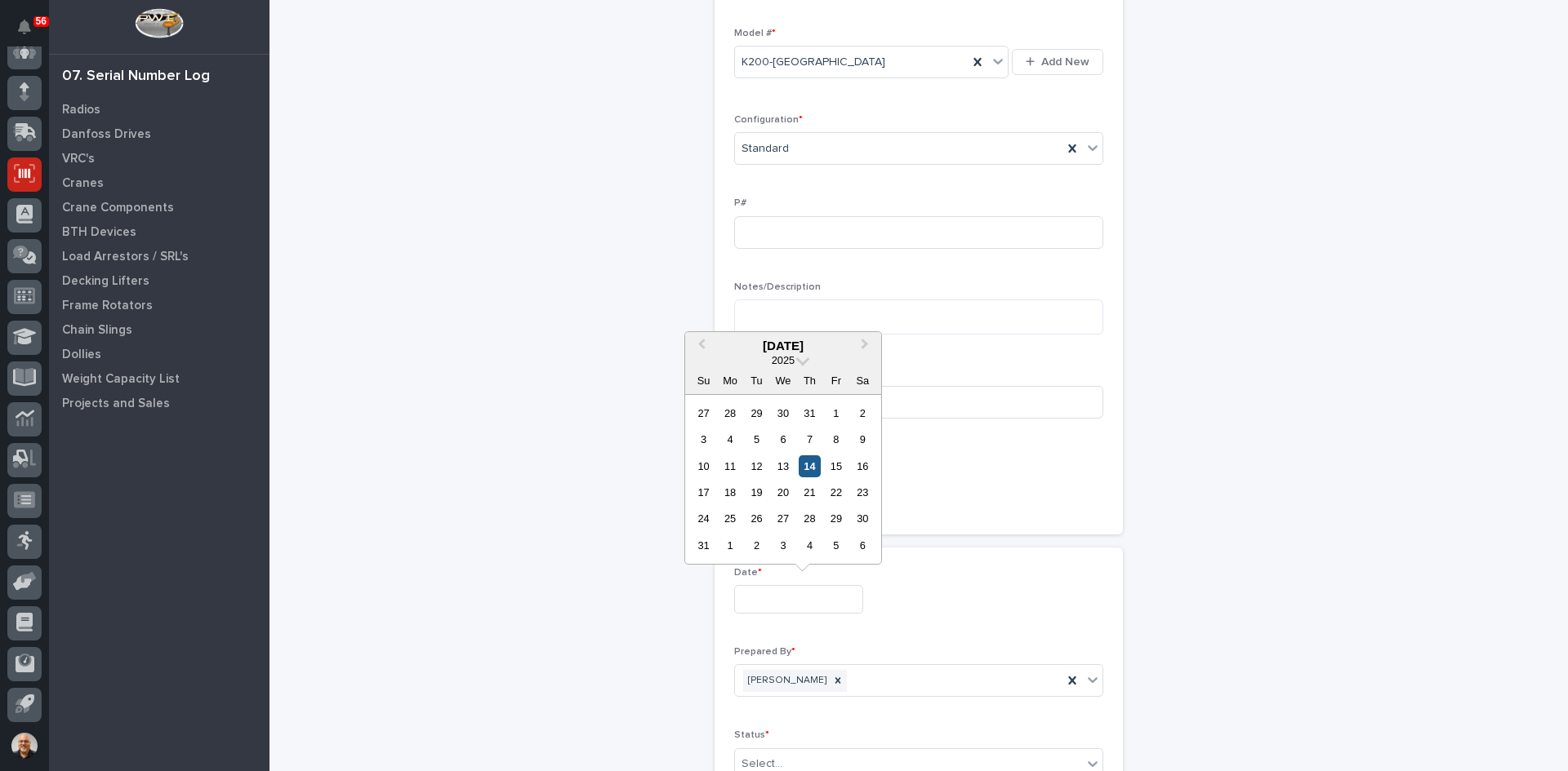
click at [810, 468] on div "14" at bounding box center [809, 466] width 22 height 22
type input "**********"
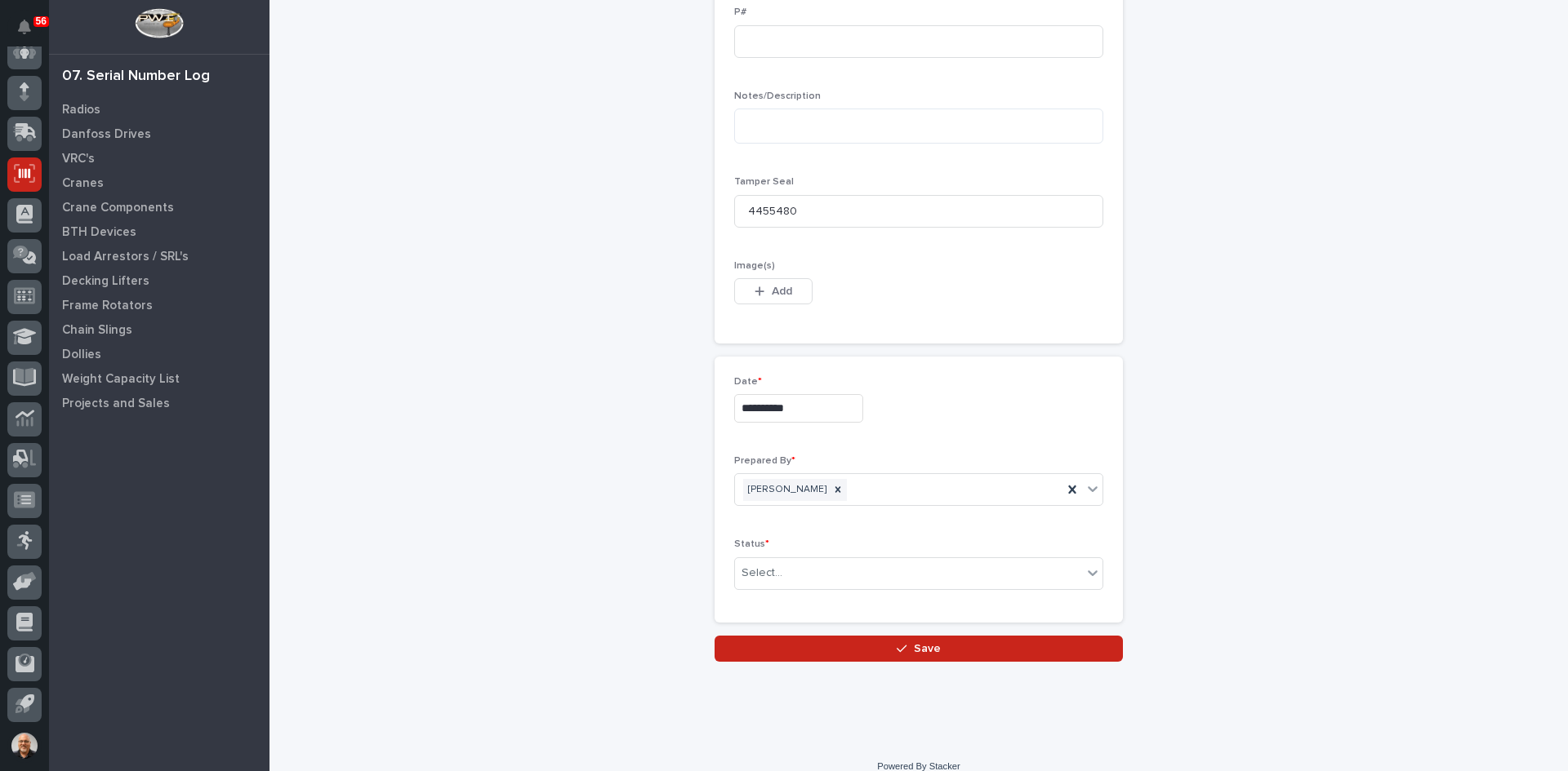
scroll to position [781, 0]
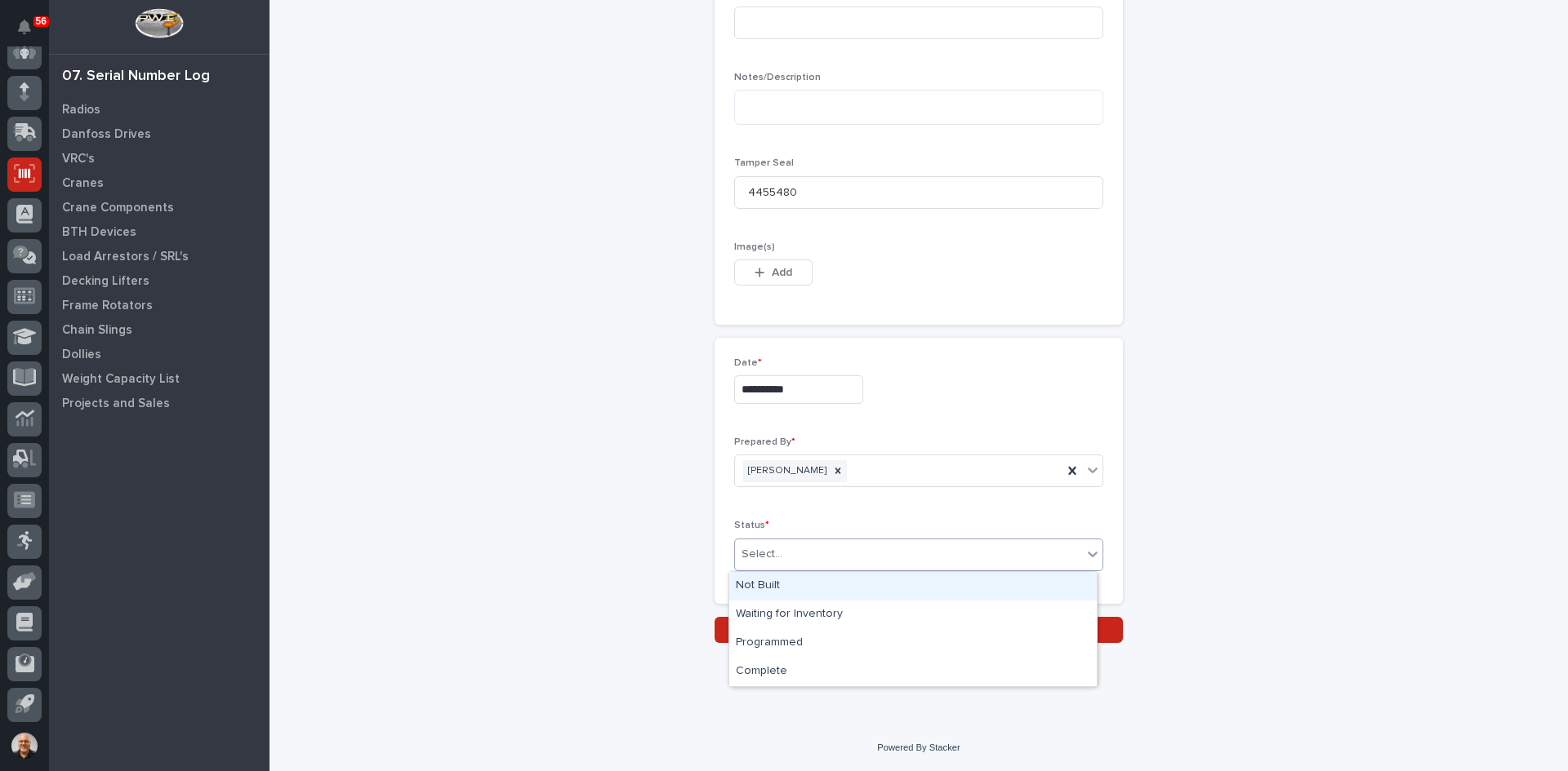
click at [799, 551] on div "Select..." at bounding box center [908, 554] width 347 height 27
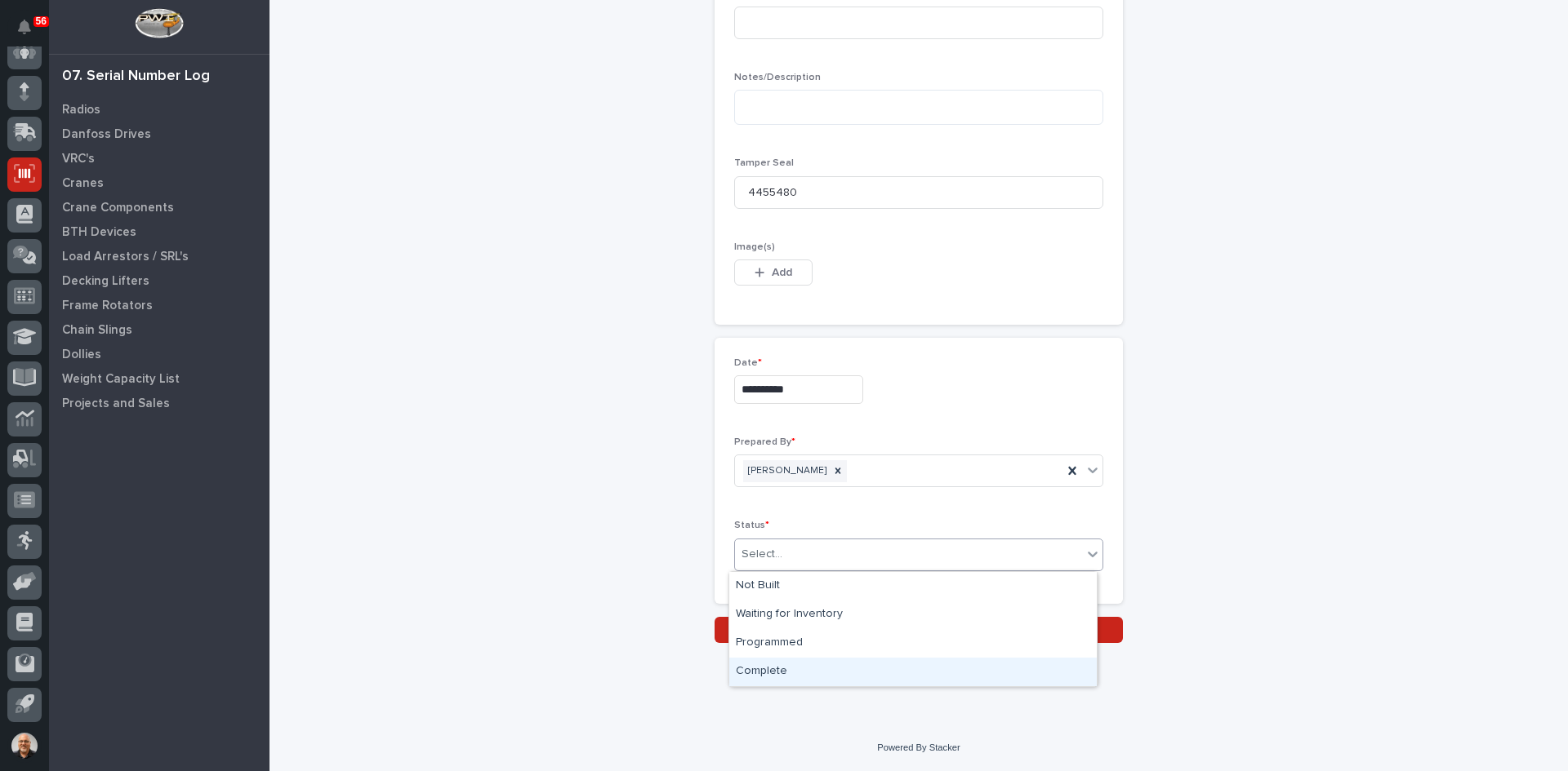
click at [776, 672] on div "Complete" at bounding box center [912, 672] width 367 height 29
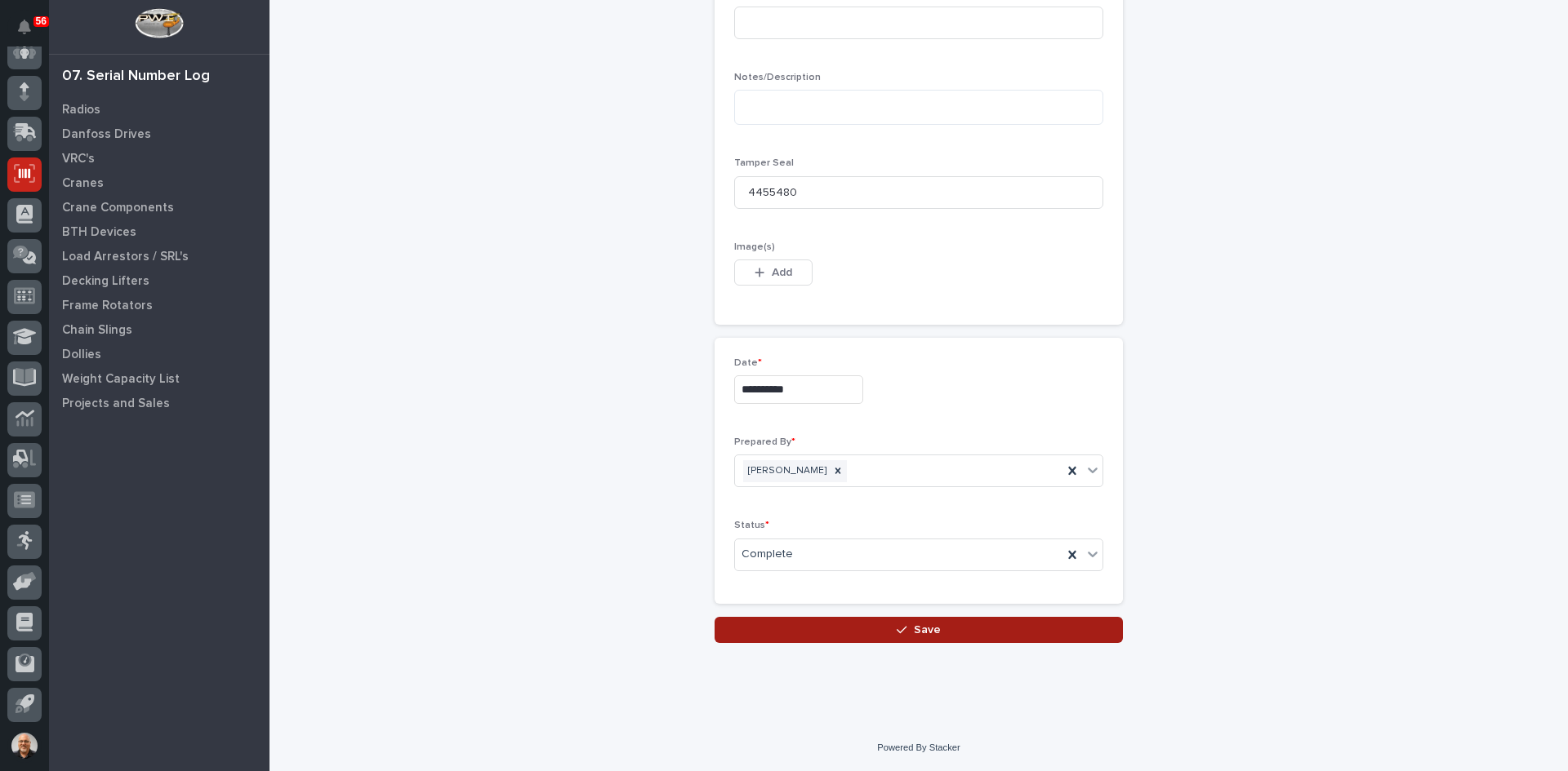
click at [917, 627] on span "Save" at bounding box center [927, 630] width 27 height 15
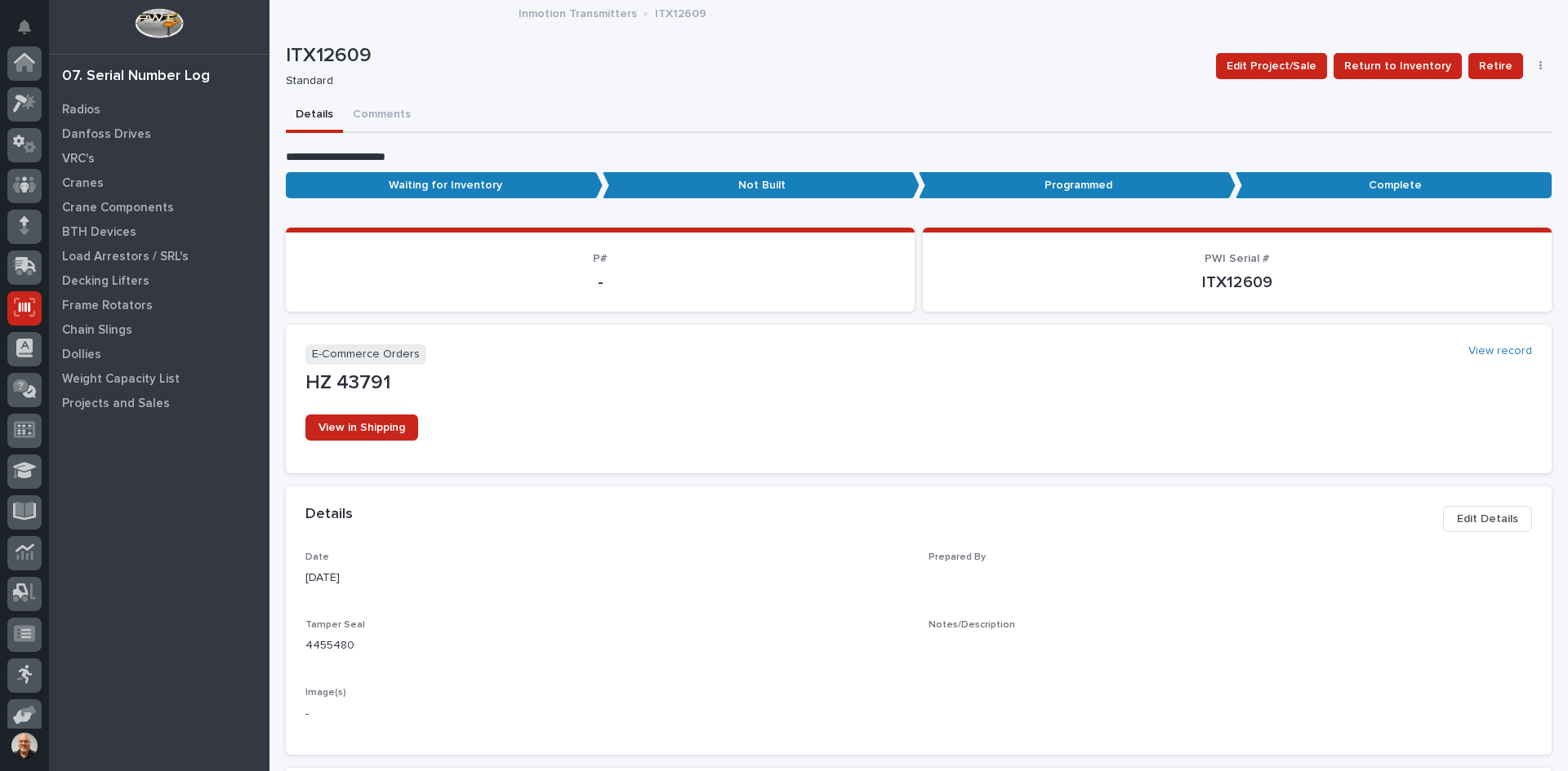
scroll to position [134, 0]
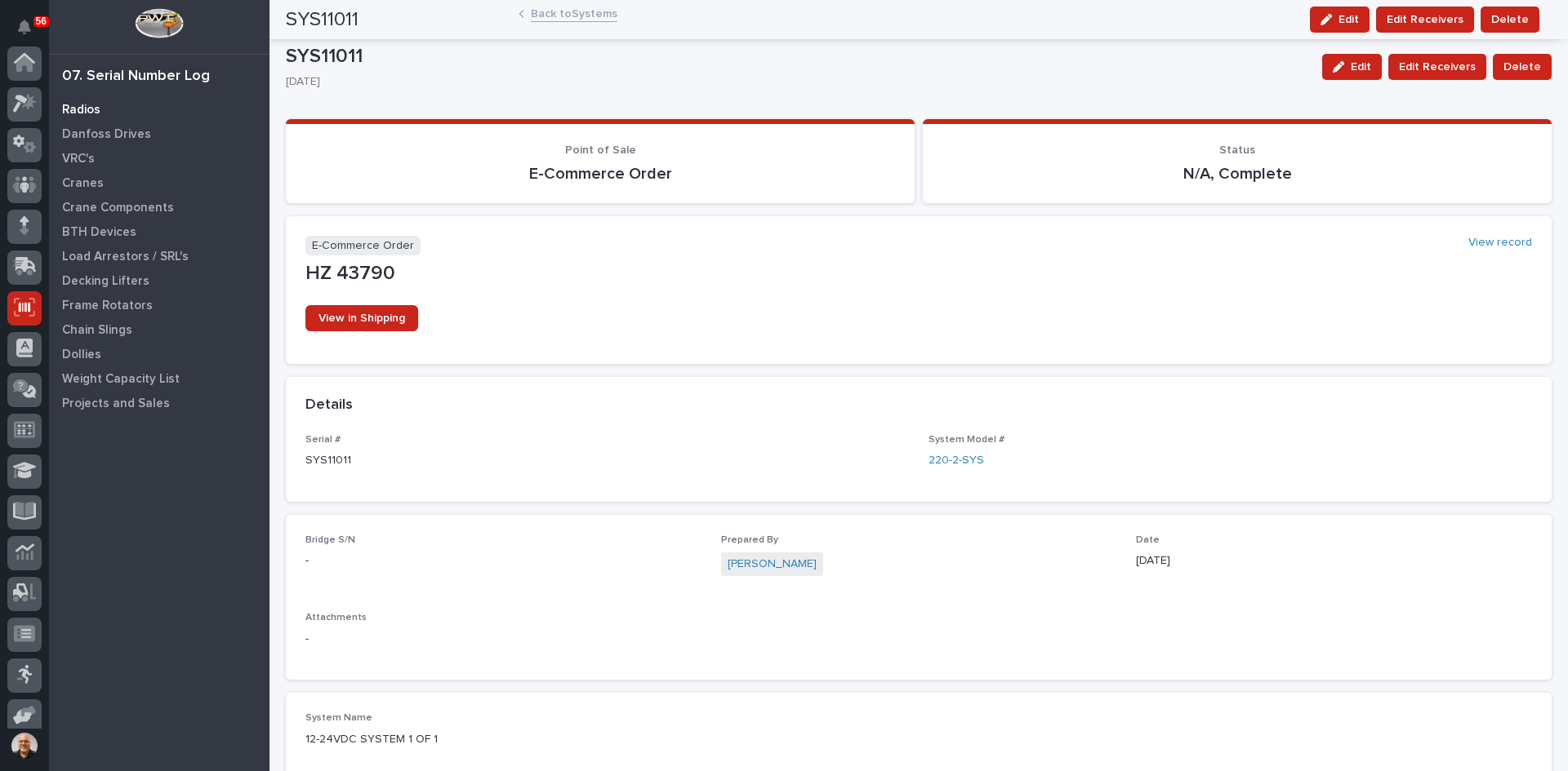
scroll to position [134, 0]
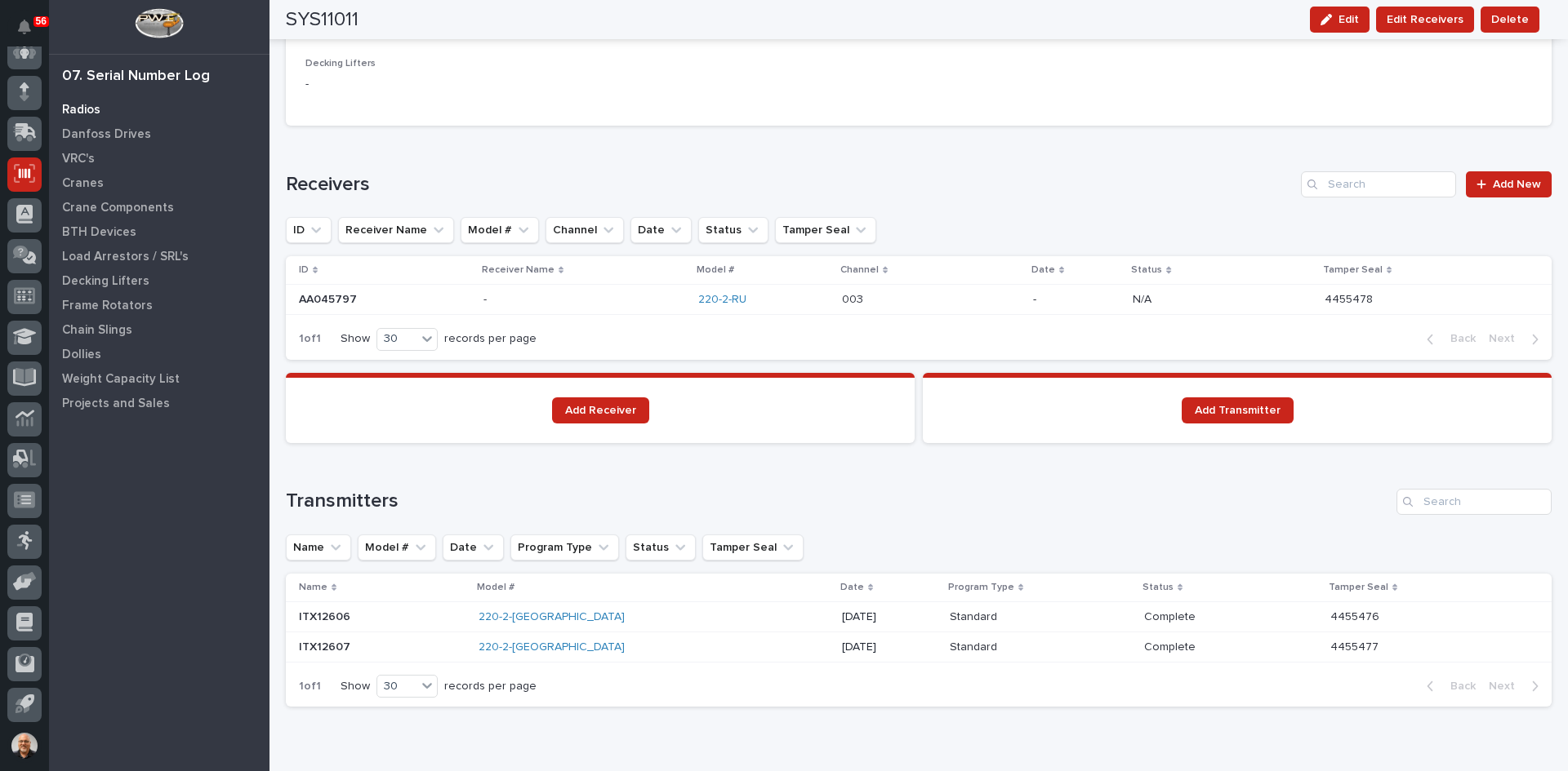
click at [91, 103] on p "Radios" at bounding box center [81, 110] width 38 height 15
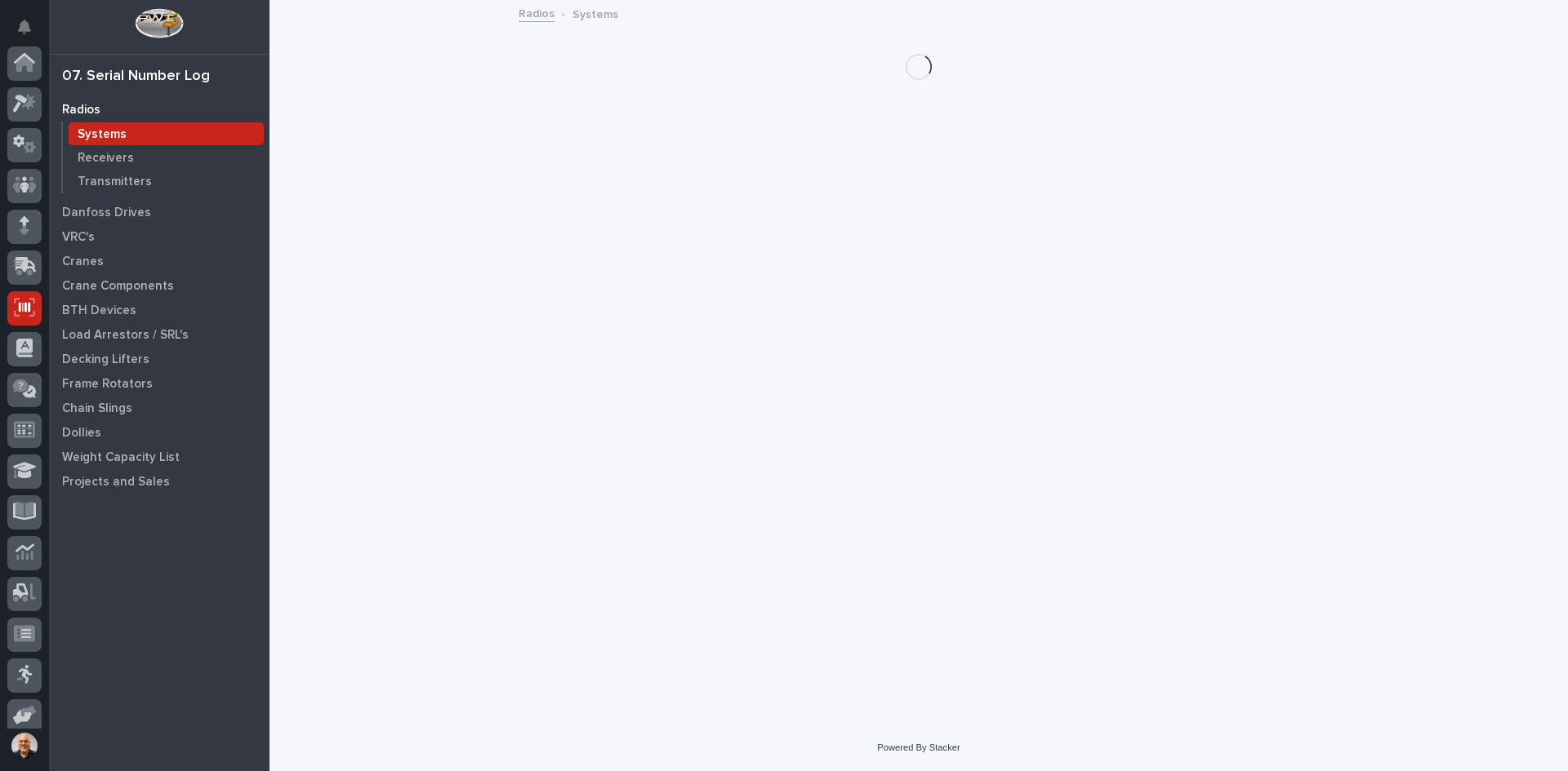
scroll to position [134, 0]
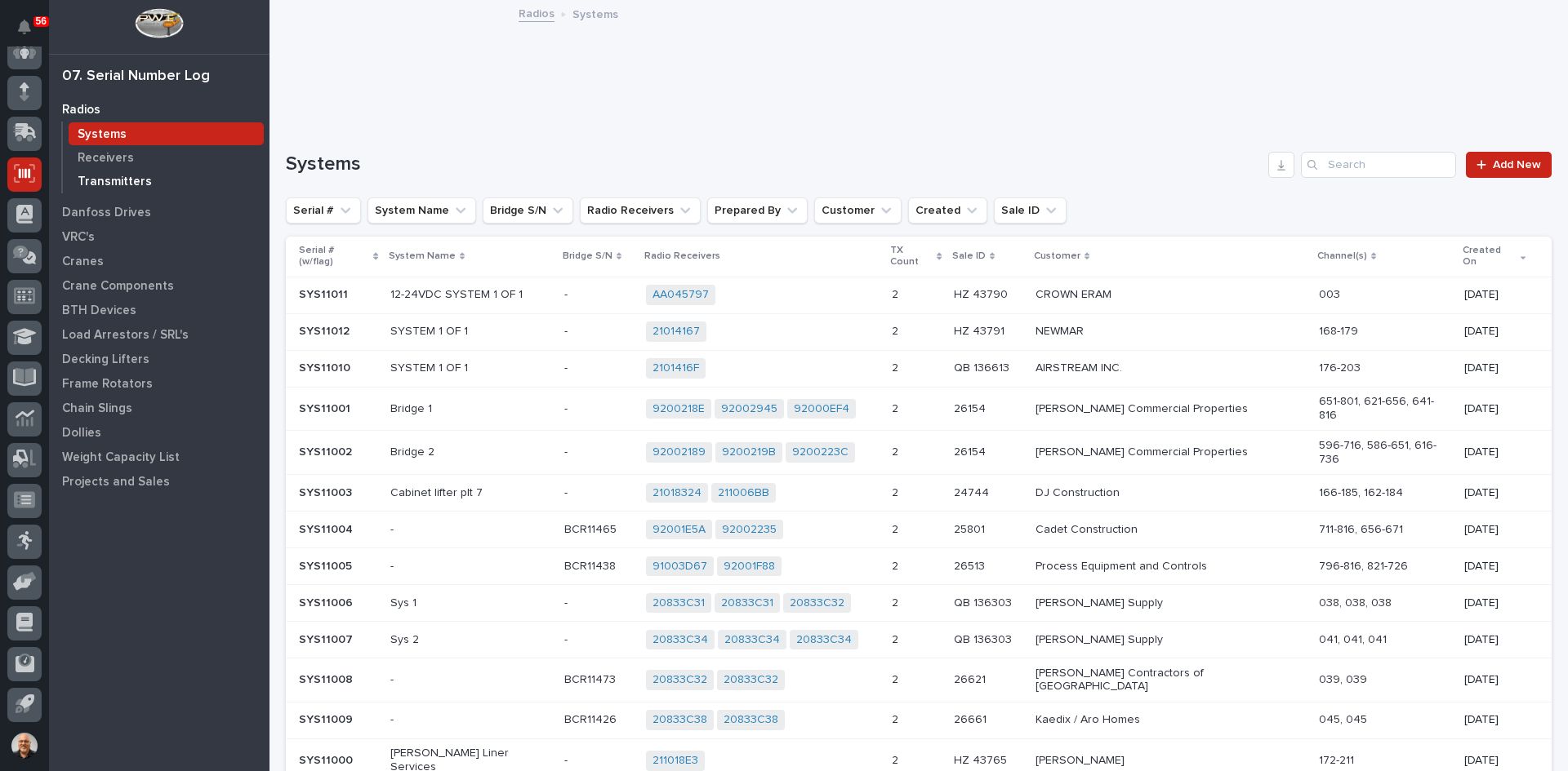
click at [106, 176] on p "Transmitters" at bounding box center [115, 182] width 74 height 15
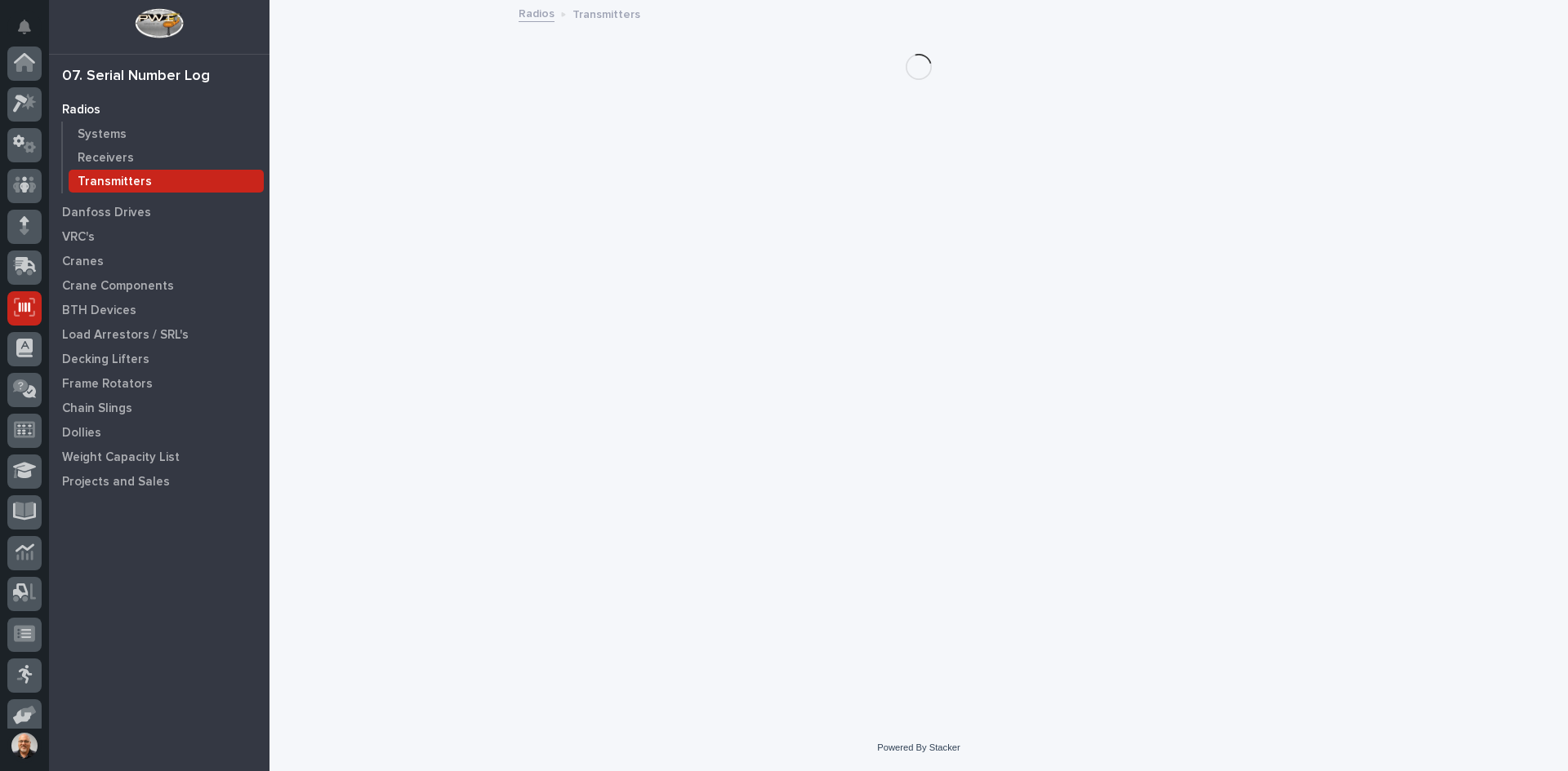
scroll to position [134, 0]
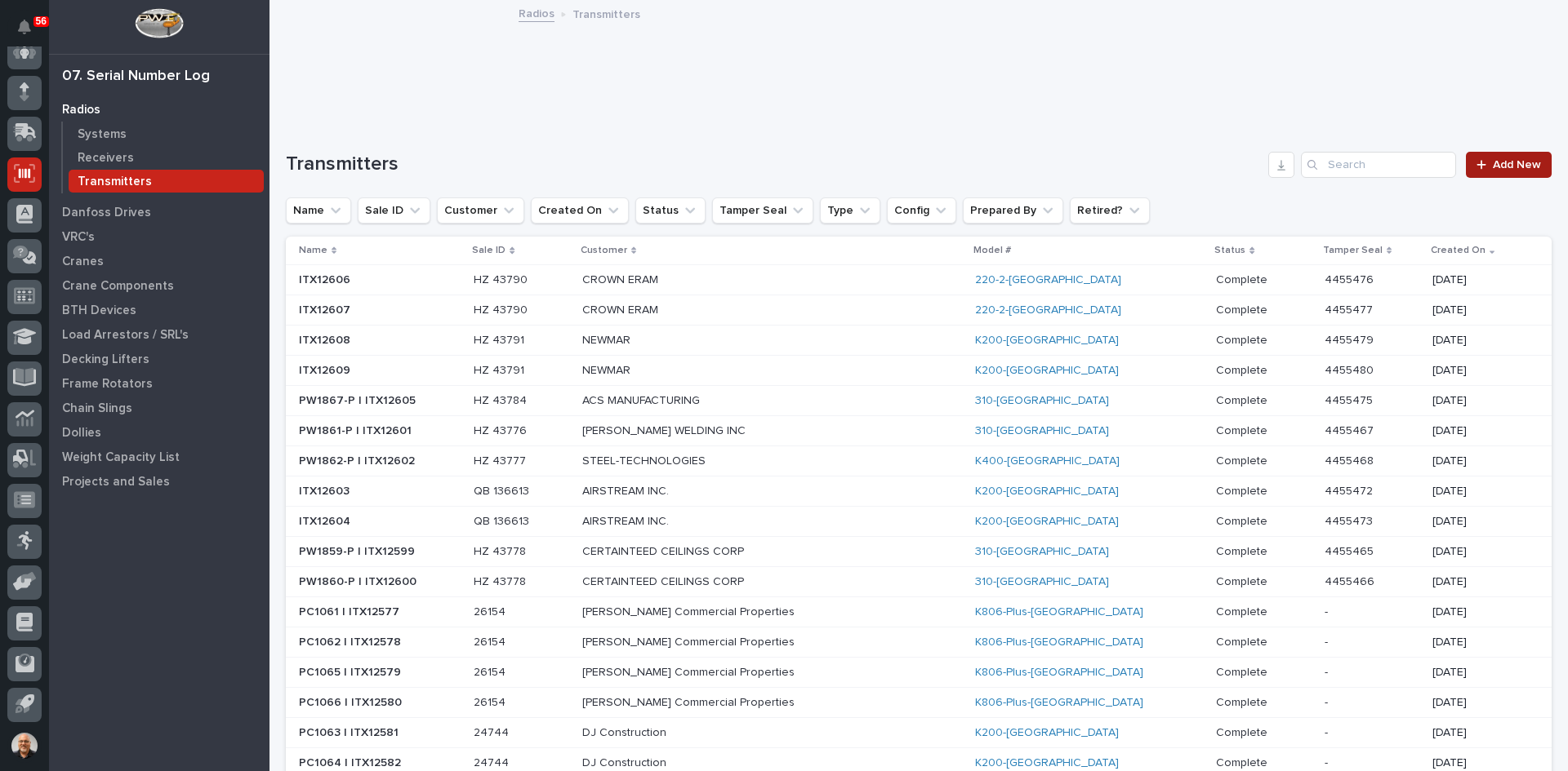
click at [1507, 163] on span "Add New" at bounding box center [1516, 165] width 48 height 11
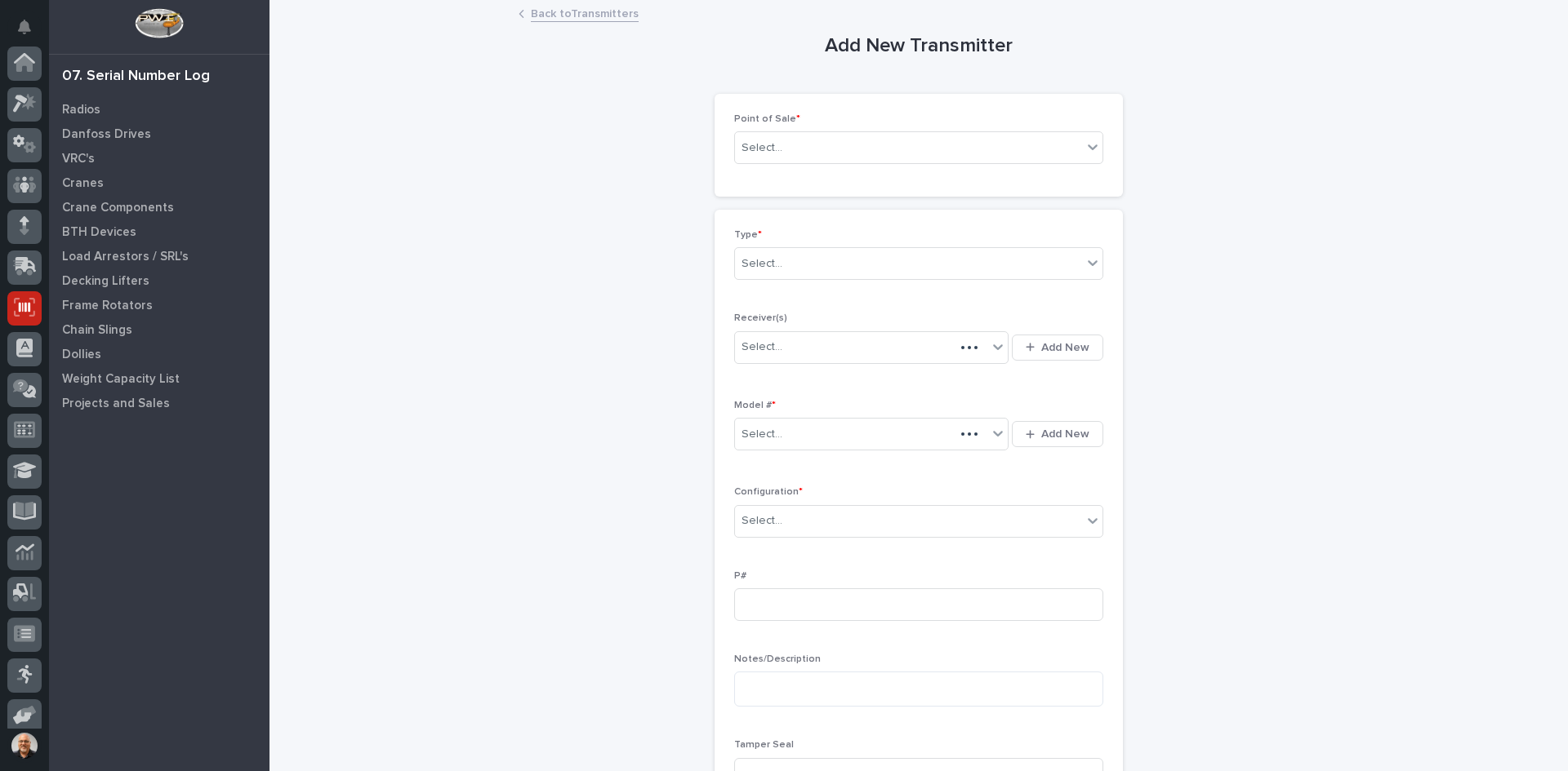
scroll to position [134, 0]
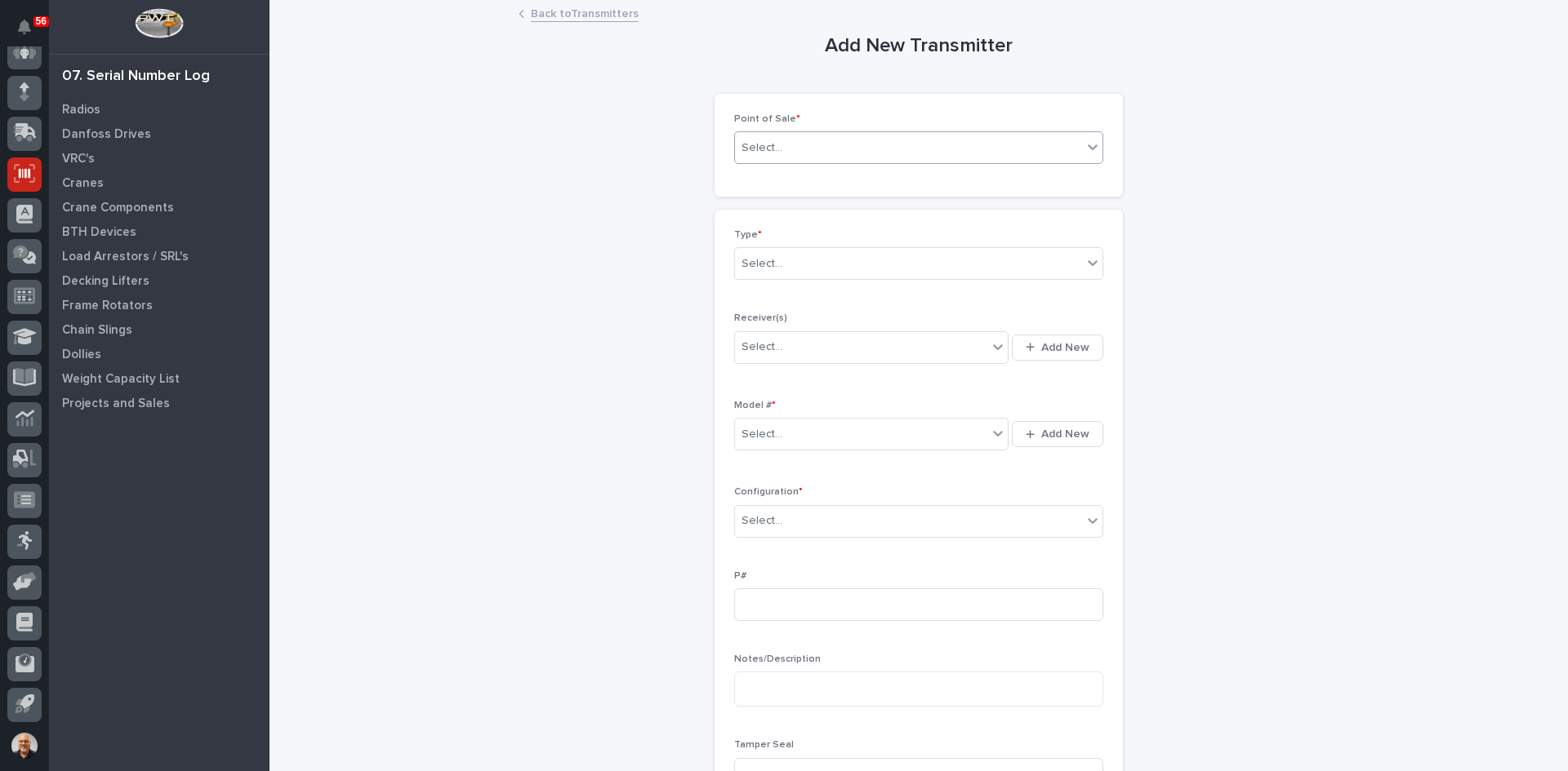
click at [795, 156] on div "Select..." at bounding box center [908, 148] width 347 height 27
click at [790, 204] on div "E-Commerce Orders" at bounding box center [912, 208] width 367 height 29
click at [790, 267] on div "Select..." at bounding box center [908, 263] width 347 height 27
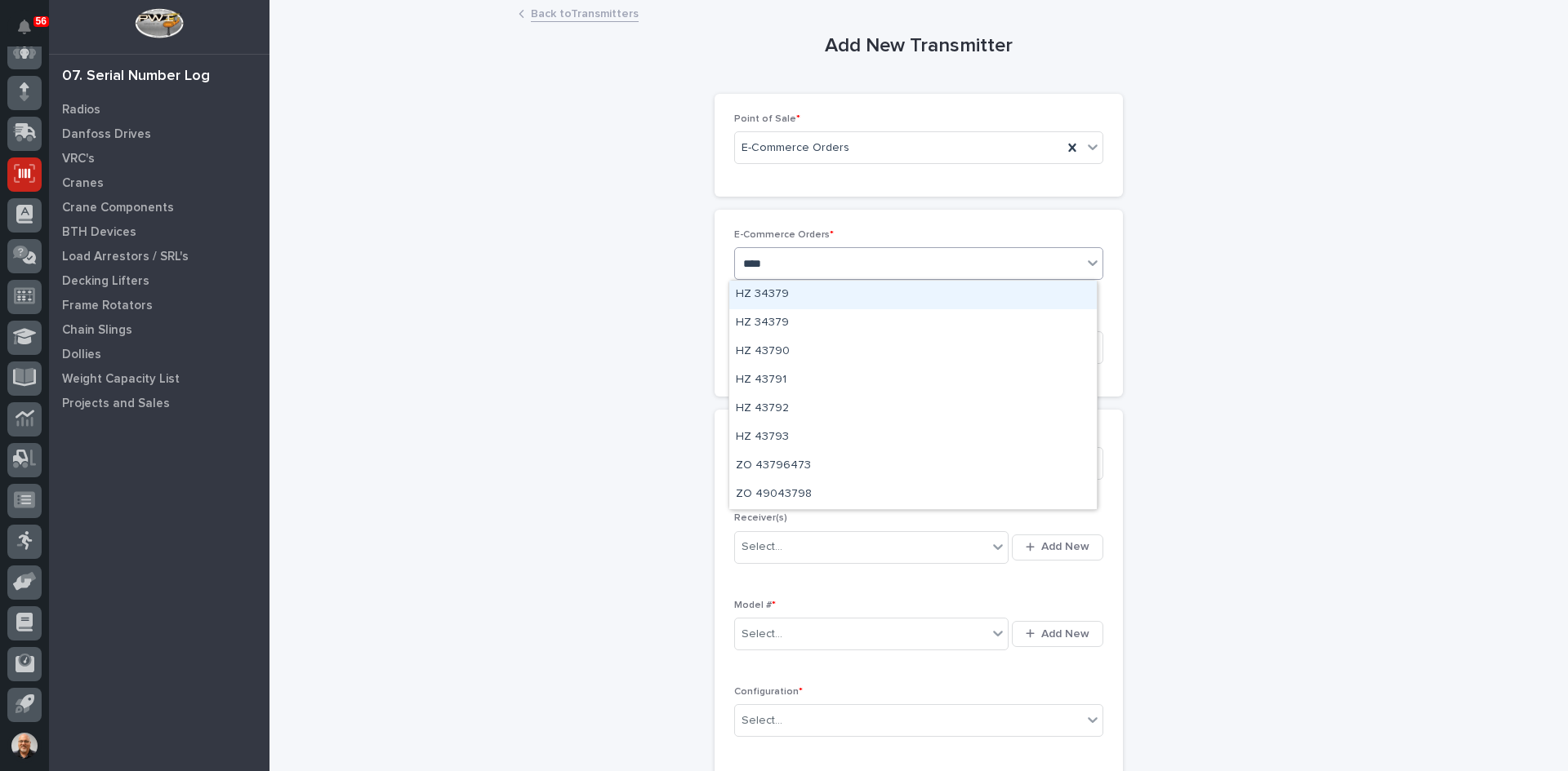
type input "*****"
click at [790, 285] on div "HZ 43793" at bounding box center [912, 294] width 367 height 29
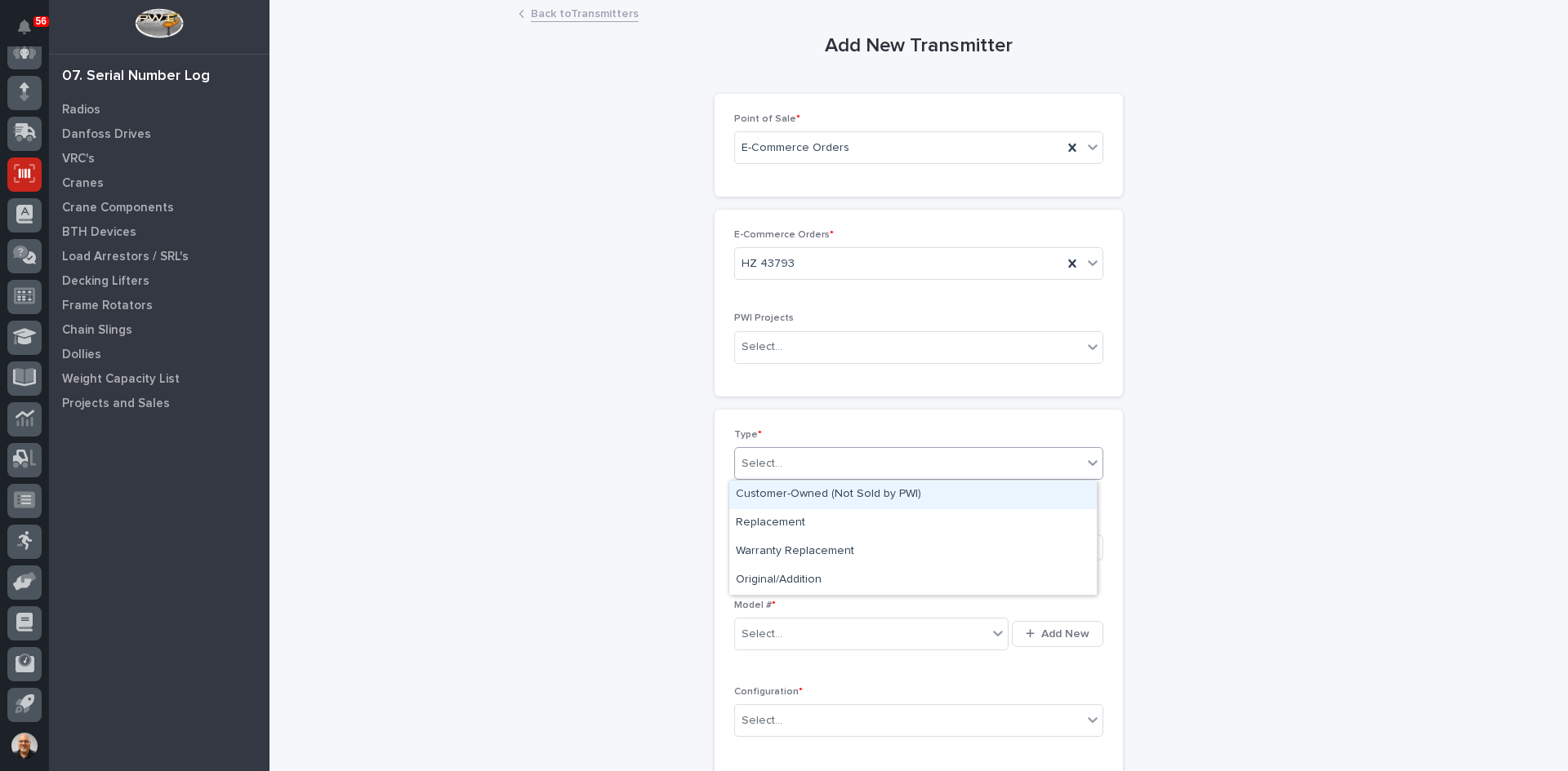
click at [775, 458] on div "Select..." at bounding box center [908, 464] width 347 height 27
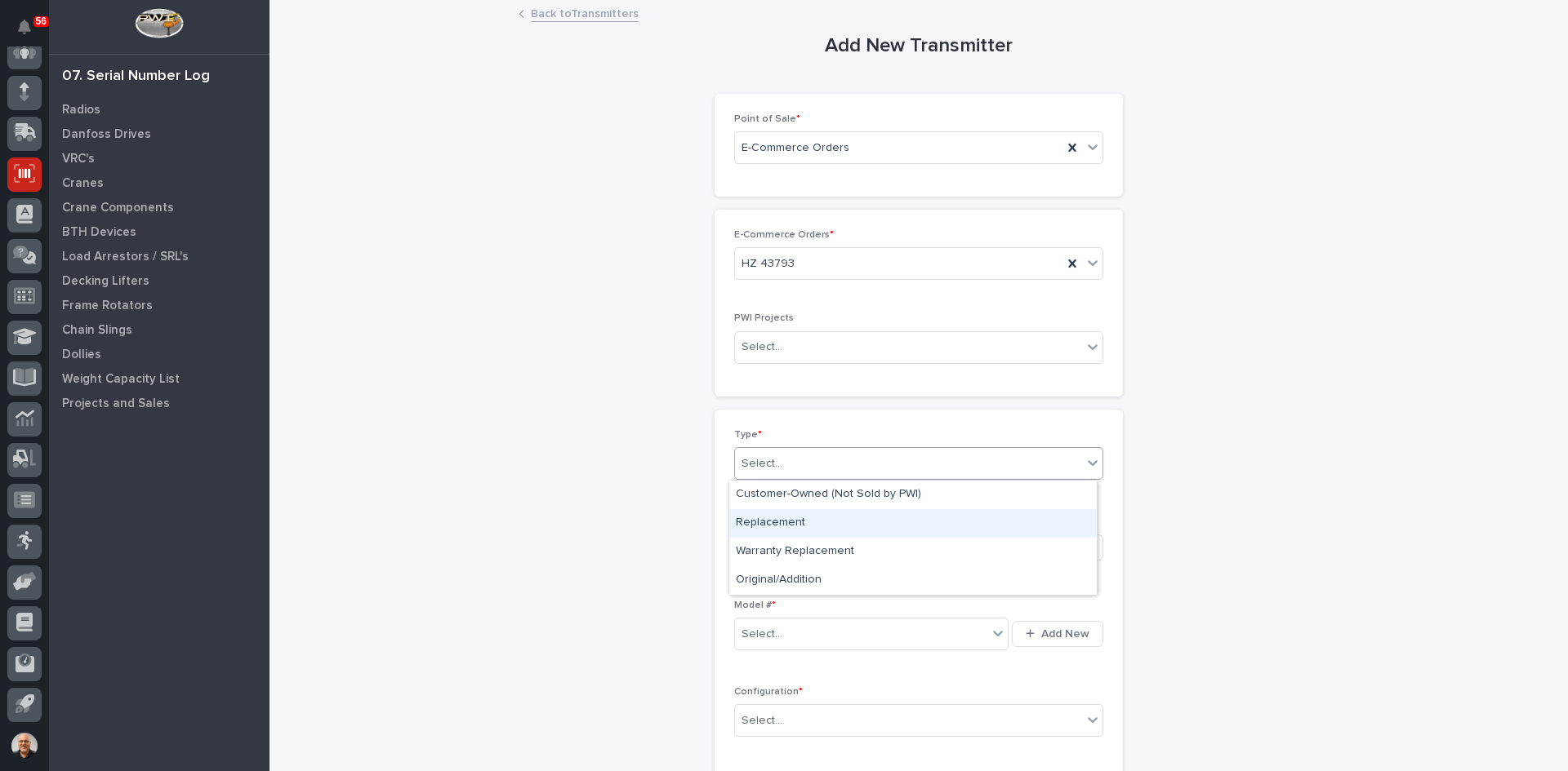
click at [775, 526] on div "Replacement" at bounding box center [912, 523] width 367 height 29
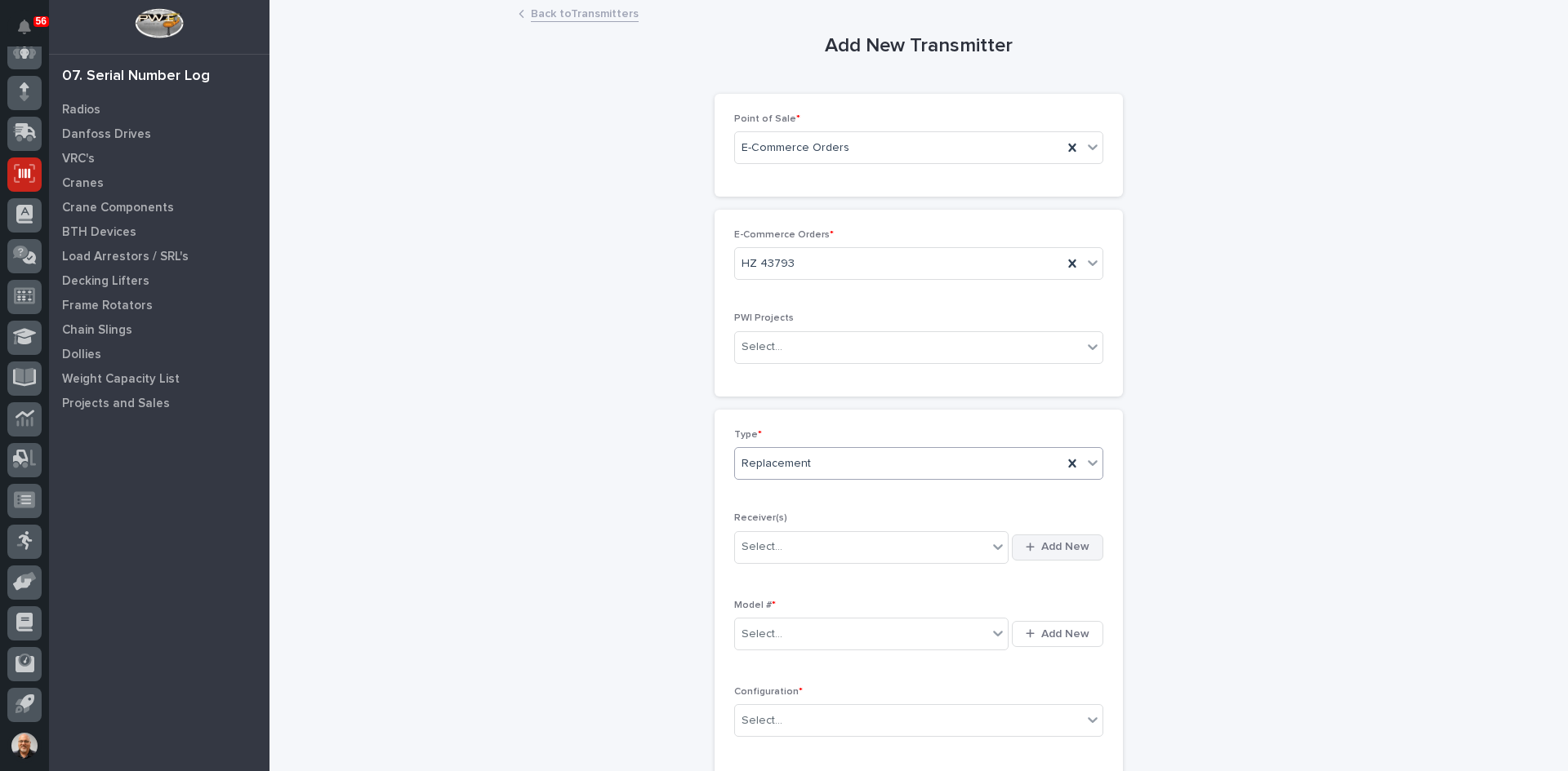
click at [1062, 549] on span "Add New" at bounding box center [1065, 547] width 48 height 15
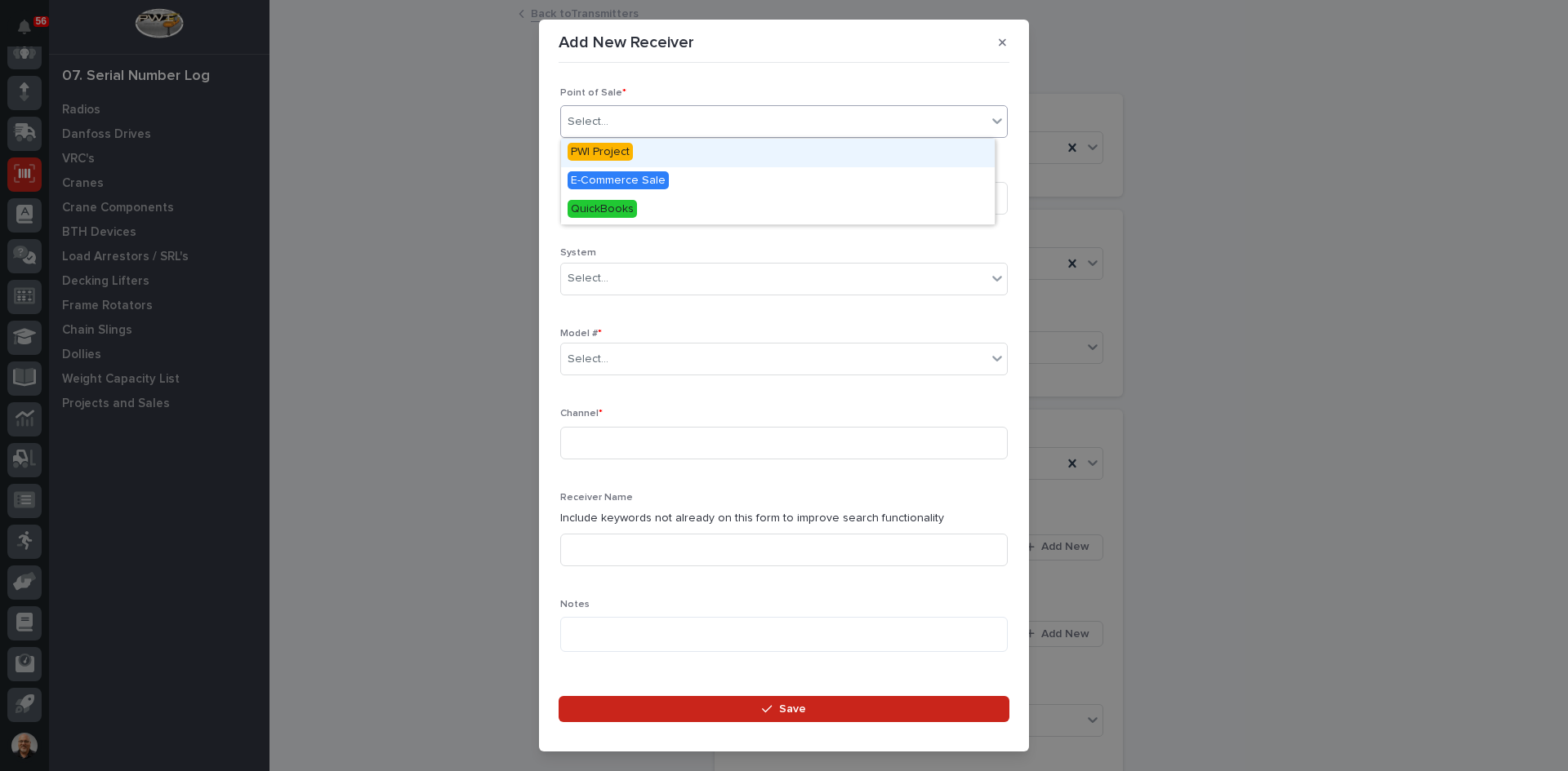
click at [613, 114] on div "Select..." at bounding box center [774, 122] width 425 height 27
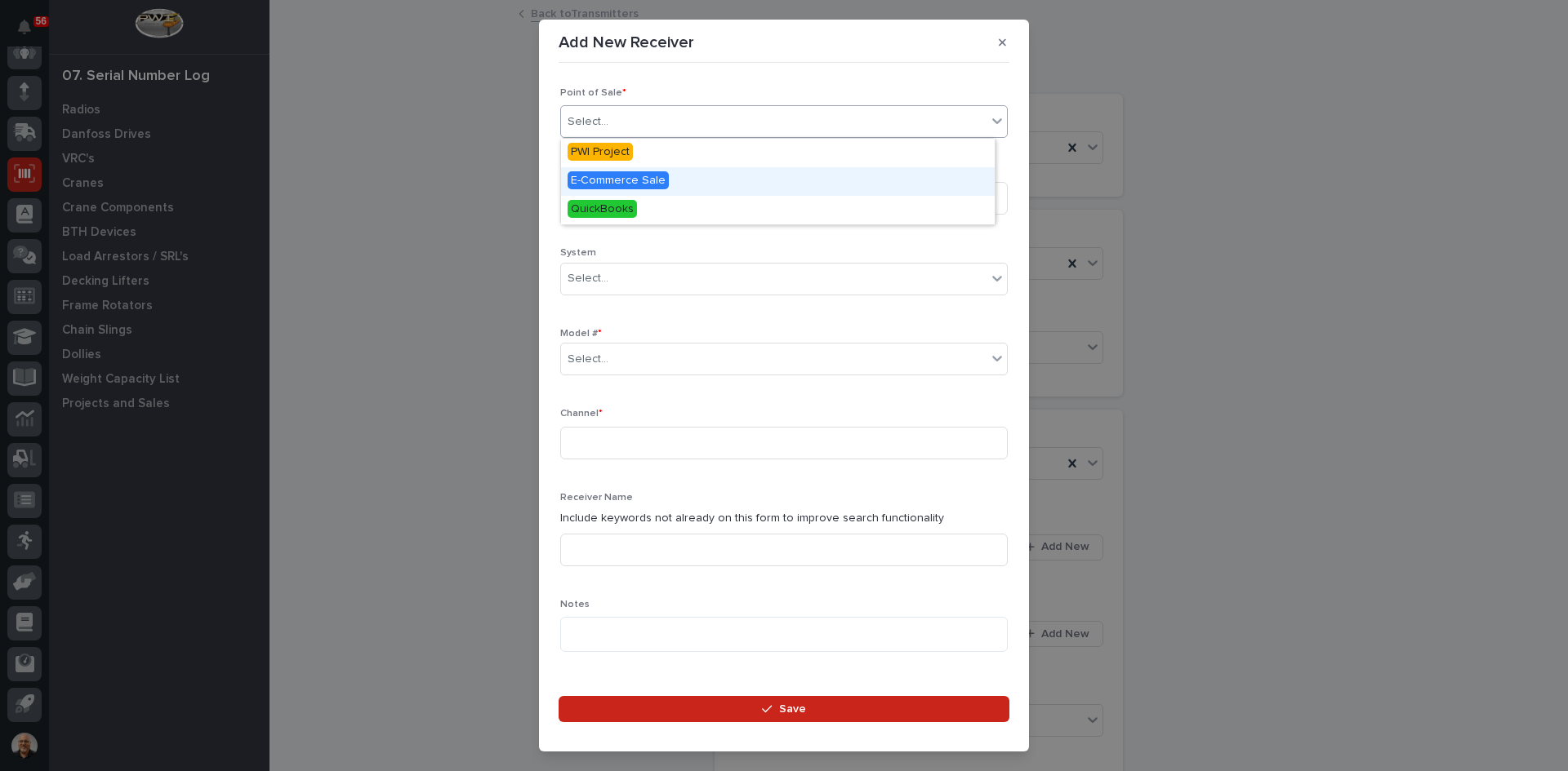
click at [631, 179] on span "E-Commerce Sale" at bounding box center [618, 181] width 101 height 18
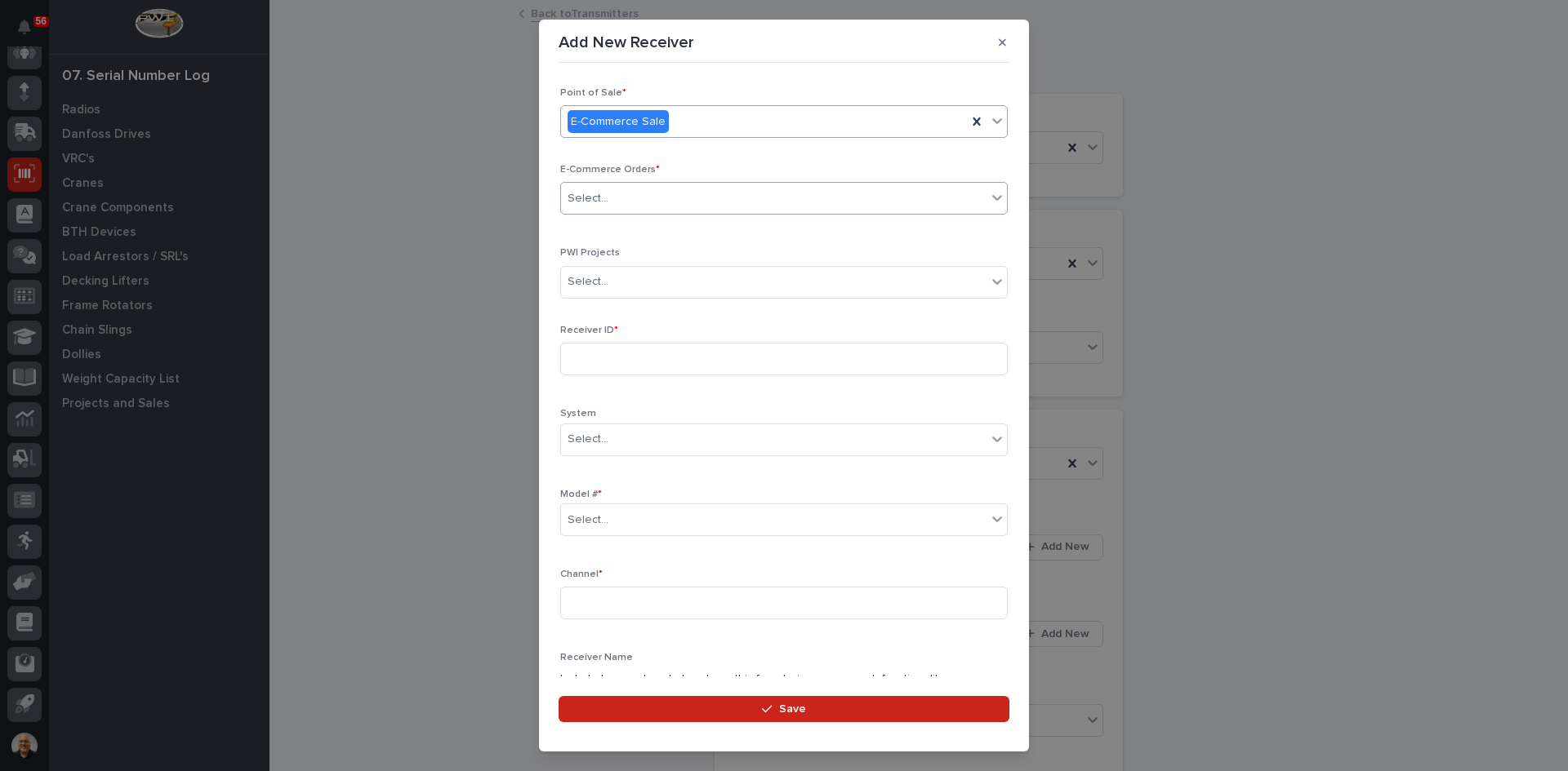
click at [635, 199] on div "Select..." at bounding box center [774, 199] width 425 height 27
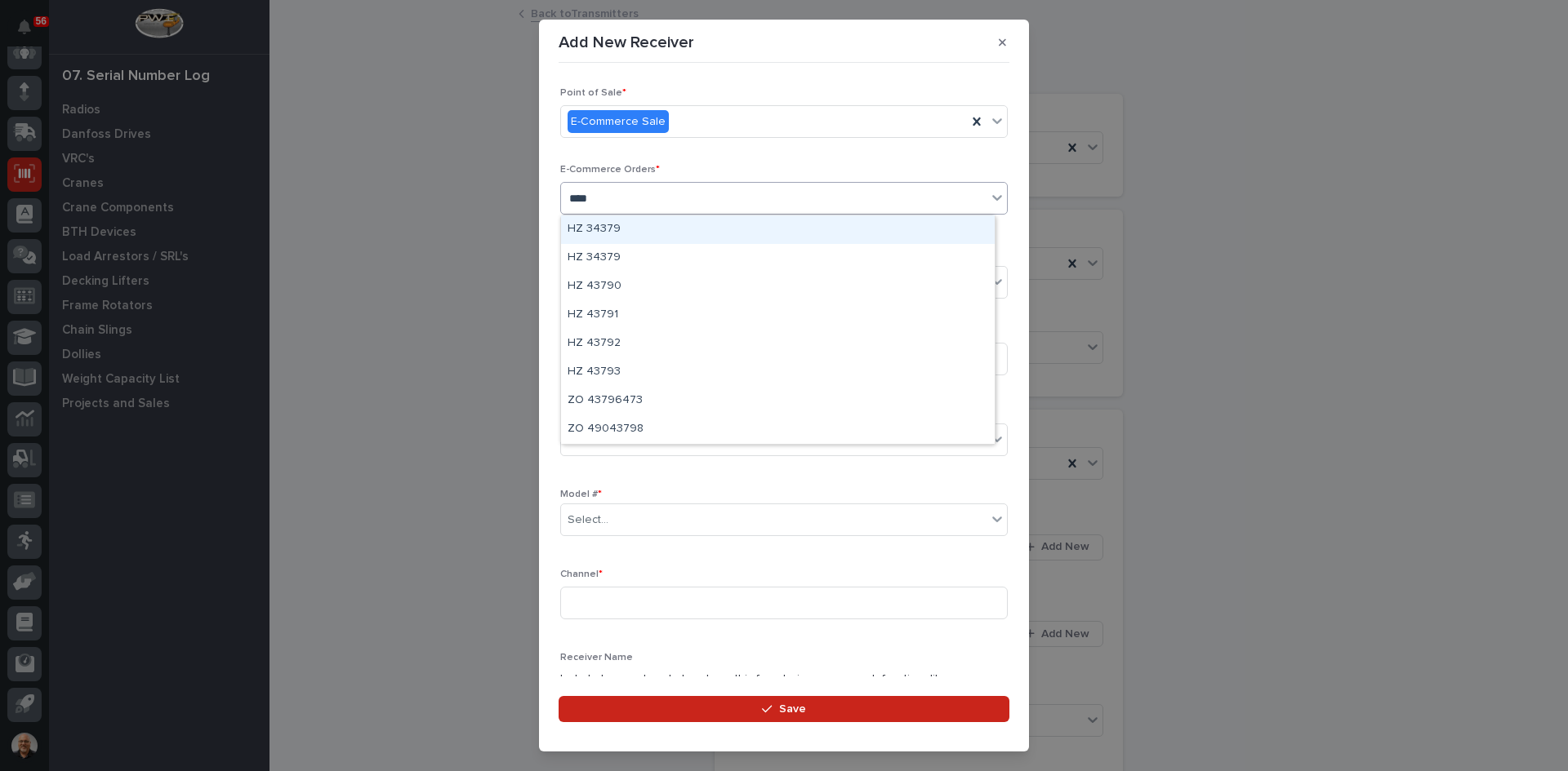
type input "*****"
click at [624, 222] on div "HZ 43793" at bounding box center [778, 230] width 434 height 29
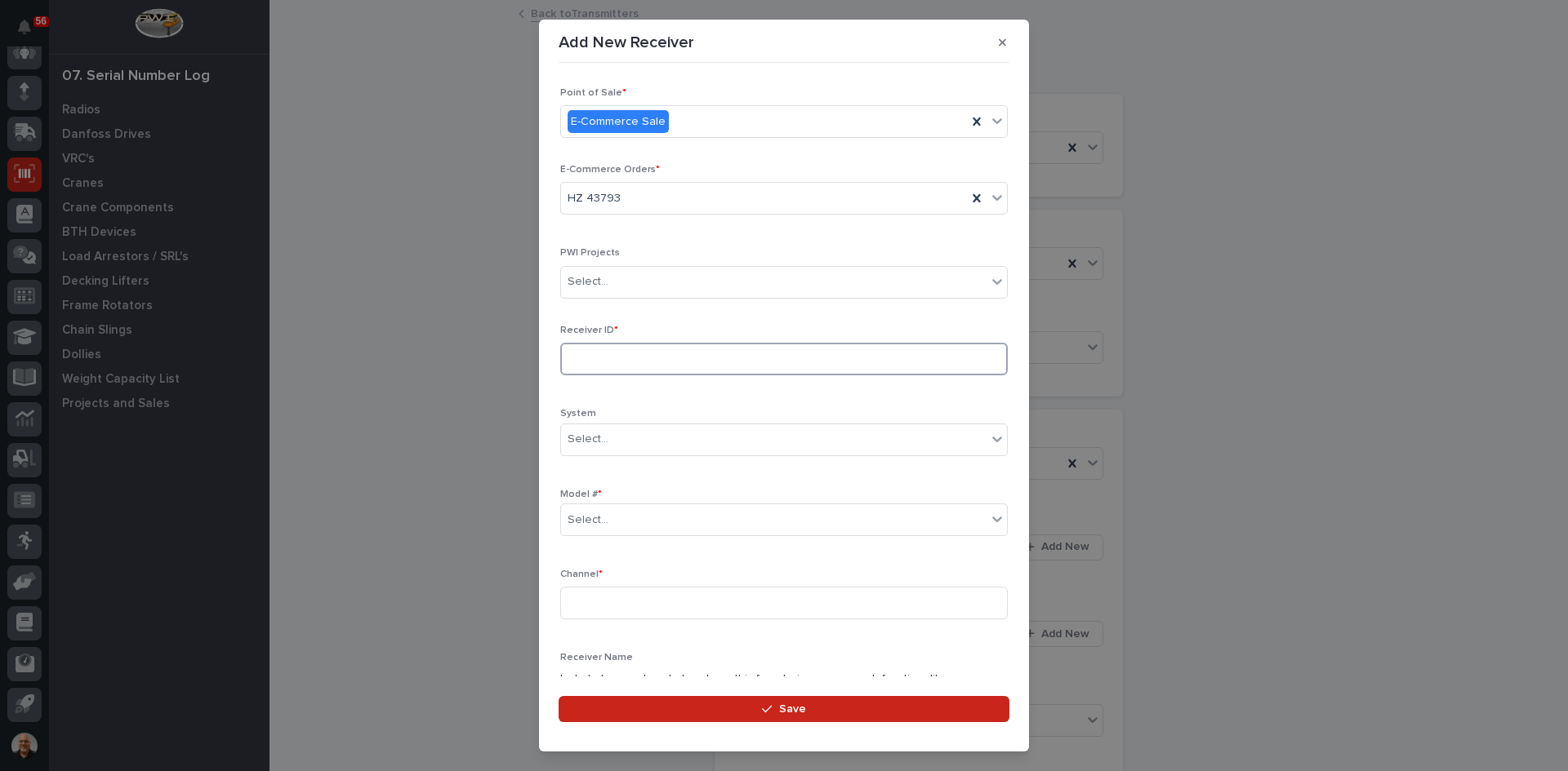
click at [614, 363] on input at bounding box center [784, 359] width 447 height 33
type input "10018665"
click at [604, 518] on div "Select..." at bounding box center [588, 520] width 41 height 17
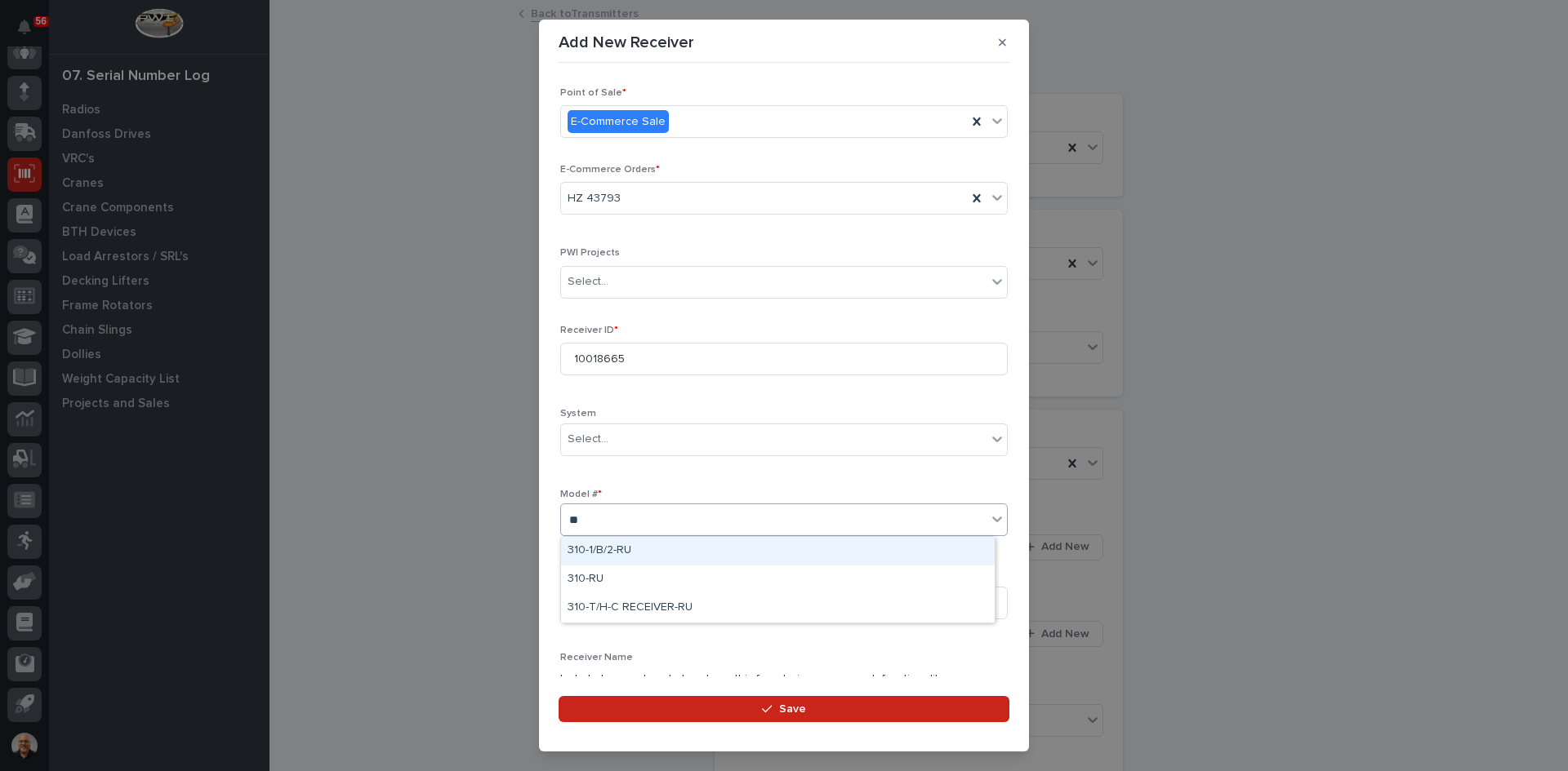
type input "***"
click at [591, 576] on div "310-RU" at bounding box center [778, 580] width 434 height 29
click at [595, 603] on input at bounding box center [784, 603] width 447 height 33
drag, startPoint x: 595, startPoint y: 603, endPoint x: 774, endPoint y: 614, distance: 179.3
click at [774, 614] on input "042" at bounding box center [784, 603] width 447 height 33
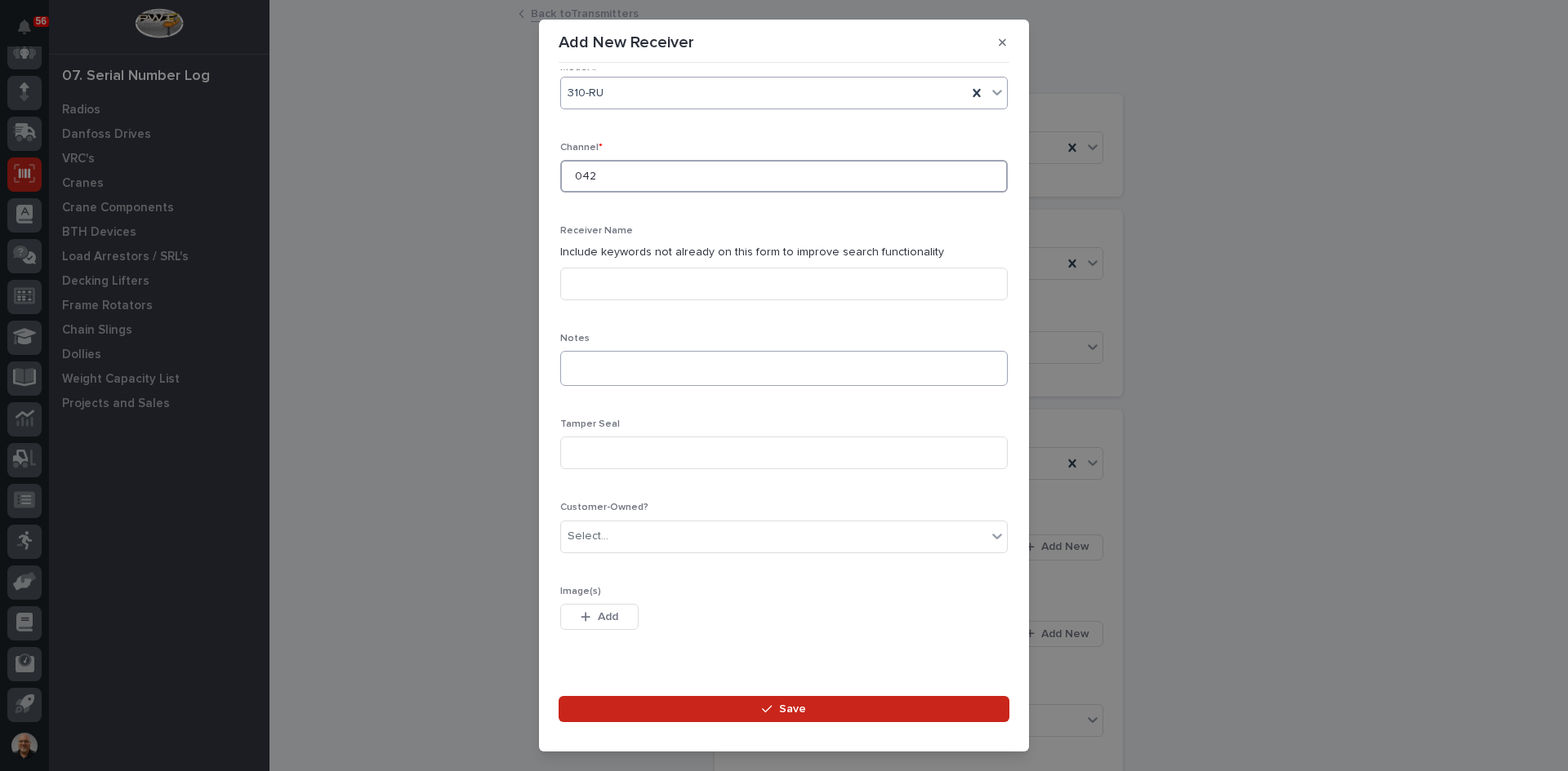
scroll to position [459, 0]
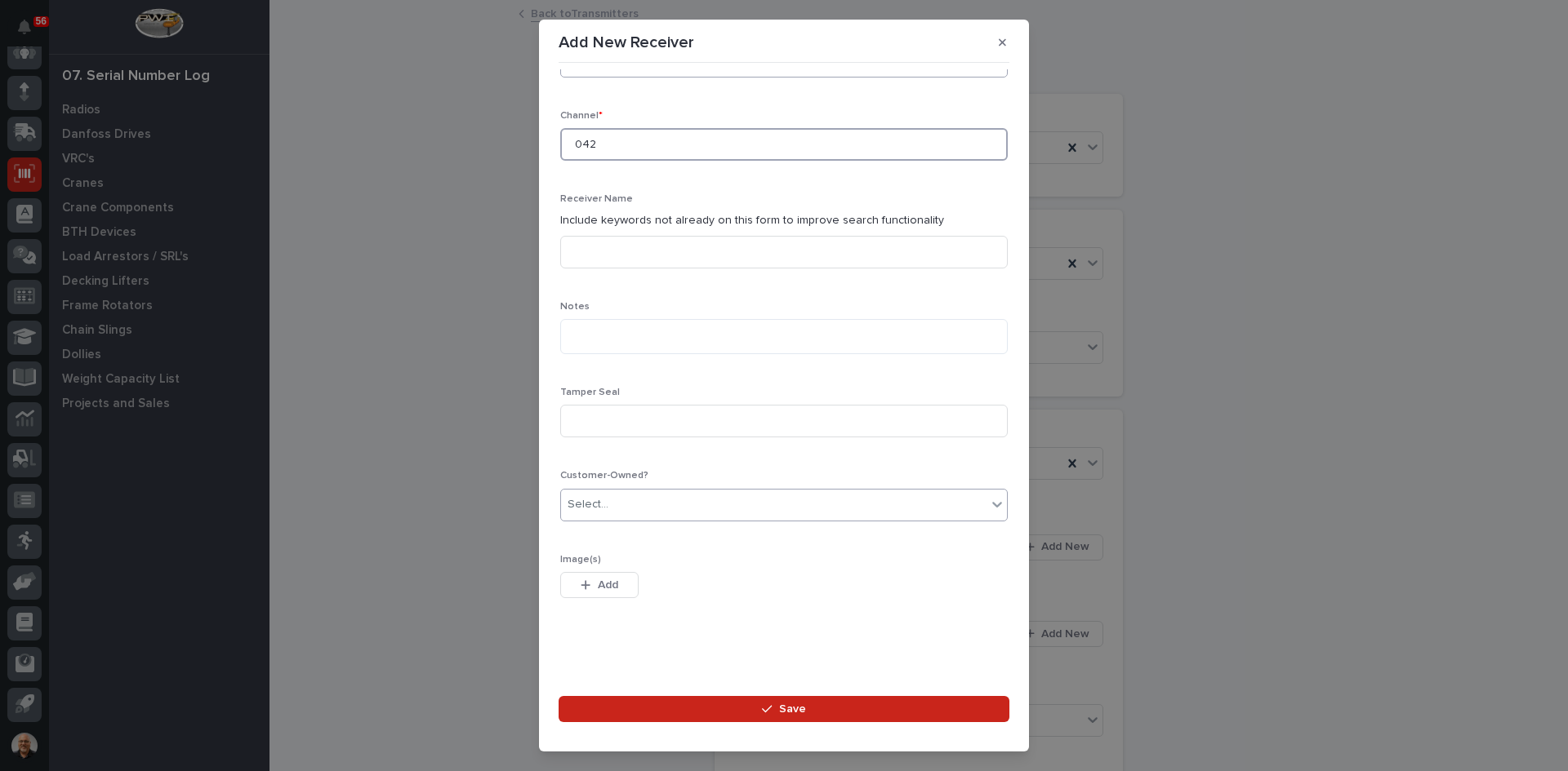
type input "042"
click at [623, 509] on div "Select..." at bounding box center [774, 504] width 425 height 27
click at [571, 536] on div "Yes" at bounding box center [778, 536] width 434 height 29
click at [789, 707] on span "Save" at bounding box center [792, 709] width 27 height 15
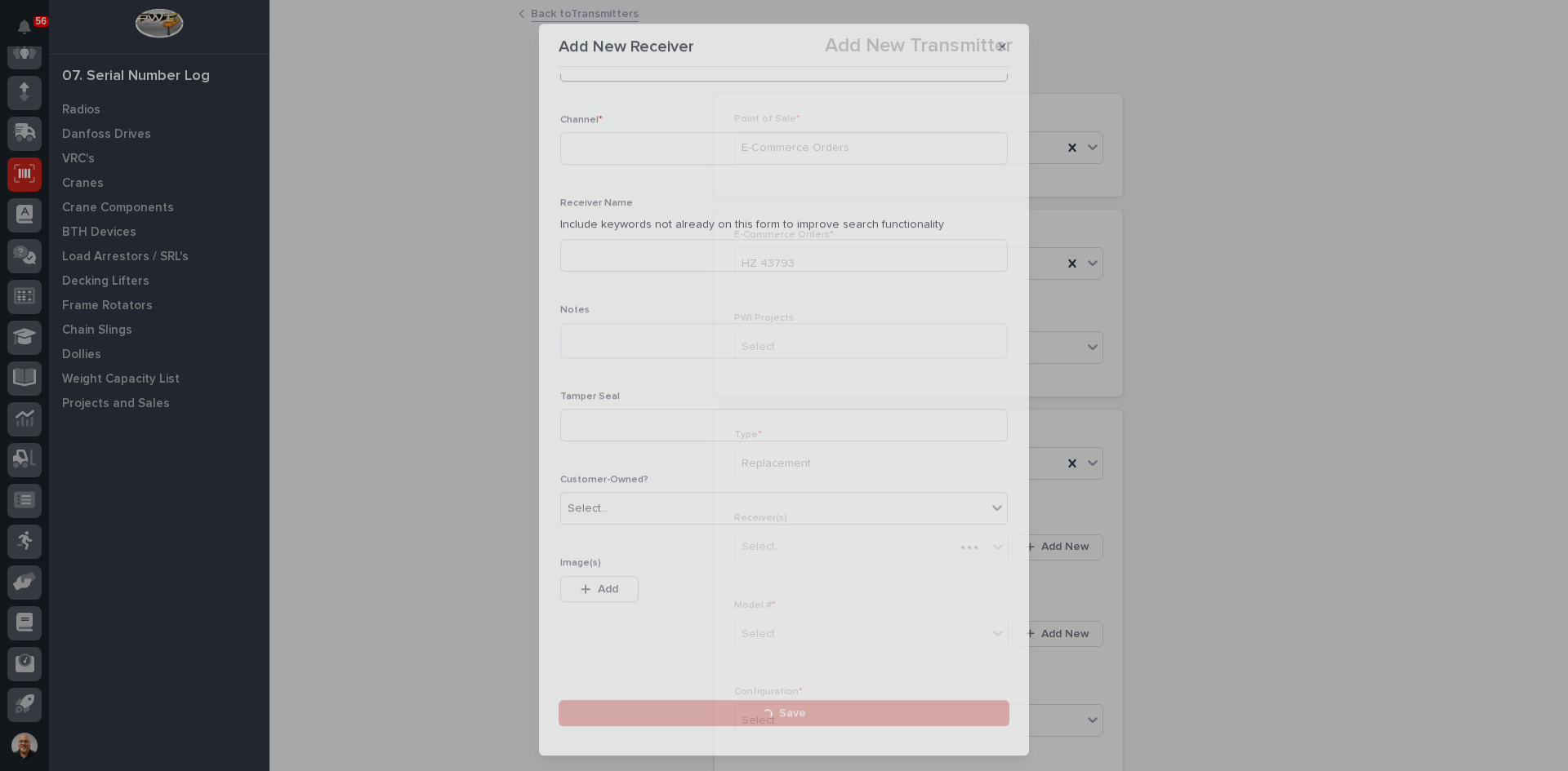
scroll to position [0, 0]
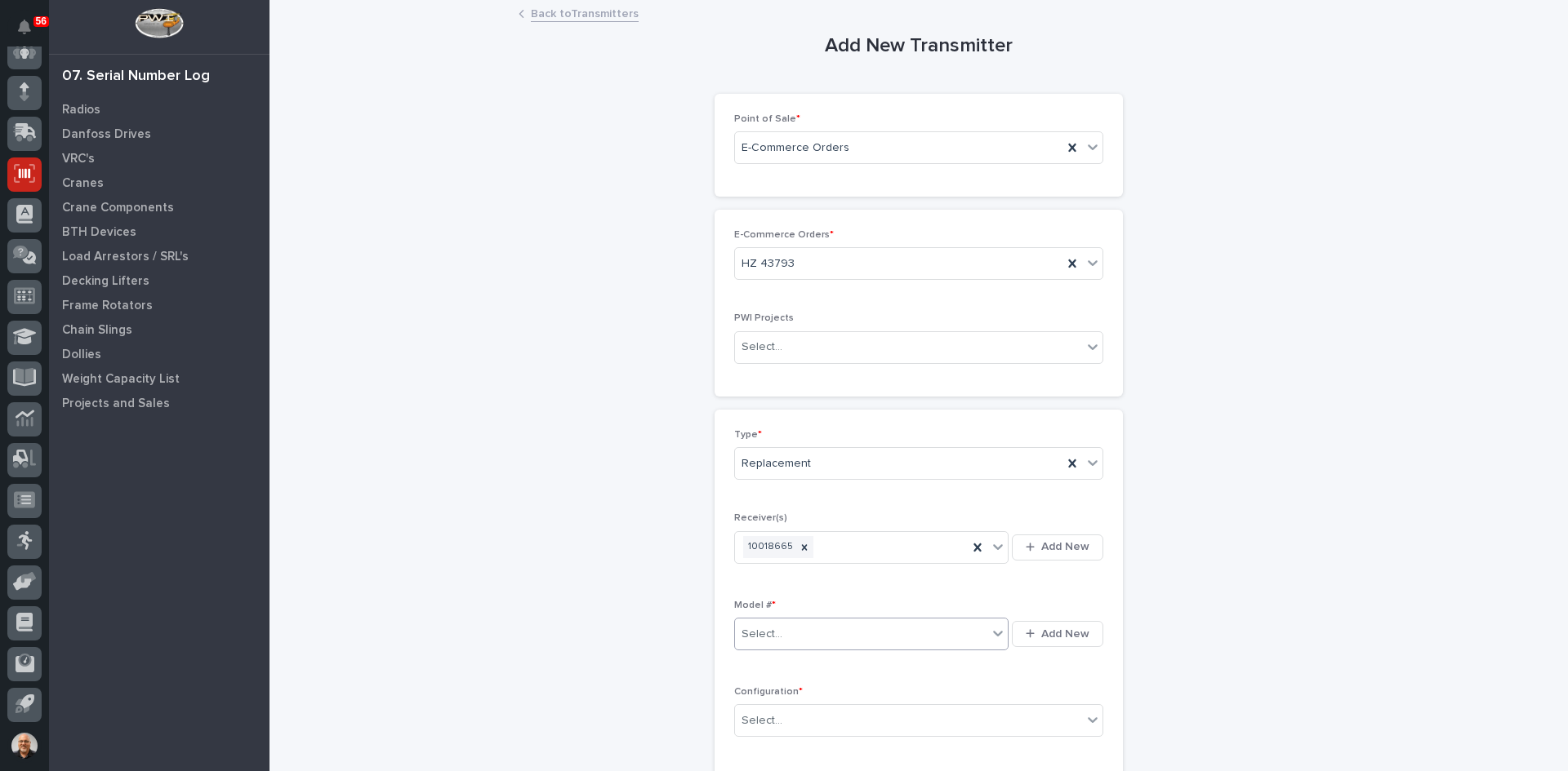
click at [793, 637] on div "Select..." at bounding box center [860, 634] width 252 height 27
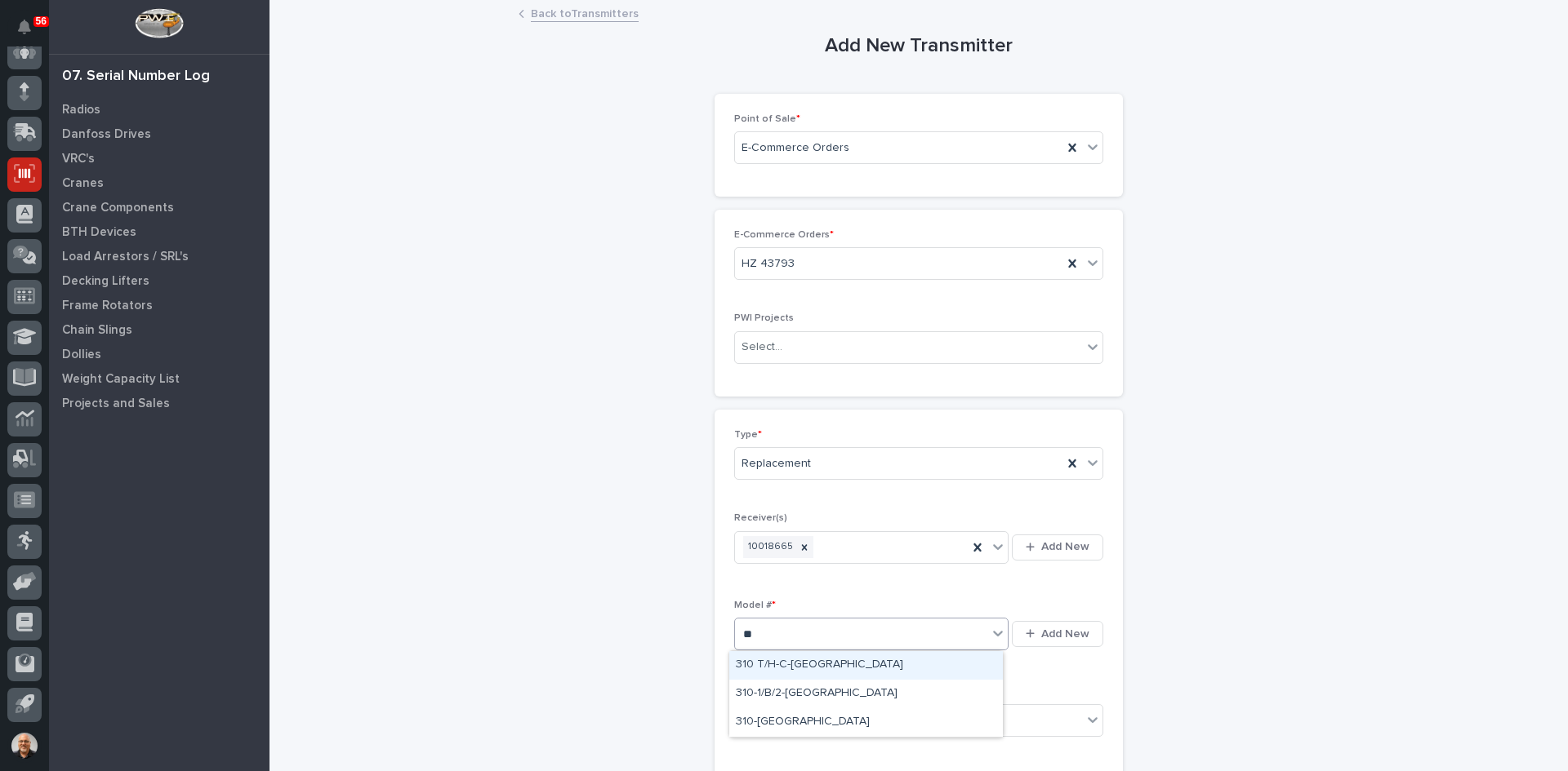
type input "***"
click at [756, 723] on div "310-TX" at bounding box center [865, 722] width 273 height 29
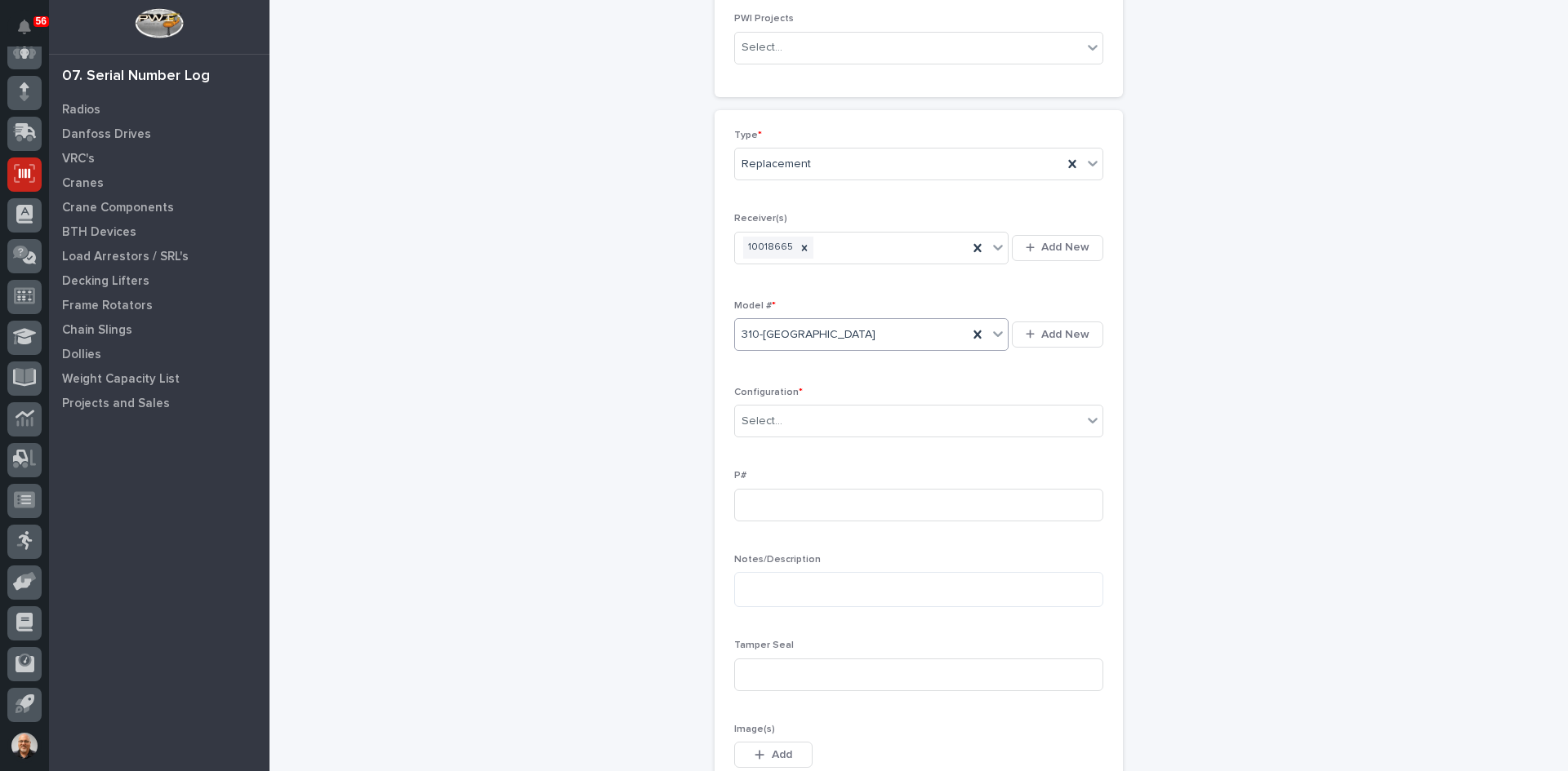
scroll to position [326, 0]
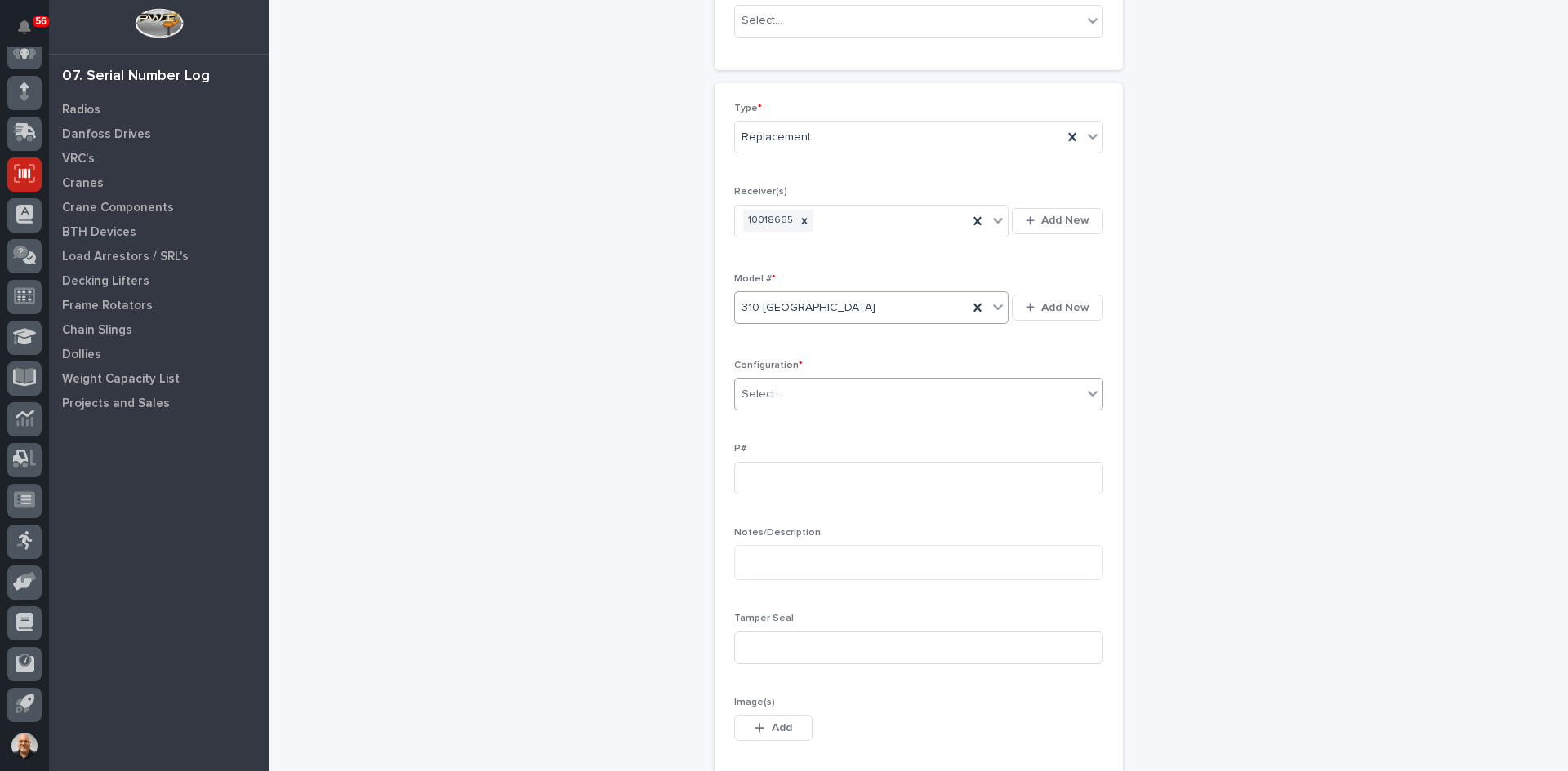
click at [802, 389] on div "Select..." at bounding box center [908, 394] width 347 height 27
click at [758, 424] on div "Standard" at bounding box center [912, 425] width 367 height 29
click at [742, 483] on input at bounding box center [918, 478] width 369 height 33
type input "PW1868-P"
click at [745, 650] on input at bounding box center [918, 648] width 369 height 33
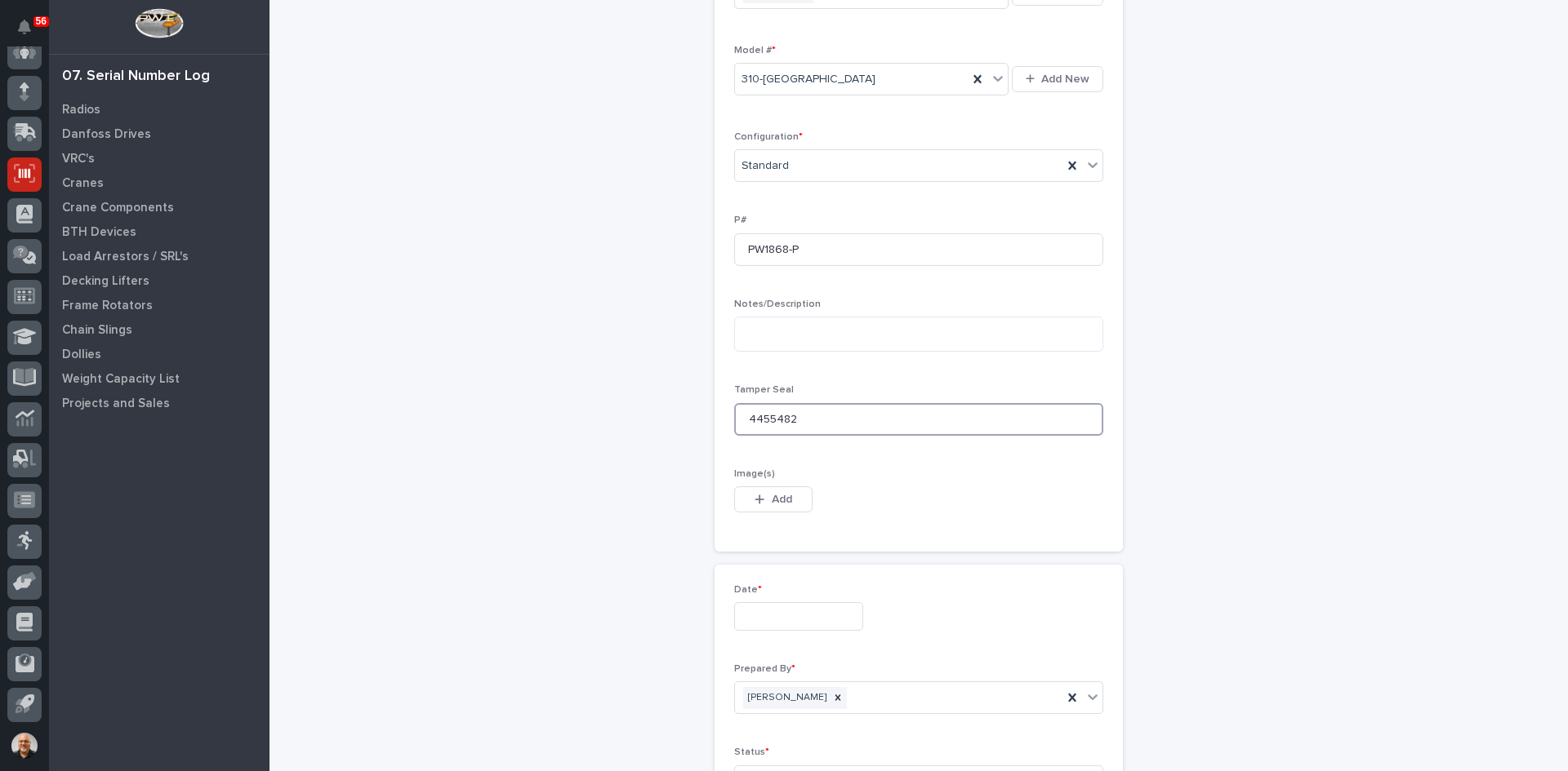
scroll to position [572, 0]
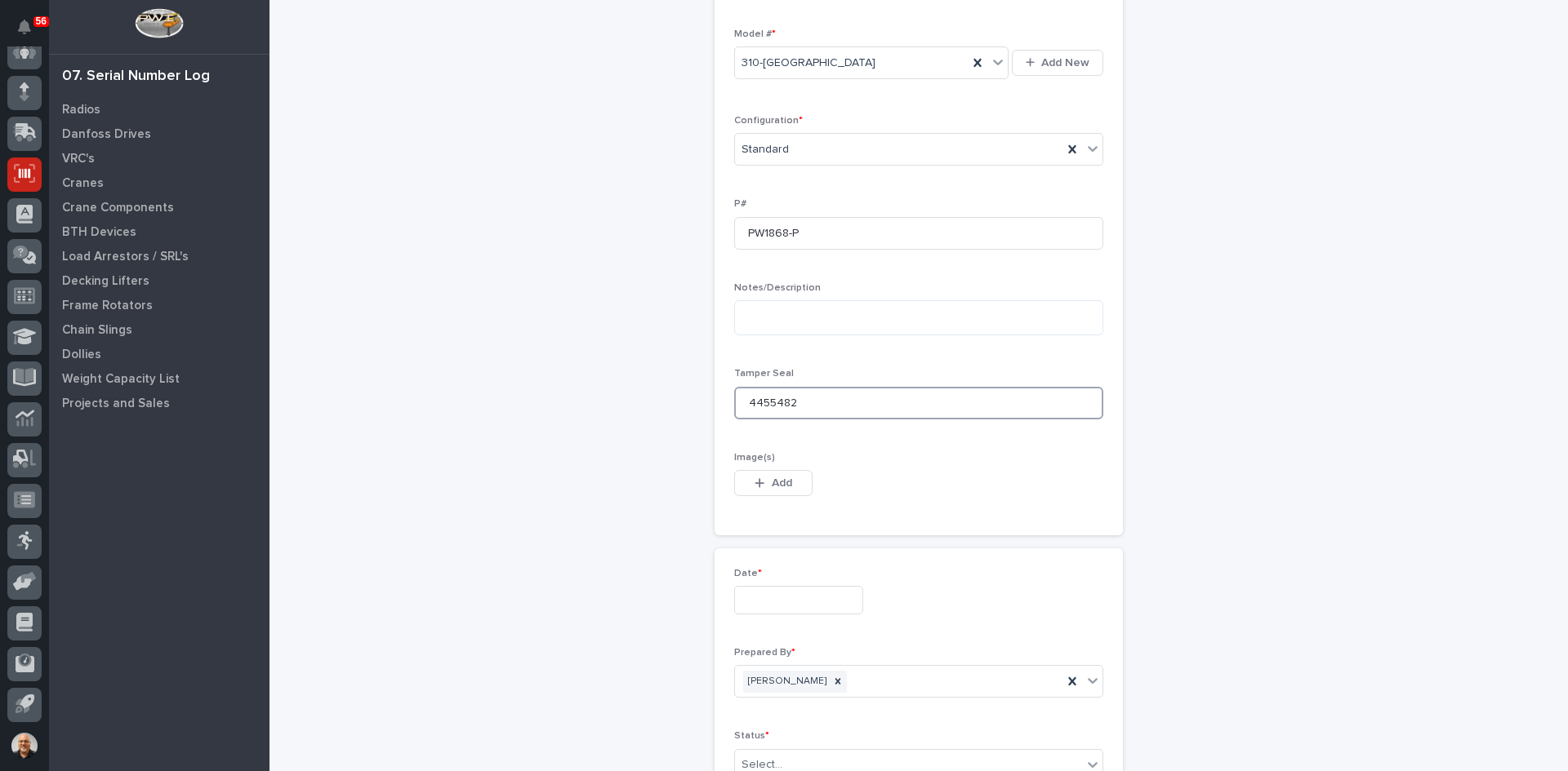
type input "4455482"
click at [764, 599] on input "text" at bounding box center [798, 600] width 129 height 29
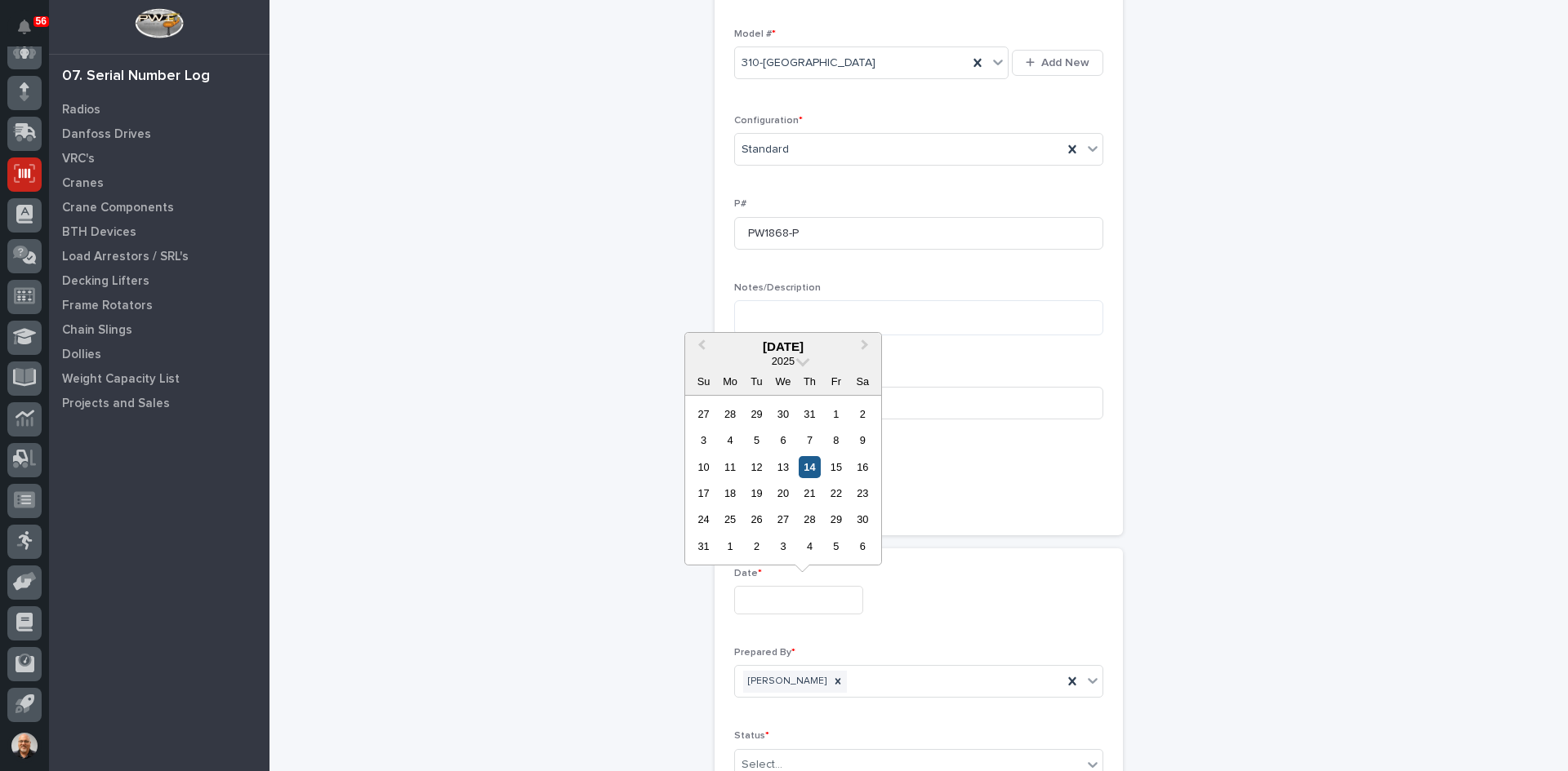
click at [815, 468] on div "14" at bounding box center [809, 467] width 22 height 22
type input "**********"
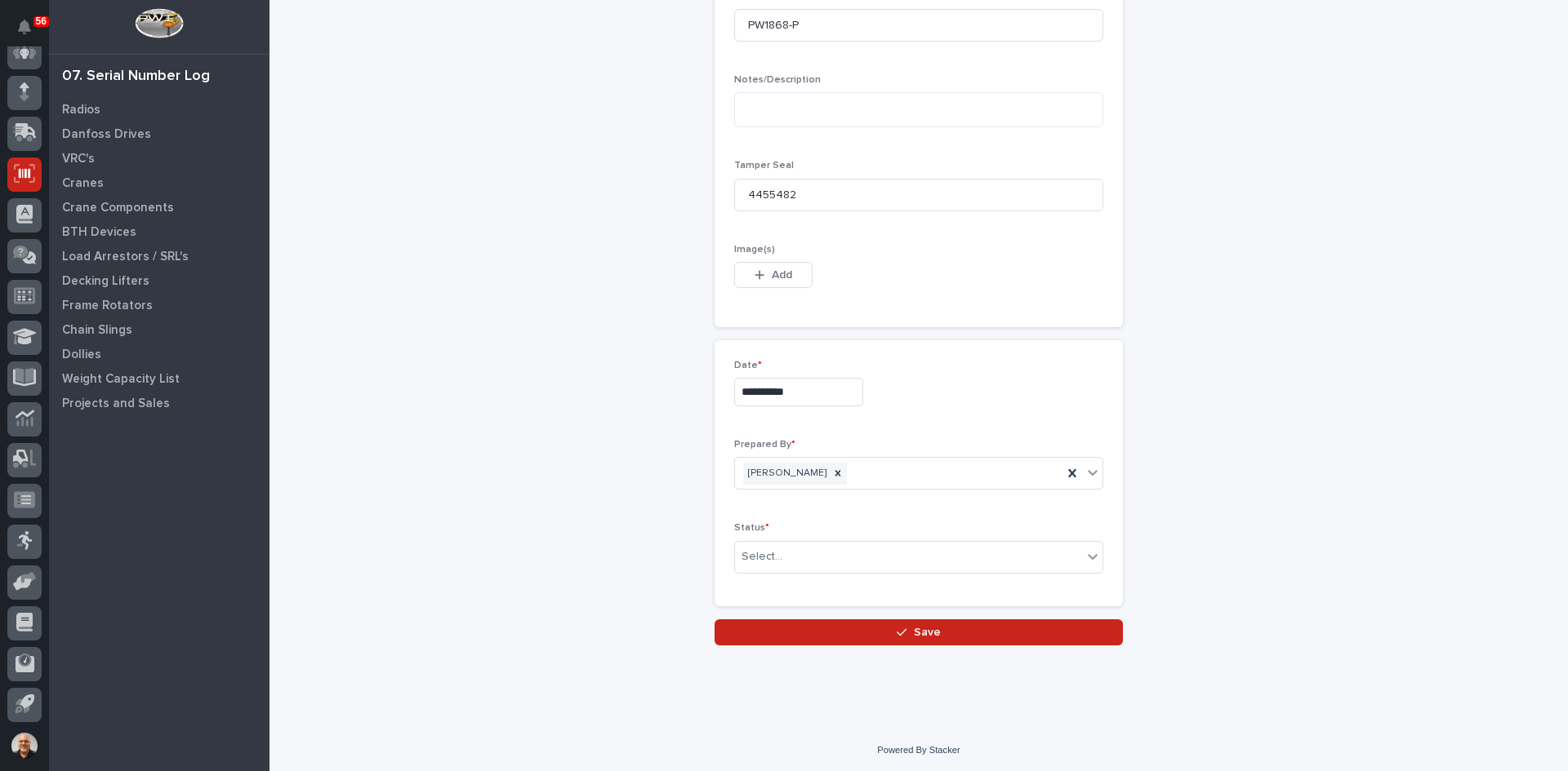
scroll to position [782, 0]
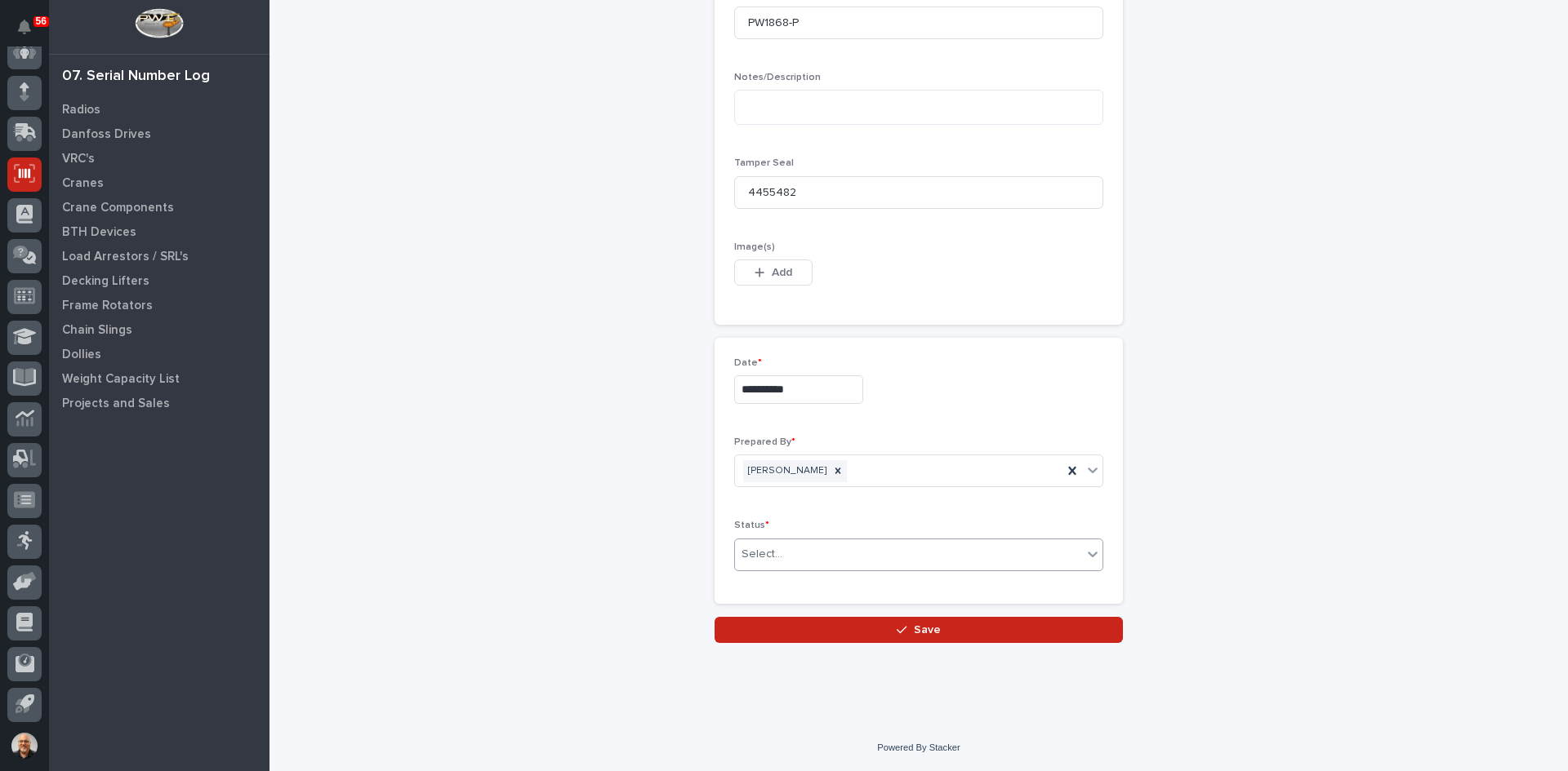
click at [793, 556] on div "Select..." at bounding box center [908, 554] width 347 height 27
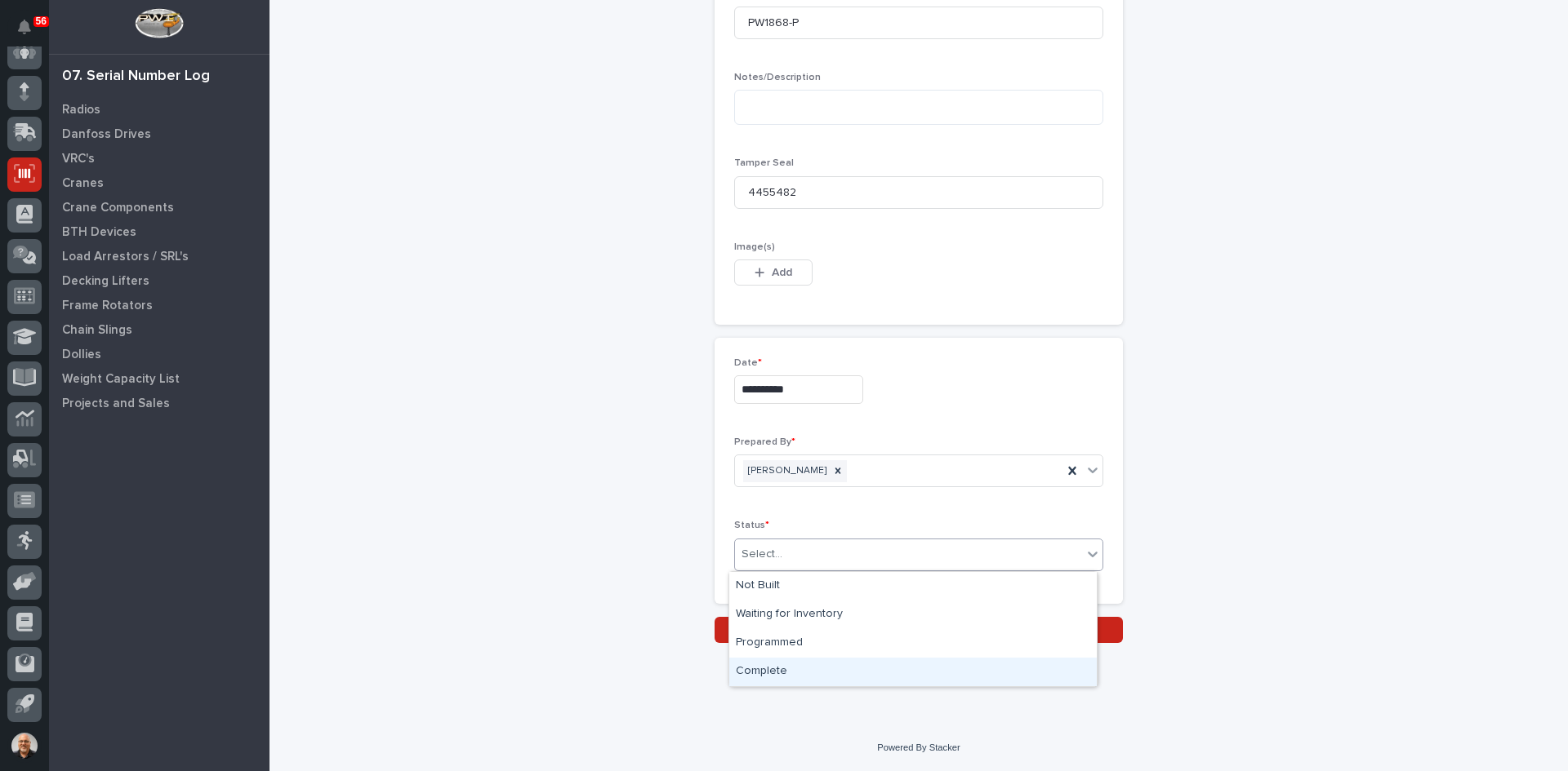
click at [774, 669] on div "Complete" at bounding box center [912, 672] width 367 height 29
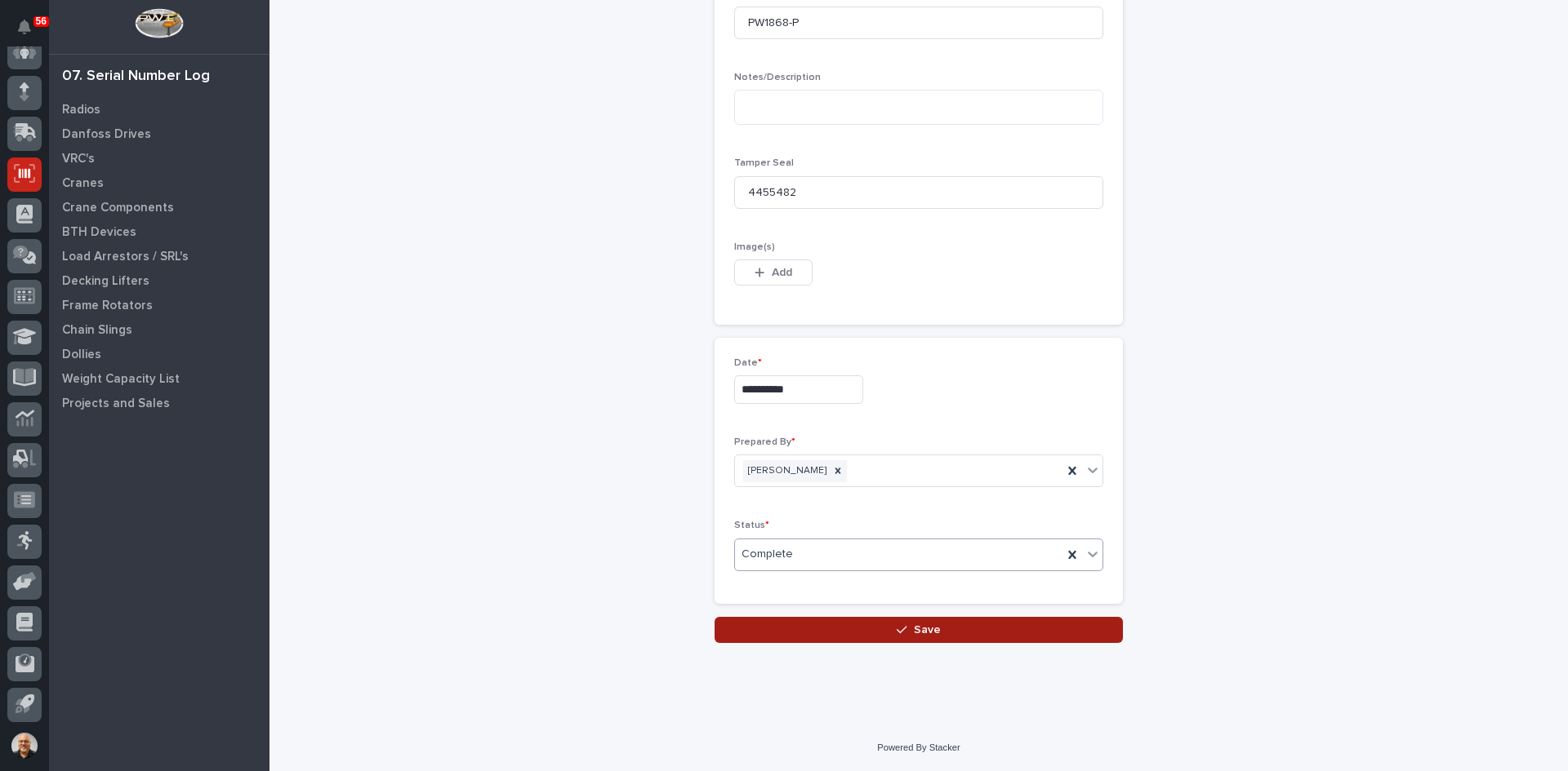
click at [914, 633] on span "Save" at bounding box center [927, 630] width 27 height 15
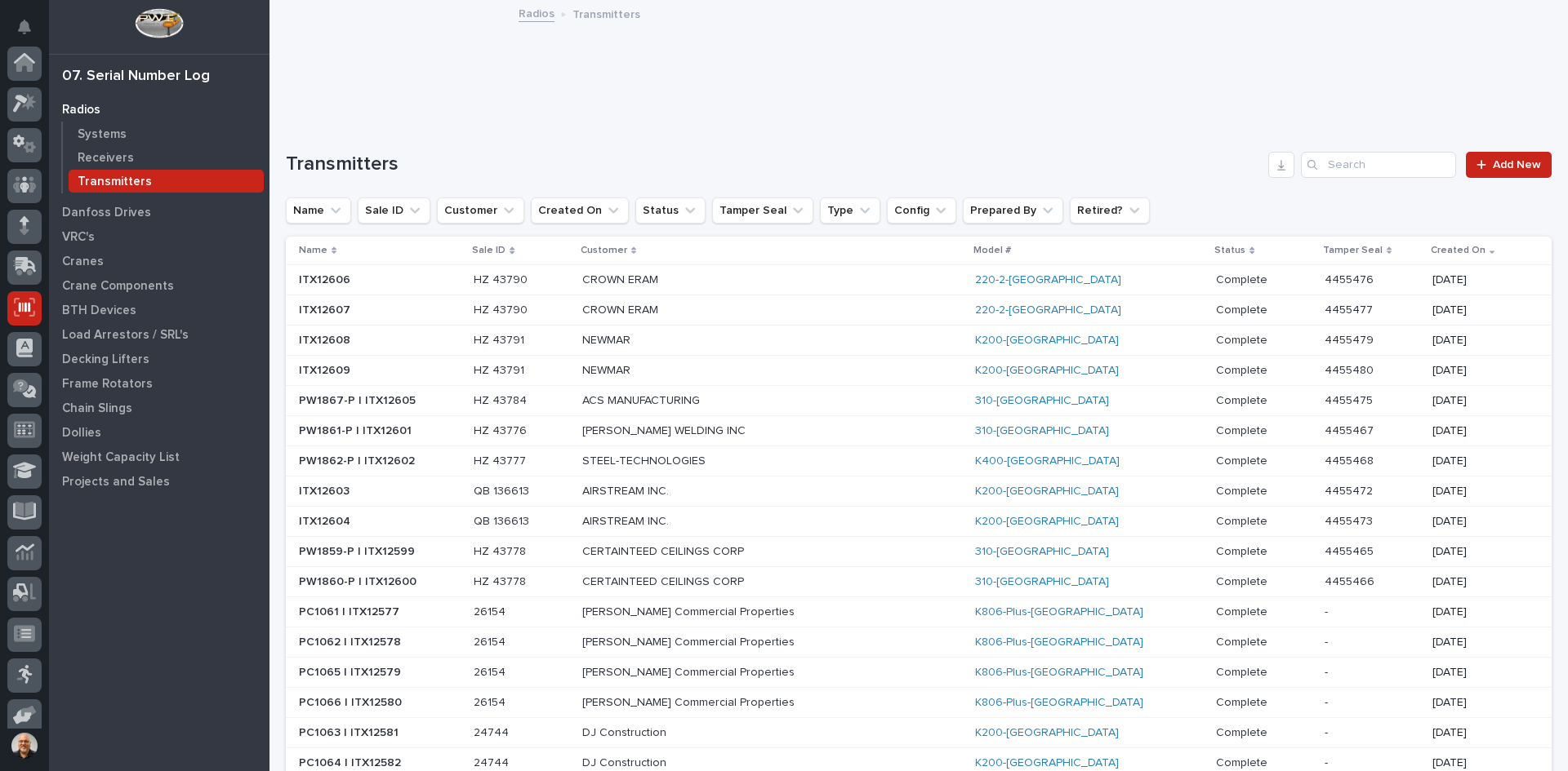
scroll to position [134, 0]
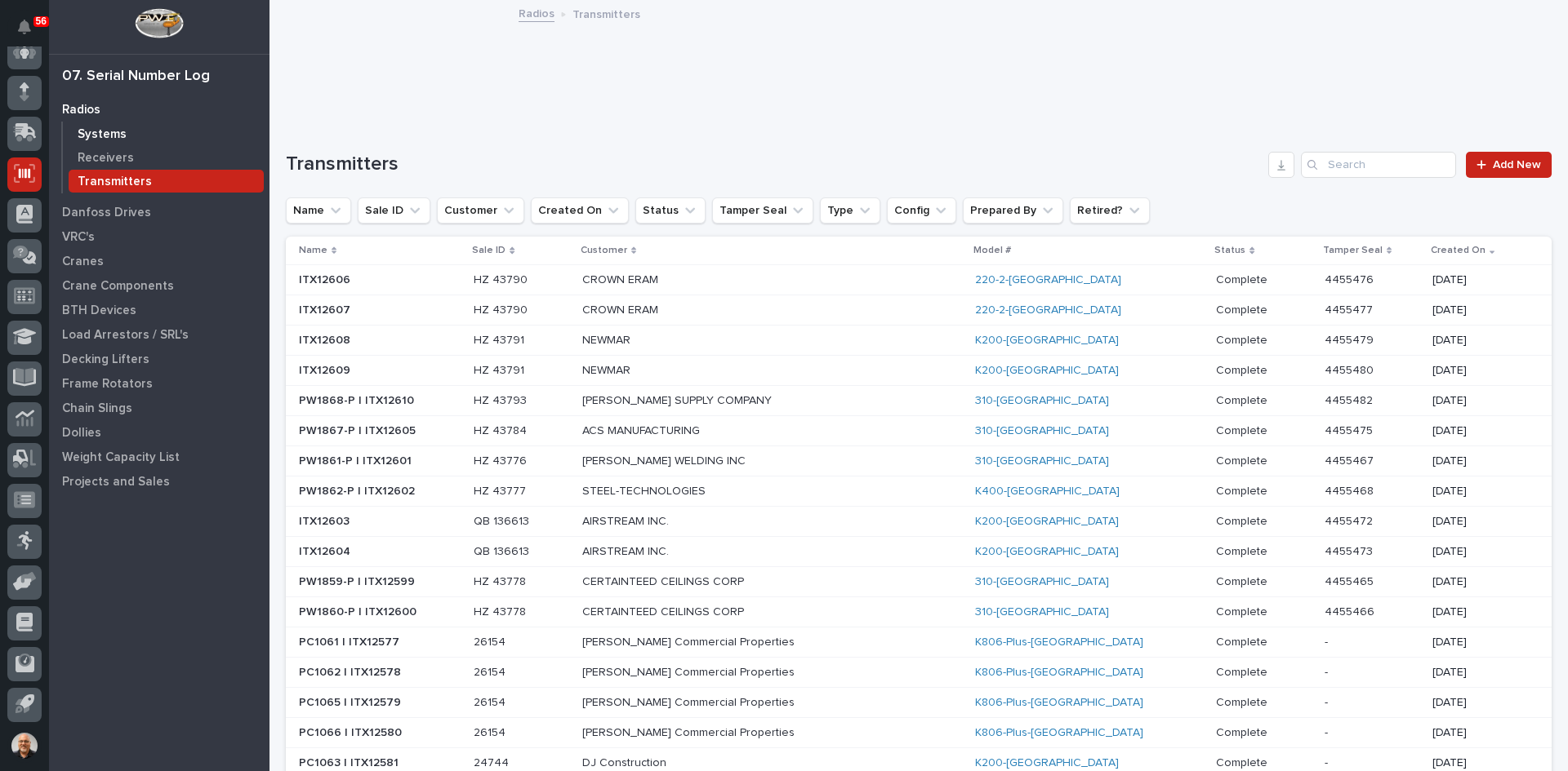
click at [97, 130] on p "Systems" at bounding box center [102, 135] width 49 height 15
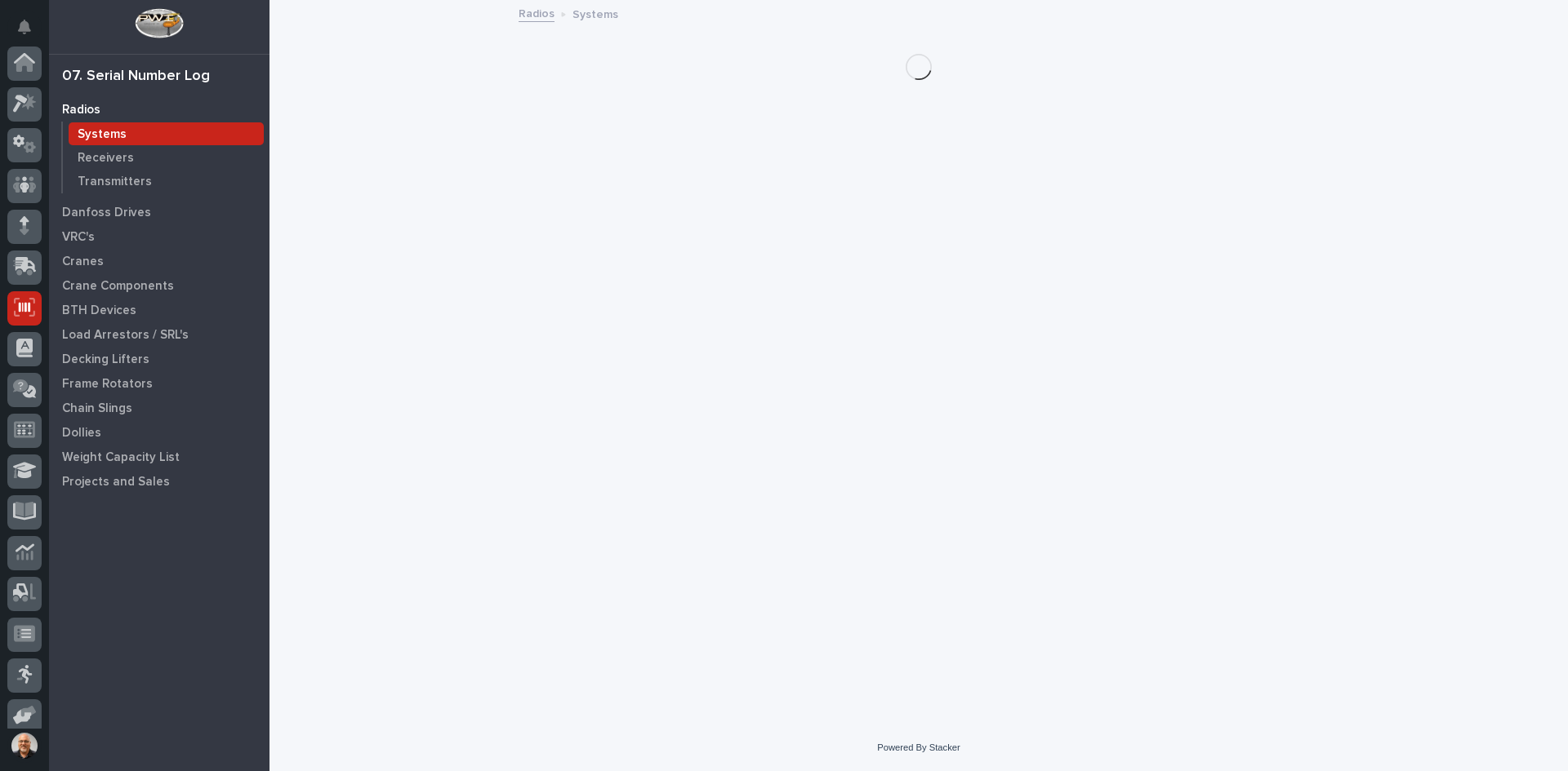
scroll to position [134, 0]
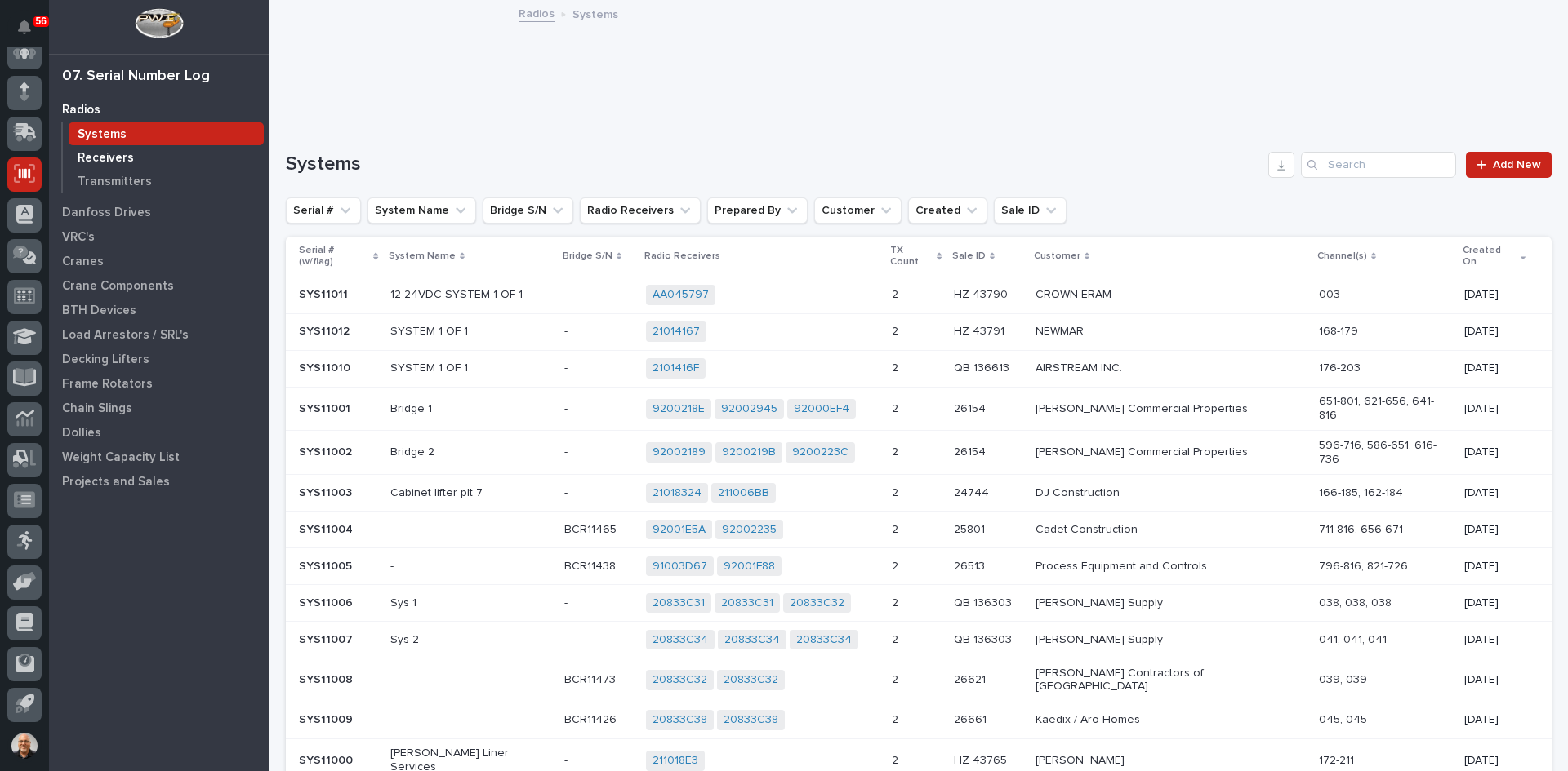
click at [110, 159] on p "Receivers" at bounding box center [106, 159] width 56 height 15
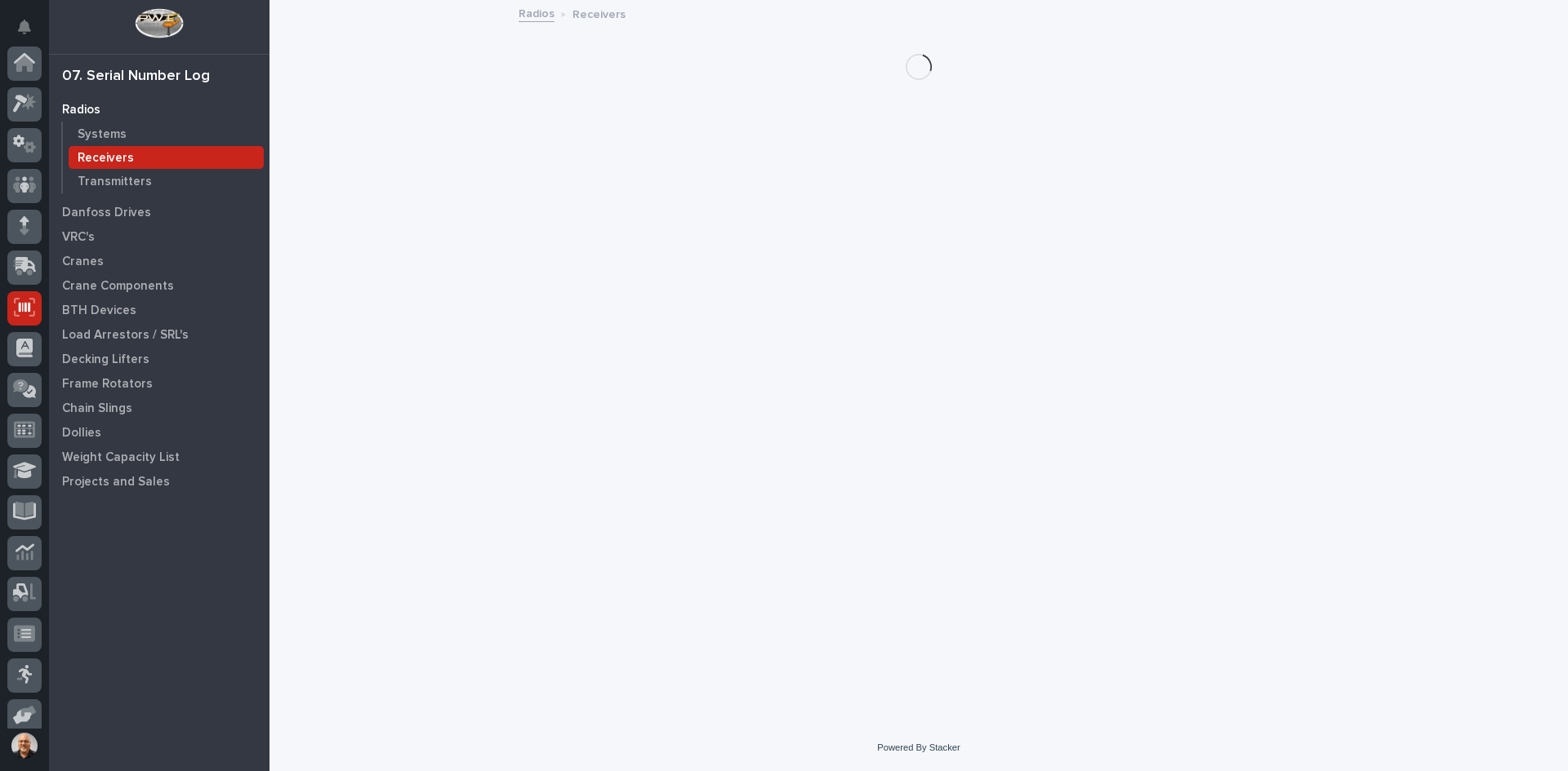
scroll to position [134, 0]
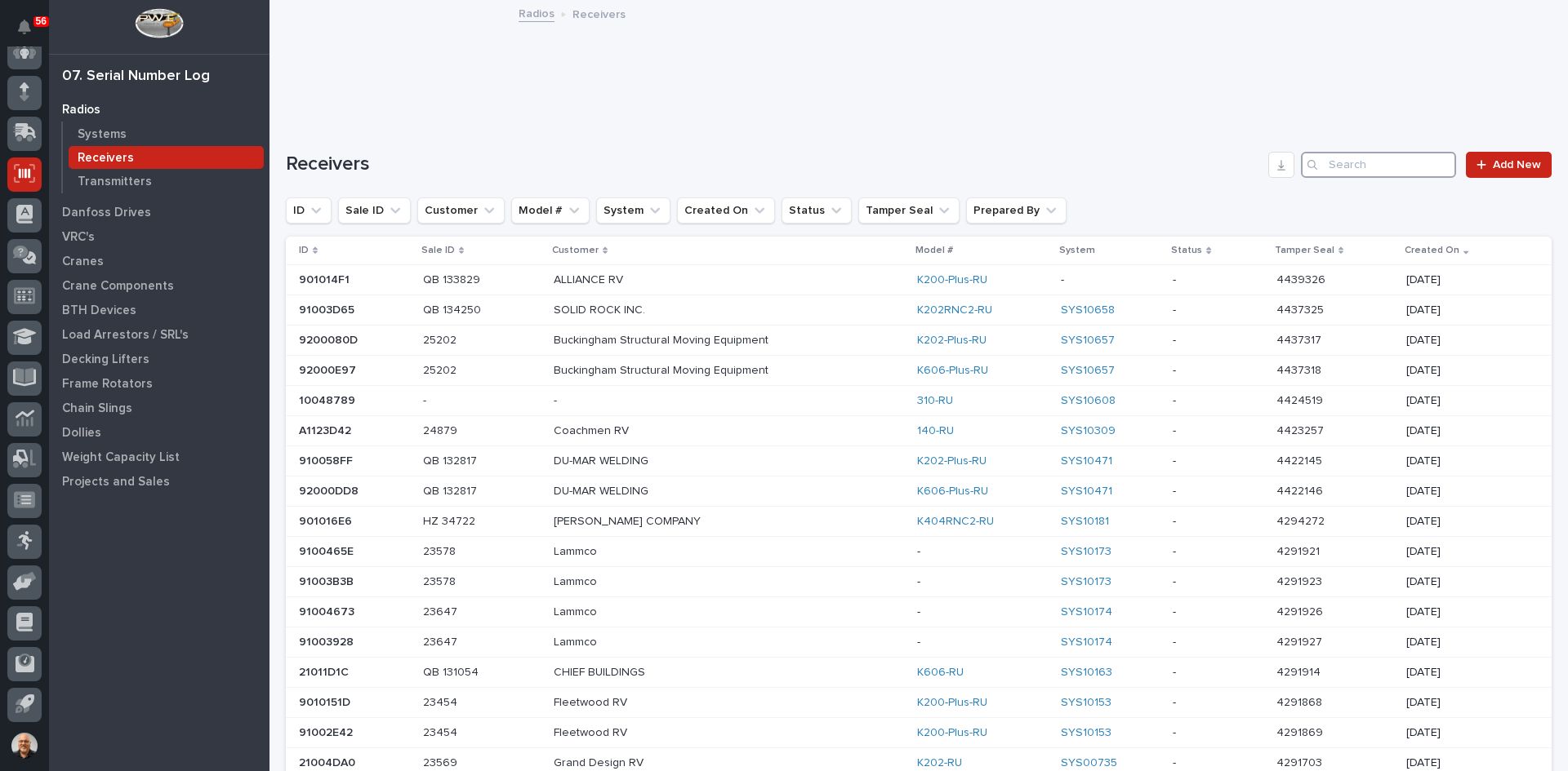
click at [1350, 163] on input "Search" at bounding box center [1378, 165] width 155 height 26
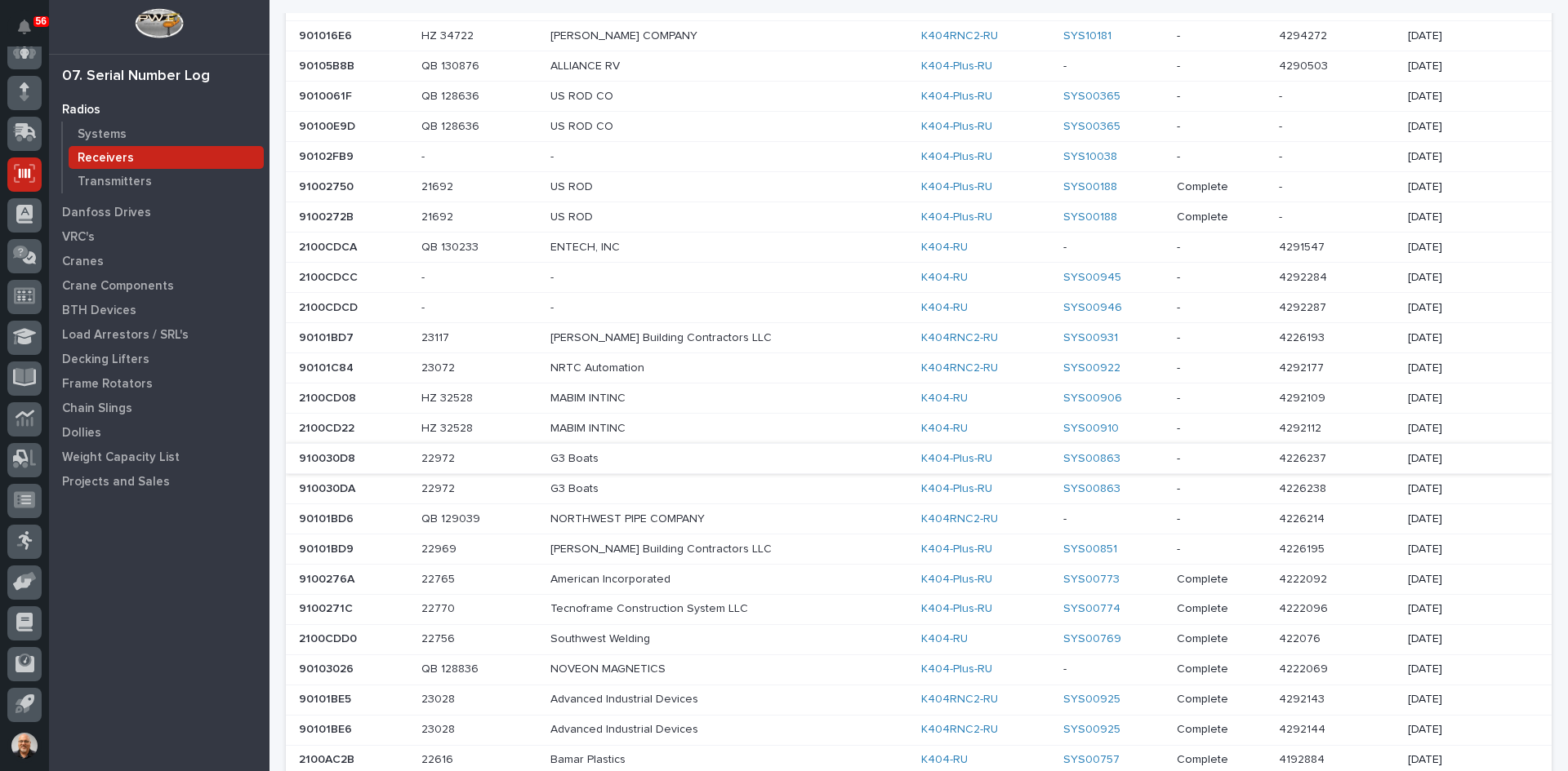
scroll to position [244, 0]
type input "K404"
click at [101, 135] on p "Systems" at bounding box center [102, 135] width 49 height 15
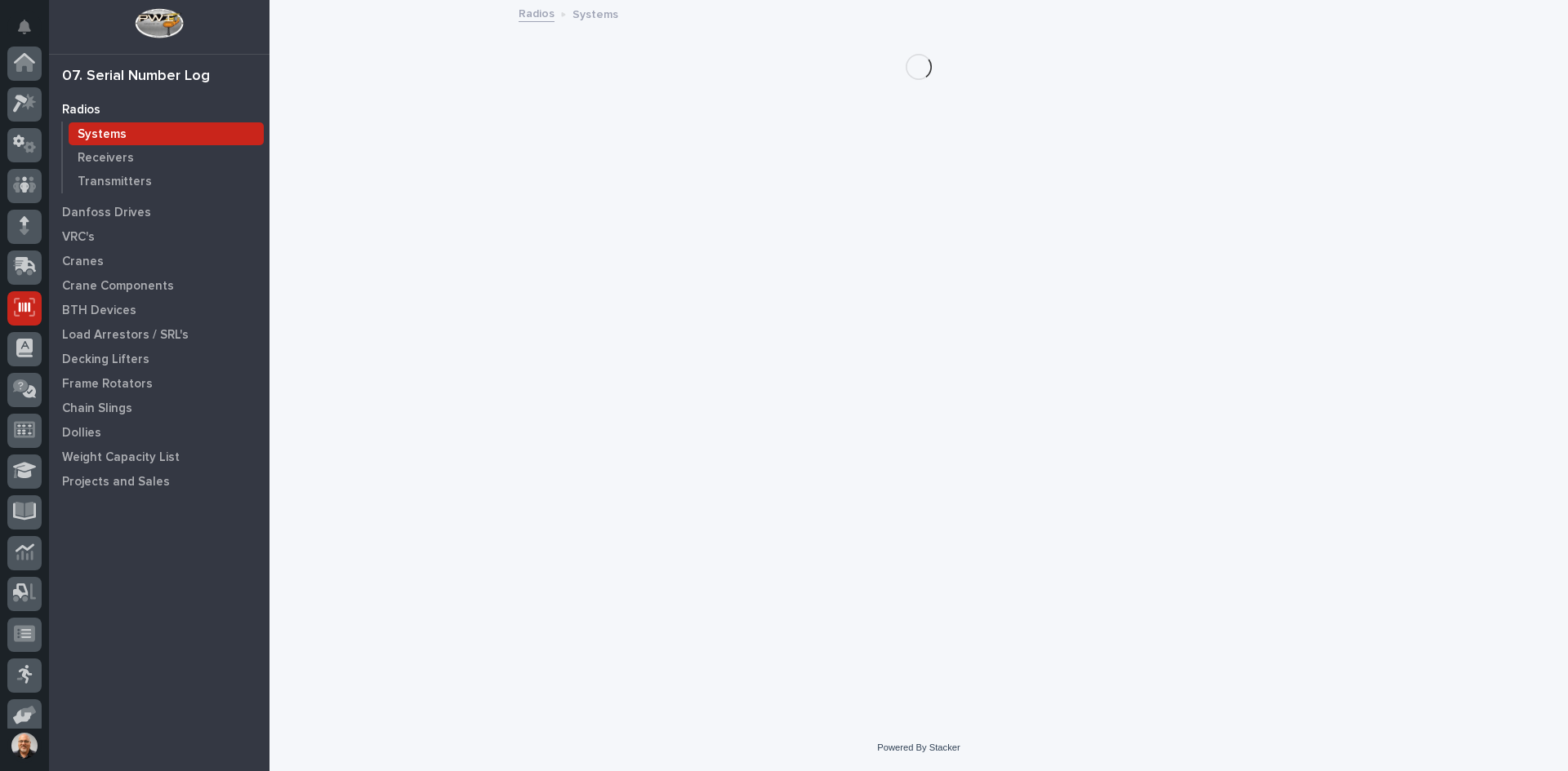
scroll to position [134, 0]
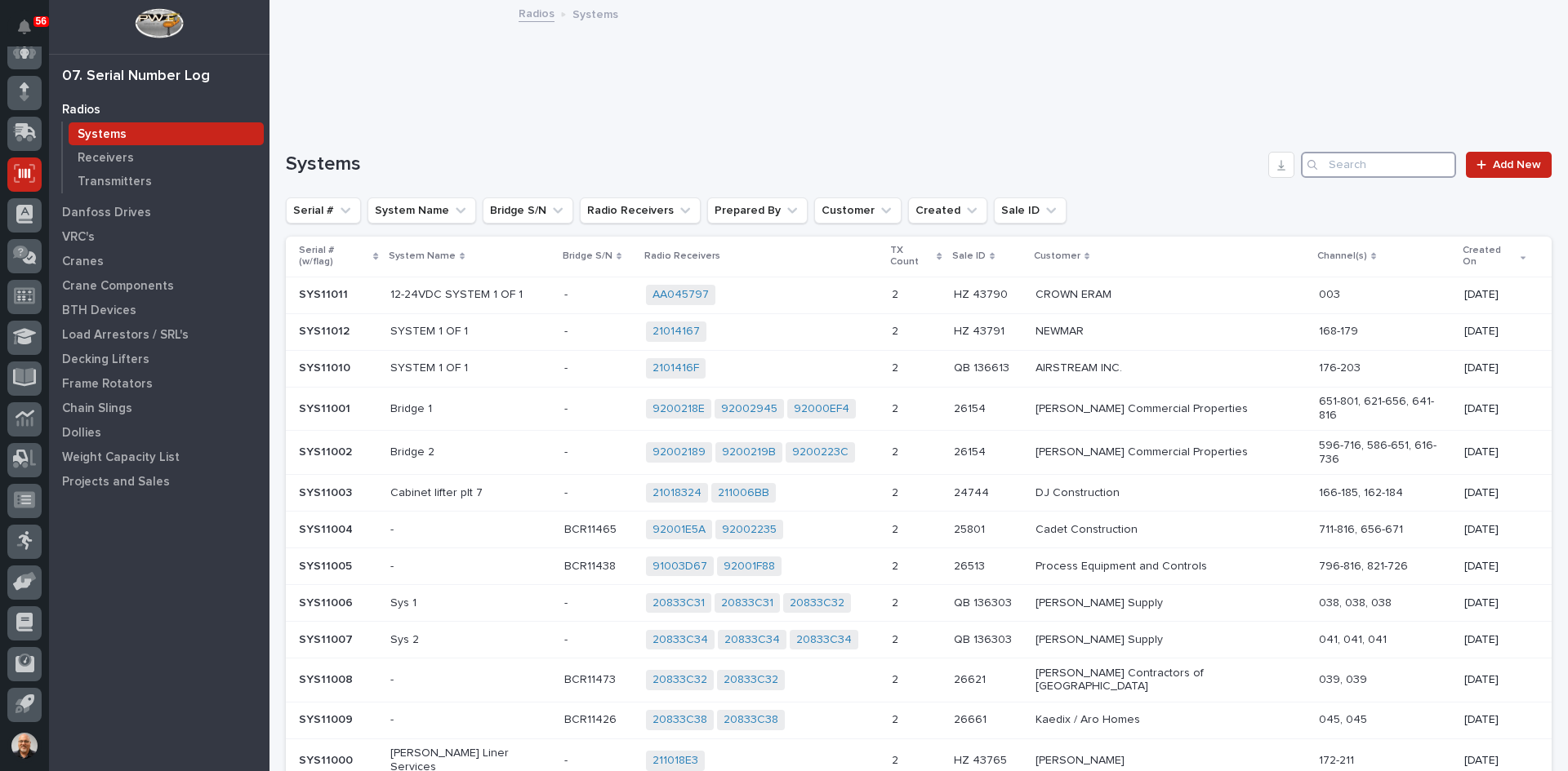
click at [1360, 163] on input "Search" at bounding box center [1378, 165] width 155 height 26
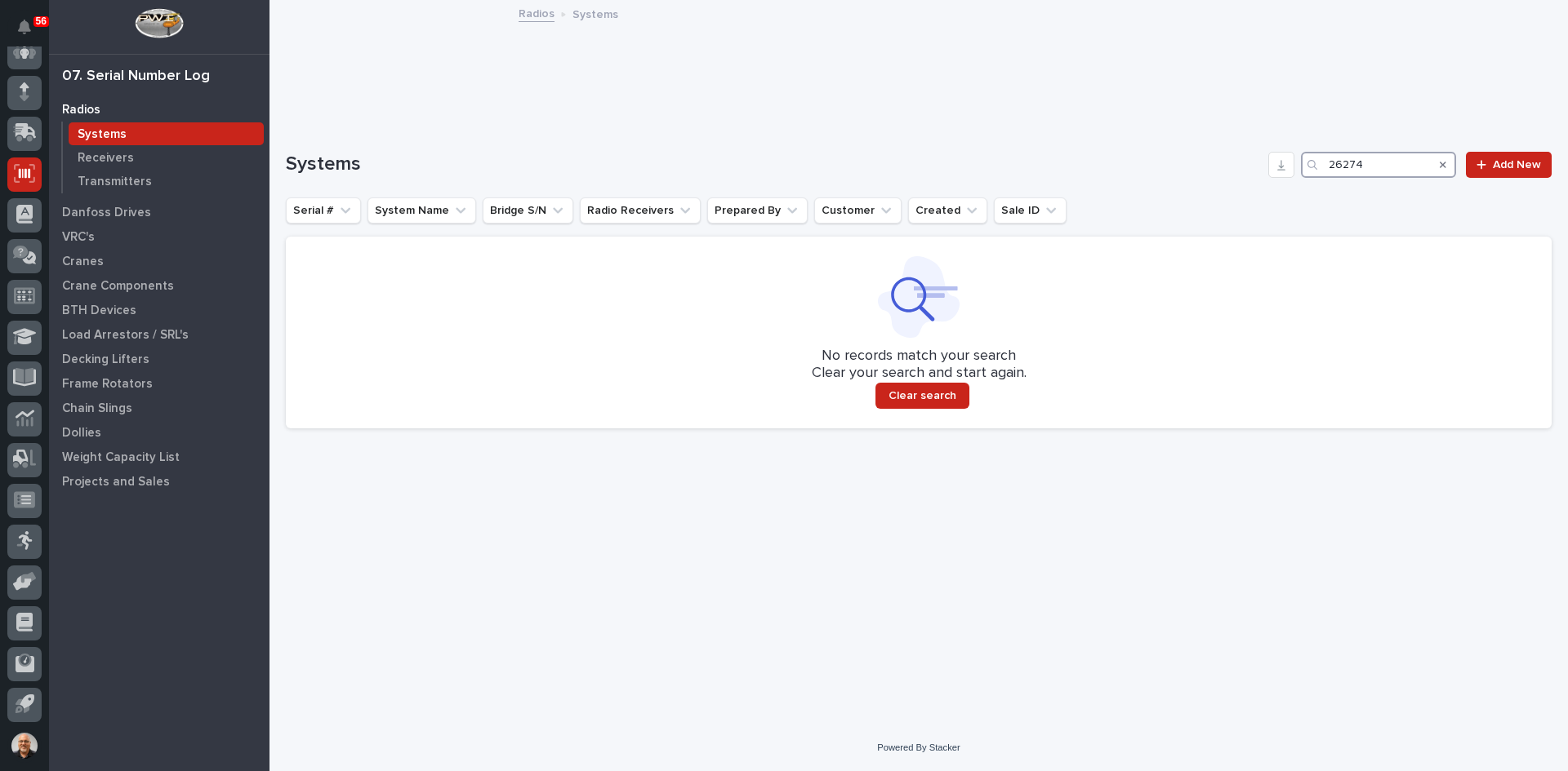
type input "26274"
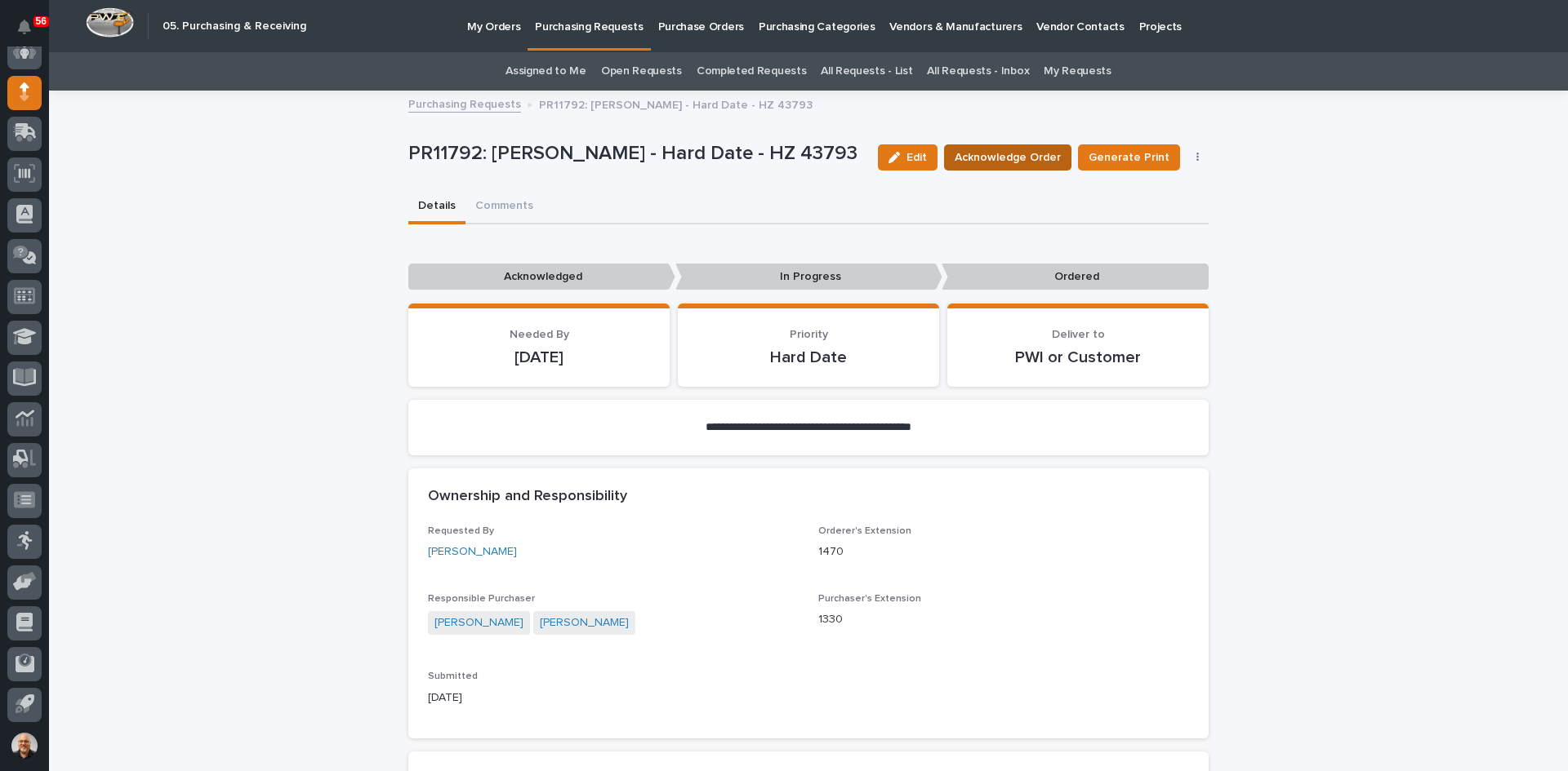
click at [1012, 155] on span "Acknowledge Order" at bounding box center [1008, 158] width 106 height 16
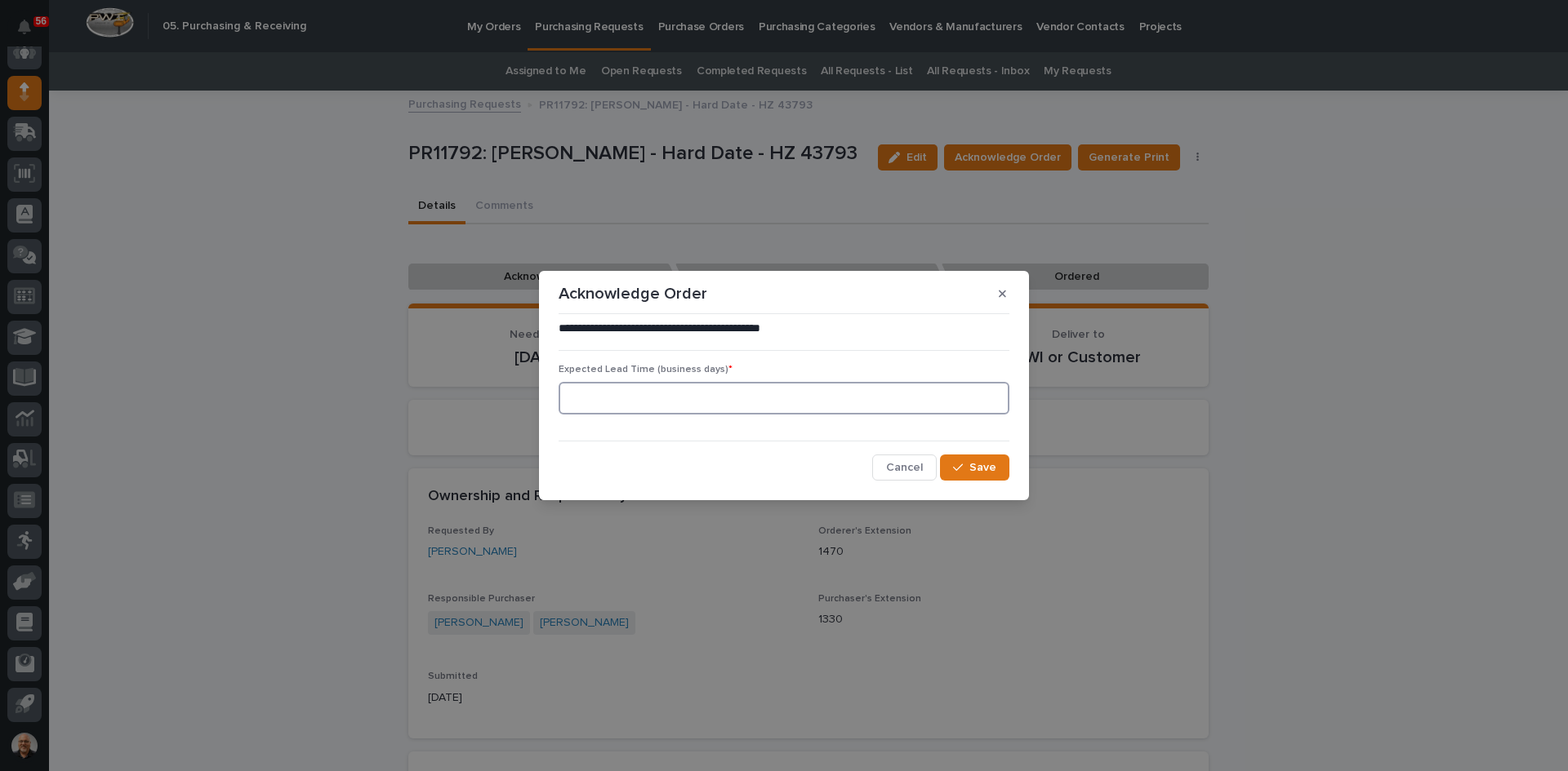
click at [655, 405] on input at bounding box center [784, 398] width 451 height 33
type input "0"
click at [977, 468] on span "Save" at bounding box center [982, 468] width 27 height 11
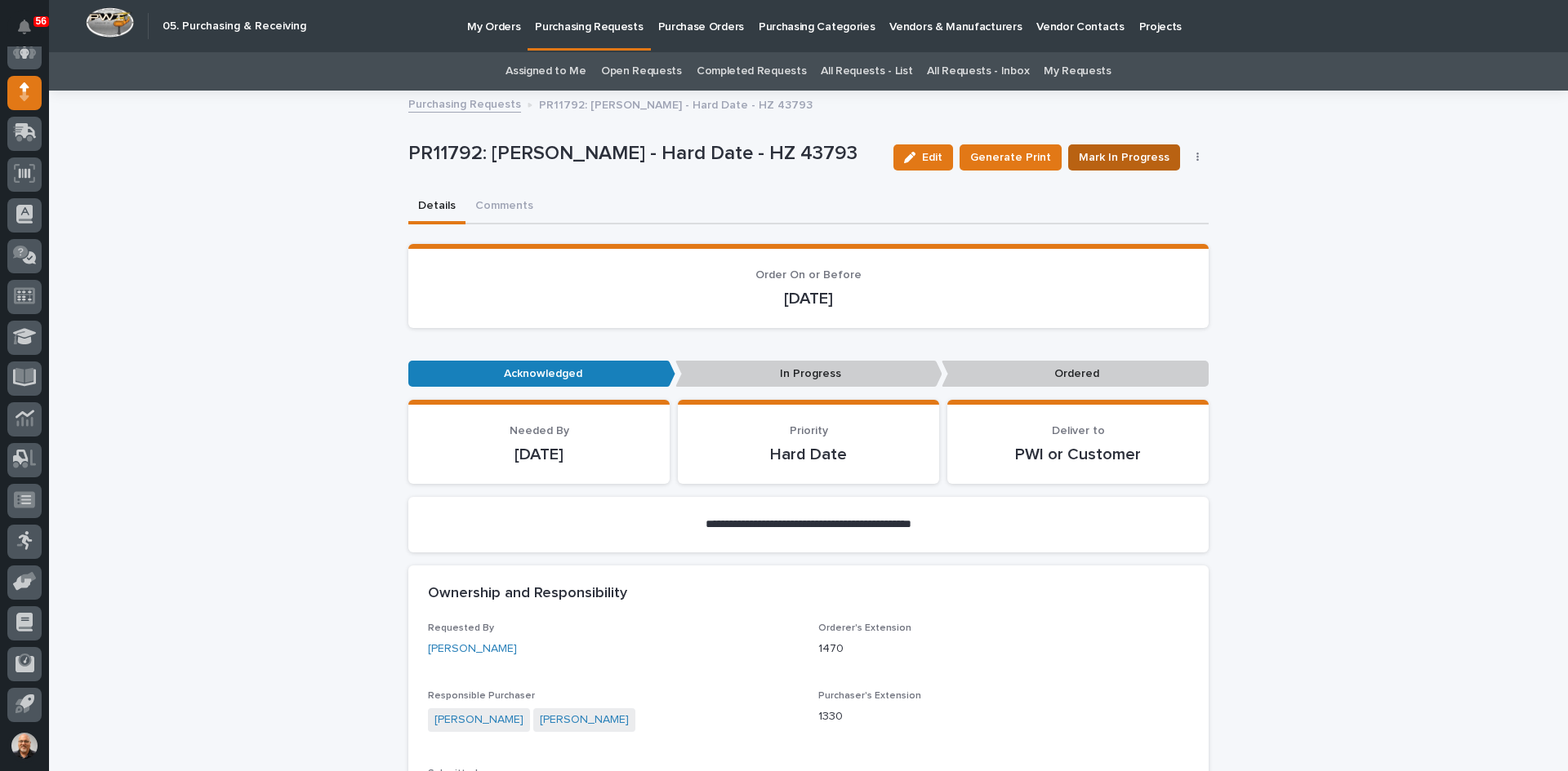
click at [1110, 155] on span "Mark In Progress" at bounding box center [1124, 158] width 91 height 16
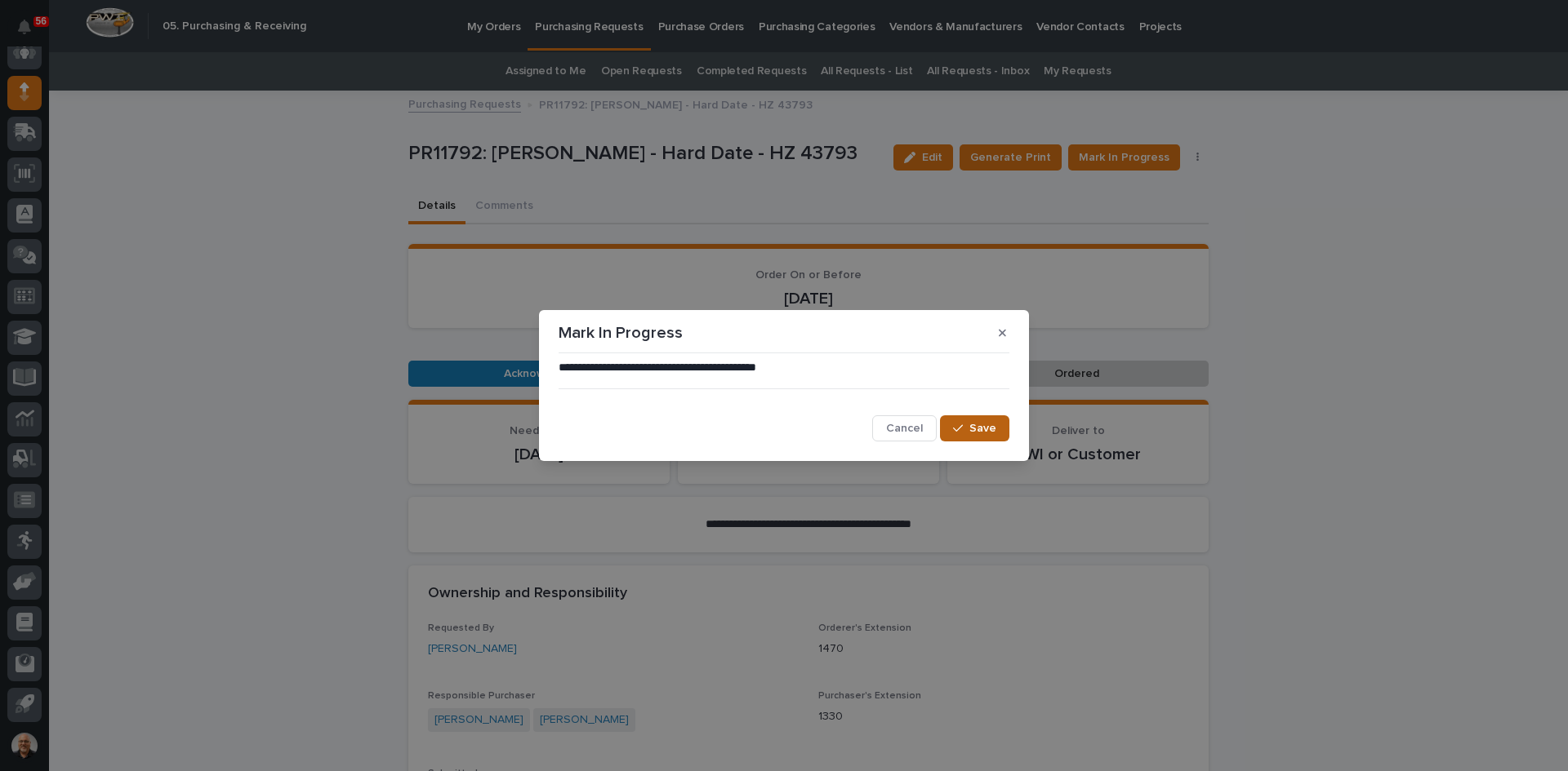
click at [987, 433] on span "Save" at bounding box center [982, 428] width 27 height 11
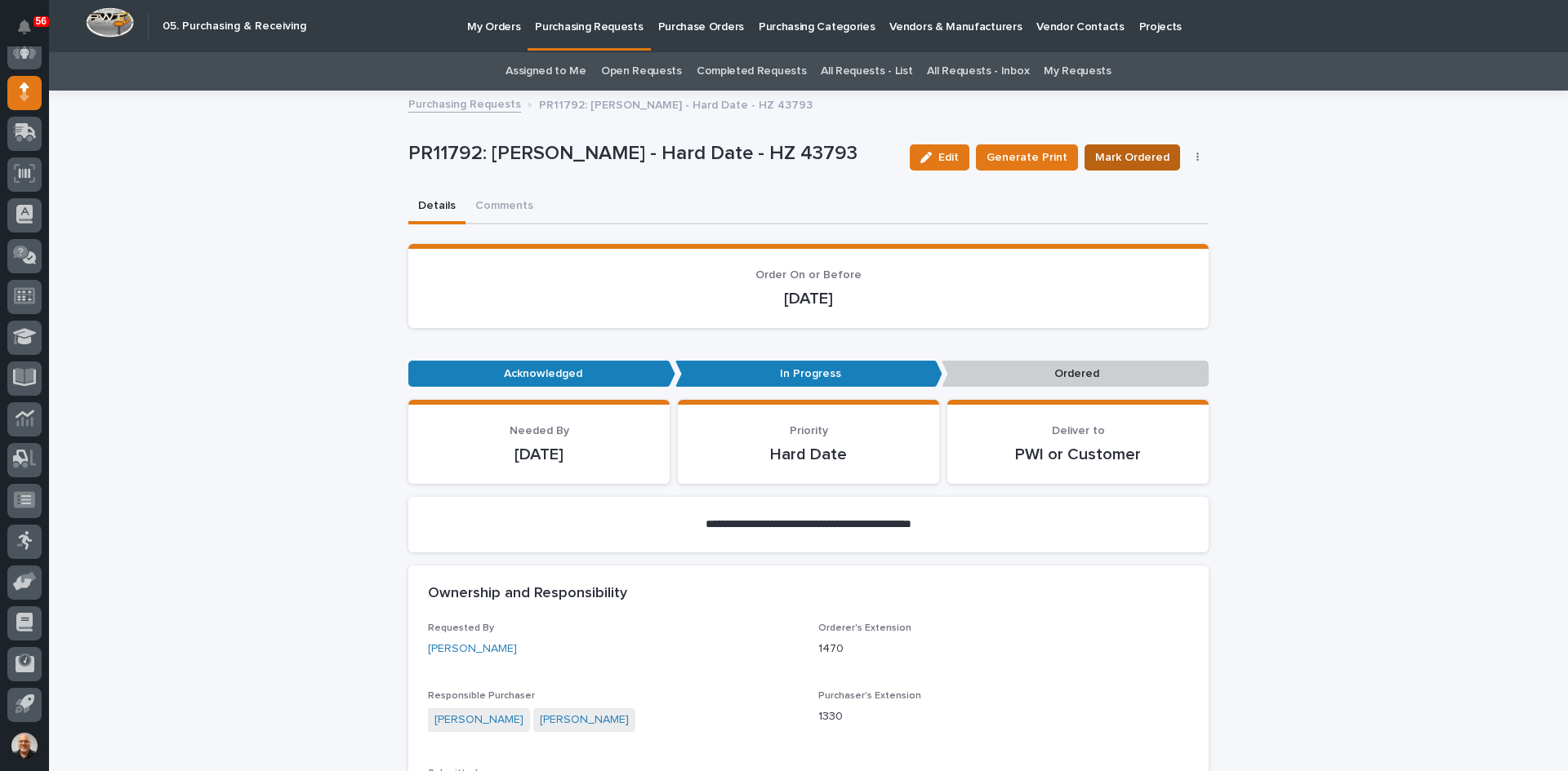
click at [1120, 154] on span "Mark Ordered" at bounding box center [1132, 158] width 74 height 16
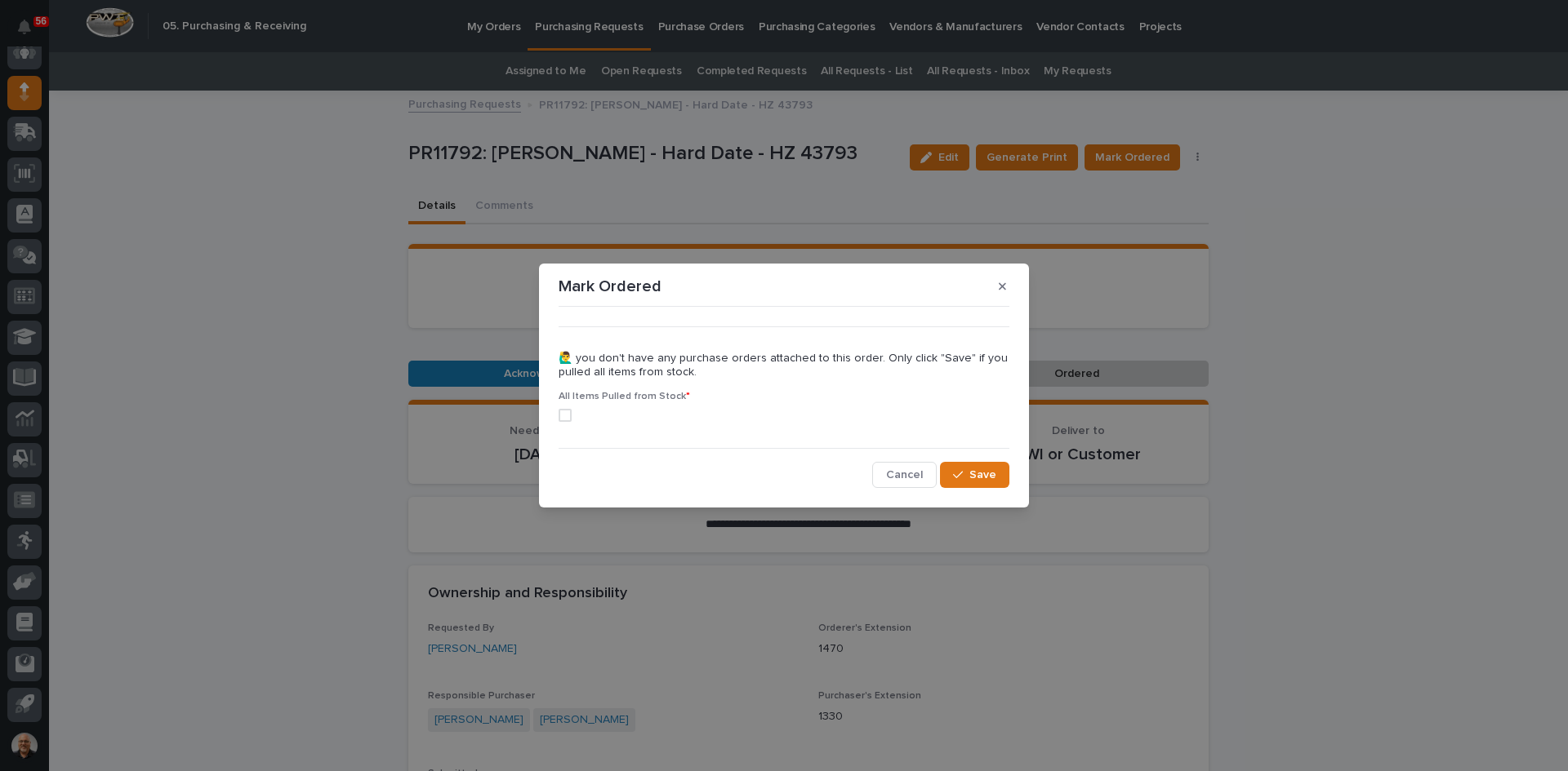
click at [563, 418] on span at bounding box center [565, 415] width 13 height 13
click at [972, 476] on span "Save" at bounding box center [982, 475] width 27 height 11
